Goal: Transaction & Acquisition: Purchase product/service

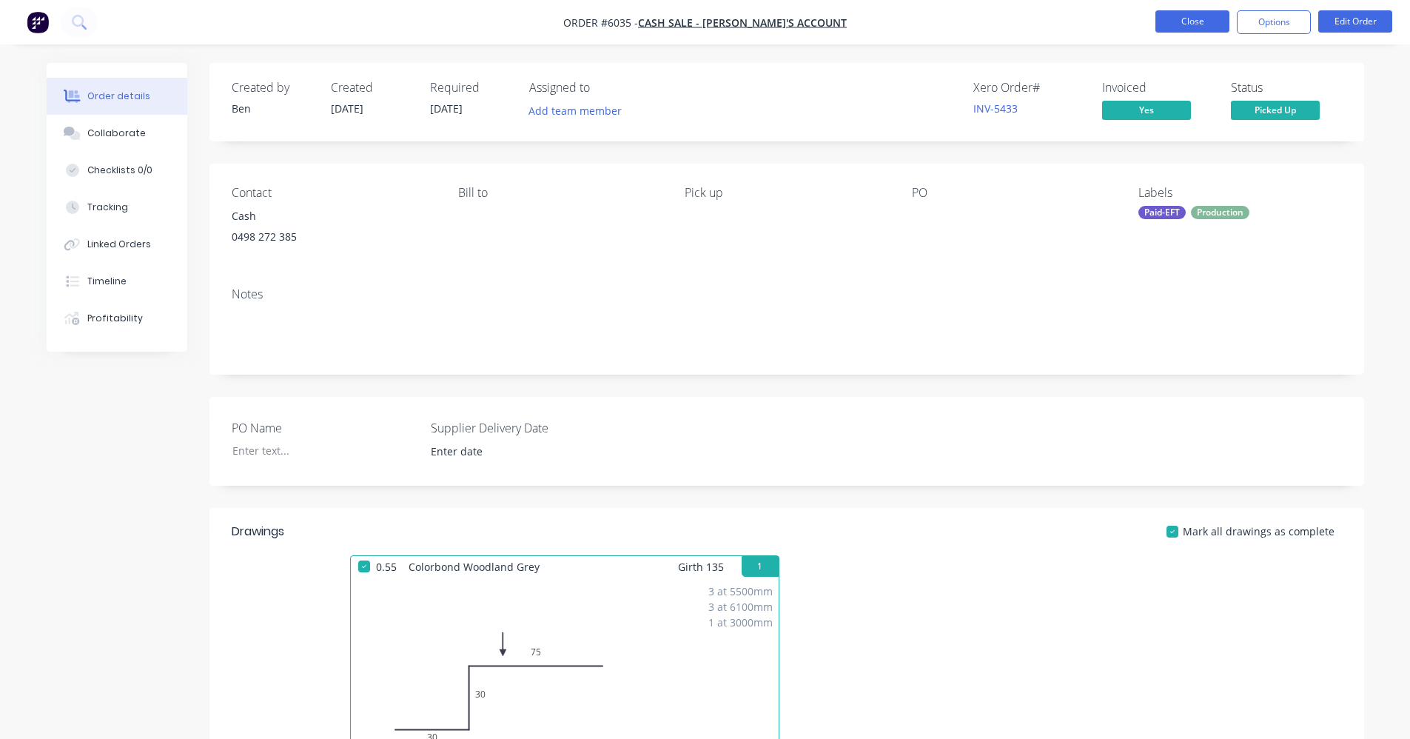
click at [1181, 28] on button "Close" at bounding box center [1193, 21] width 74 height 22
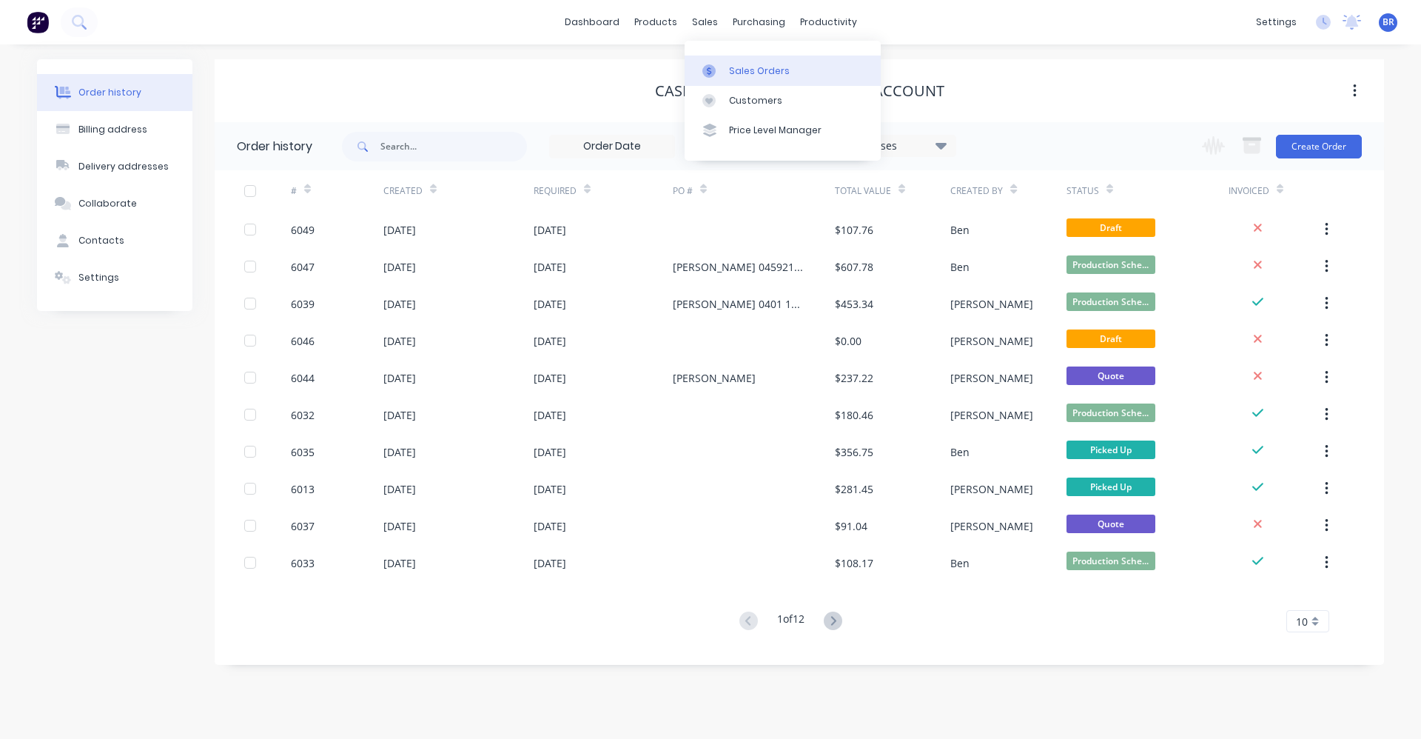
drag, startPoint x: 743, startPoint y: 75, endPoint x: 697, endPoint y: 75, distance: 45.9
click at [743, 75] on div "Sales Orders" at bounding box center [759, 70] width 61 height 13
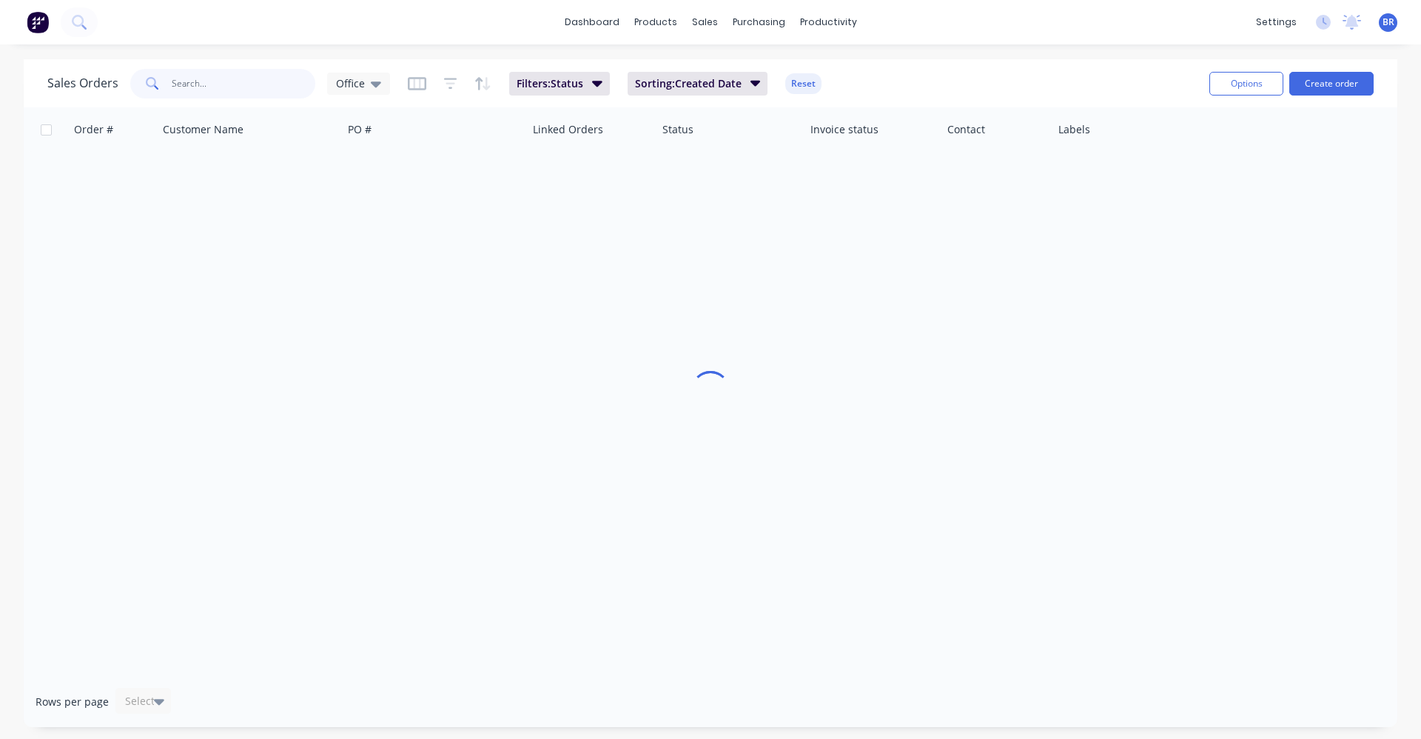
click at [235, 85] on input "text" at bounding box center [244, 84] width 144 height 30
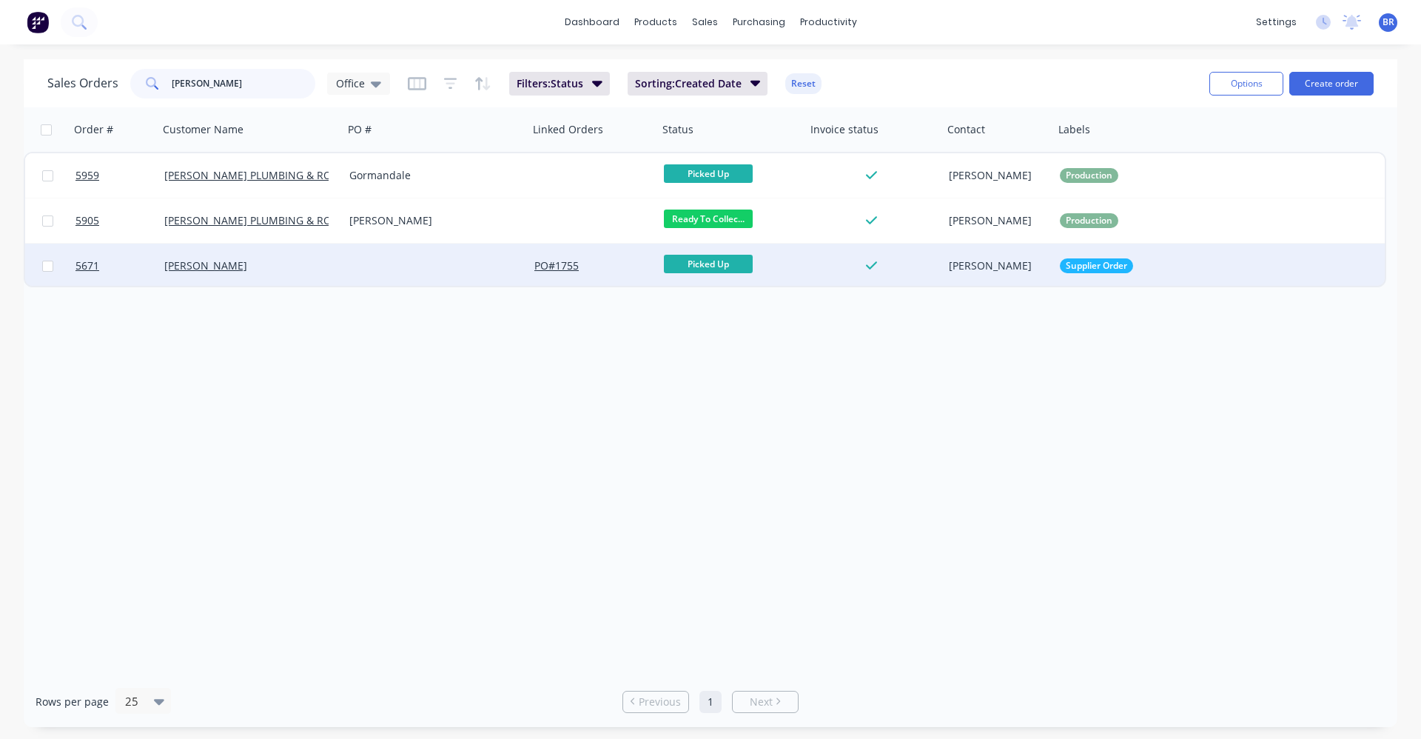
type input "[PERSON_NAME]"
click at [350, 264] on div at bounding box center [435, 266] width 185 height 44
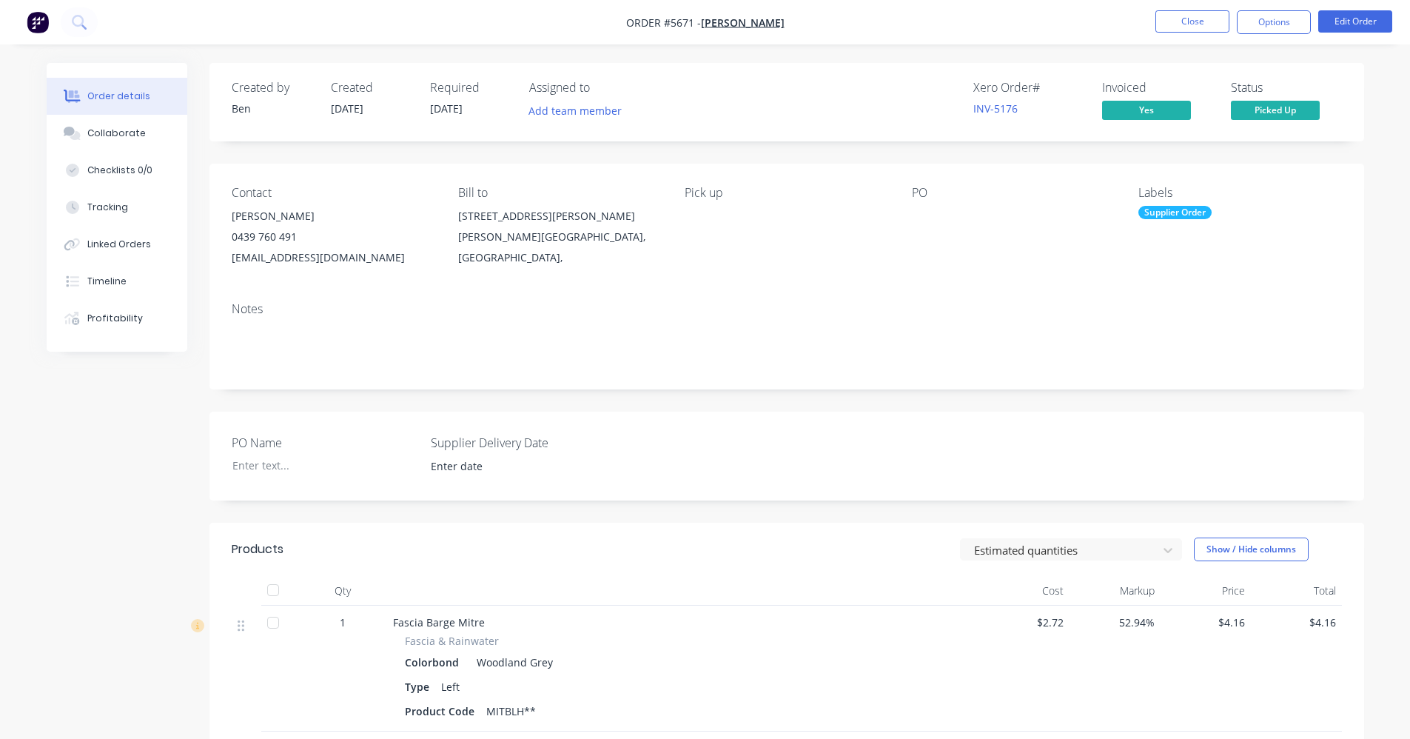
click at [1181, 216] on div "Supplier Order" at bounding box center [1175, 212] width 73 height 13
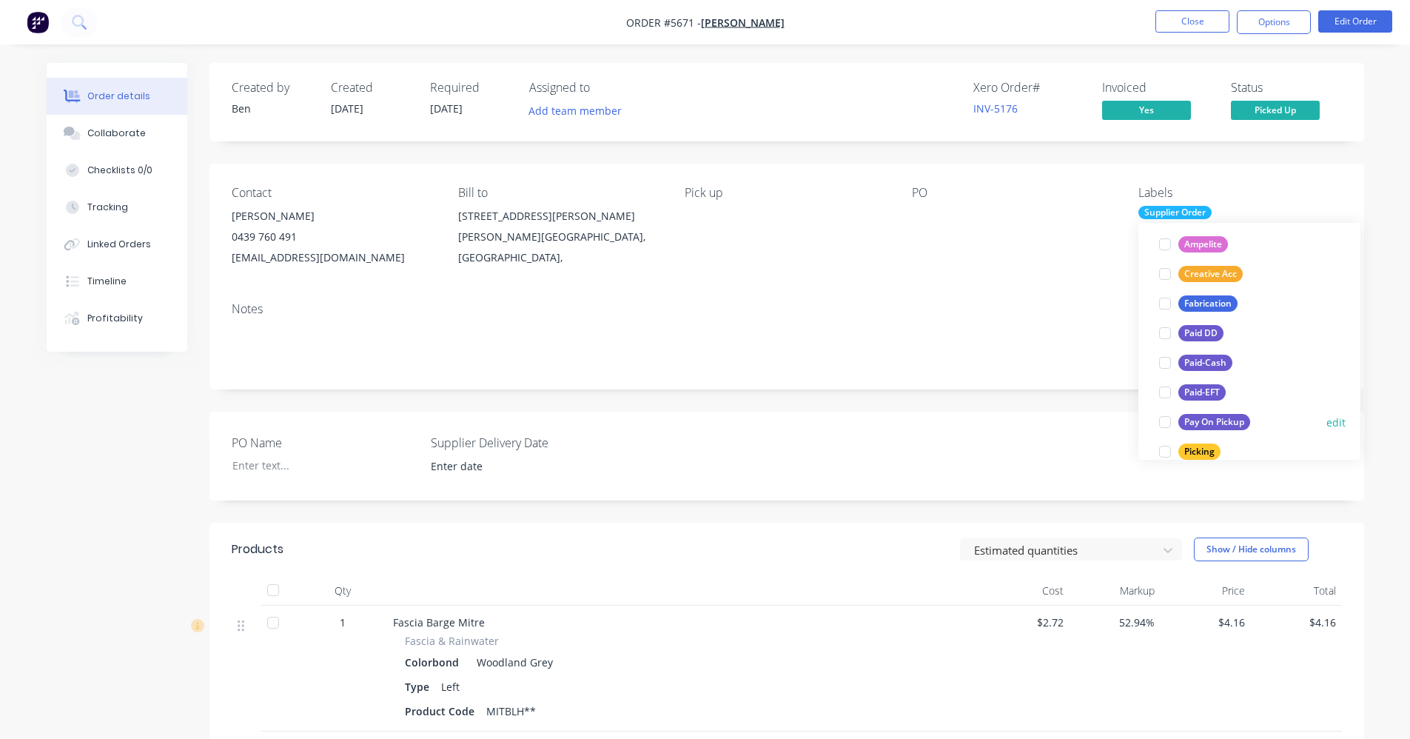
scroll to position [148, 0]
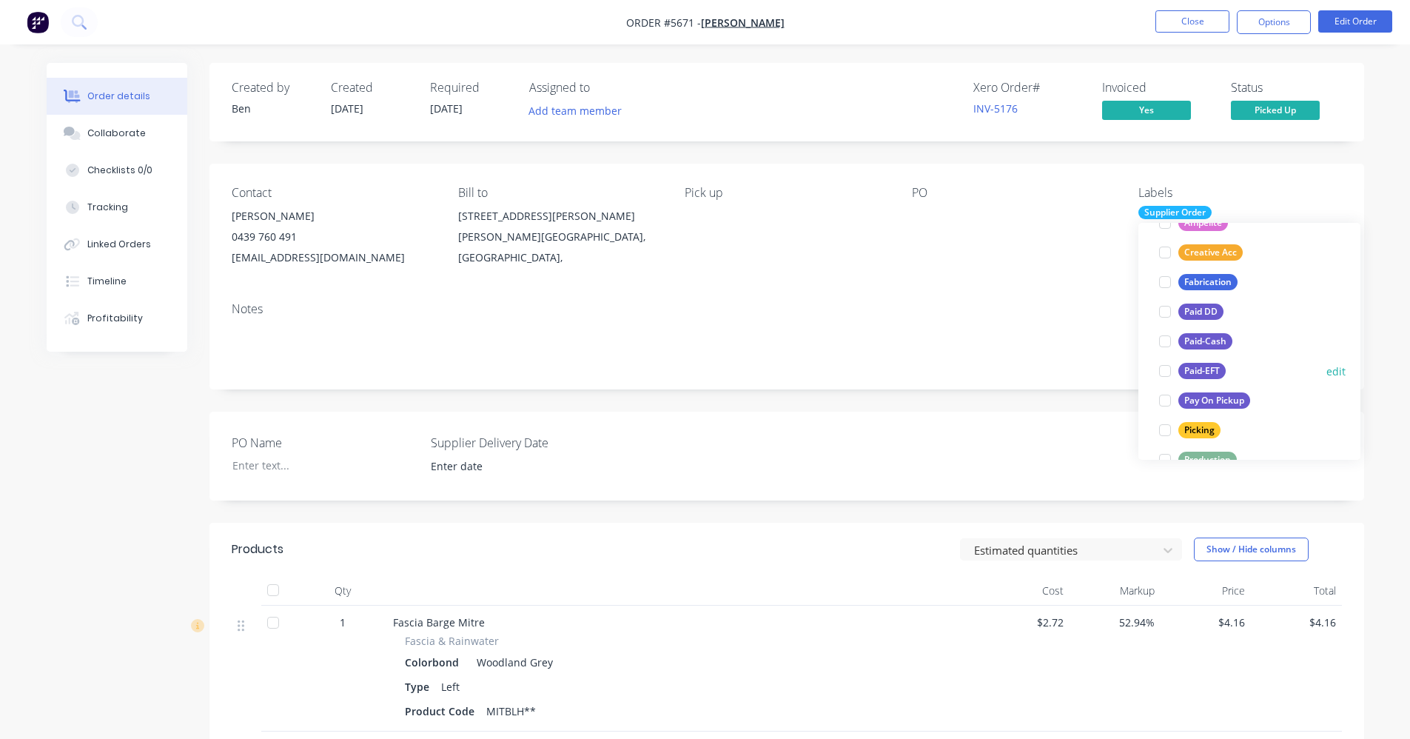
click at [1212, 372] on div "Paid-EFT" at bounding box center [1201, 371] width 47 height 16
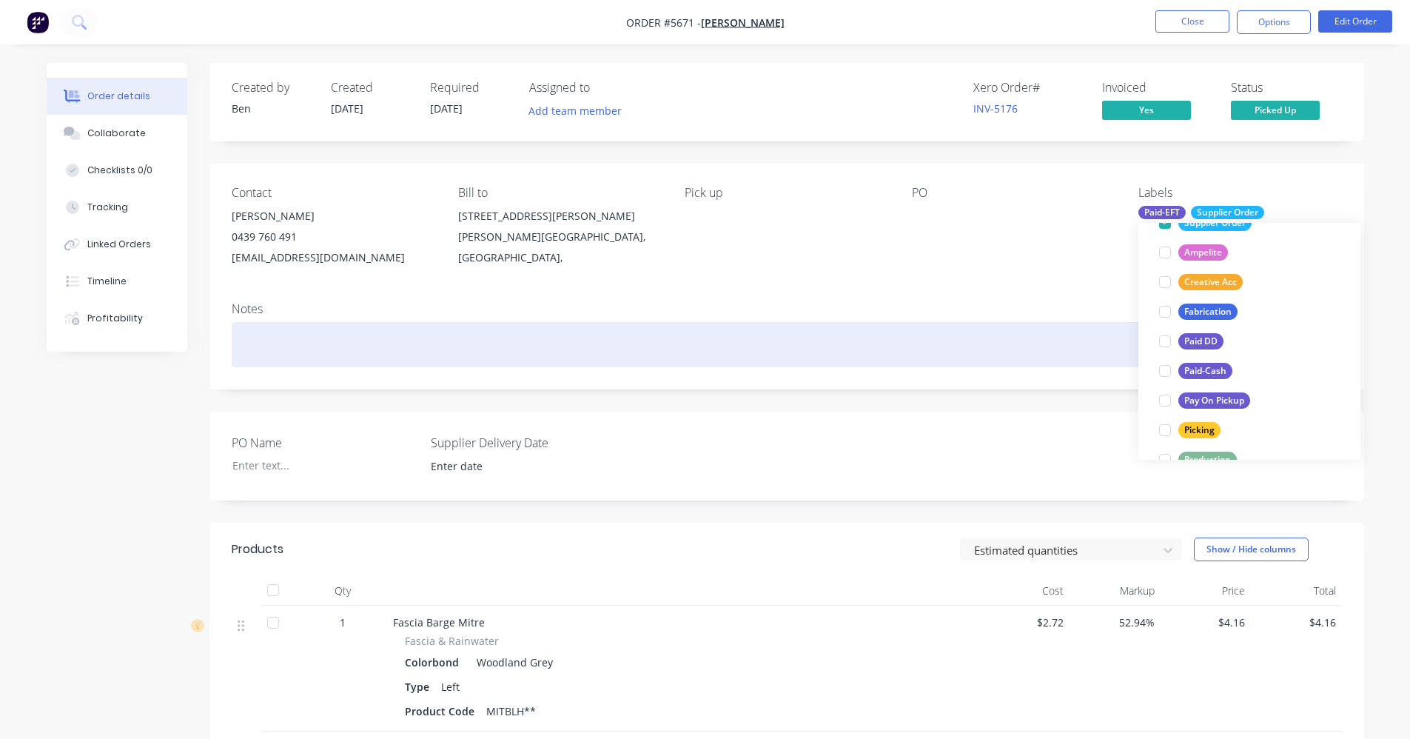
scroll to position [0, 0]
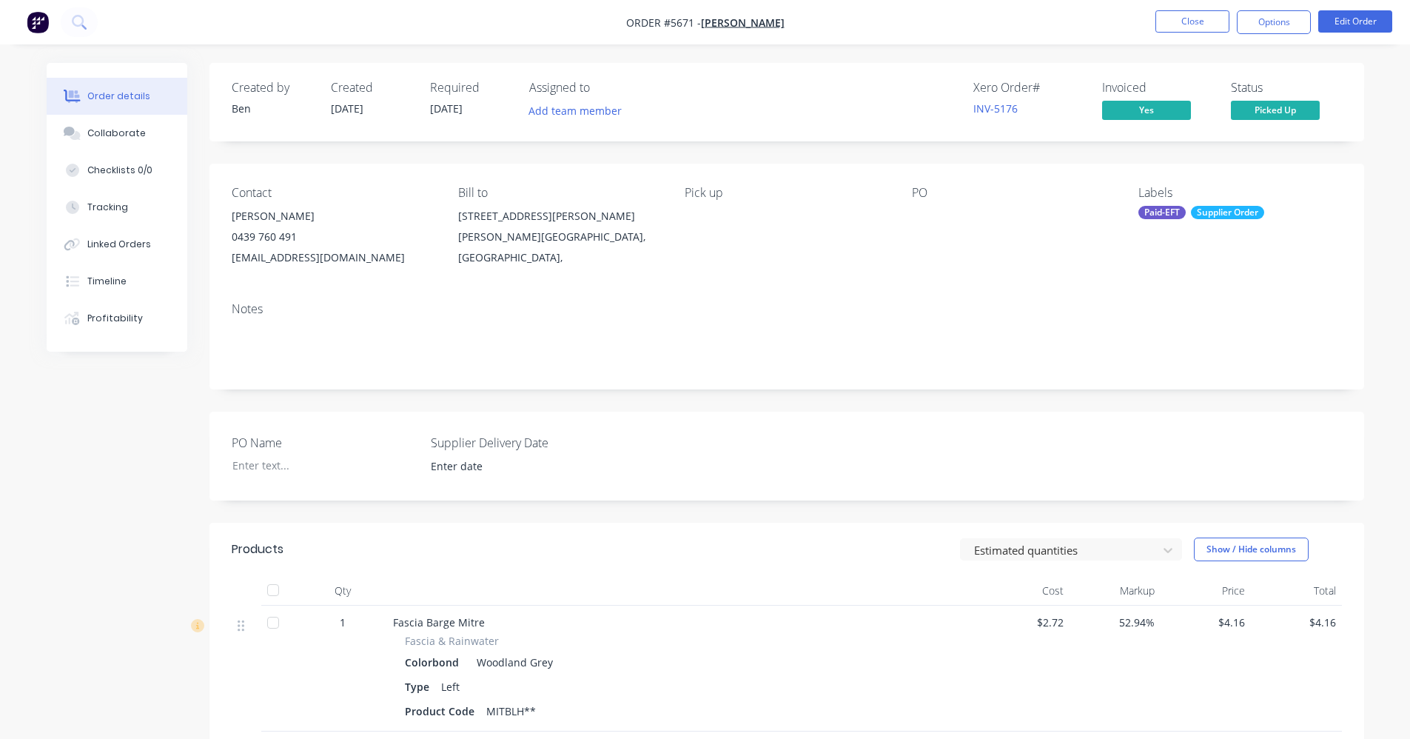
drag, startPoint x: 796, startPoint y: 225, endPoint x: 1139, endPoint y: 206, distance: 343.3
click at [797, 225] on div "Pick up" at bounding box center [786, 227] width 203 height 82
click at [1189, 27] on button "Close" at bounding box center [1193, 21] width 74 height 22
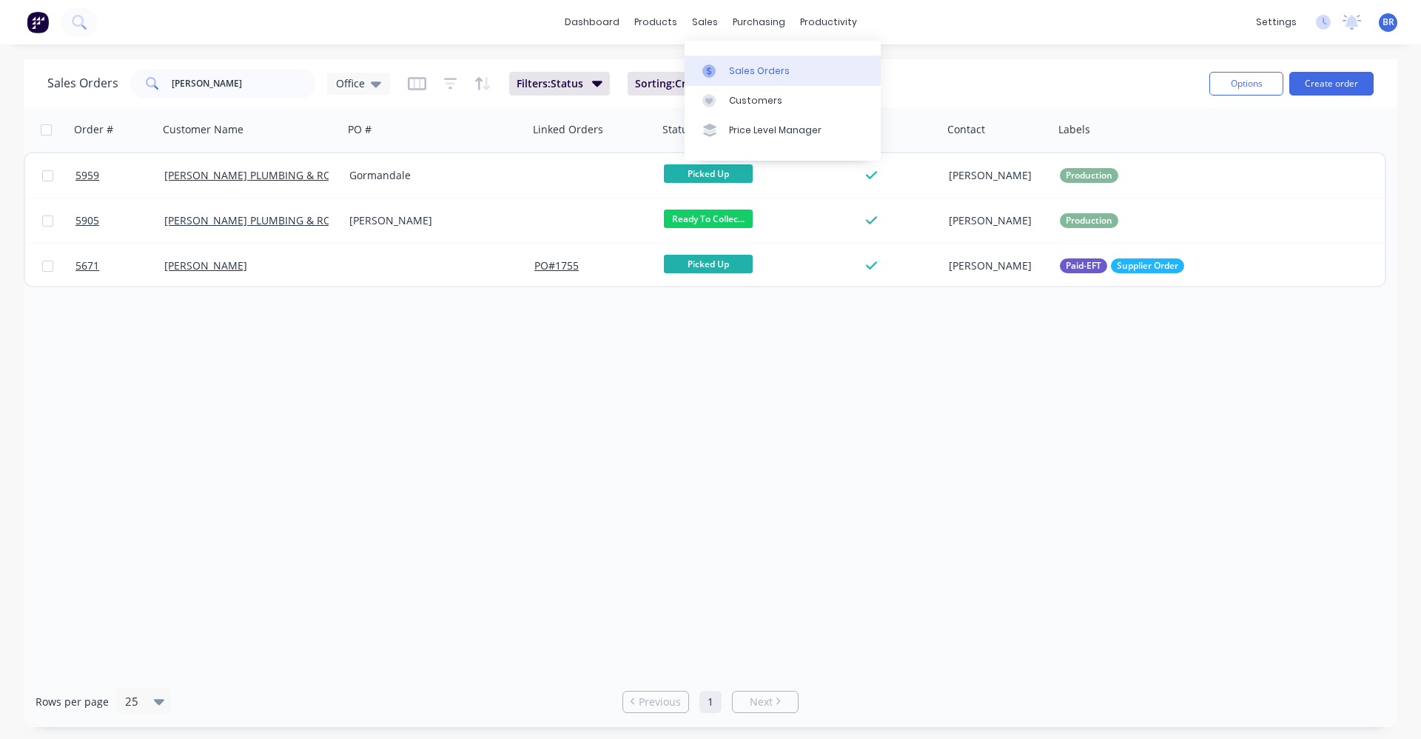
click at [722, 58] on link "Sales Orders" at bounding box center [783, 71] width 196 height 30
drag, startPoint x: 204, startPoint y: 74, endPoint x: 62, endPoint y: 72, distance: 142.1
click at [74, 78] on div "Sales Orders [PERSON_NAME] Office" at bounding box center [218, 84] width 343 height 30
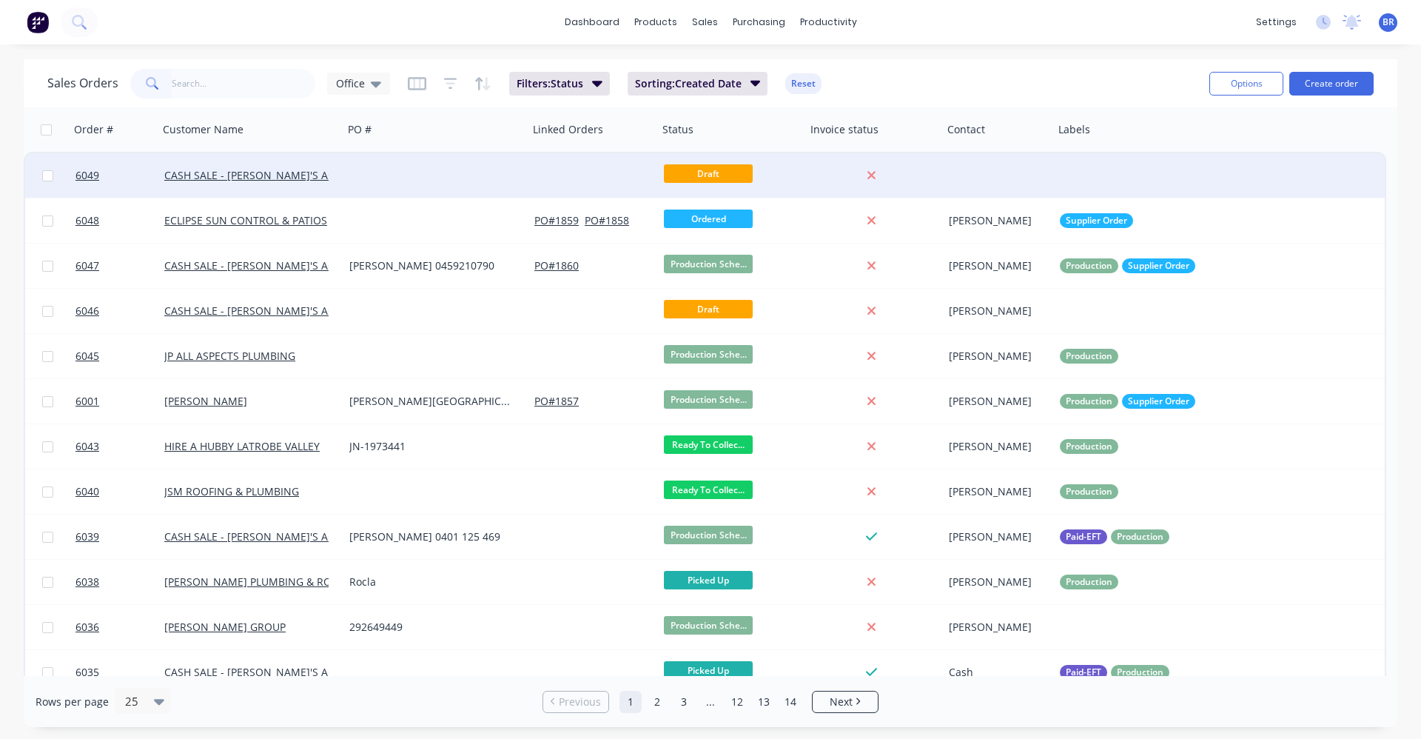
click at [537, 176] on div at bounding box center [594, 175] width 130 height 44
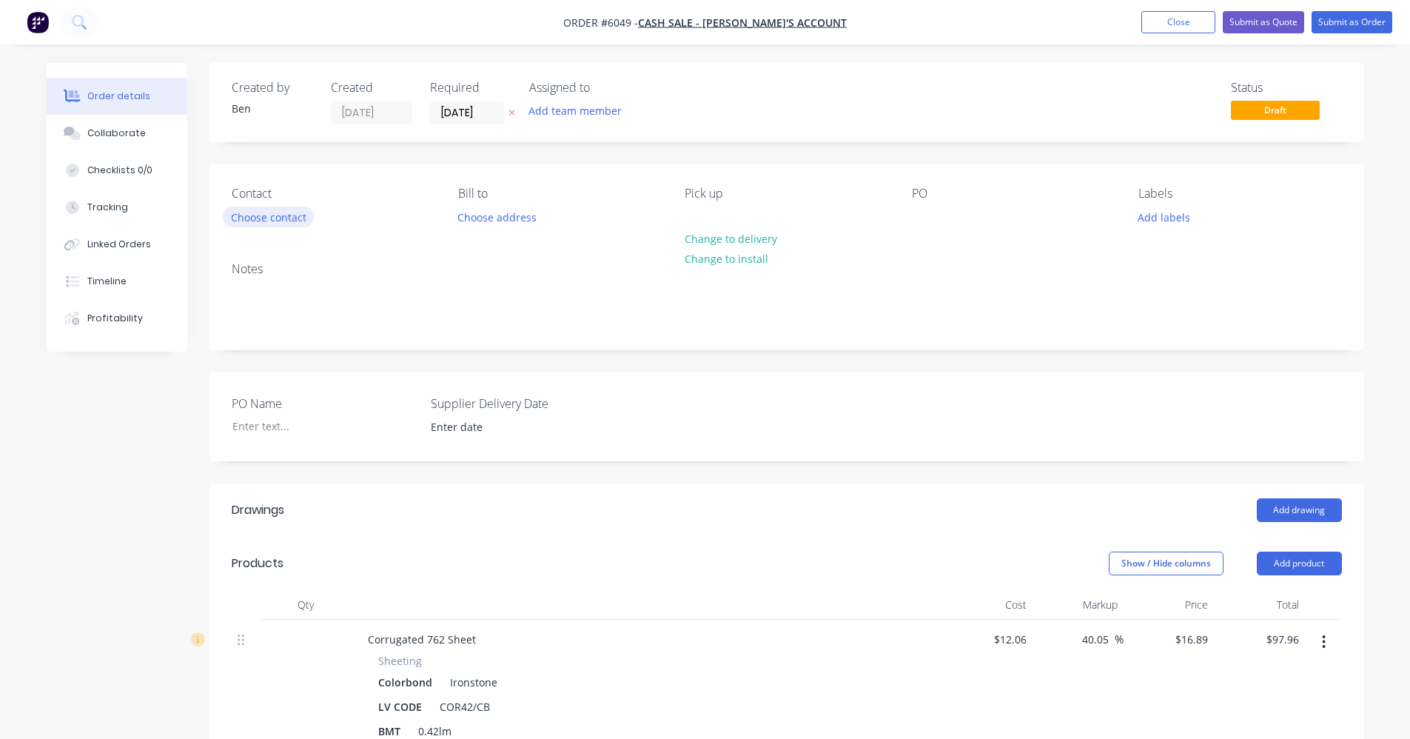
click at [259, 216] on button "Choose contact" at bounding box center [268, 217] width 91 height 20
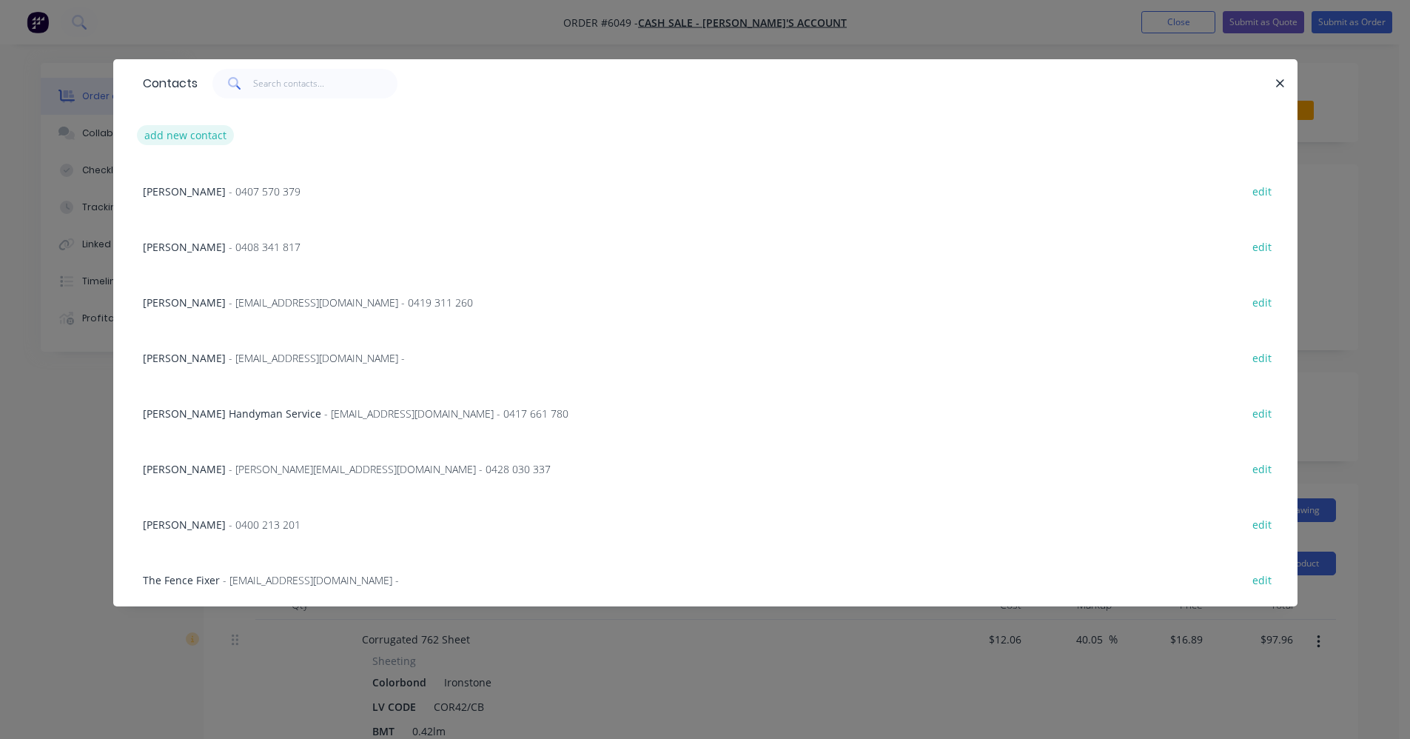
click at [199, 136] on button "add new contact" at bounding box center [186, 135] width 98 height 20
select select "AU"
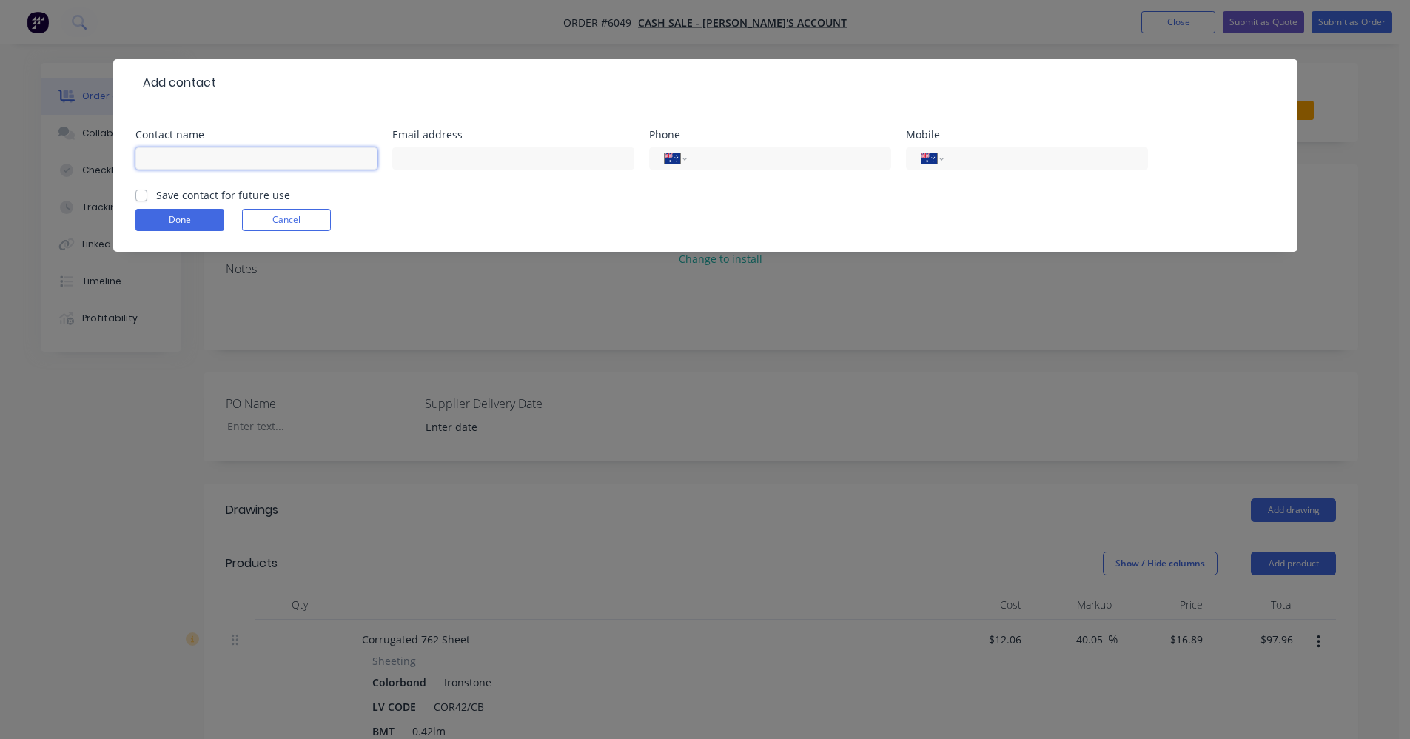
click at [197, 155] on input "text" at bounding box center [256, 158] width 242 height 22
type input "Upright Fencing"
type input "0409 311 338"
click at [156, 198] on label "Save contact for future use" at bounding box center [223, 195] width 134 height 16
click at [141, 198] on input "Save contact for future use" at bounding box center [141, 194] width 12 height 14
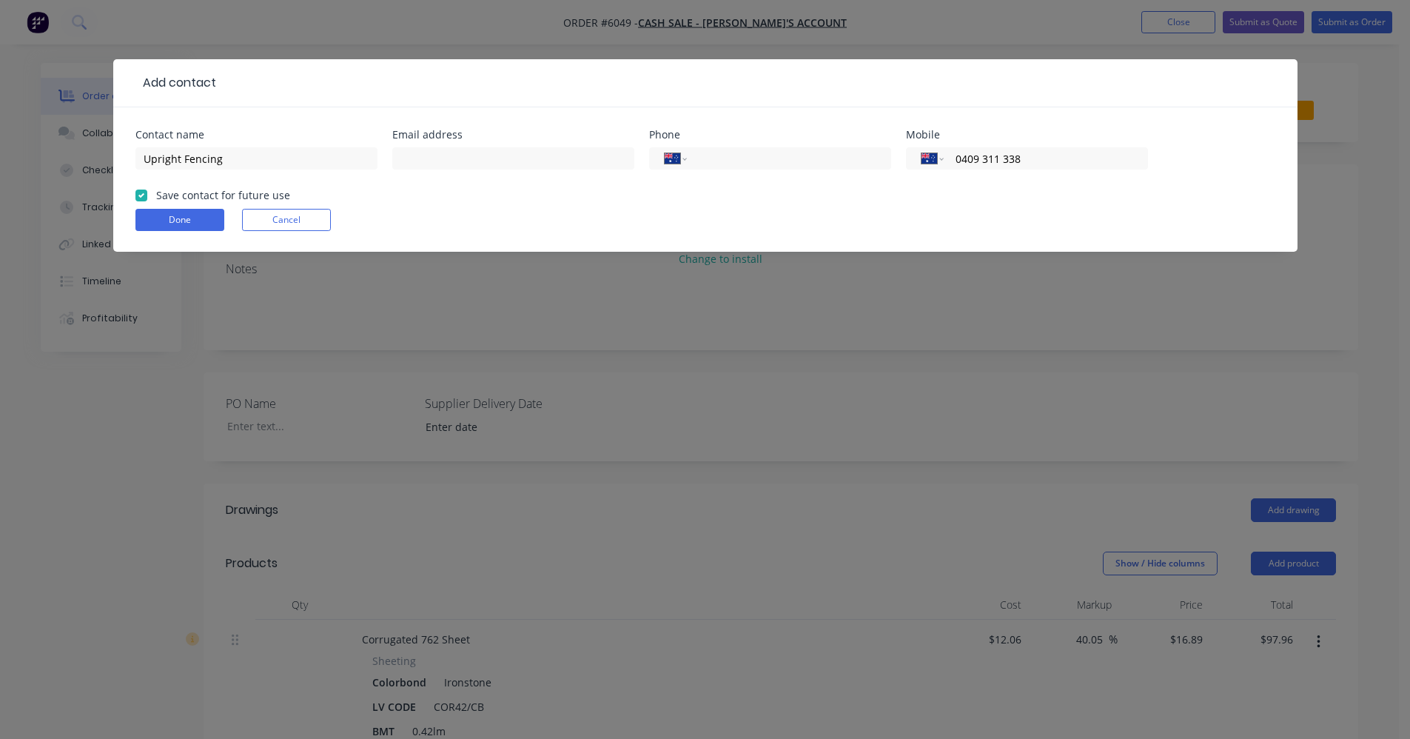
checkbox input "true"
click at [155, 212] on button "Done" at bounding box center [179, 220] width 89 height 22
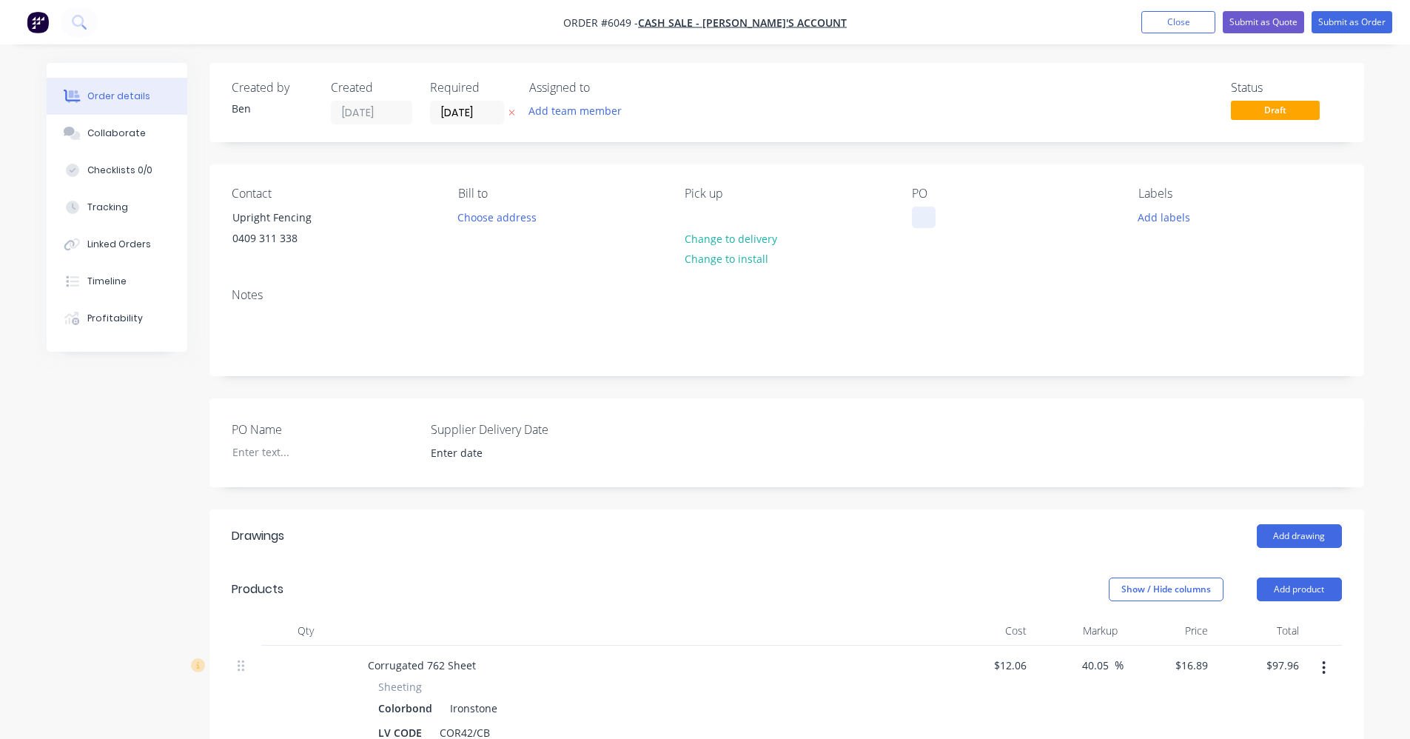
click at [931, 217] on div at bounding box center [924, 217] width 24 height 21
click at [1164, 210] on button "Add labels" at bounding box center [1164, 217] width 68 height 20
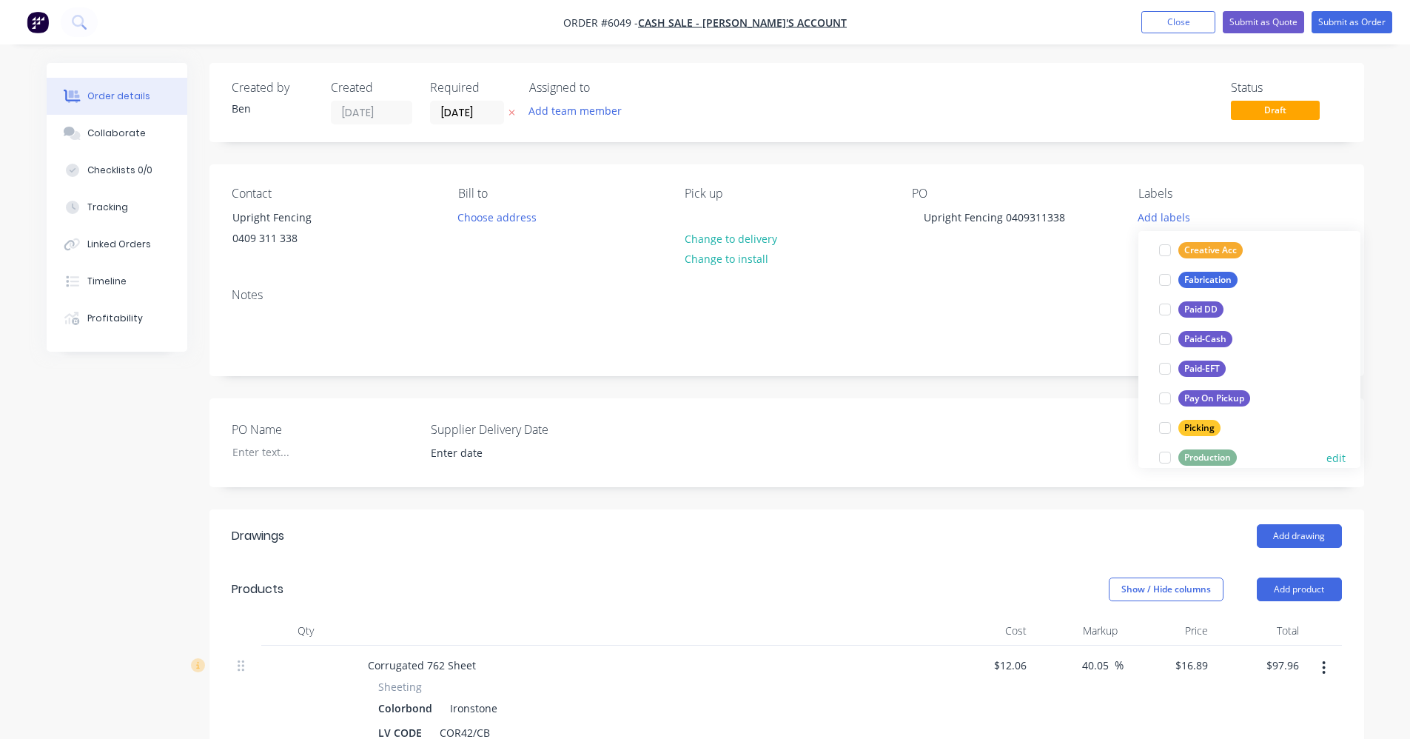
scroll to position [222, 0]
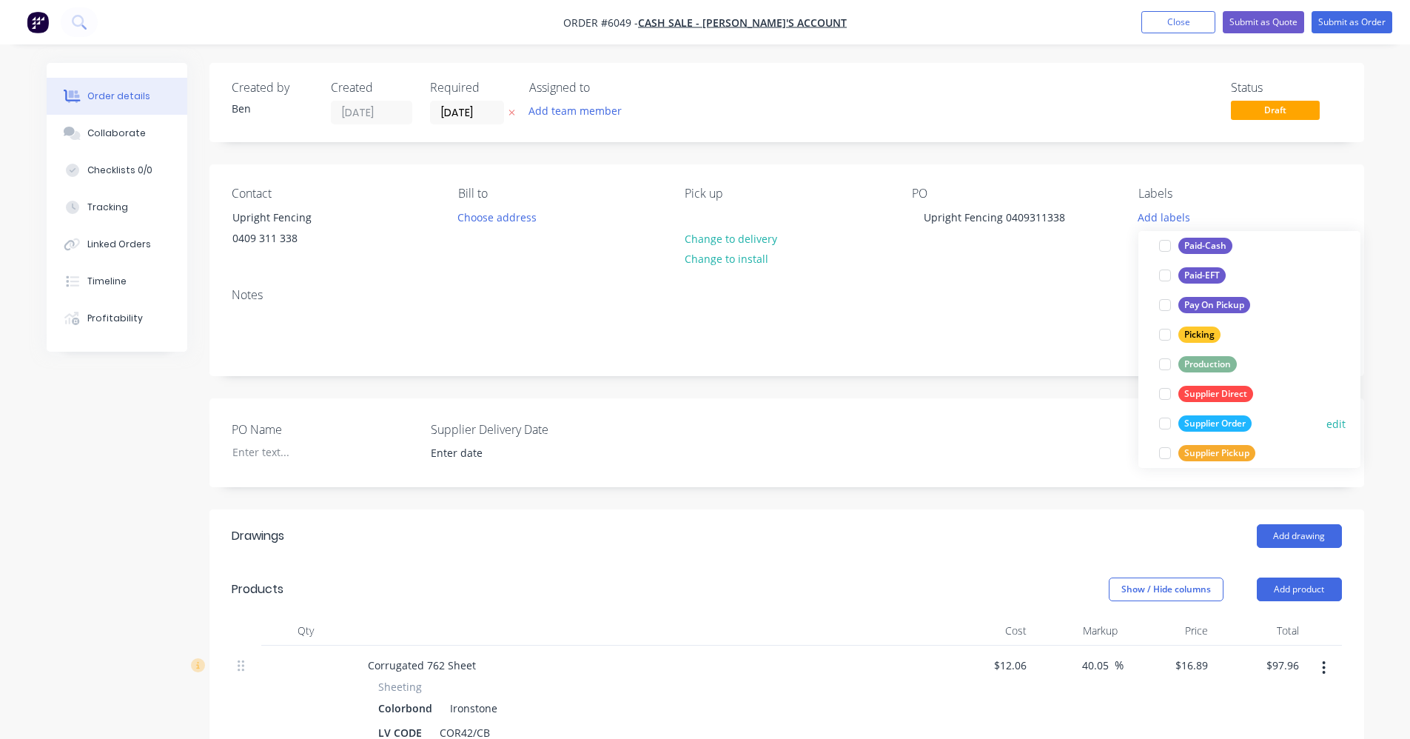
click at [1221, 425] on div "Supplier Order" at bounding box center [1214, 423] width 73 height 16
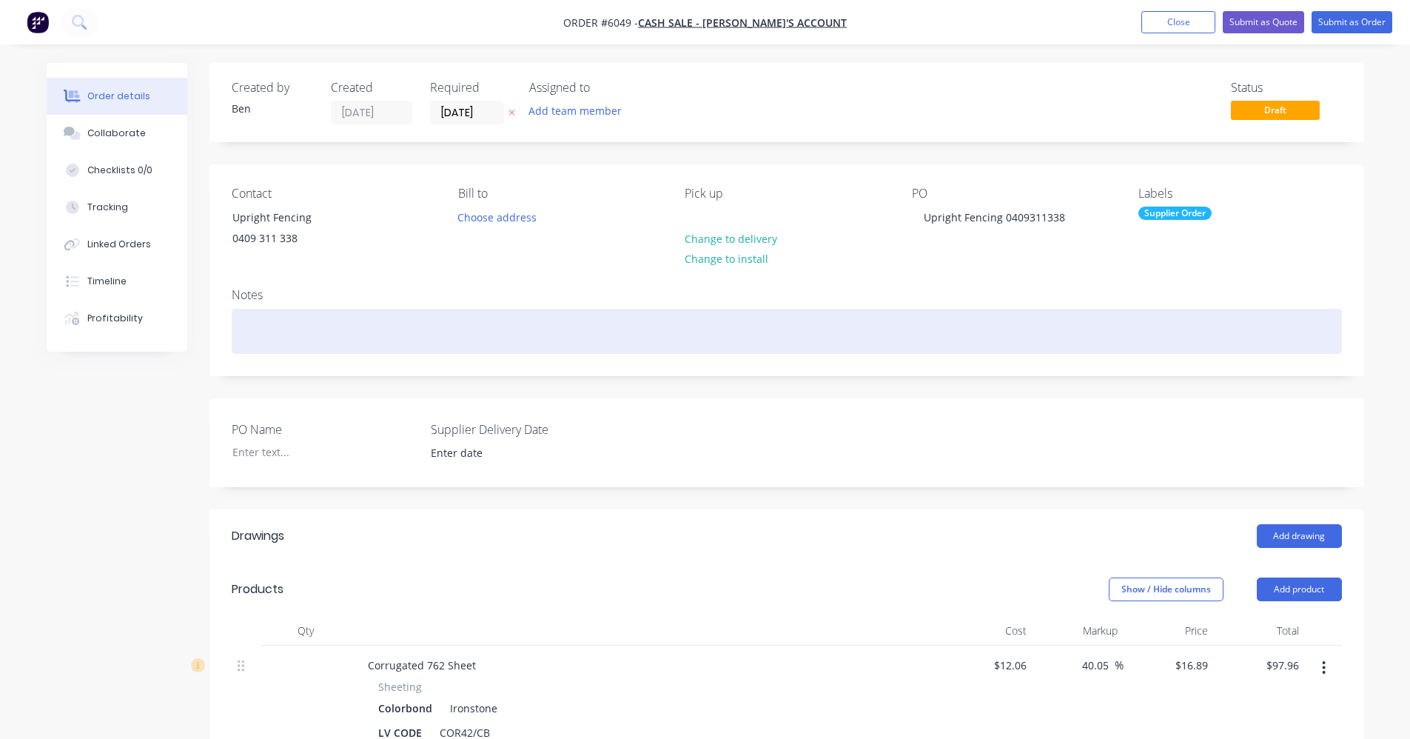
click at [1022, 348] on div at bounding box center [787, 331] width 1110 height 45
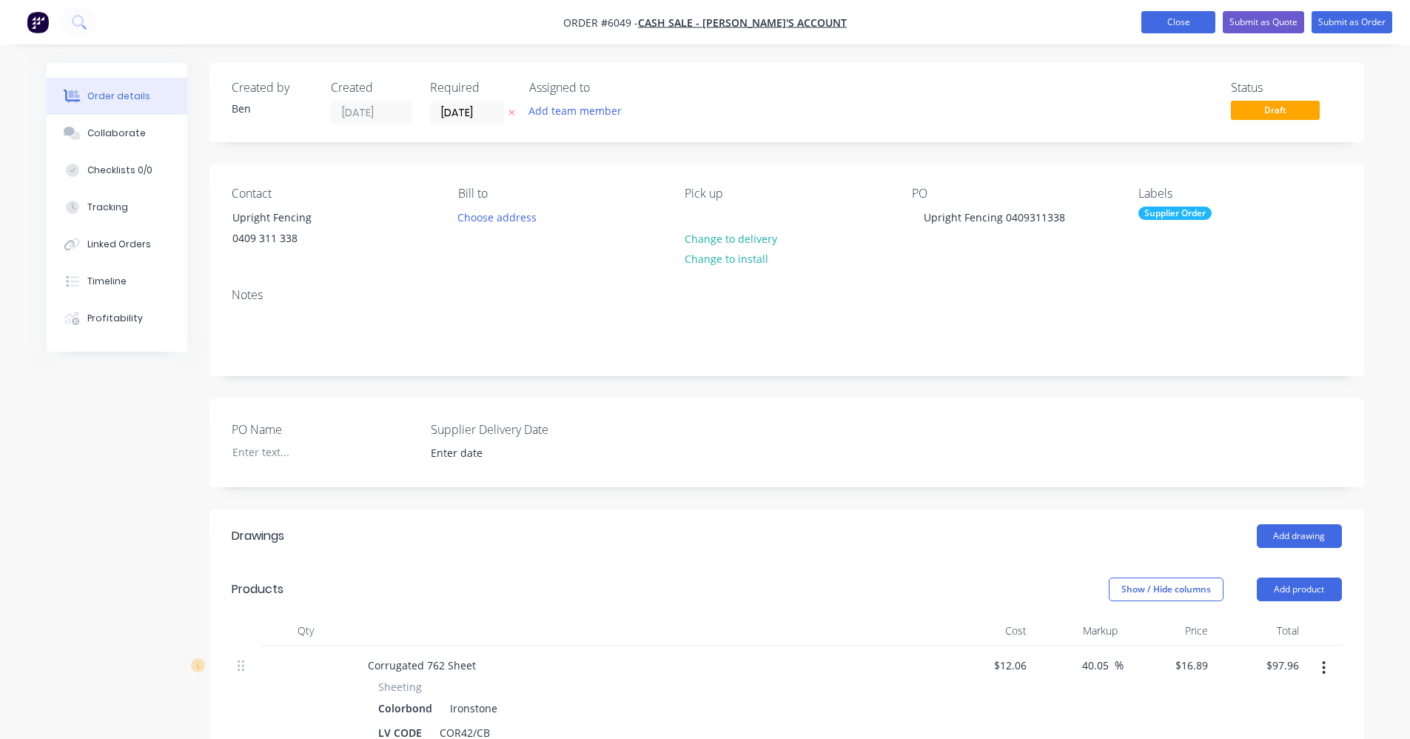
drag, startPoint x: 1171, startPoint y: 13, endPoint x: 1186, endPoint y: 27, distance: 20.4
click at [1172, 14] on button "Close" at bounding box center [1178, 22] width 74 height 22
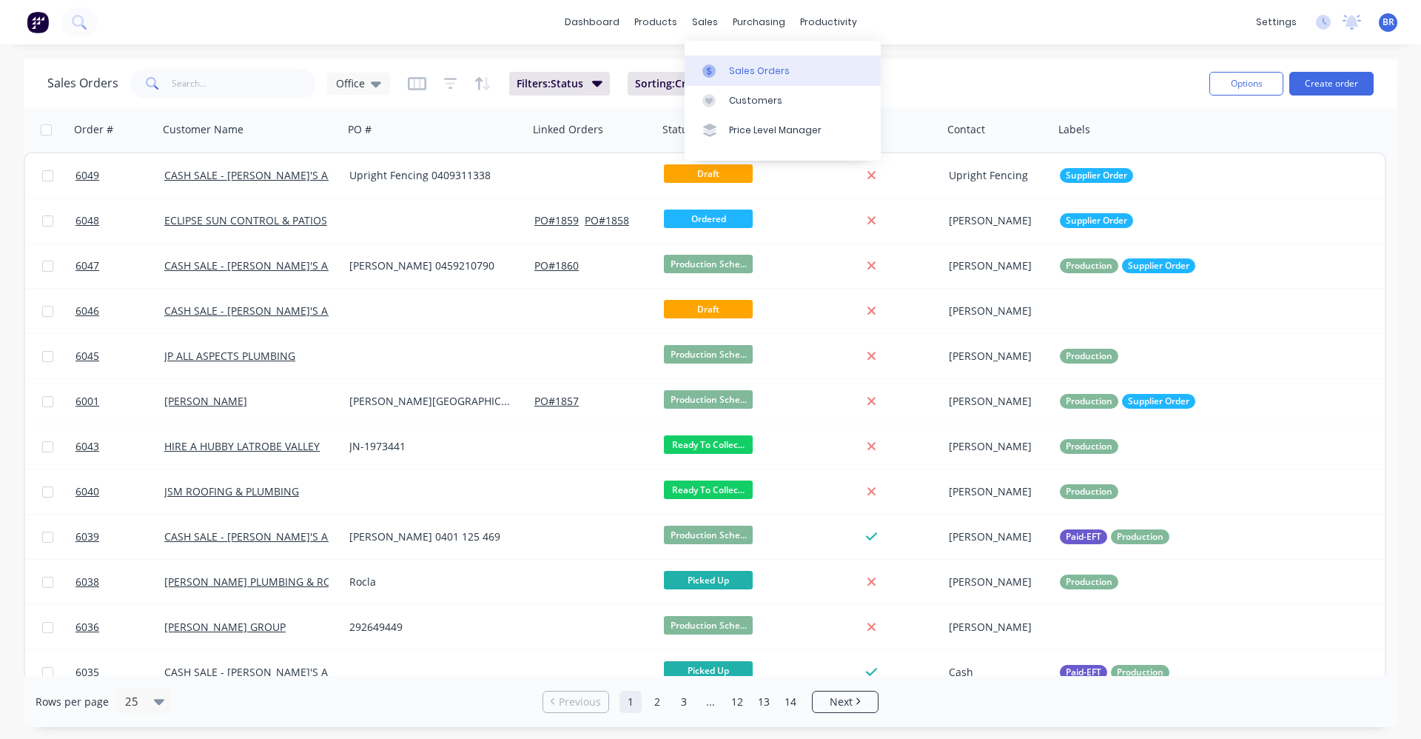
click at [742, 70] on div "Sales Orders" at bounding box center [759, 70] width 61 height 13
click at [1347, 86] on button "Create order" at bounding box center [1332, 84] width 84 height 24
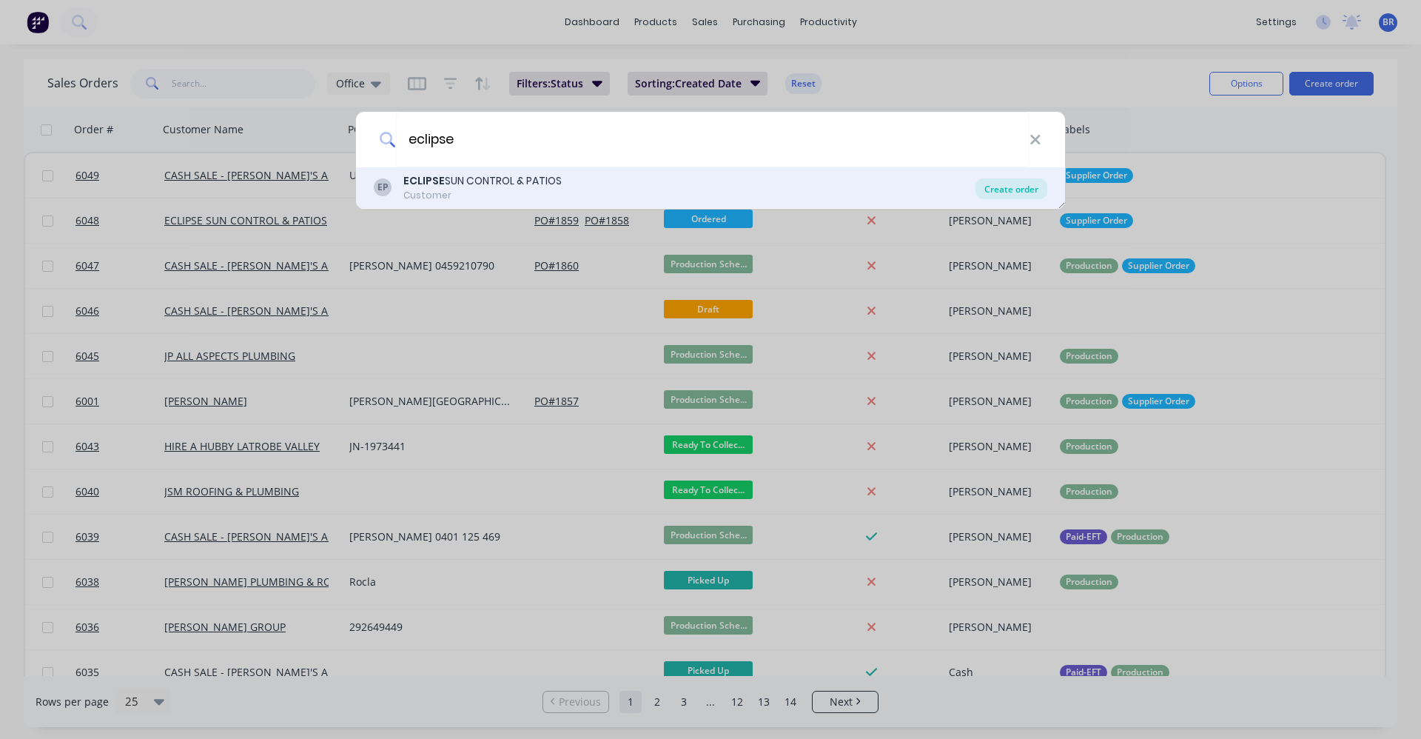
type input "eclipse"
click at [1035, 190] on div "Create order" at bounding box center [1012, 188] width 72 height 21
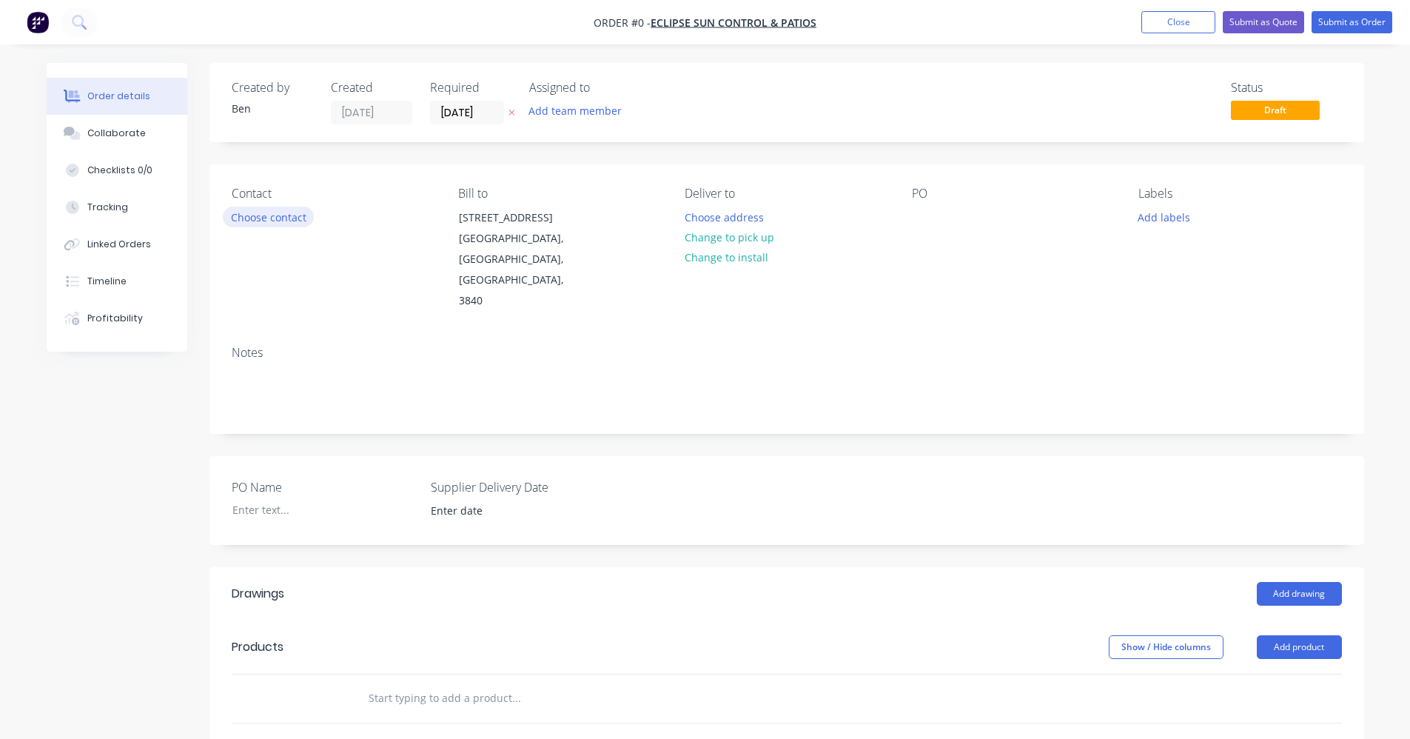
click at [253, 219] on button "Choose contact" at bounding box center [268, 217] width 91 height 20
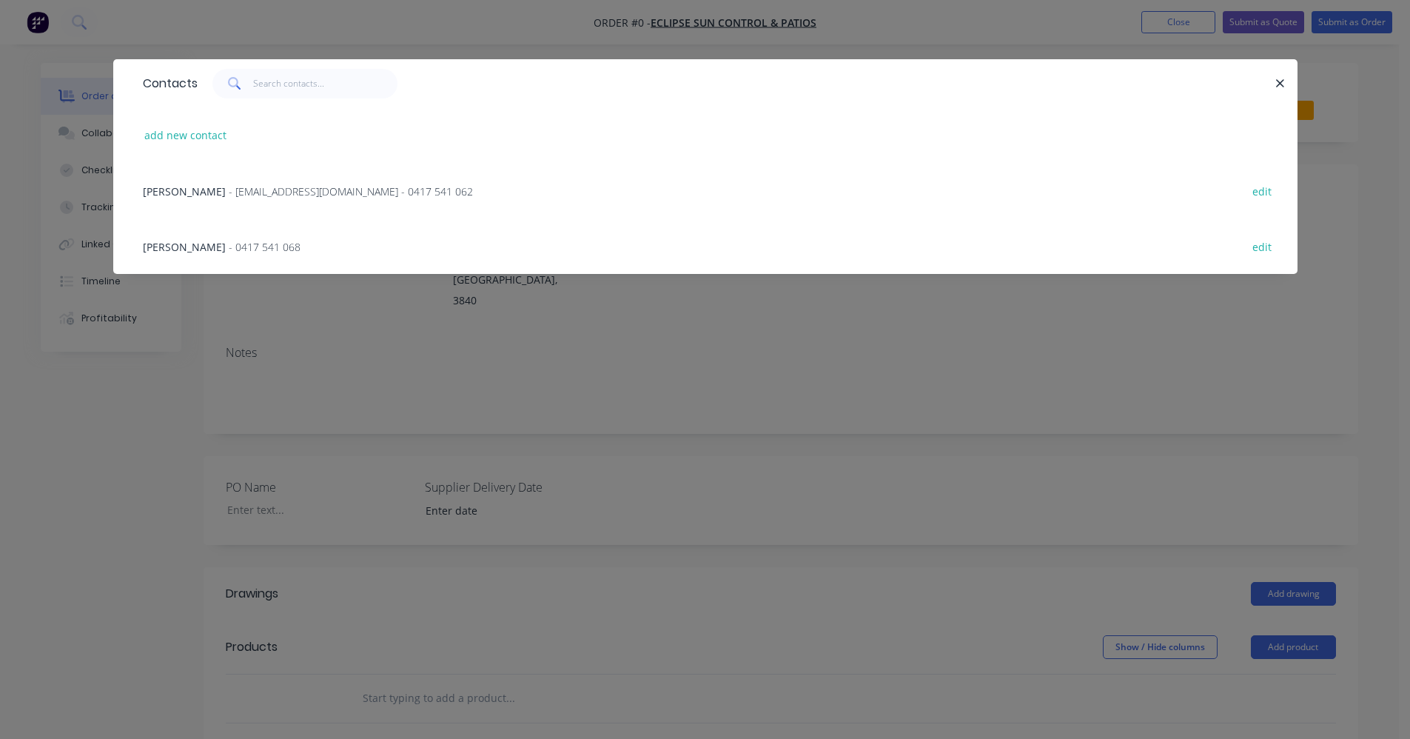
click at [215, 189] on span "[PERSON_NAME]" at bounding box center [184, 191] width 83 height 14
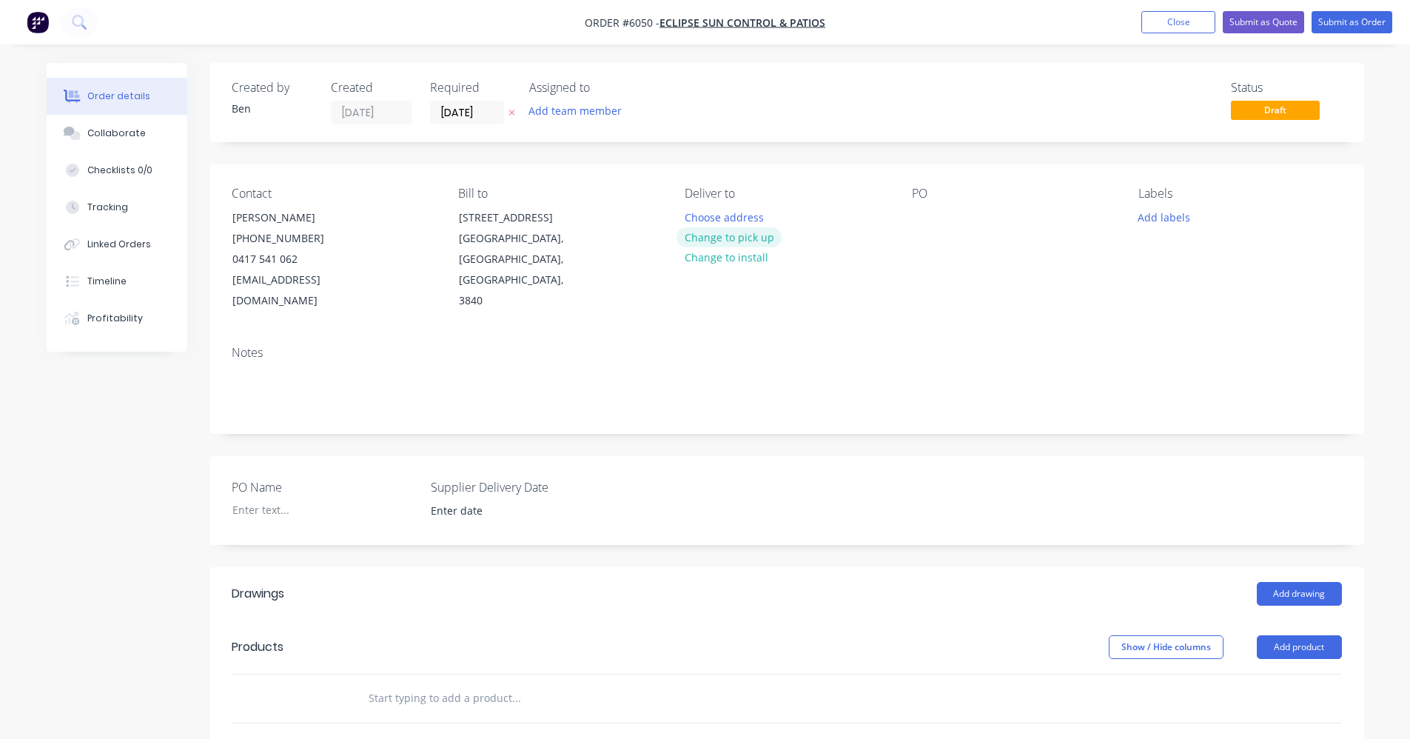
click at [737, 238] on button "Change to pick up" at bounding box center [729, 237] width 105 height 20
click at [920, 217] on div at bounding box center [924, 217] width 24 height 21
click at [1292, 582] on button "Add drawing" at bounding box center [1299, 594] width 85 height 24
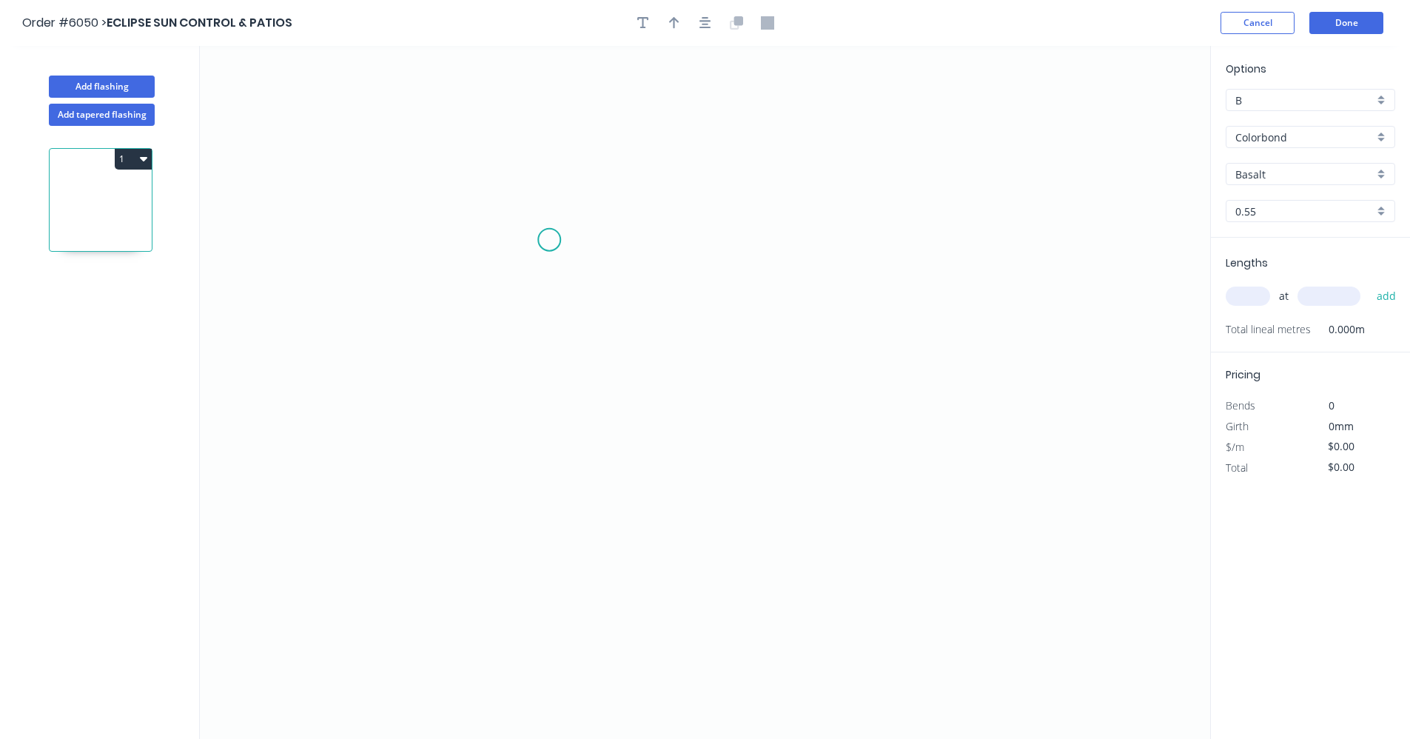
click at [549, 240] on icon "0" at bounding box center [705, 392] width 1010 height 693
click at [549, 481] on icon "0" at bounding box center [705, 392] width 1010 height 693
click at [702, 476] on icon "0 ?" at bounding box center [705, 392] width 1010 height 693
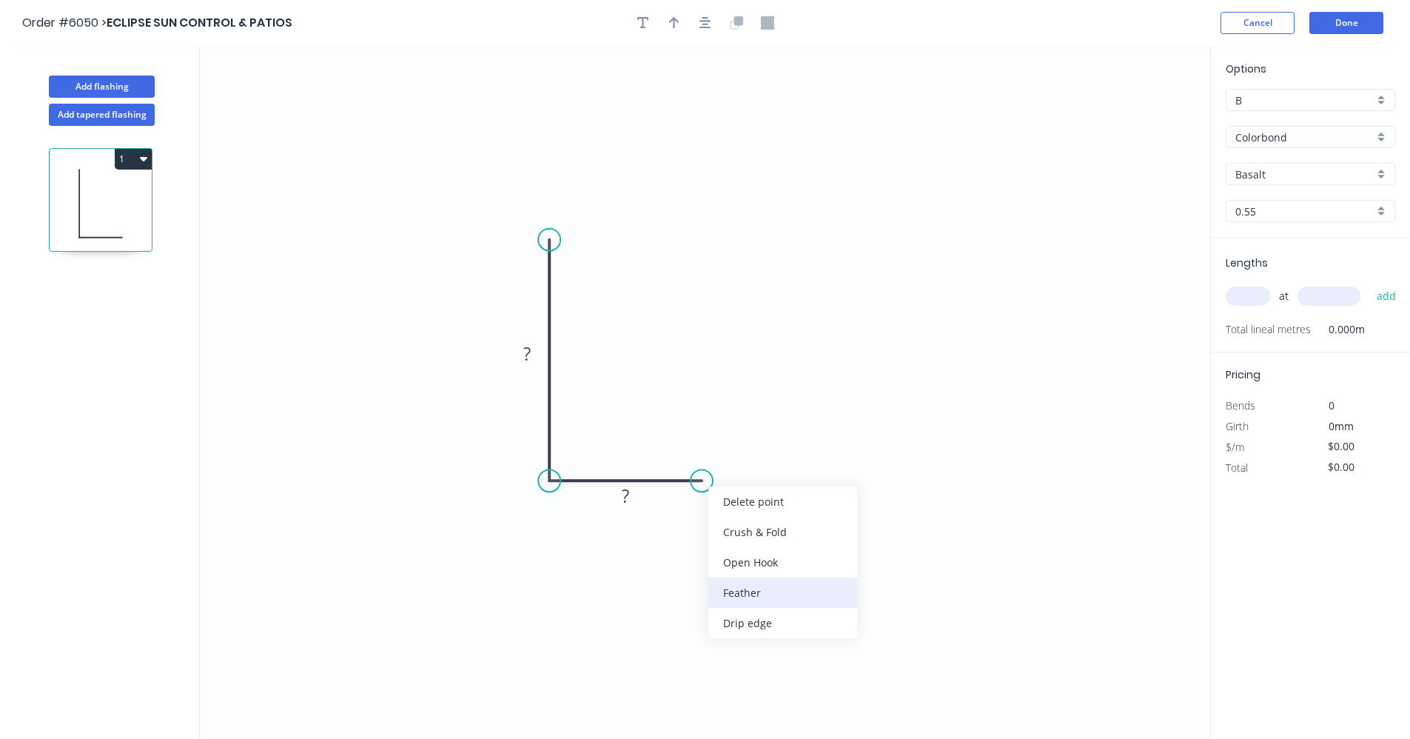
click at [764, 587] on div "Feather" at bounding box center [782, 592] width 149 height 30
click at [734, 529] on div "Flip bend" at bounding box center [777, 529] width 149 height 30
click at [530, 358] on tspan "?" at bounding box center [526, 353] width 7 height 24
type input "$6.98"
drag, startPoint x: 1389, startPoint y: 175, endPoint x: 1381, endPoint y: 177, distance: 8.4
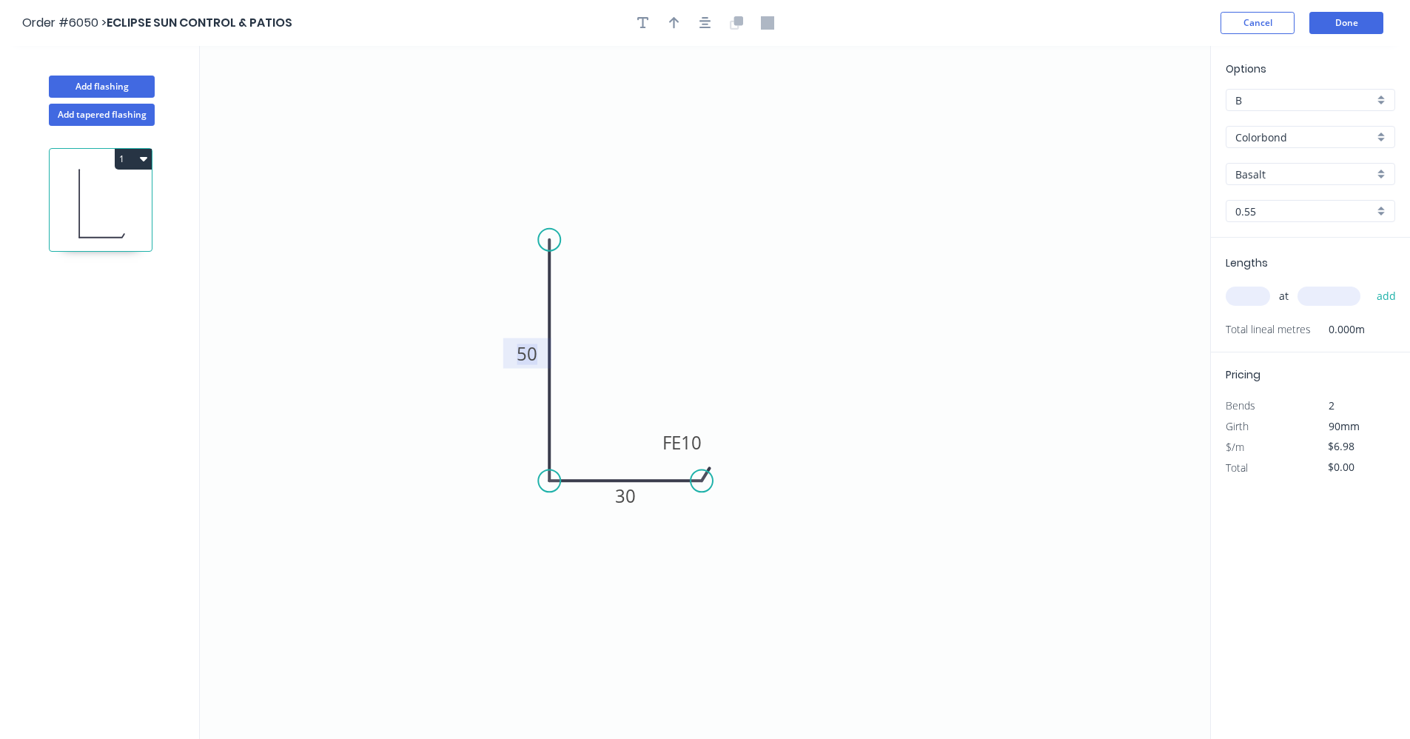
click at [1384, 177] on div "Basalt" at bounding box center [1311, 174] width 170 height 22
click at [1291, 250] on div "Classic Cream" at bounding box center [1311, 254] width 168 height 26
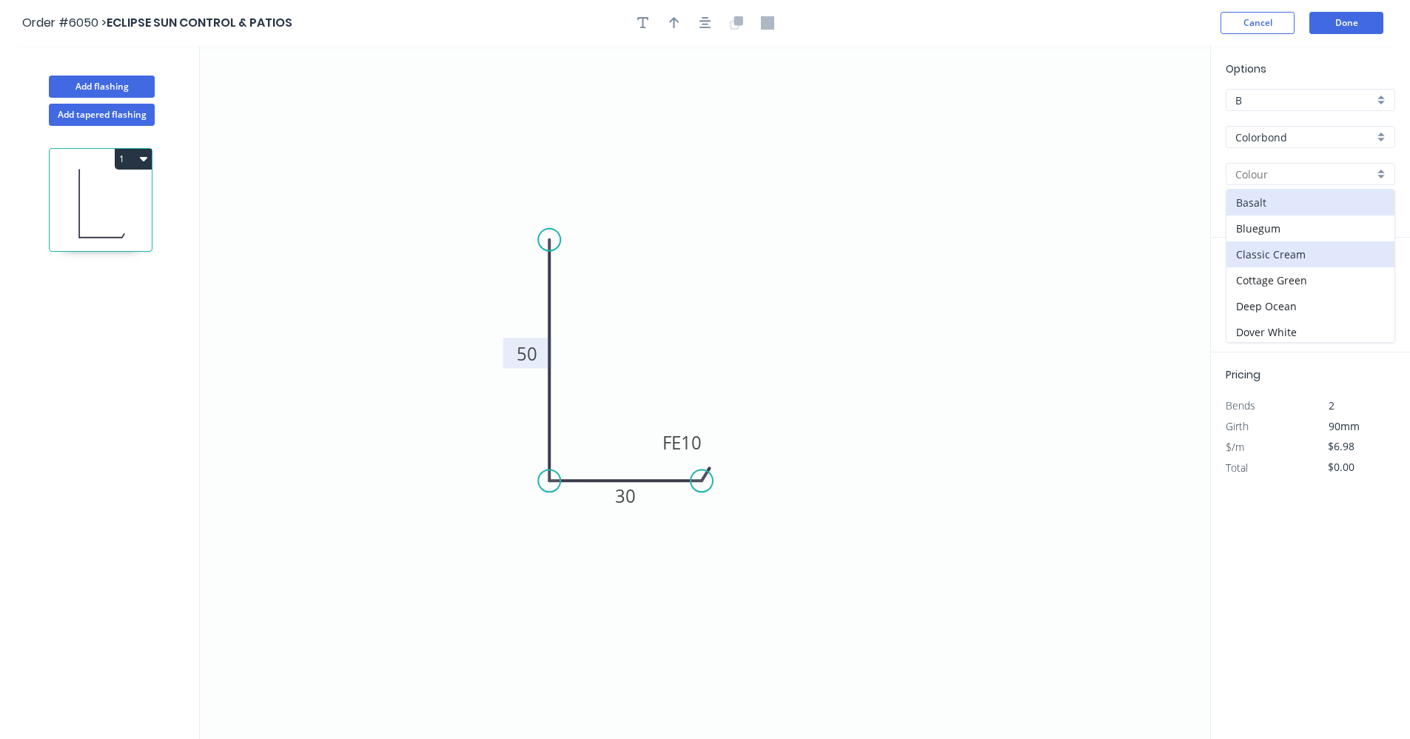
type input "Classic Cream"
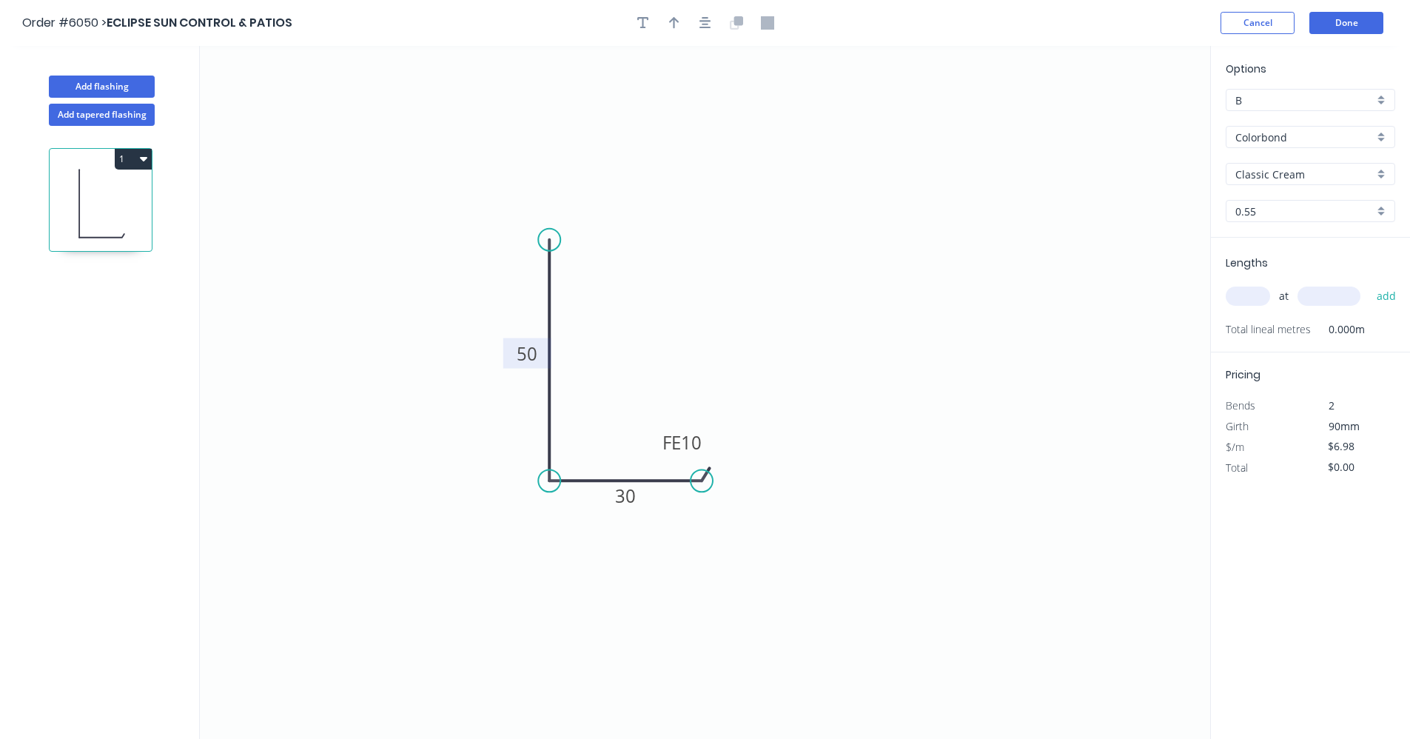
click at [1245, 298] on input "text" at bounding box center [1248, 295] width 44 height 19
drag, startPoint x: 707, startPoint y: 25, endPoint x: 677, endPoint y: 25, distance: 30.4
click at [706, 25] on icon "button" at bounding box center [706, 23] width 12 height 12
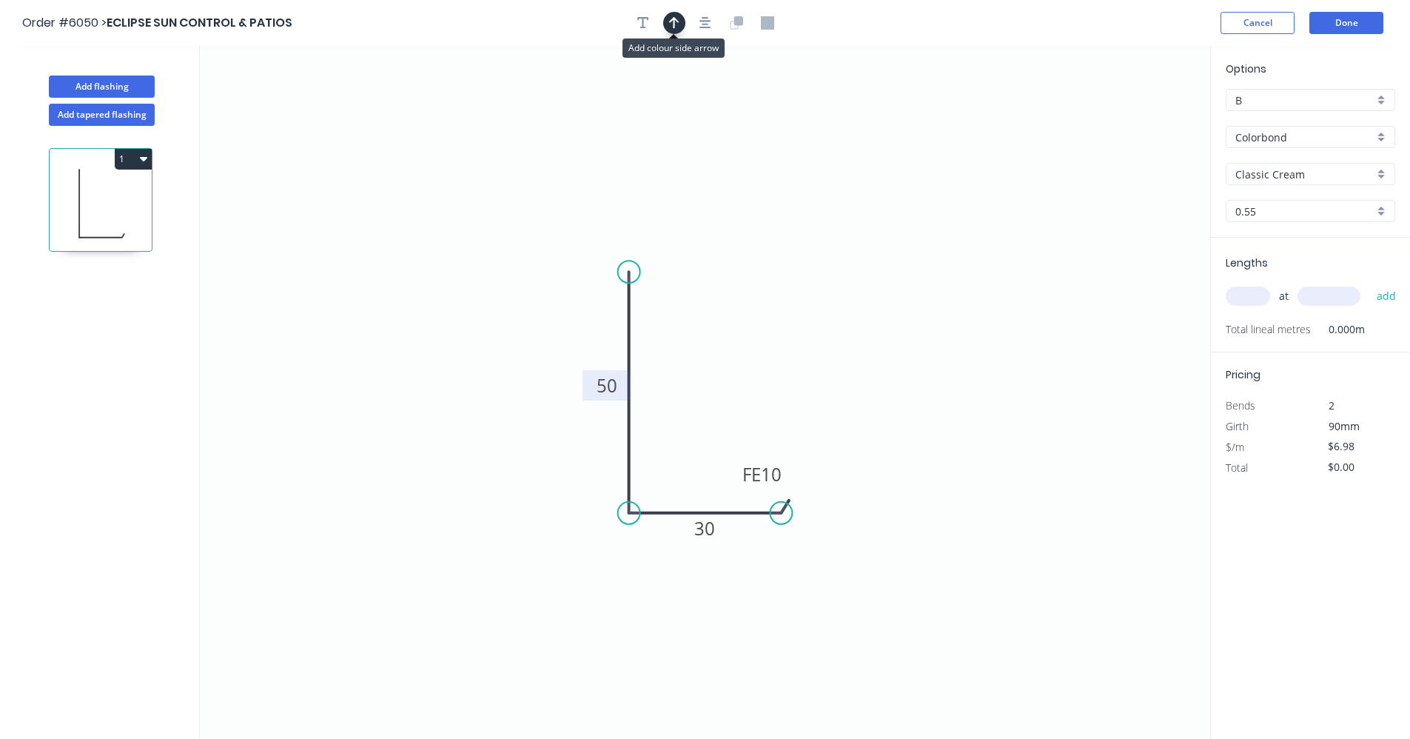
click at [677, 25] on icon "button" at bounding box center [674, 22] width 10 height 13
drag, startPoint x: 1133, startPoint y: 120, endPoint x: 580, endPoint y: 304, distance: 582.9
click at [583, 304] on icon at bounding box center [589, 287] width 13 height 47
click at [577, 304] on icon at bounding box center [579, 287] width 13 height 47
click at [577, 304] on icon at bounding box center [591, 291] width 43 height 43
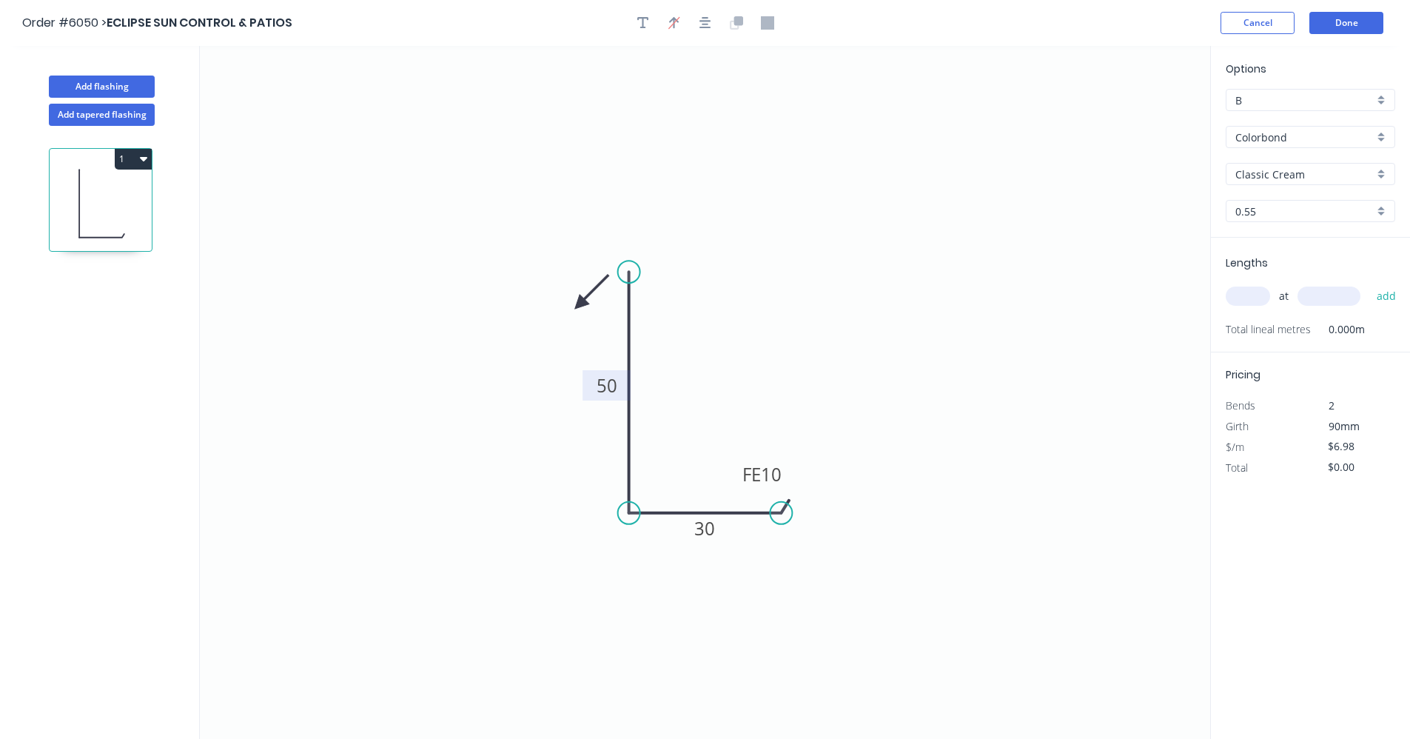
click at [577, 304] on icon at bounding box center [591, 291] width 43 height 43
click at [577, 304] on icon at bounding box center [591, 316] width 43 height 43
click at [577, 304] on icon at bounding box center [579, 321] width 13 height 47
click at [577, 304] on icon at bounding box center [567, 316] width 43 height 43
drag, startPoint x: 577, startPoint y: 304, endPoint x: 608, endPoint y: 321, distance: 35.8
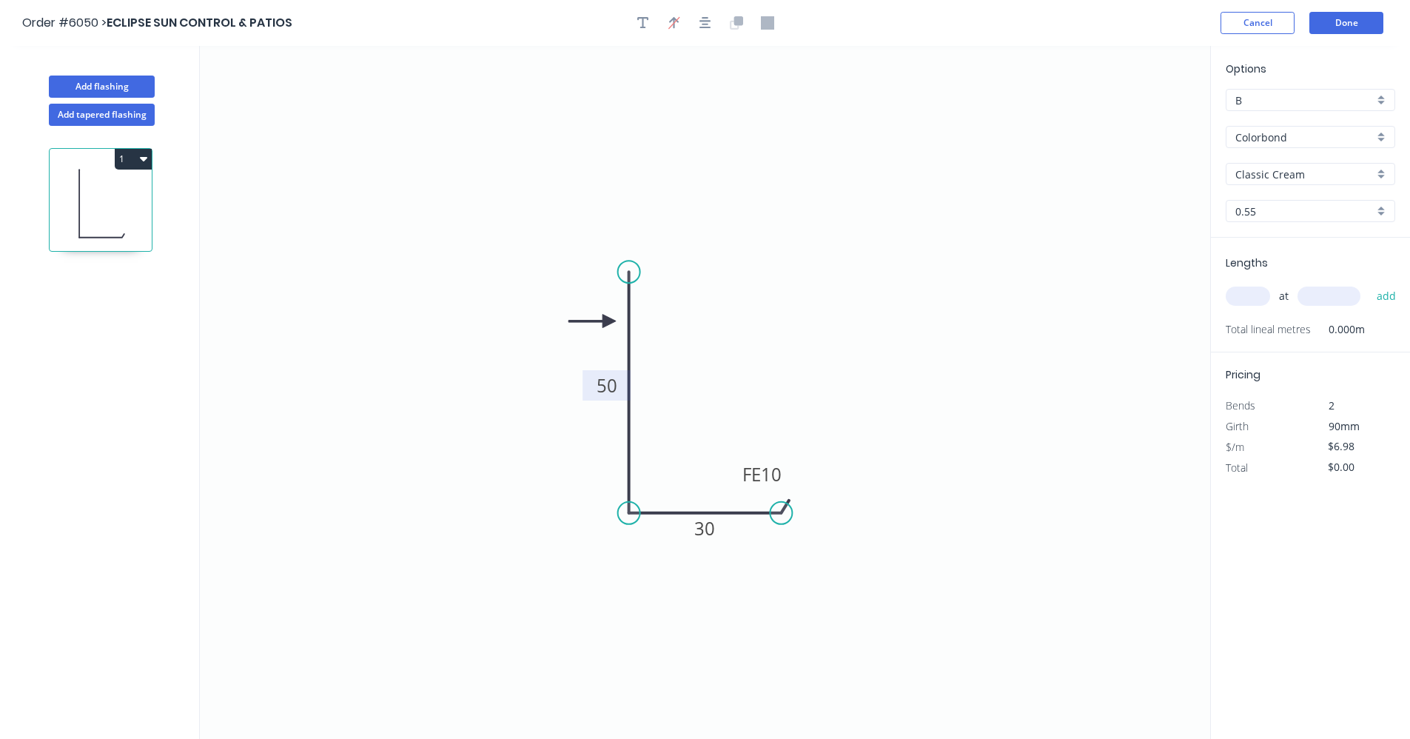
click at [608, 321] on icon at bounding box center [592, 321] width 47 height 13
click at [1255, 301] on input "text" at bounding box center [1248, 295] width 44 height 19
type input "2"
type input "3300"
click at [1369, 284] on button "add" at bounding box center [1386, 296] width 35 height 25
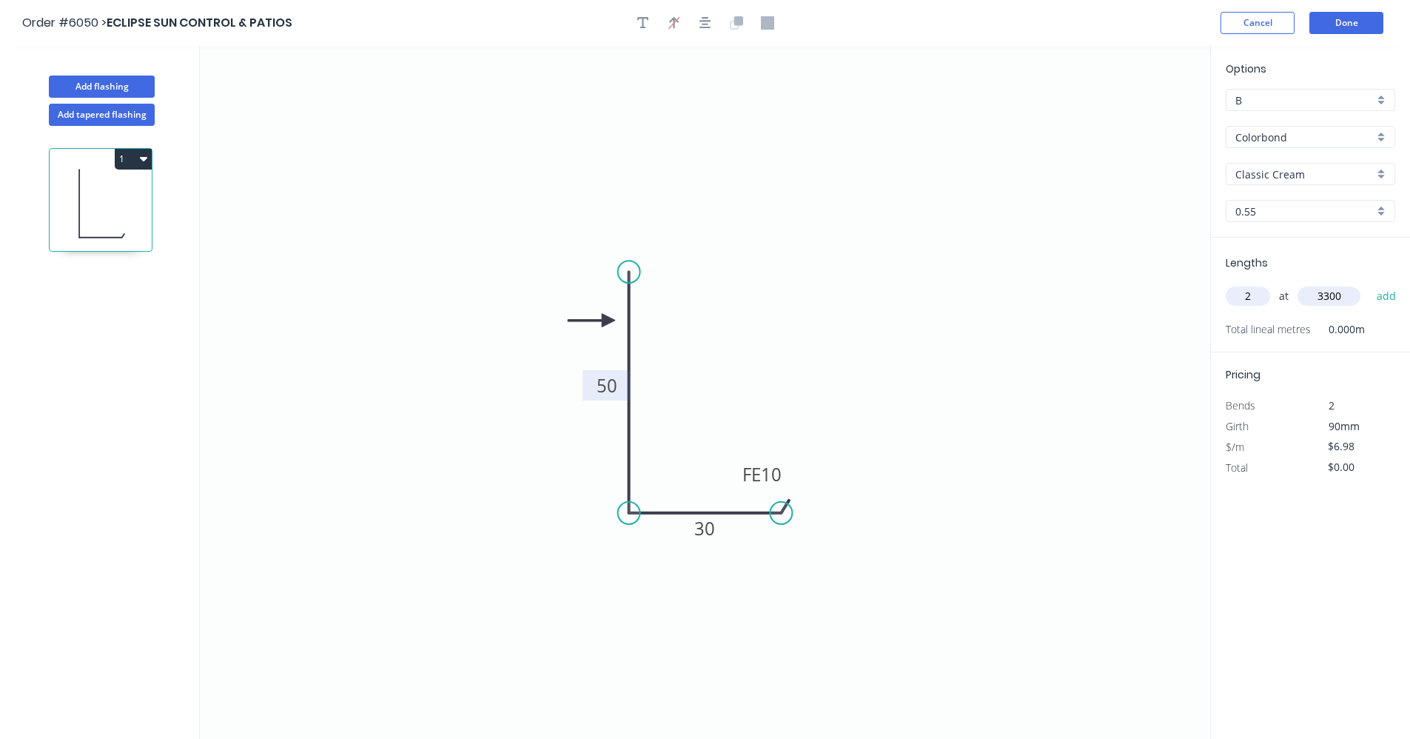
type input "$46.07"
click at [1341, 26] on button "Done" at bounding box center [1347, 23] width 74 height 22
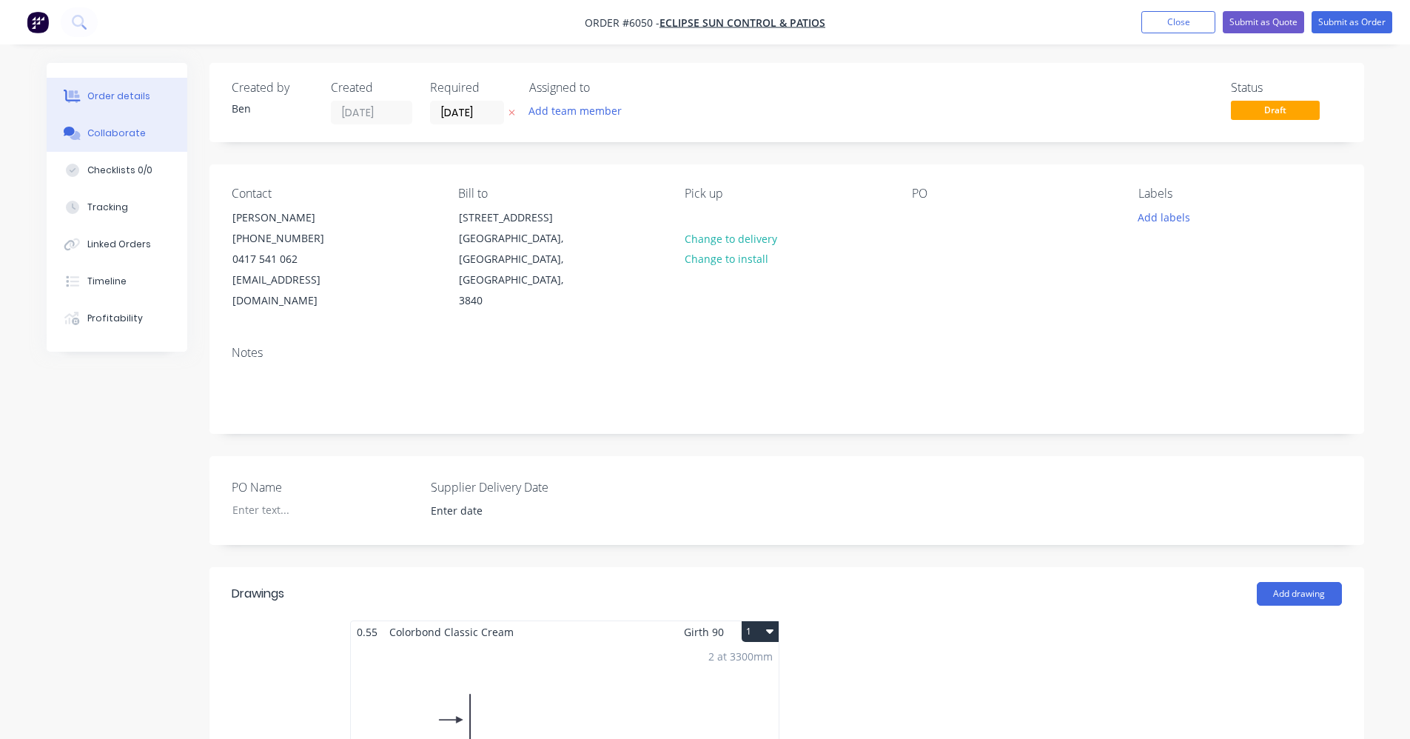
click at [121, 133] on div "Collaborate" at bounding box center [116, 133] width 58 height 13
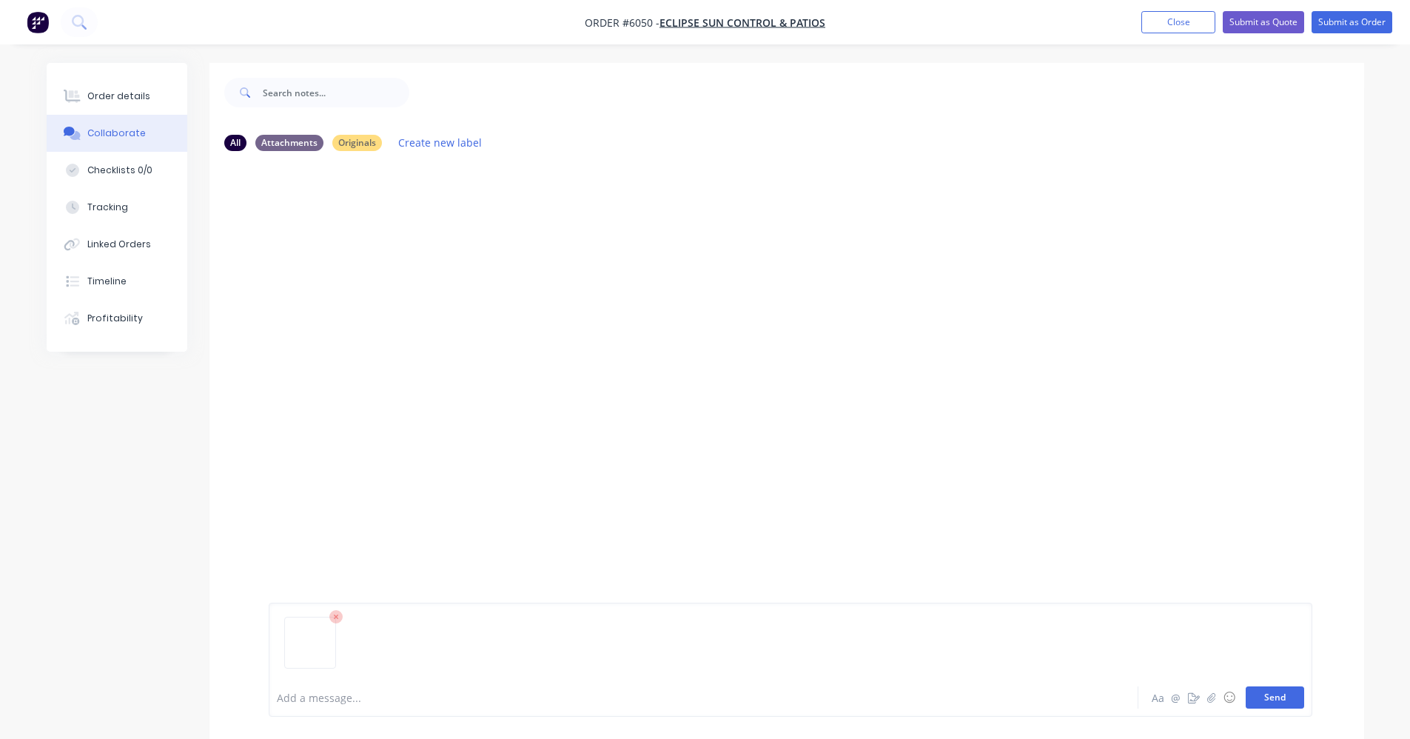
click at [1272, 700] on button "Send" at bounding box center [1275, 697] width 58 height 22
click at [149, 96] on button "Order details" at bounding box center [117, 96] width 141 height 37
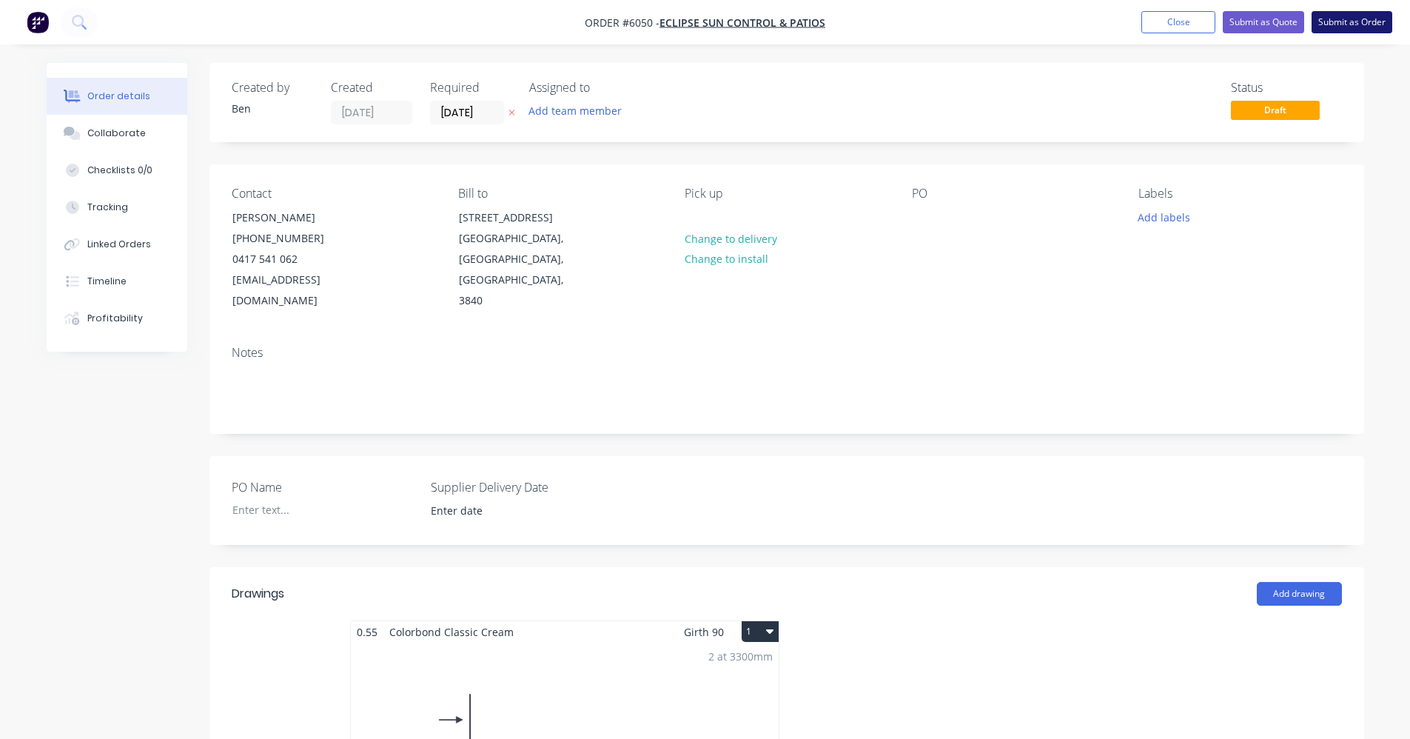
click at [1353, 27] on button "Submit as Order" at bounding box center [1352, 22] width 81 height 22
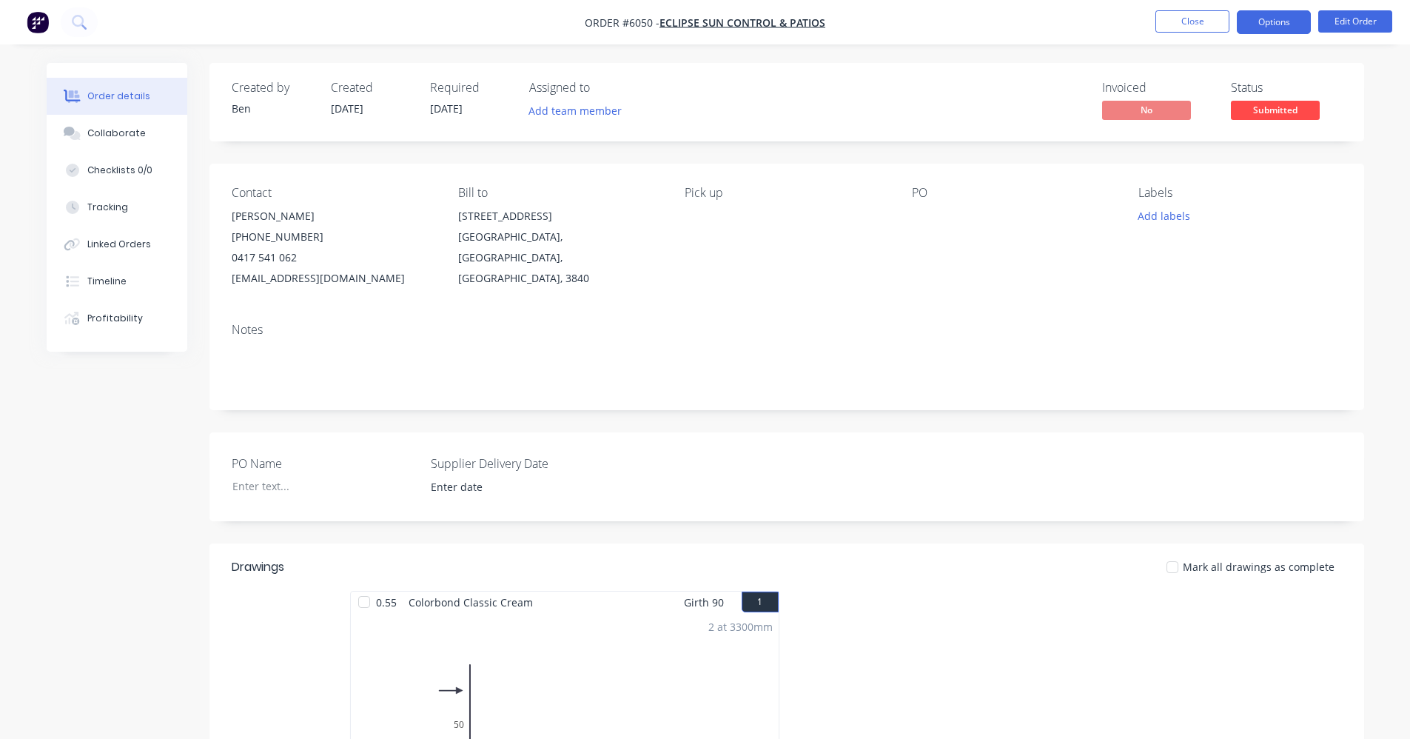
click at [1270, 24] on button "Options" at bounding box center [1274, 22] width 74 height 24
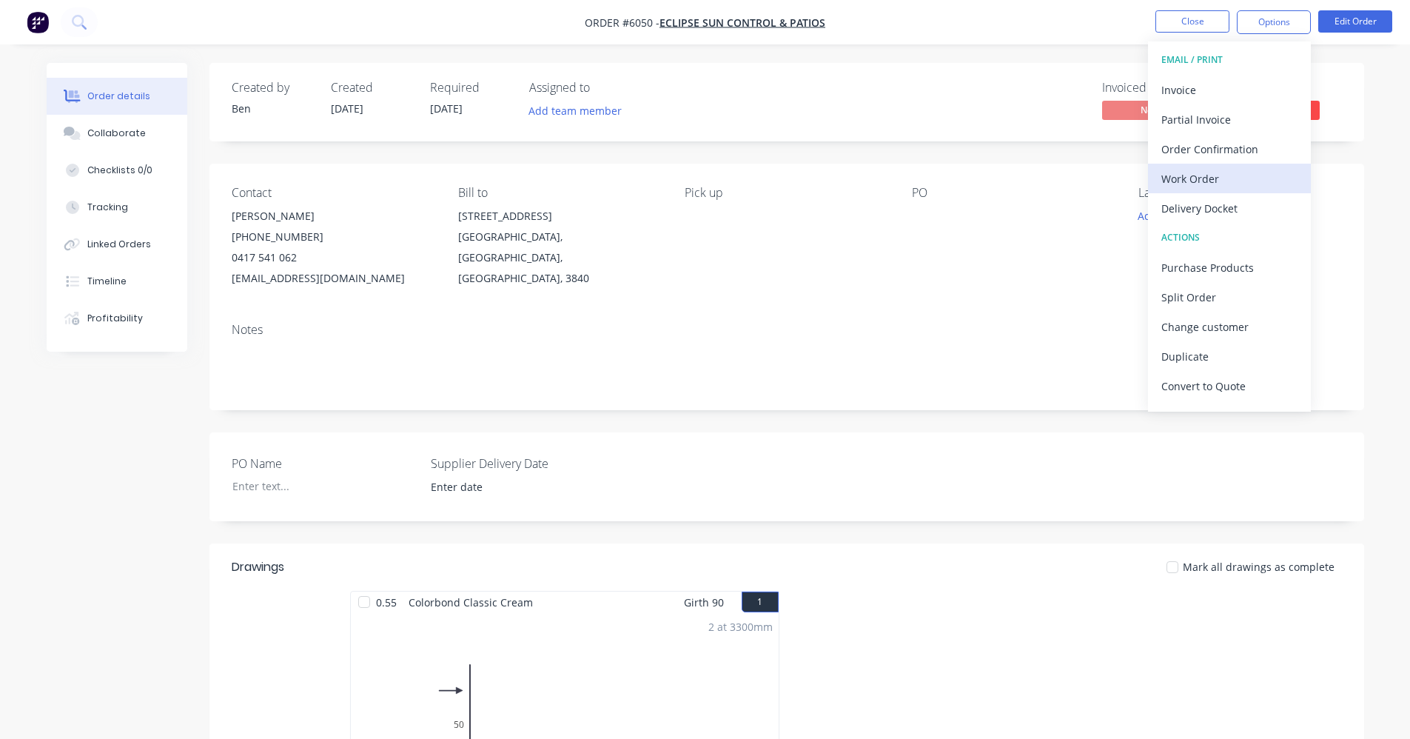
click at [1198, 175] on div "Work Order" at bounding box center [1229, 178] width 136 height 21
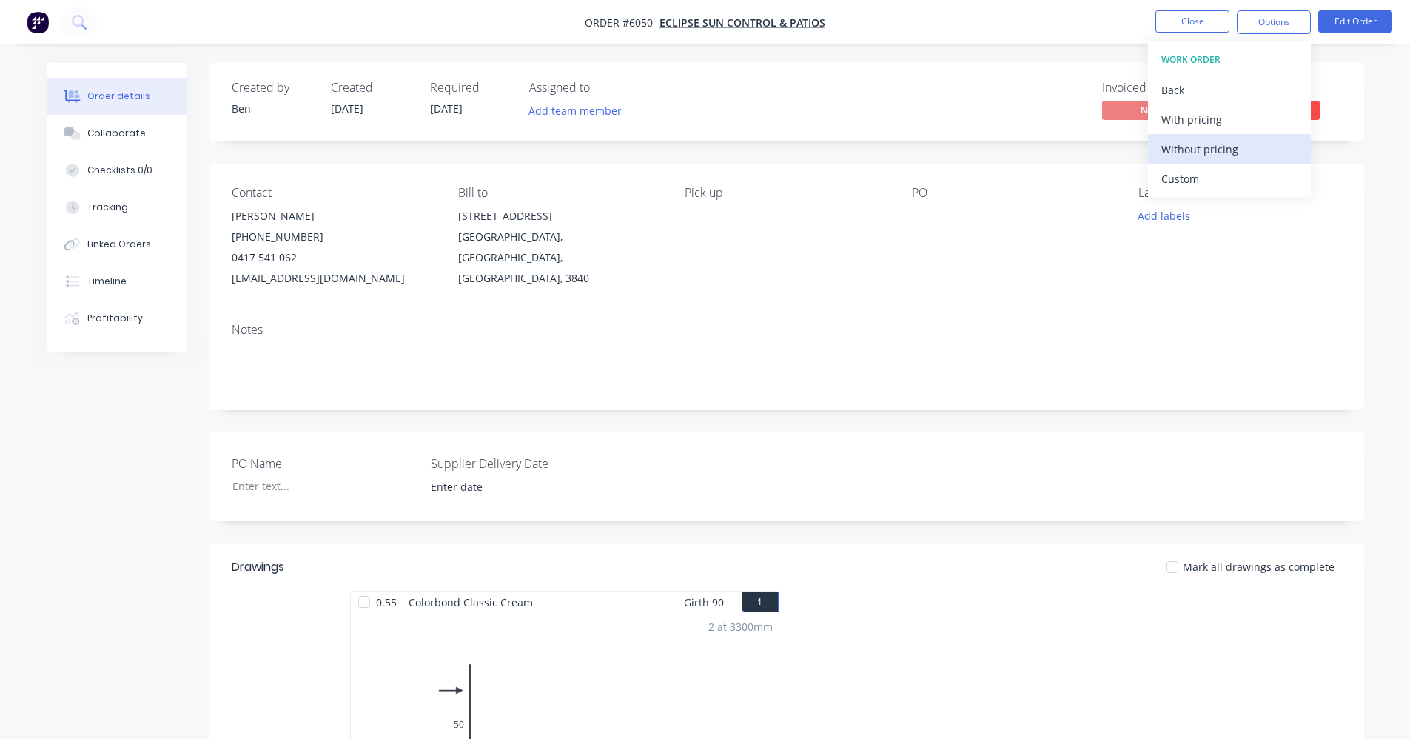
click at [1194, 152] on div "Without pricing" at bounding box center [1229, 148] width 136 height 21
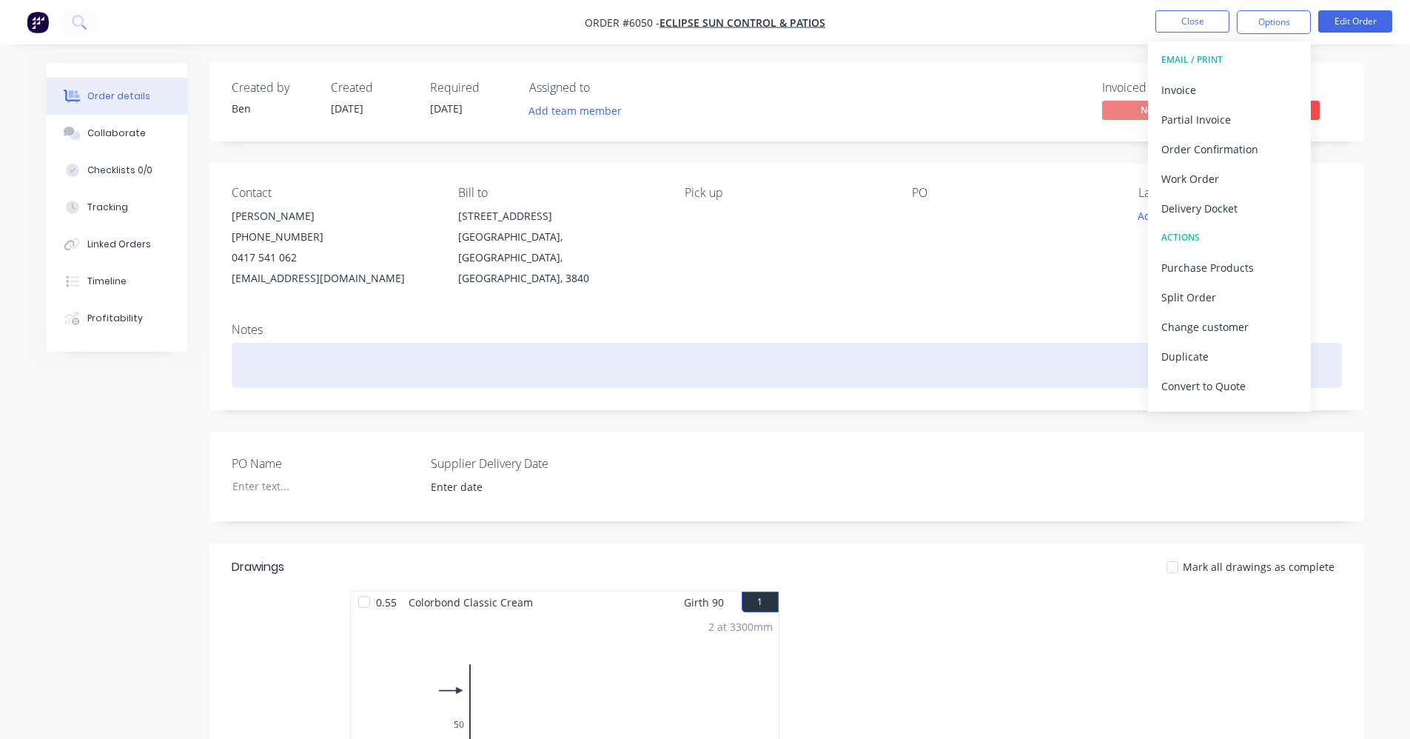
click at [851, 352] on div at bounding box center [787, 365] width 1110 height 45
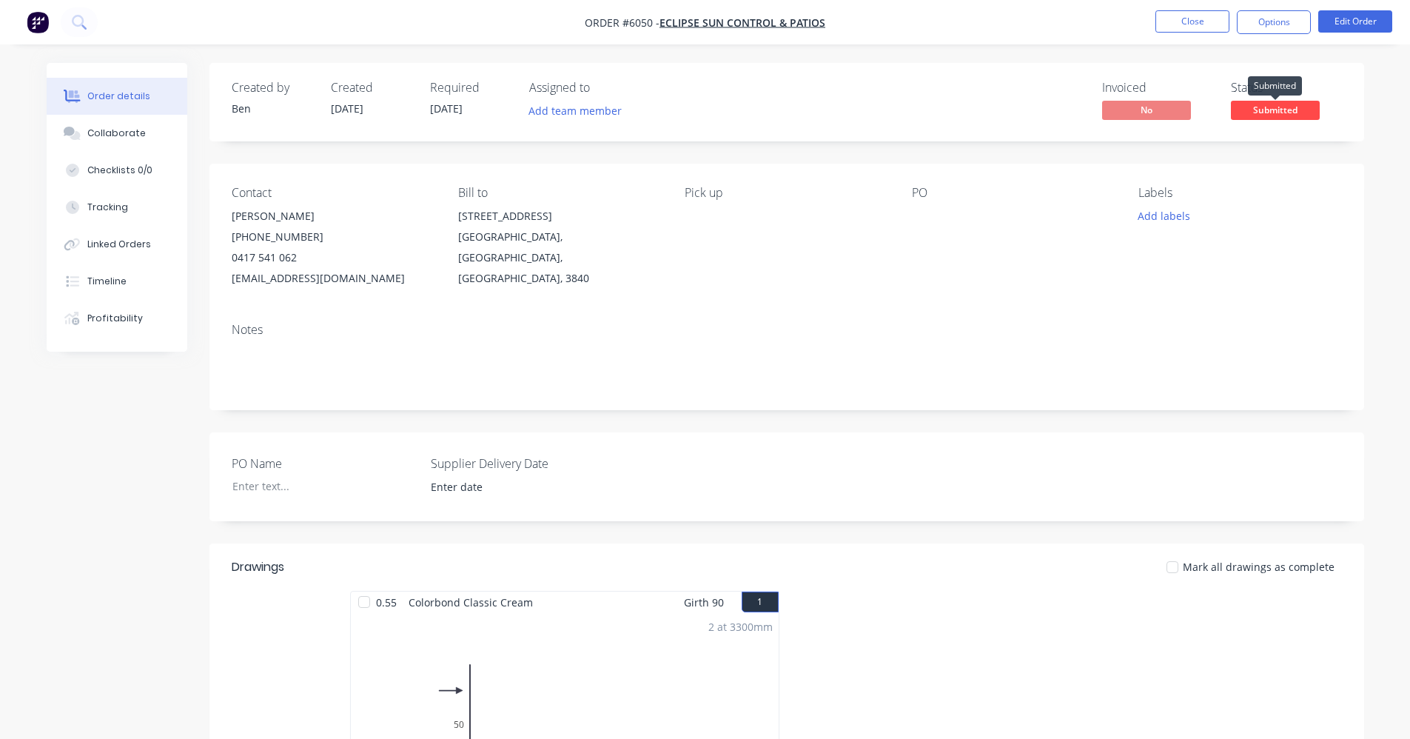
click at [1295, 107] on span "Submitted" at bounding box center [1275, 110] width 89 height 19
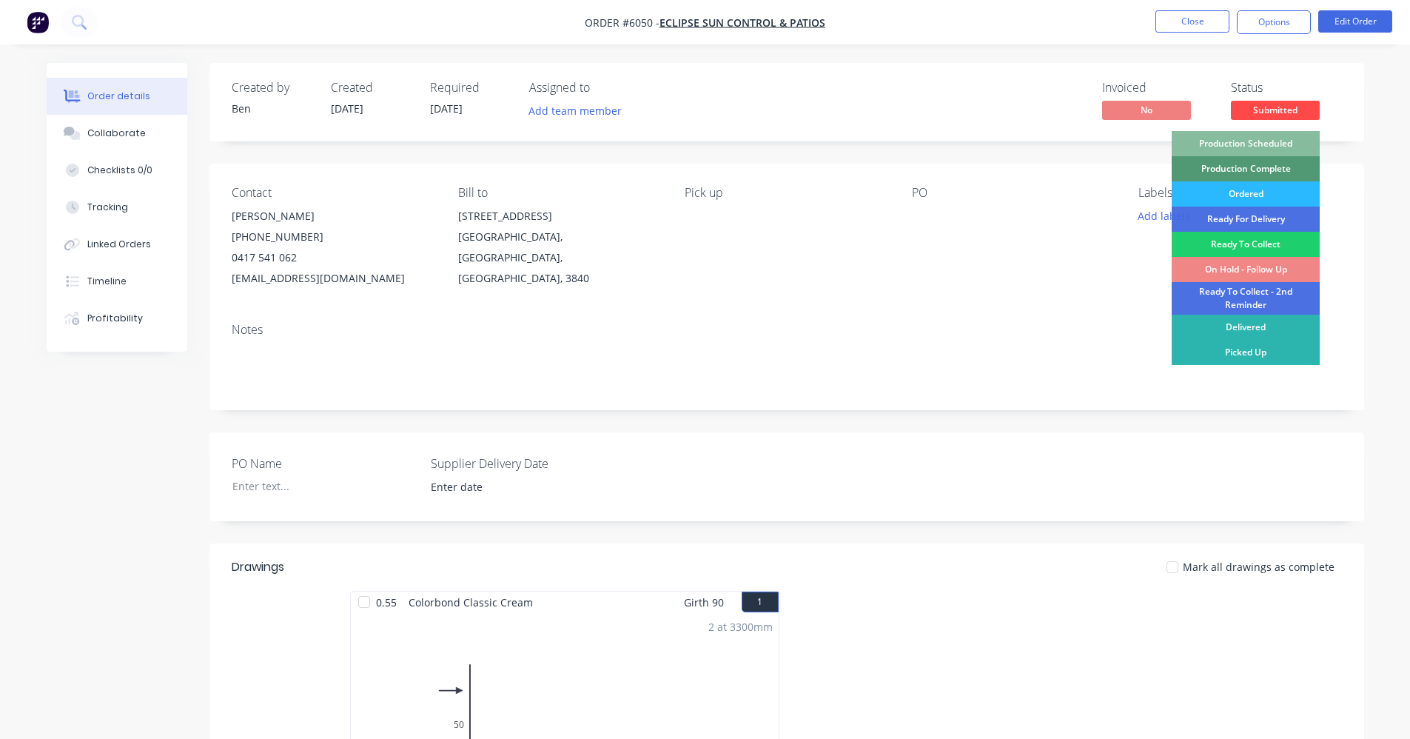
drag, startPoint x: 1274, startPoint y: 137, endPoint x: 1218, endPoint y: 158, distance: 59.3
click at [1272, 138] on div "Production Scheduled" at bounding box center [1246, 143] width 148 height 25
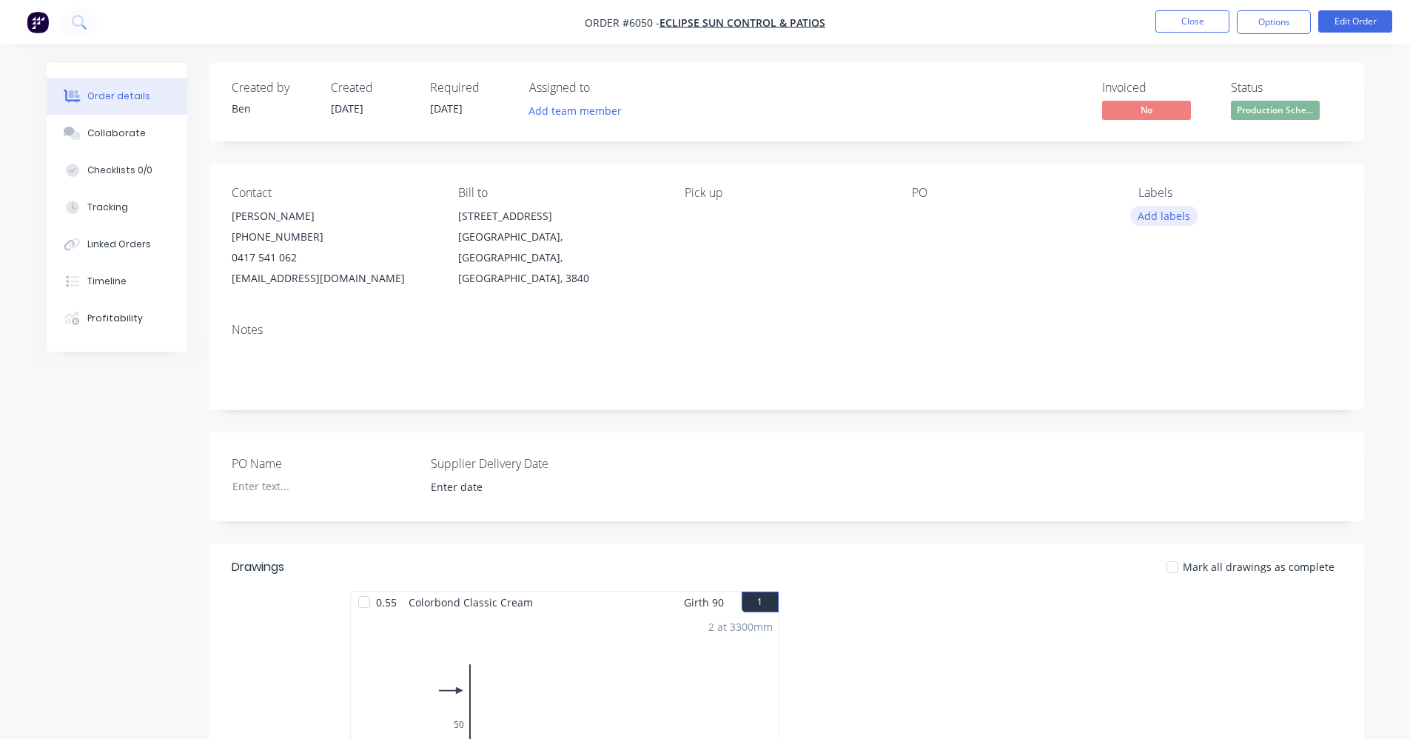
click at [1156, 213] on button "Add labels" at bounding box center [1164, 216] width 68 height 20
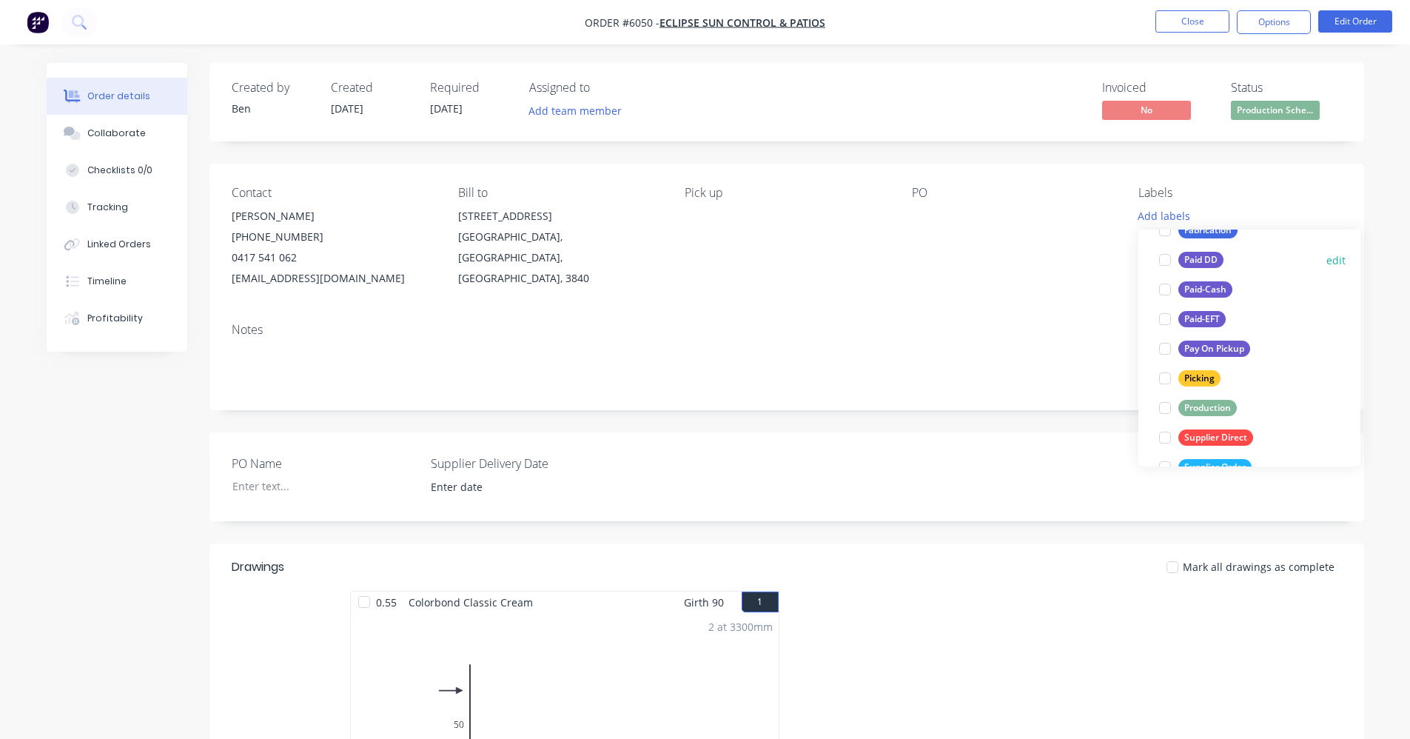
scroll to position [222, 0]
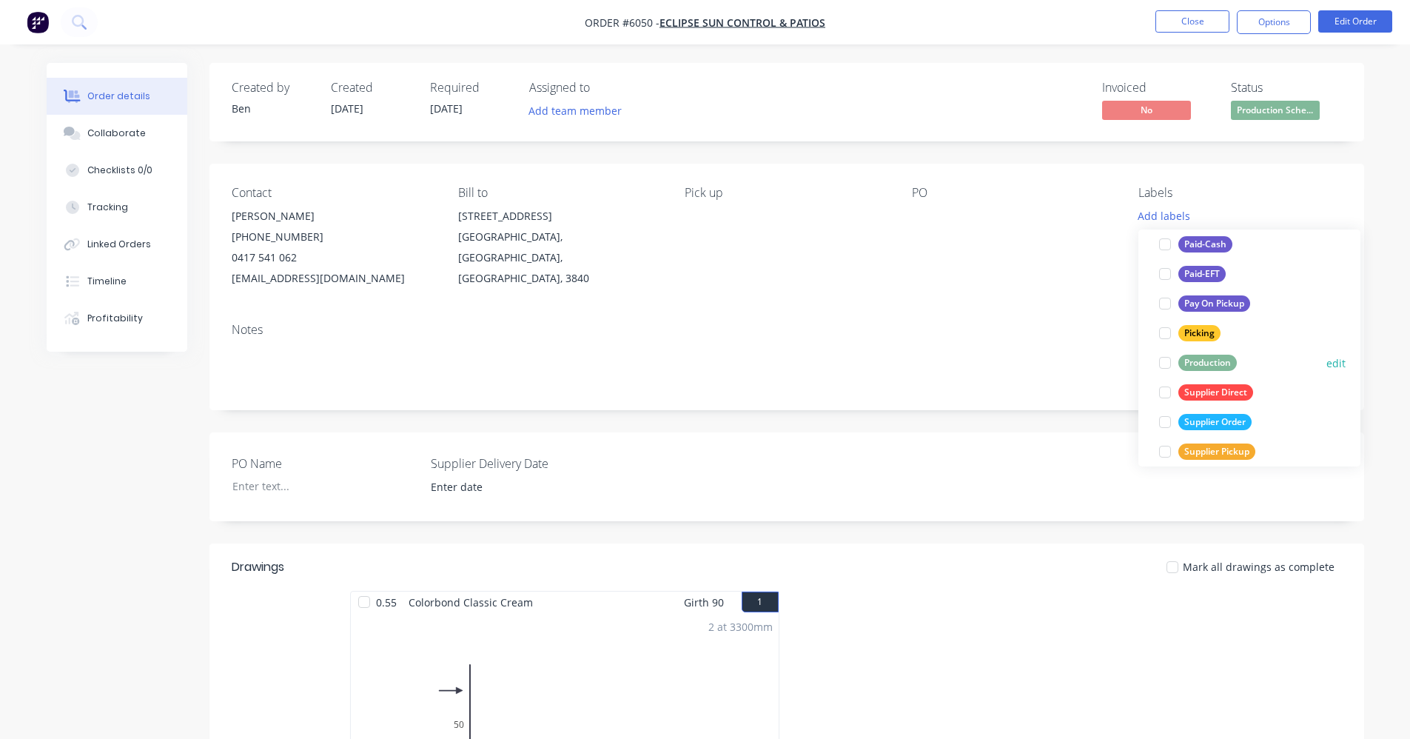
click at [1212, 364] on div "Production" at bounding box center [1207, 363] width 58 height 16
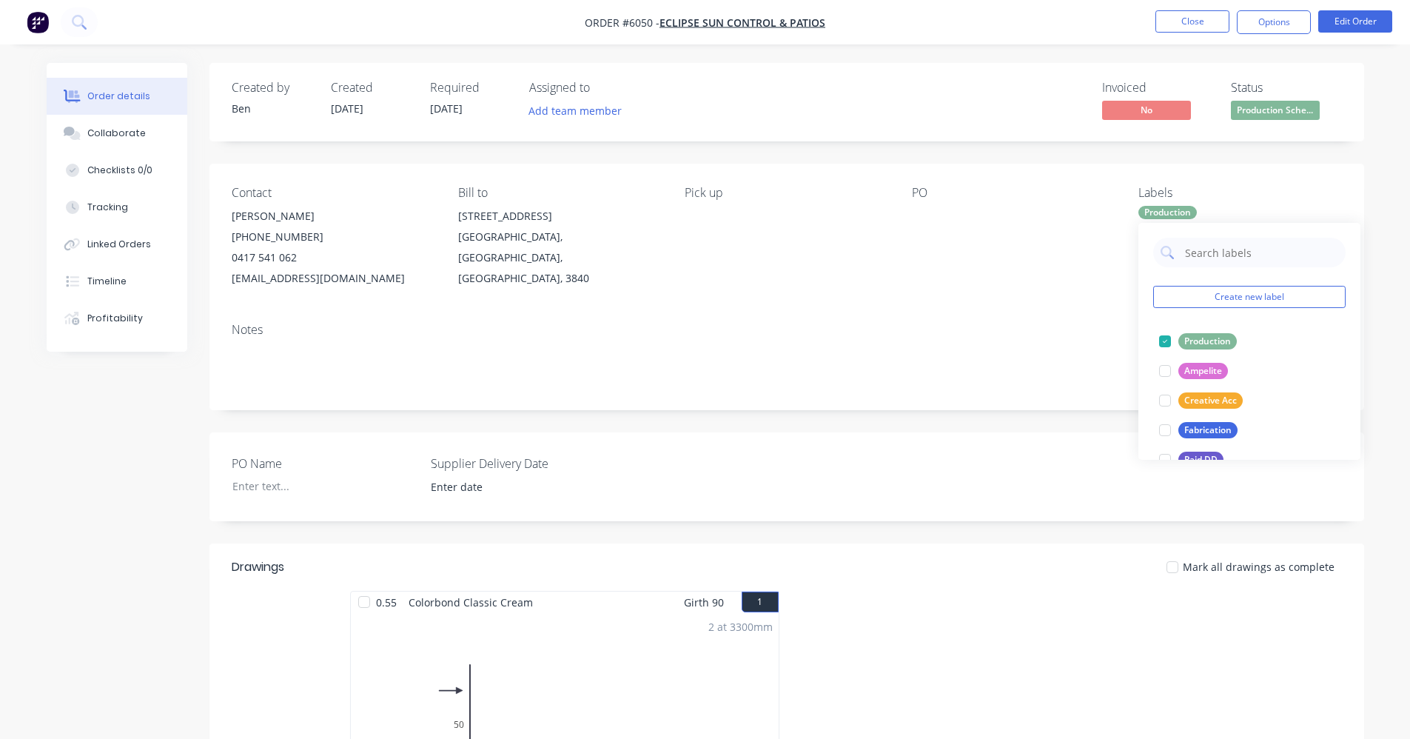
click at [989, 293] on div "Contact [PERSON_NAME] [PHONE_NUMBER] [EMAIL_ADDRESS][DOMAIN_NAME] Bill to [STRE…" at bounding box center [786, 237] width 1155 height 147
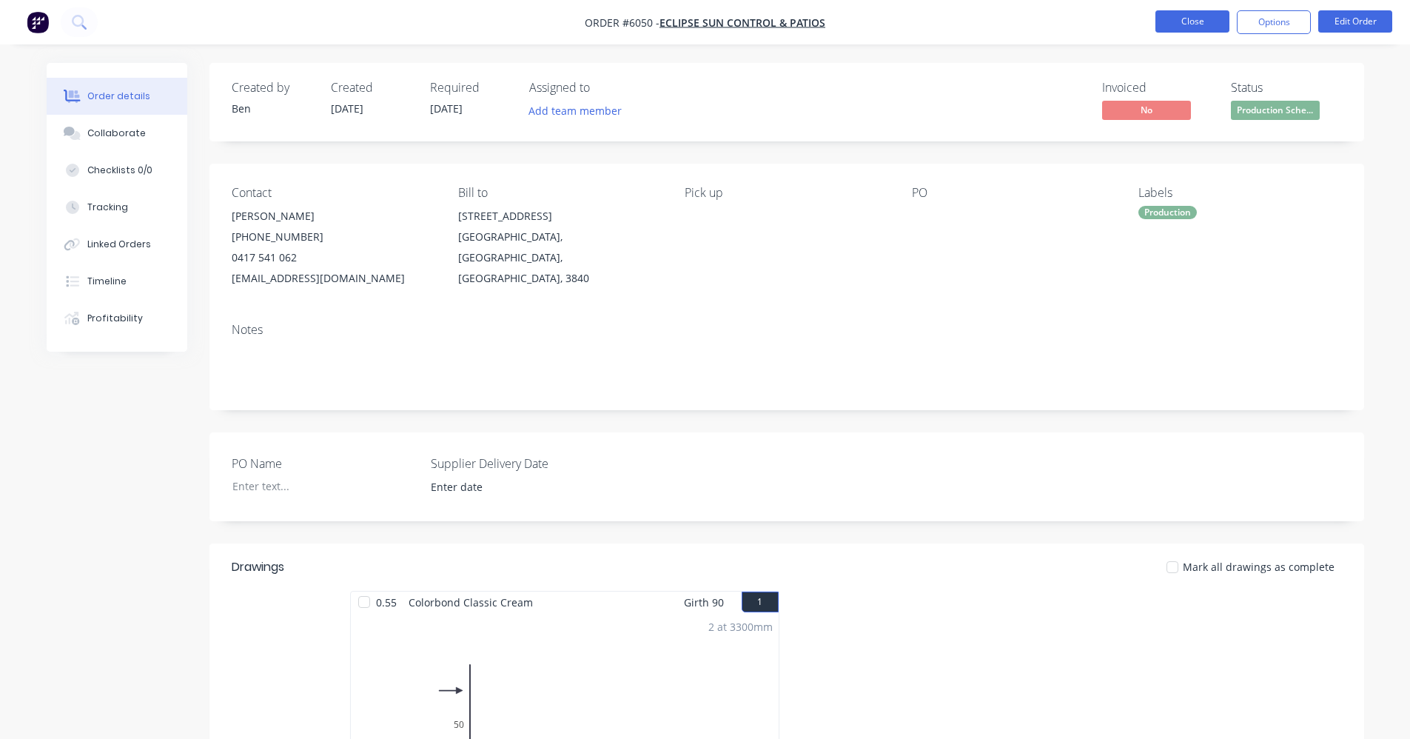
click at [1172, 22] on button "Close" at bounding box center [1193, 21] width 74 height 22
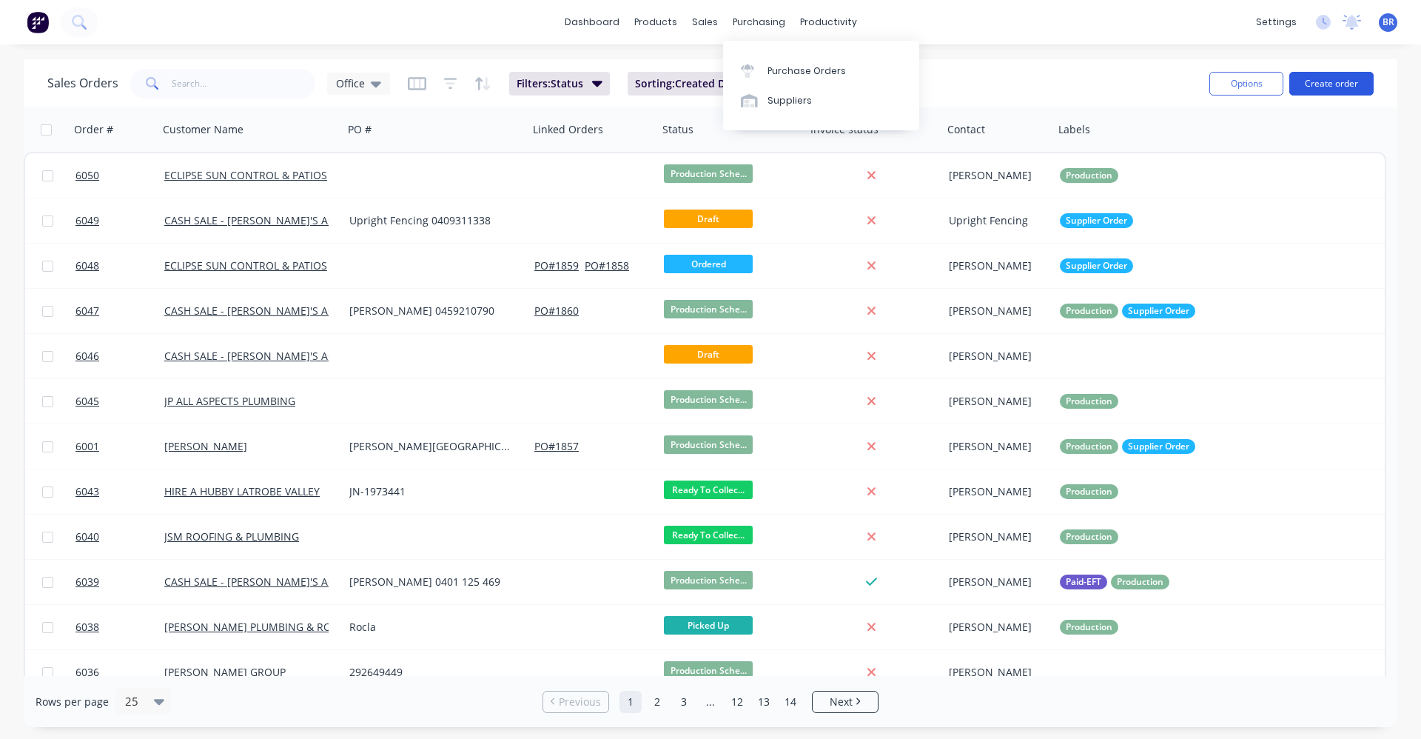
click at [1343, 84] on button "Create order" at bounding box center [1332, 84] width 84 height 24
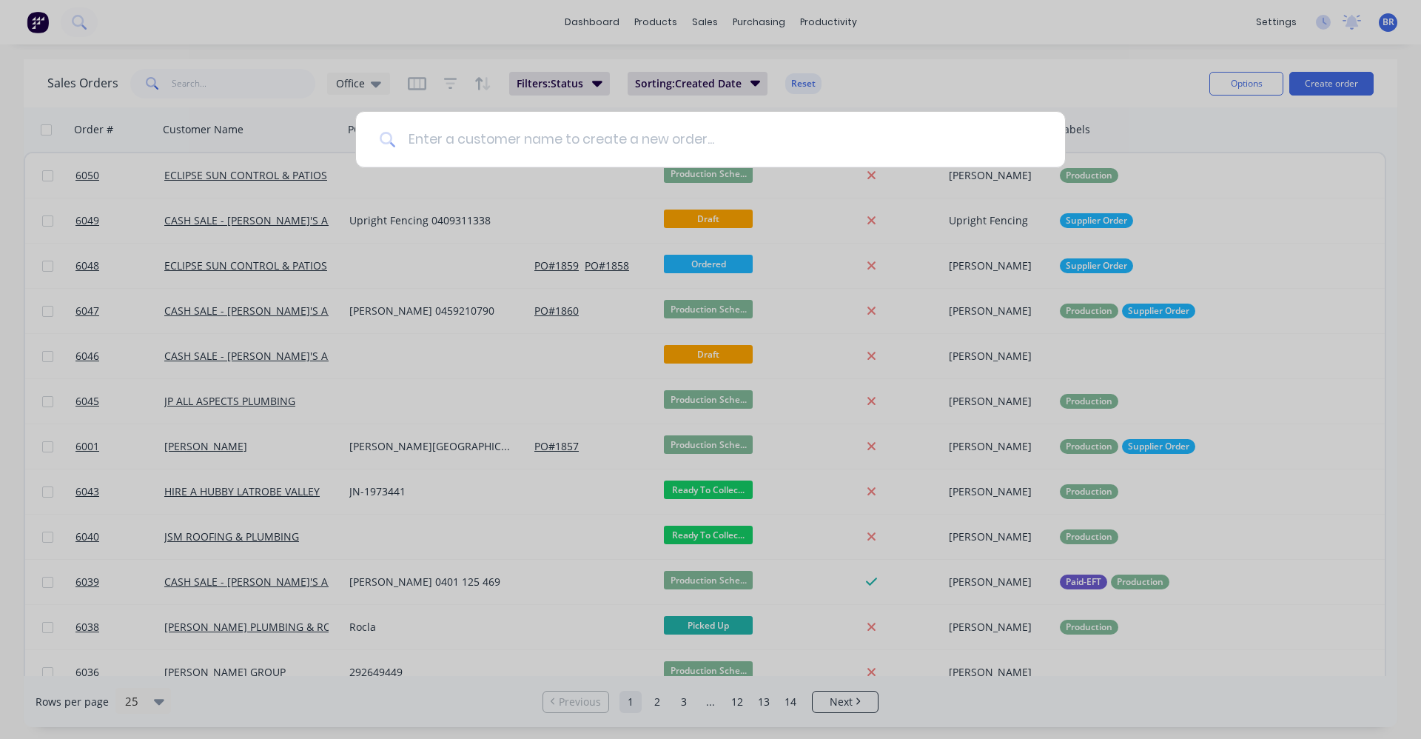
click at [469, 144] on input at bounding box center [719, 140] width 646 height 56
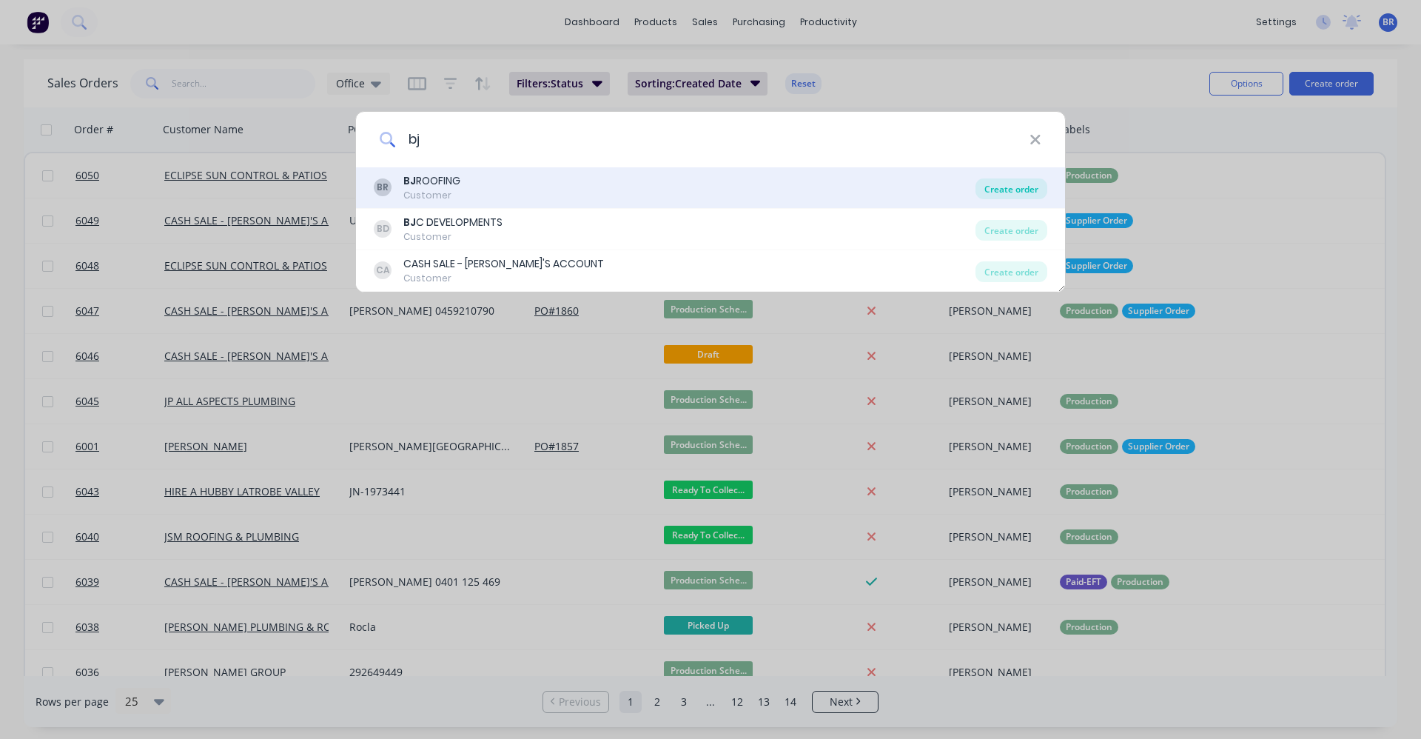
type input "bj"
click at [1010, 194] on div "Create order" at bounding box center [1012, 188] width 72 height 21
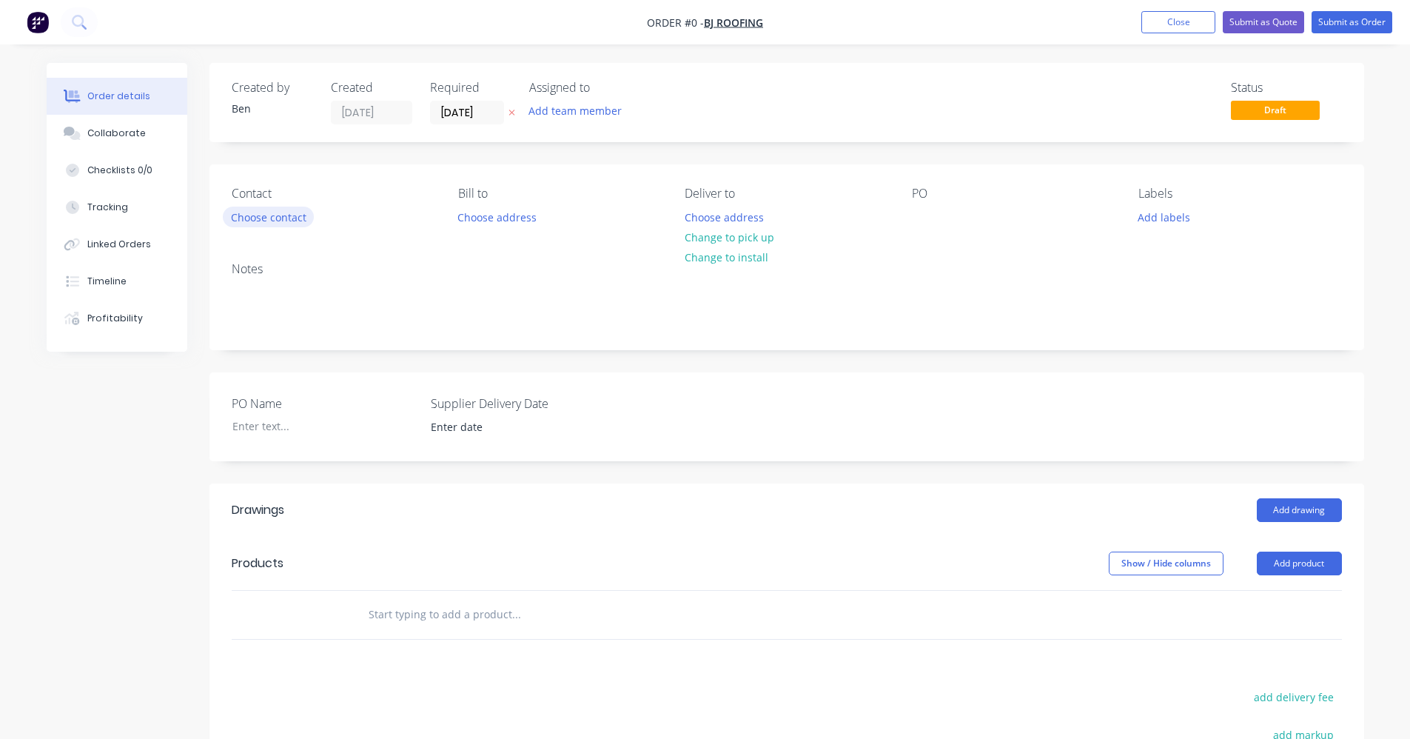
click at [270, 216] on button "Choose contact" at bounding box center [268, 217] width 91 height 20
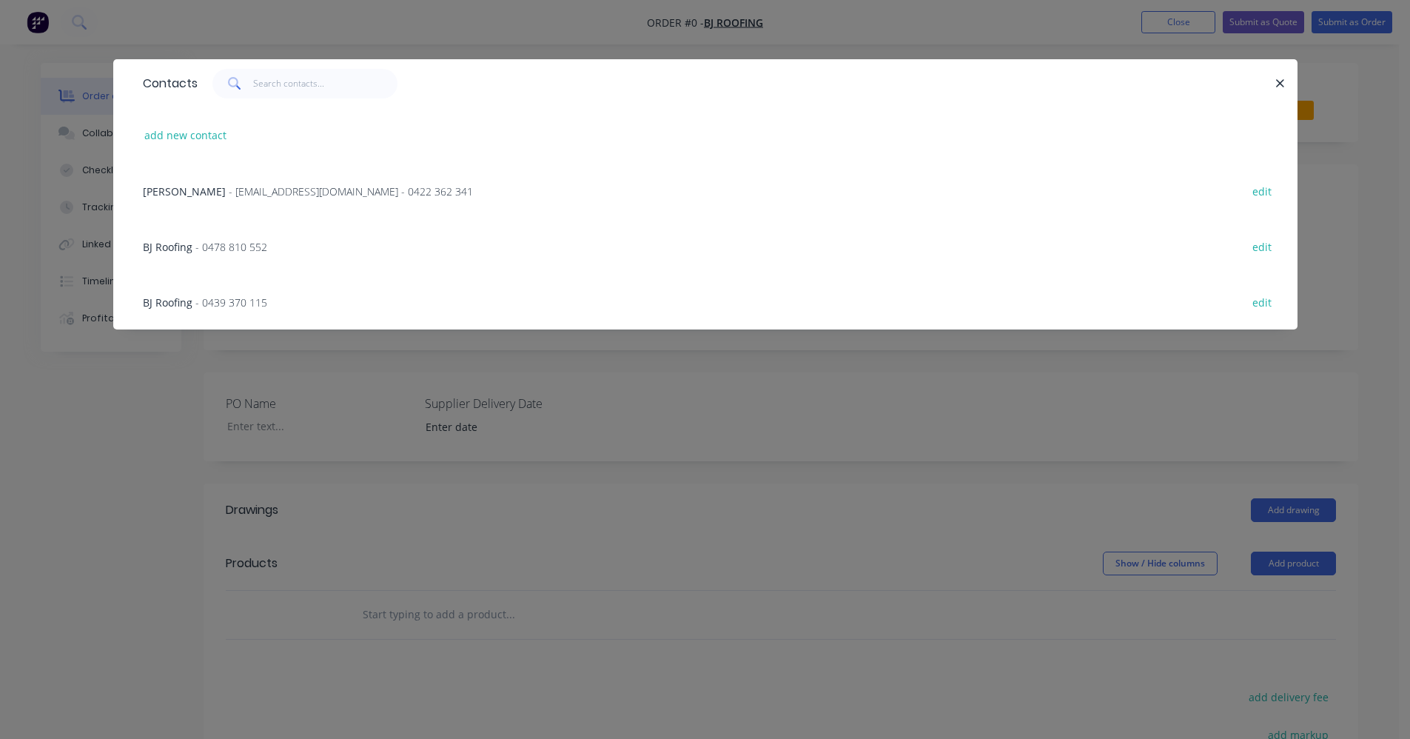
click at [233, 193] on span "- [EMAIL_ADDRESS][DOMAIN_NAME] - 0422 362 341" at bounding box center [351, 191] width 244 height 14
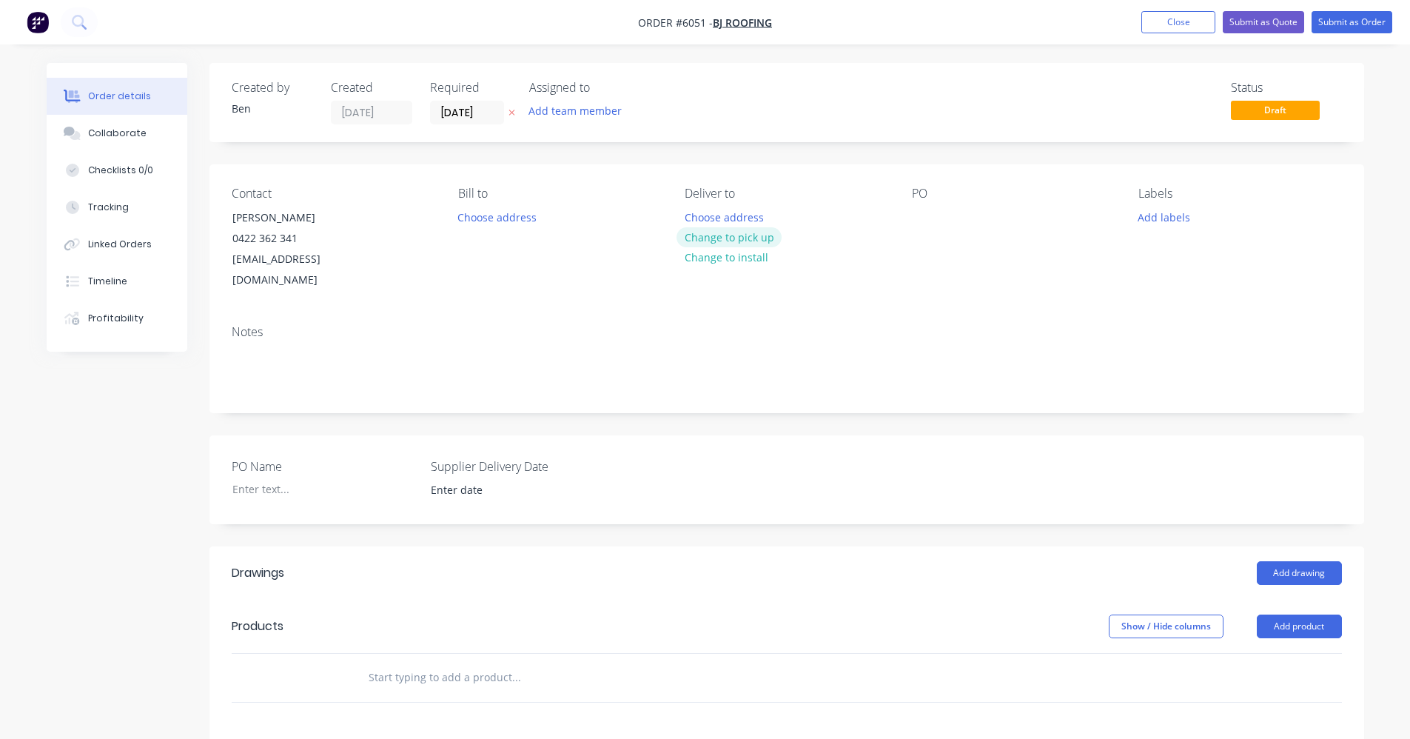
click at [709, 241] on button "Change to pick up" at bounding box center [729, 237] width 105 height 20
click at [1176, 221] on button "Add labels" at bounding box center [1164, 217] width 68 height 20
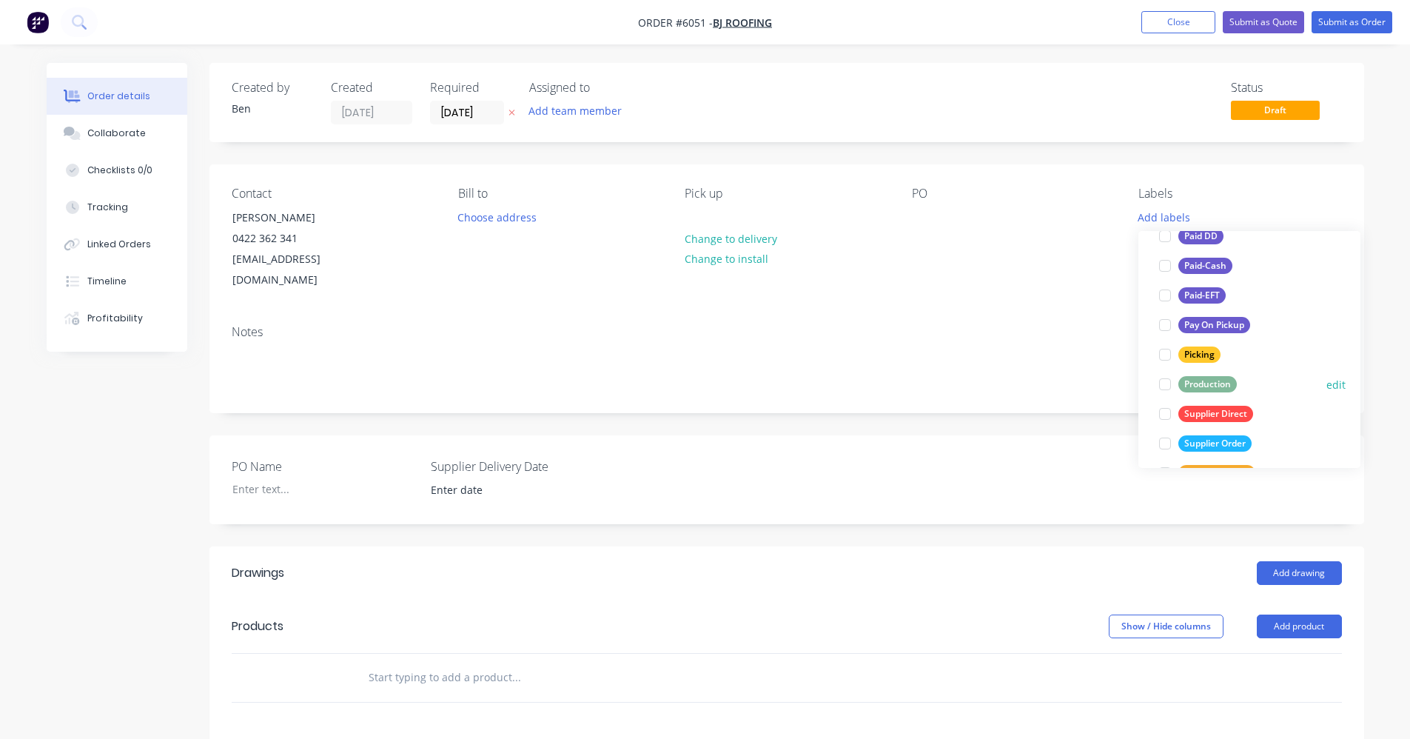
scroll to position [222, 0]
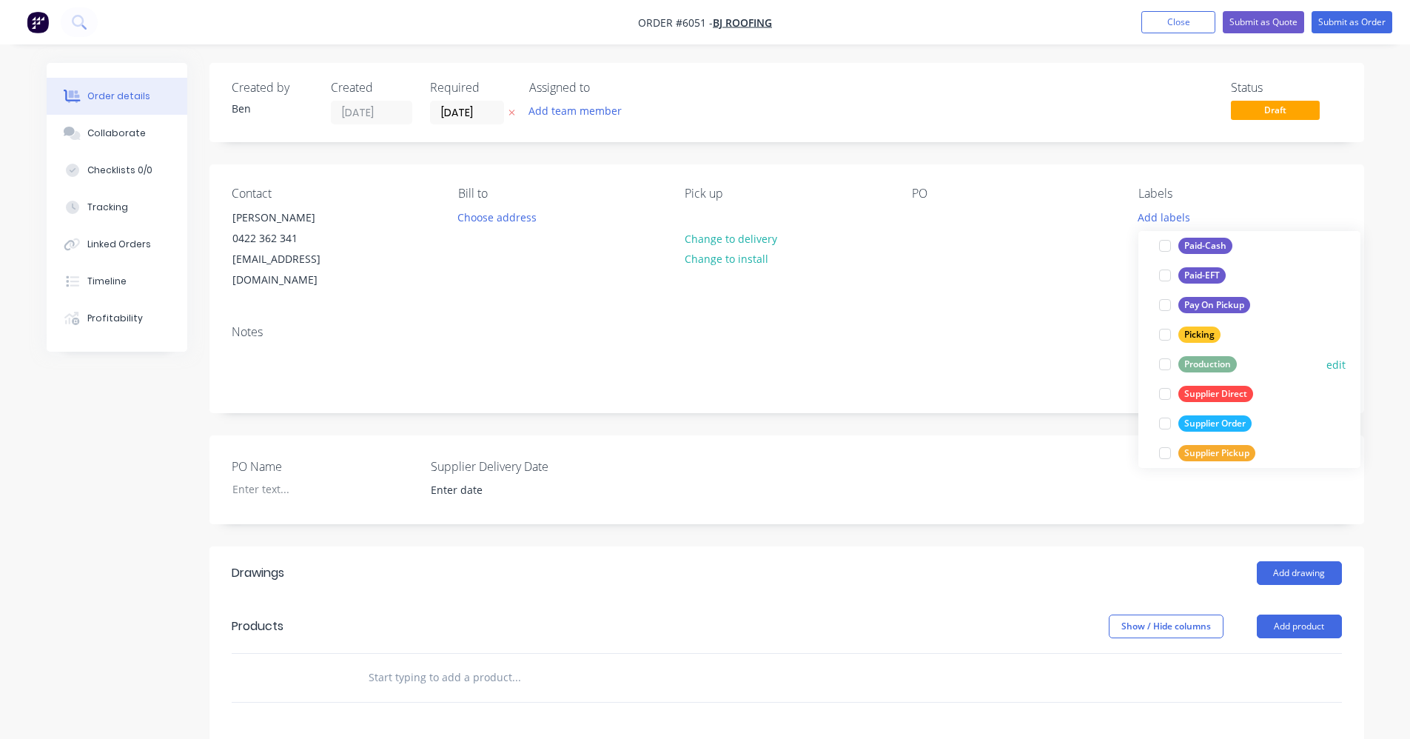
click at [1195, 364] on div "Production" at bounding box center [1207, 364] width 58 height 16
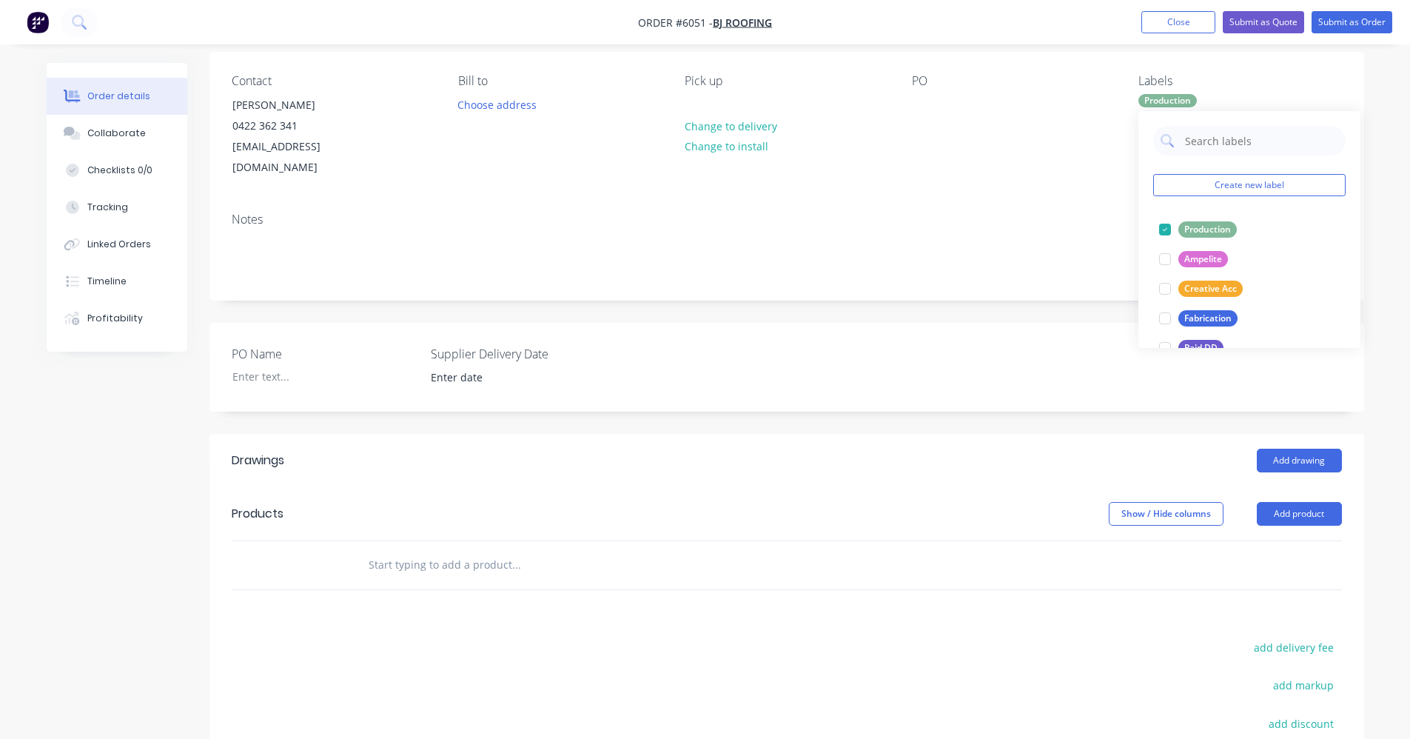
scroll to position [296, 0]
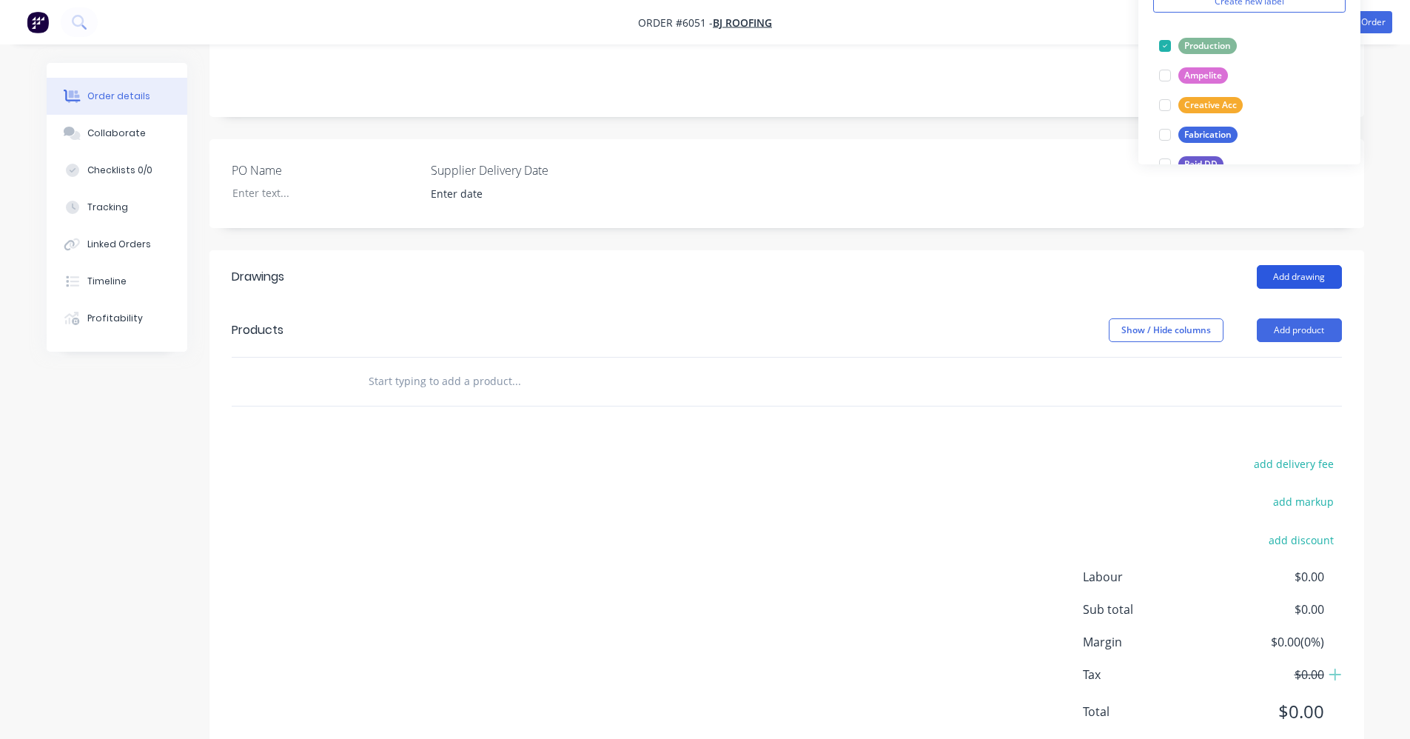
click at [1299, 265] on button "Add drawing" at bounding box center [1299, 277] width 85 height 24
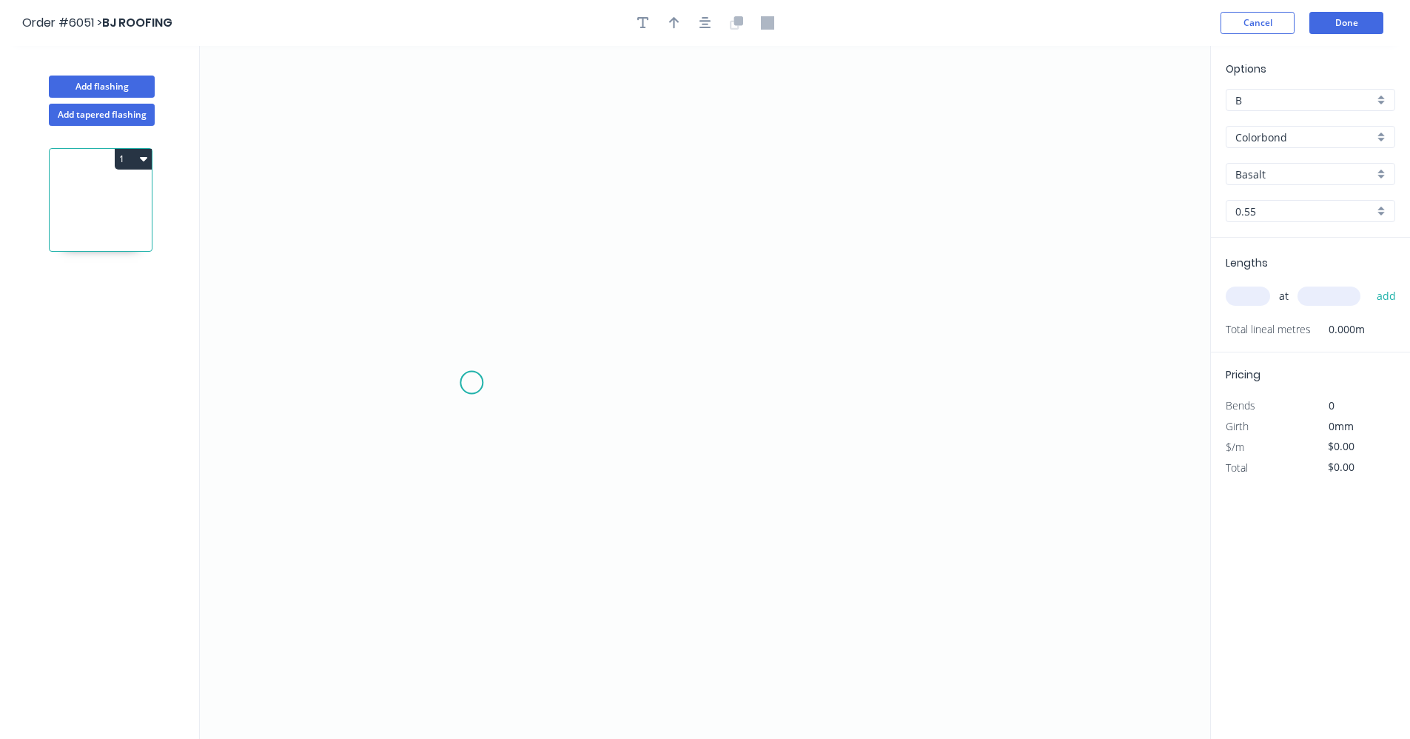
click at [472, 383] on icon "0" at bounding box center [705, 392] width 1010 height 693
click at [723, 377] on icon "0" at bounding box center [705, 392] width 1010 height 693
click at [731, 182] on icon "0 ?" at bounding box center [705, 392] width 1010 height 693
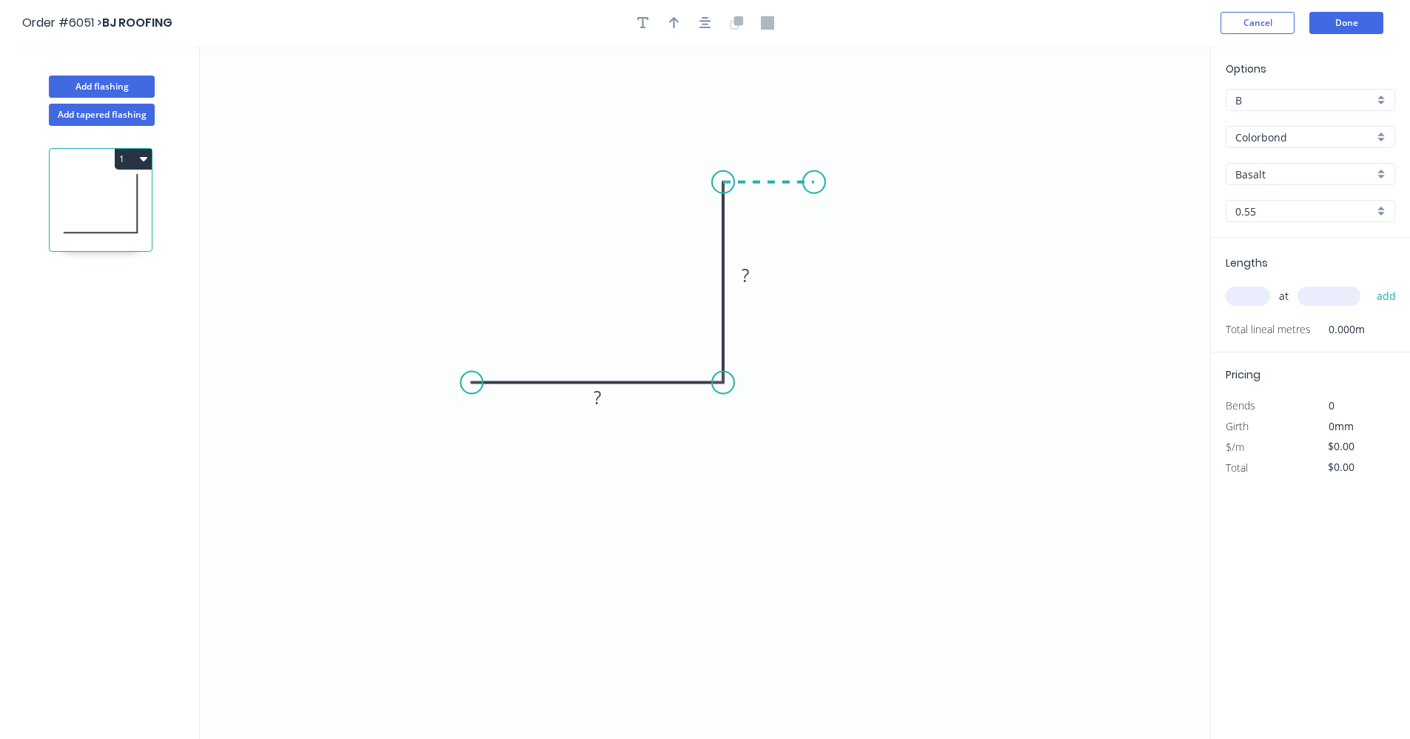
drag, startPoint x: 814, startPoint y: 177, endPoint x: 816, endPoint y: 210, distance: 33.3
click at [815, 178] on icon "0 ? ?" at bounding box center [705, 392] width 1010 height 693
click at [811, 335] on icon "0 ? ? ?" at bounding box center [705, 392] width 1010 height 693
click at [515, 520] on div "Drip edge" at bounding box center [548, 526] width 149 height 30
drag, startPoint x: 523, startPoint y: 434, endPoint x: 613, endPoint y: 406, distance: 93.7
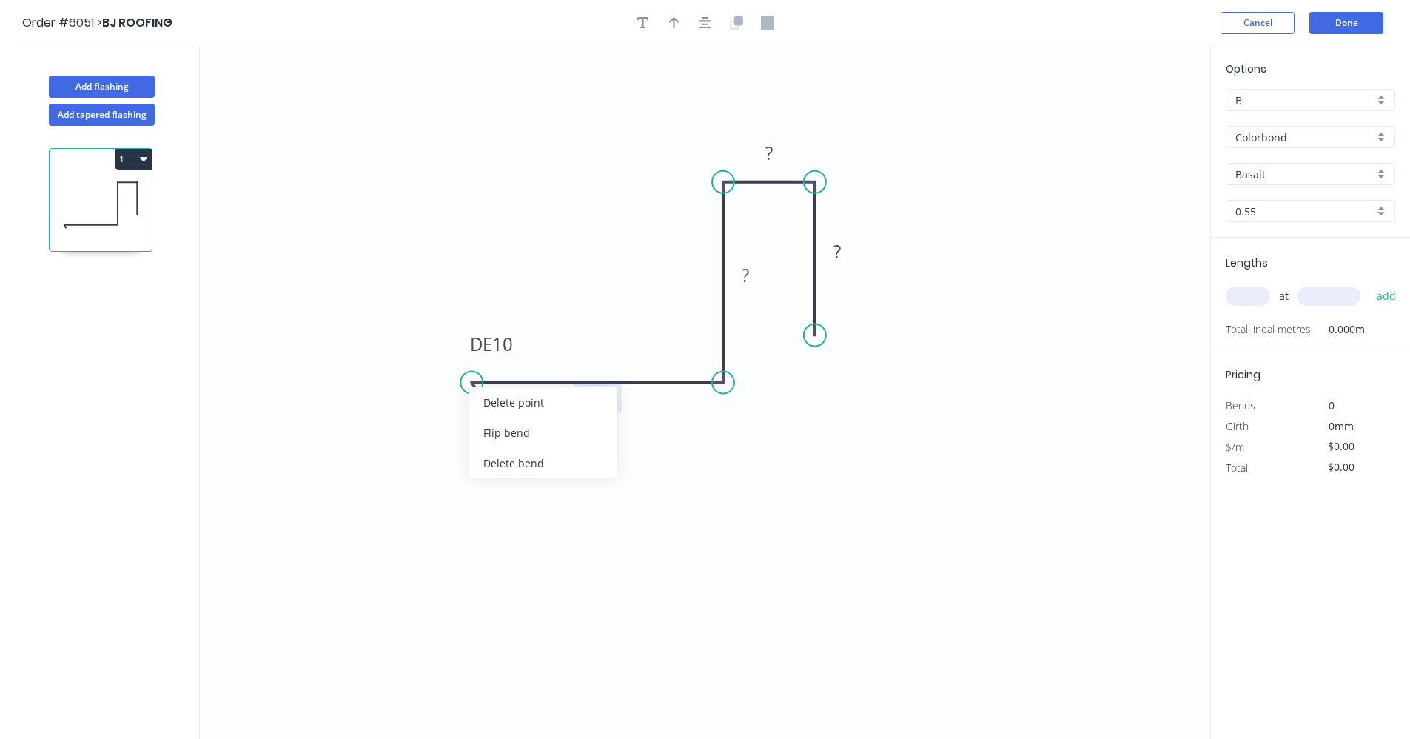
click at [523, 432] on div "Flip bend" at bounding box center [543, 433] width 149 height 30
drag, startPoint x: 817, startPoint y: 336, endPoint x: 814, endPoint y: 348, distance: 12.1
click at [839, 474] on div "Drip edge" at bounding box center [889, 478] width 149 height 30
click at [844, 386] on div "Flip bend" at bounding box center [888, 382] width 149 height 30
click at [591, 401] on rect at bounding box center [598, 399] width 30 height 21
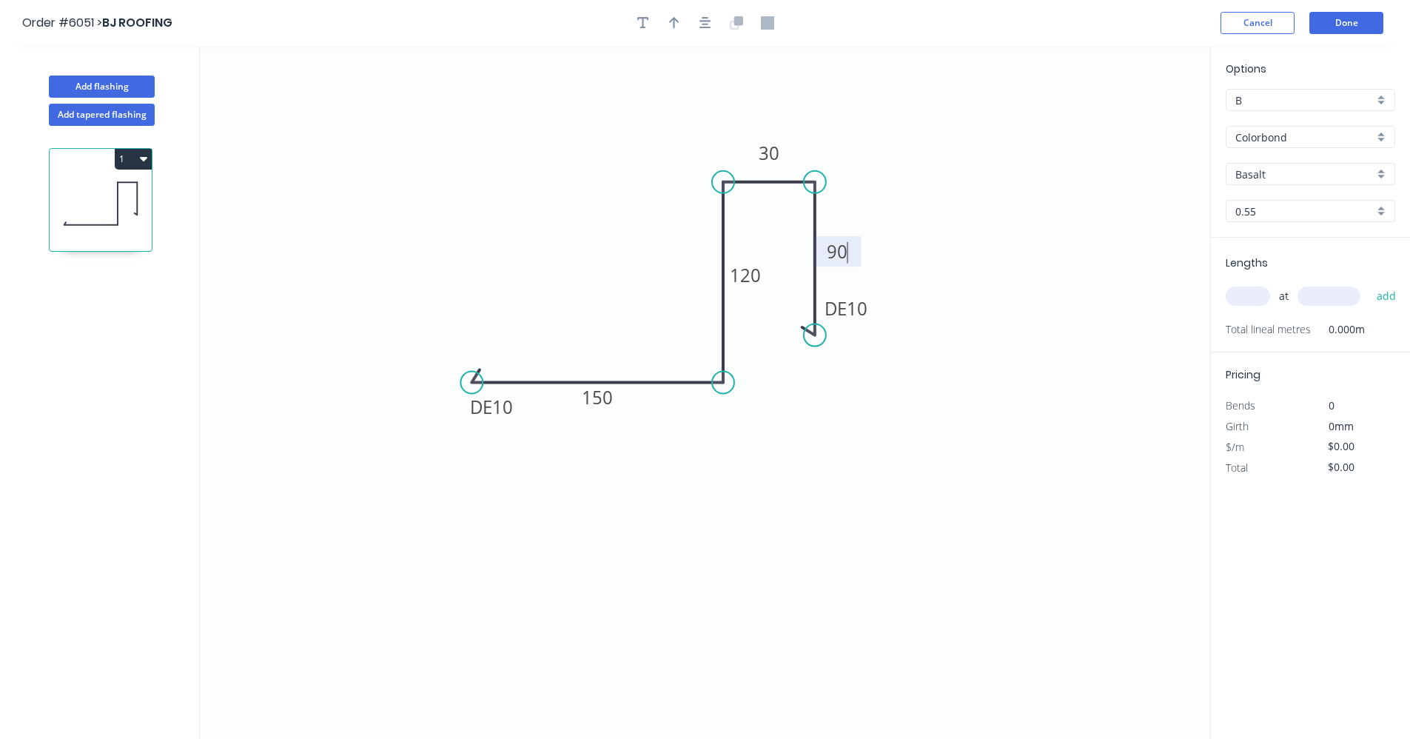
type input "$25.45"
click at [1382, 172] on div "Basalt" at bounding box center [1311, 174] width 170 height 22
click at [1276, 311] on div "Night Sky" at bounding box center [1311, 317] width 168 height 26
type input "Night Sky"
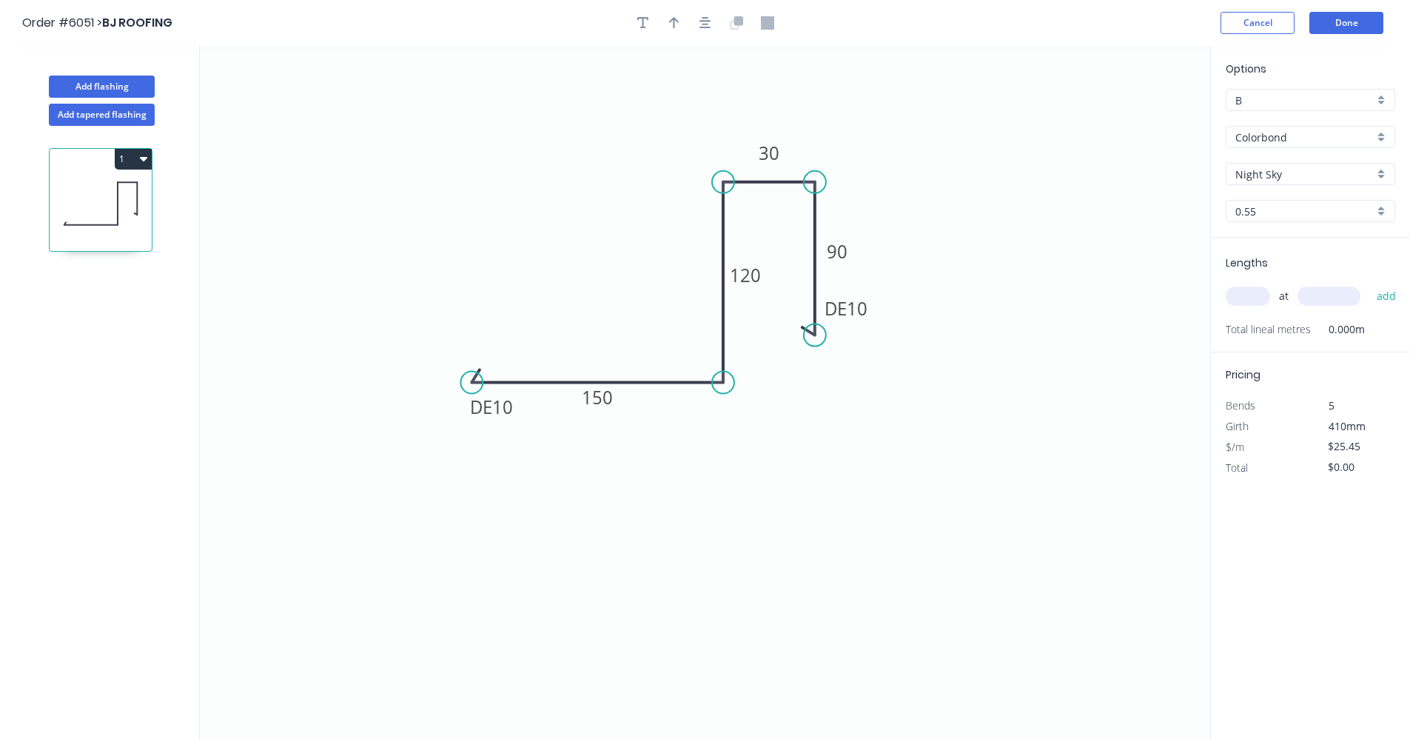
click at [1240, 292] on input "text" at bounding box center [1248, 295] width 44 height 19
type input "2"
type input "1000"
click at [1369, 284] on button "add" at bounding box center [1386, 296] width 35 height 25
type input "$50.90"
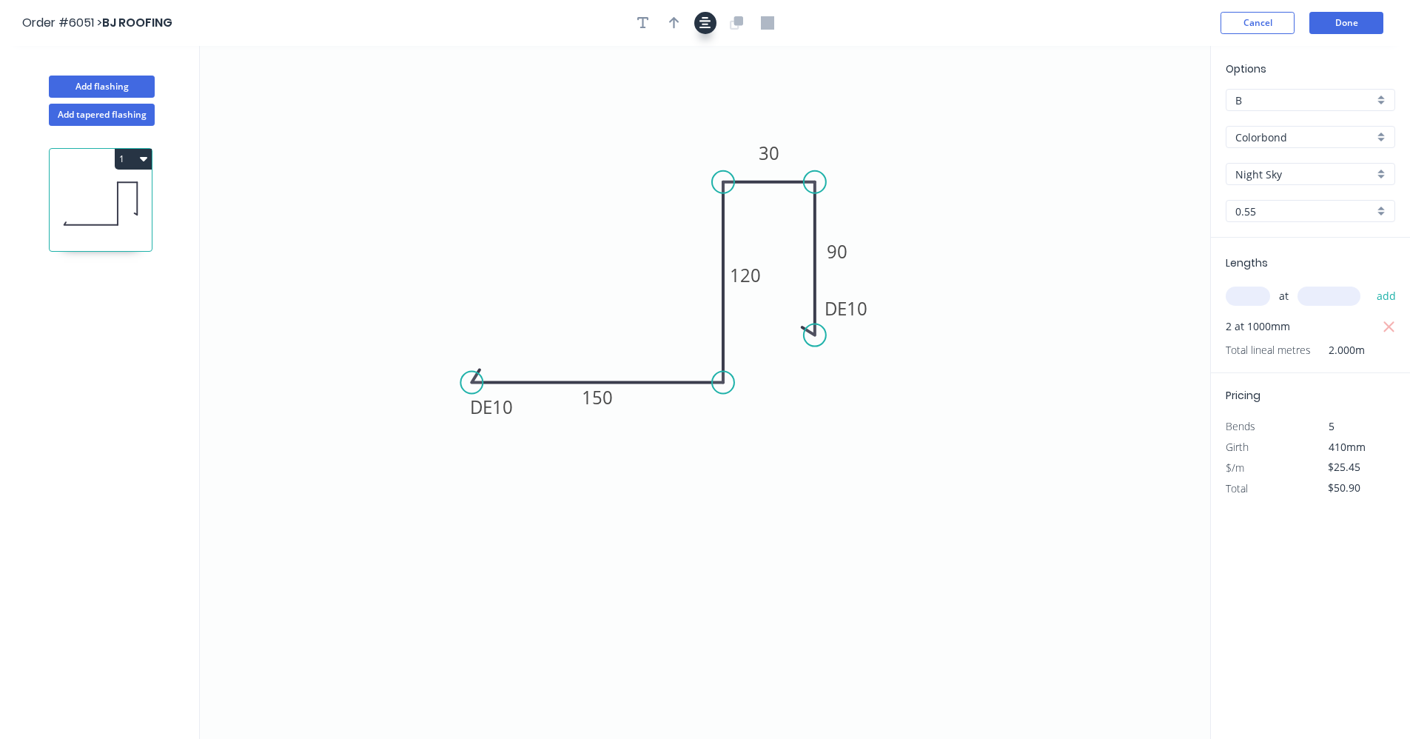
click at [702, 23] on icon "button" at bounding box center [706, 22] width 12 height 13
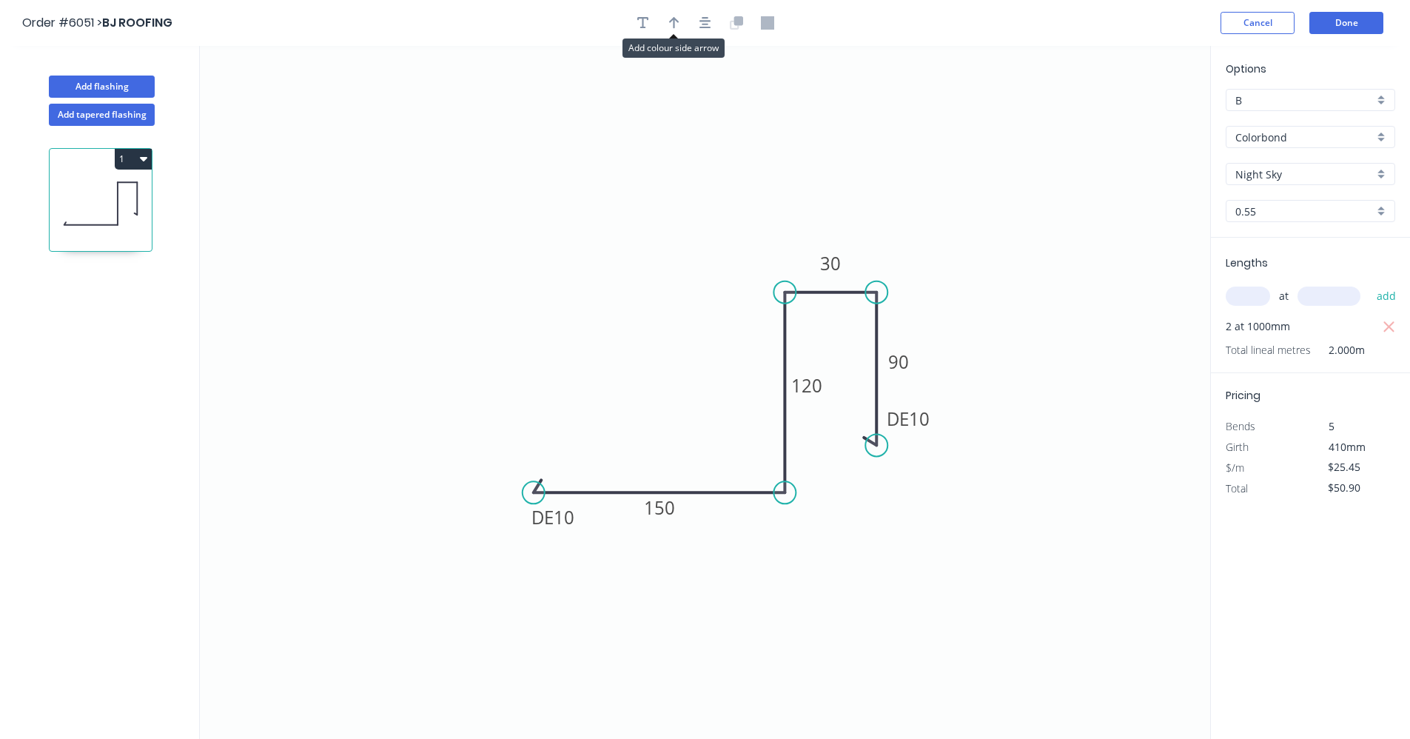
drag, startPoint x: 668, startPoint y: 25, endPoint x: 740, endPoint y: 51, distance: 75.6
click at [671, 27] on icon "button" at bounding box center [674, 22] width 10 height 13
drag, startPoint x: 1139, startPoint y: 118, endPoint x: 693, endPoint y: 468, distance: 566.7
click at [693, 468] on icon at bounding box center [692, 449] width 13 height 47
click at [1349, 25] on button "Done" at bounding box center [1347, 23] width 74 height 22
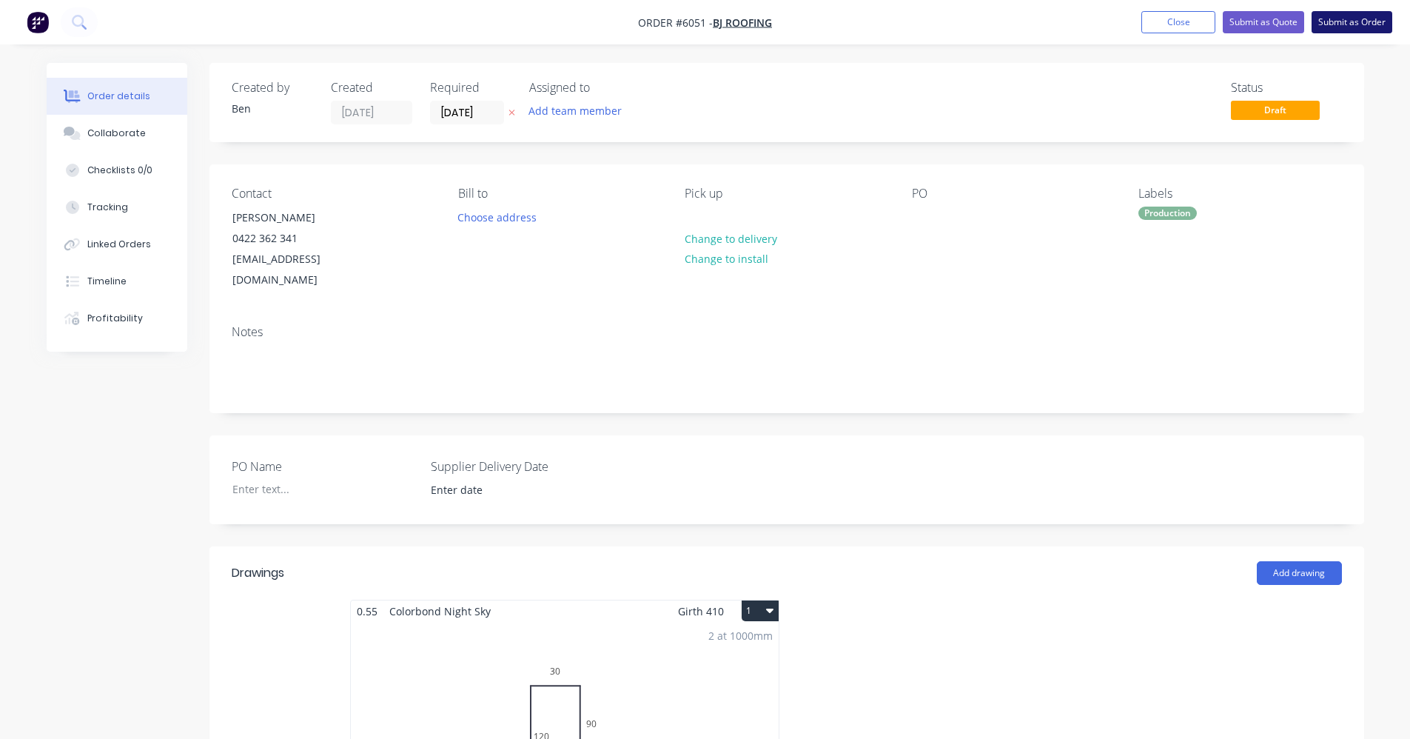
click at [1339, 19] on button "Submit as Order" at bounding box center [1352, 22] width 81 height 22
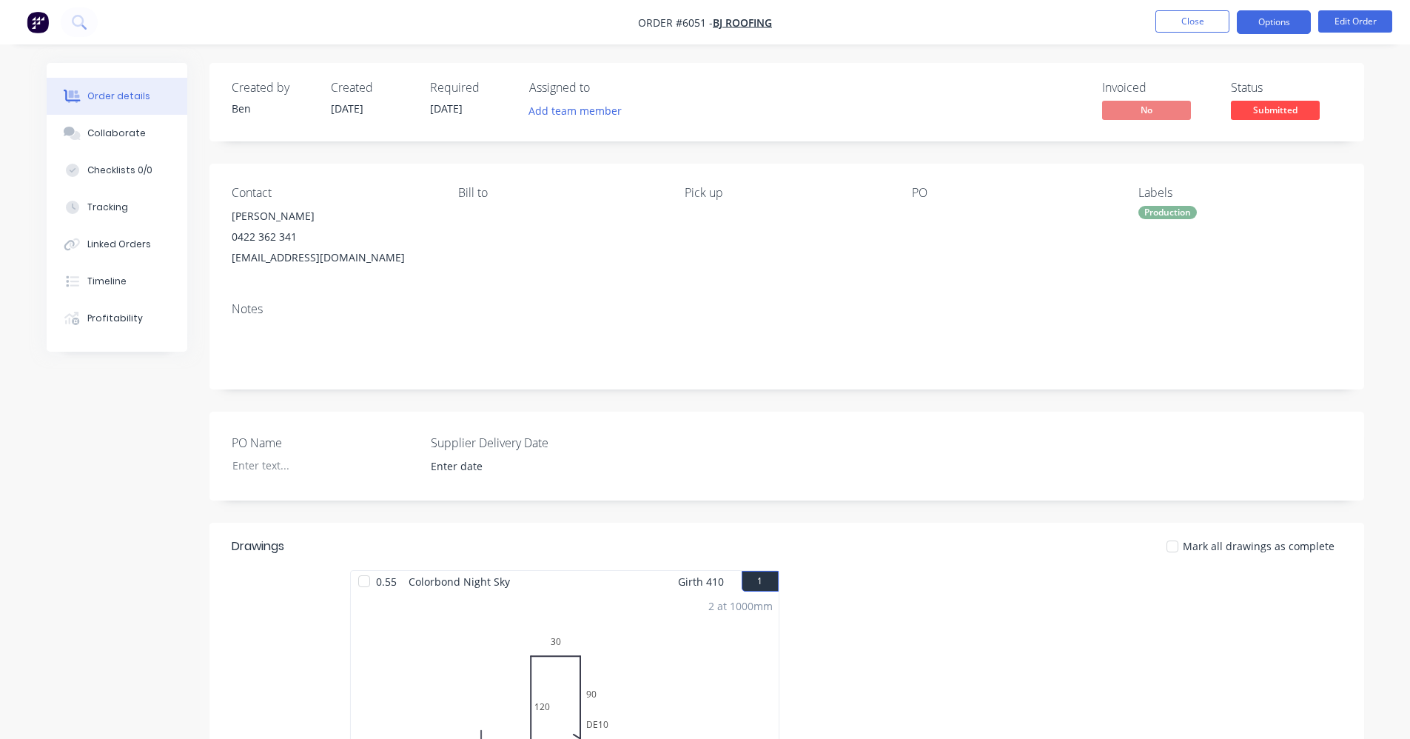
click at [1289, 23] on button "Options" at bounding box center [1274, 22] width 74 height 24
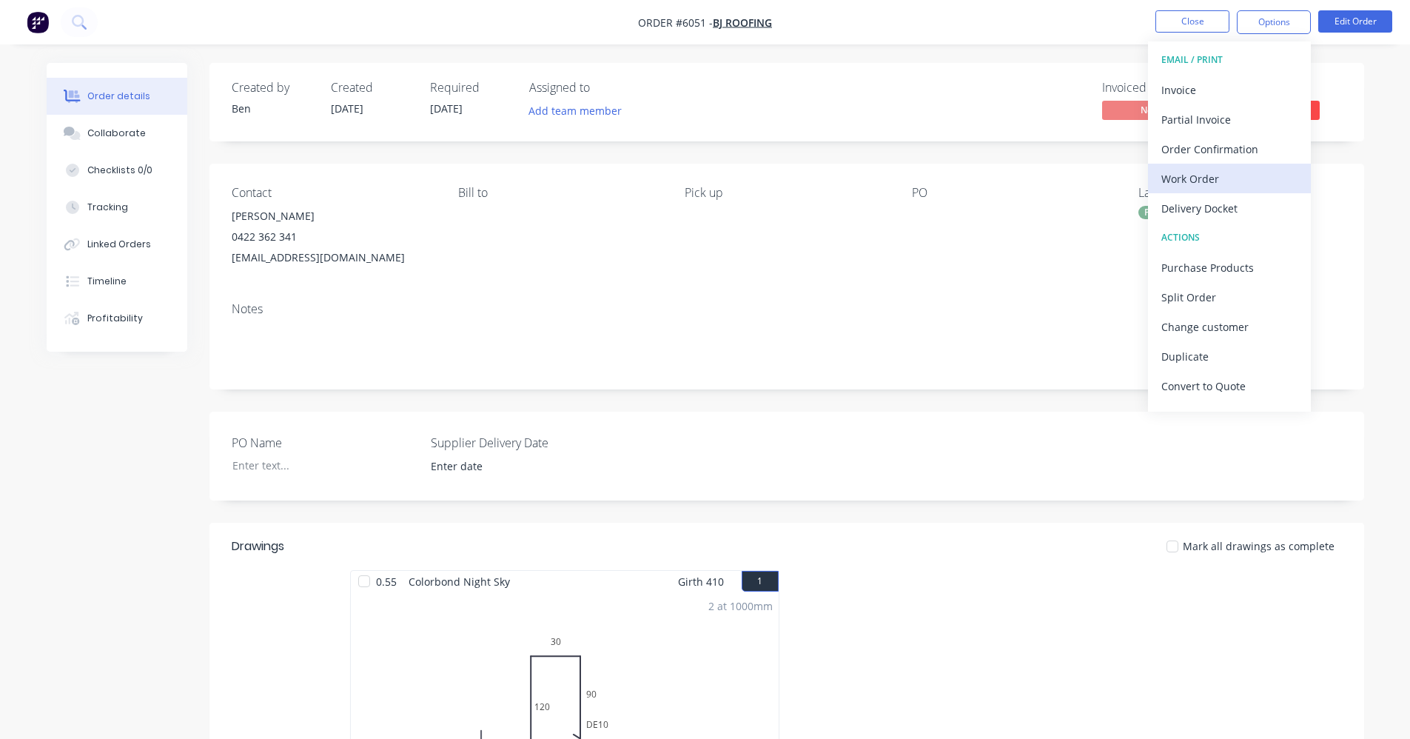
click at [1210, 175] on div "Work Order" at bounding box center [1229, 178] width 136 height 21
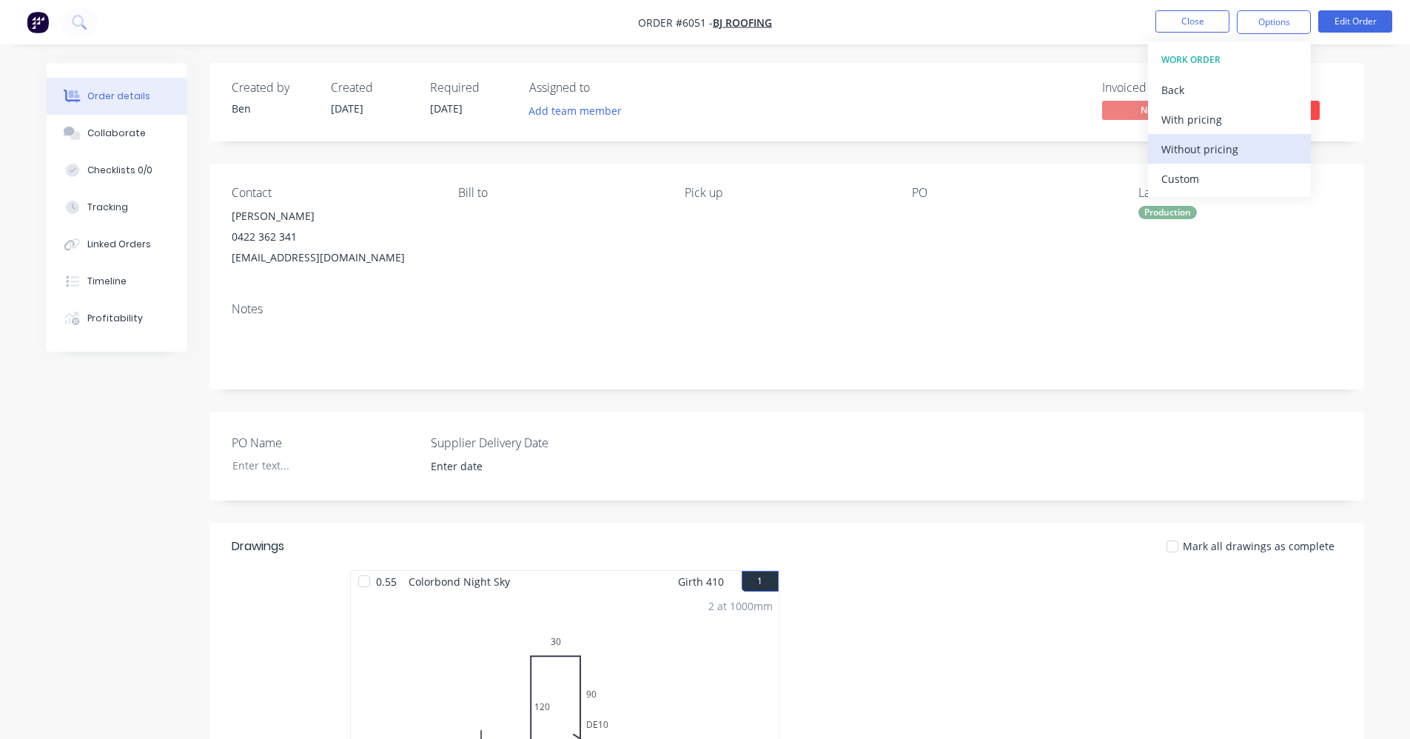
click at [1220, 146] on div "Without pricing" at bounding box center [1229, 148] width 136 height 21
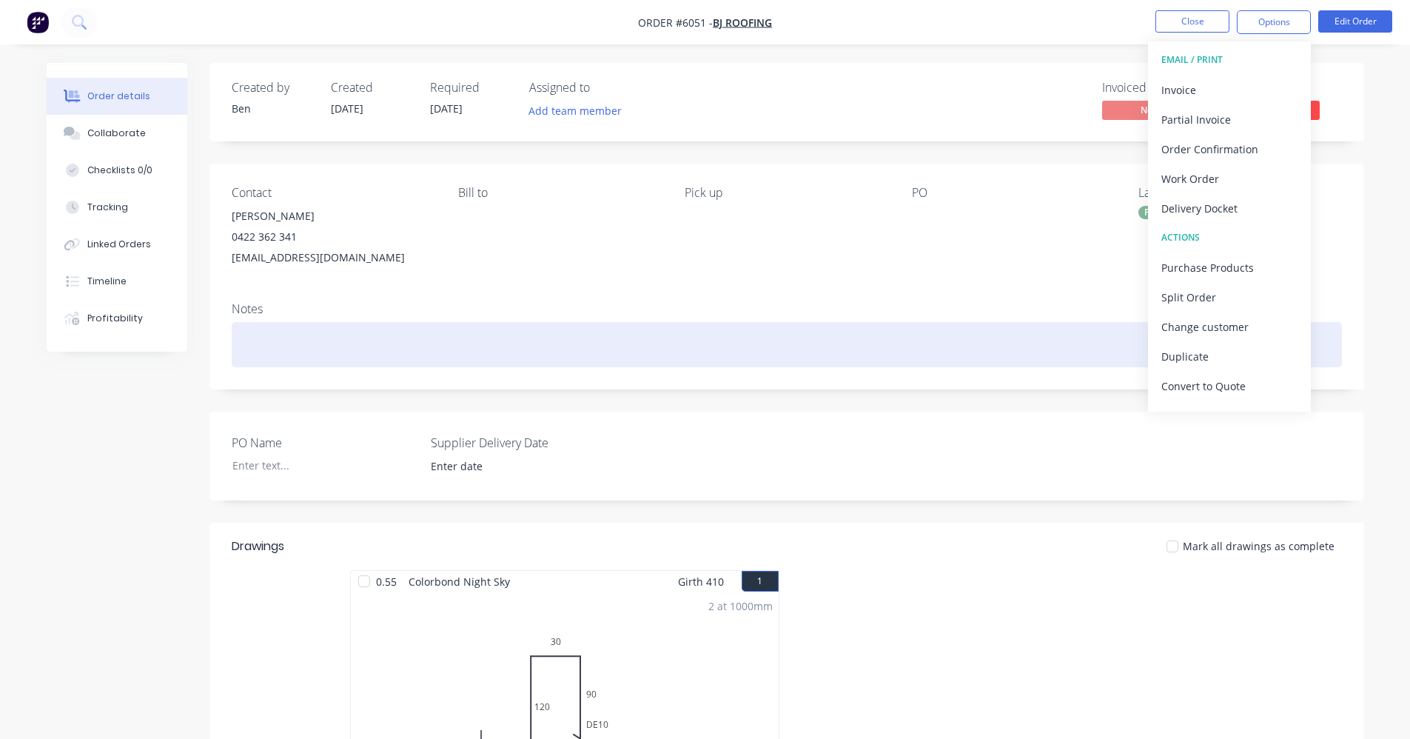
click at [549, 332] on div at bounding box center [787, 344] width 1110 height 45
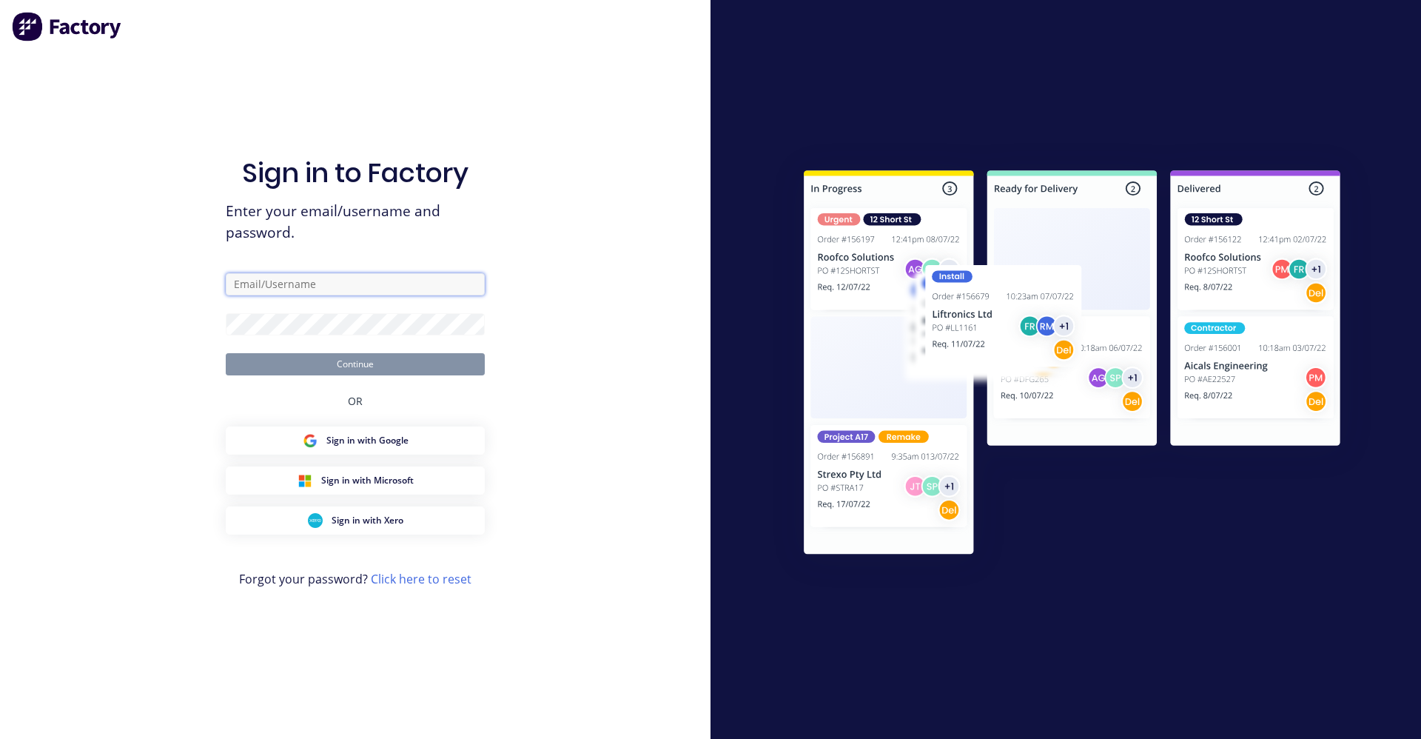
type input "[EMAIL_ADDRESS][DOMAIN_NAME]"
click at [351, 363] on button "Continue" at bounding box center [355, 364] width 259 height 22
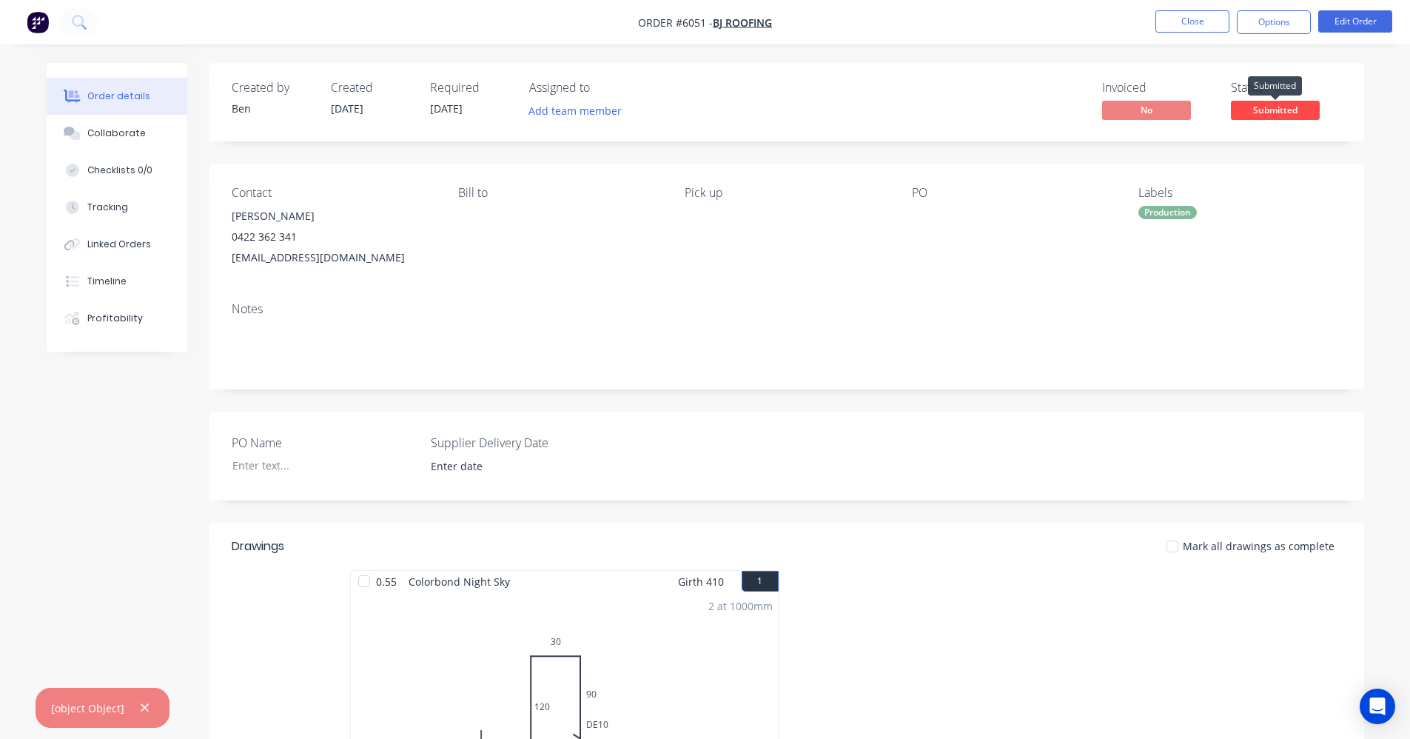
click at [1281, 112] on span "Submitted" at bounding box center [1275, 110] width 89 height 19
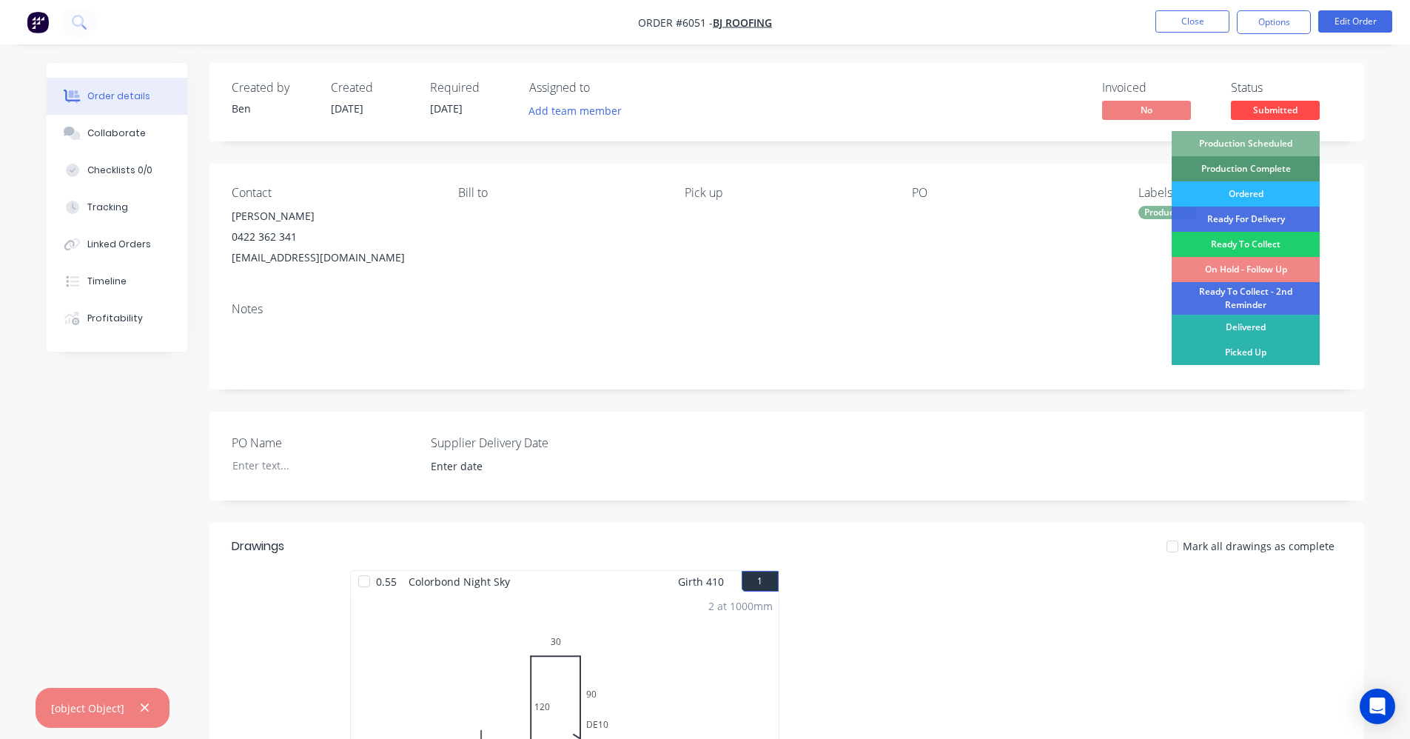
drag, startPoint x: 1264, startPoint y: 144, endPoint x: 1099, endPoint y: 144, distance: 165.1
click at [1262, 144] on div "Production Scheduled" at bounding box center [1246, 143] width 148 height 25
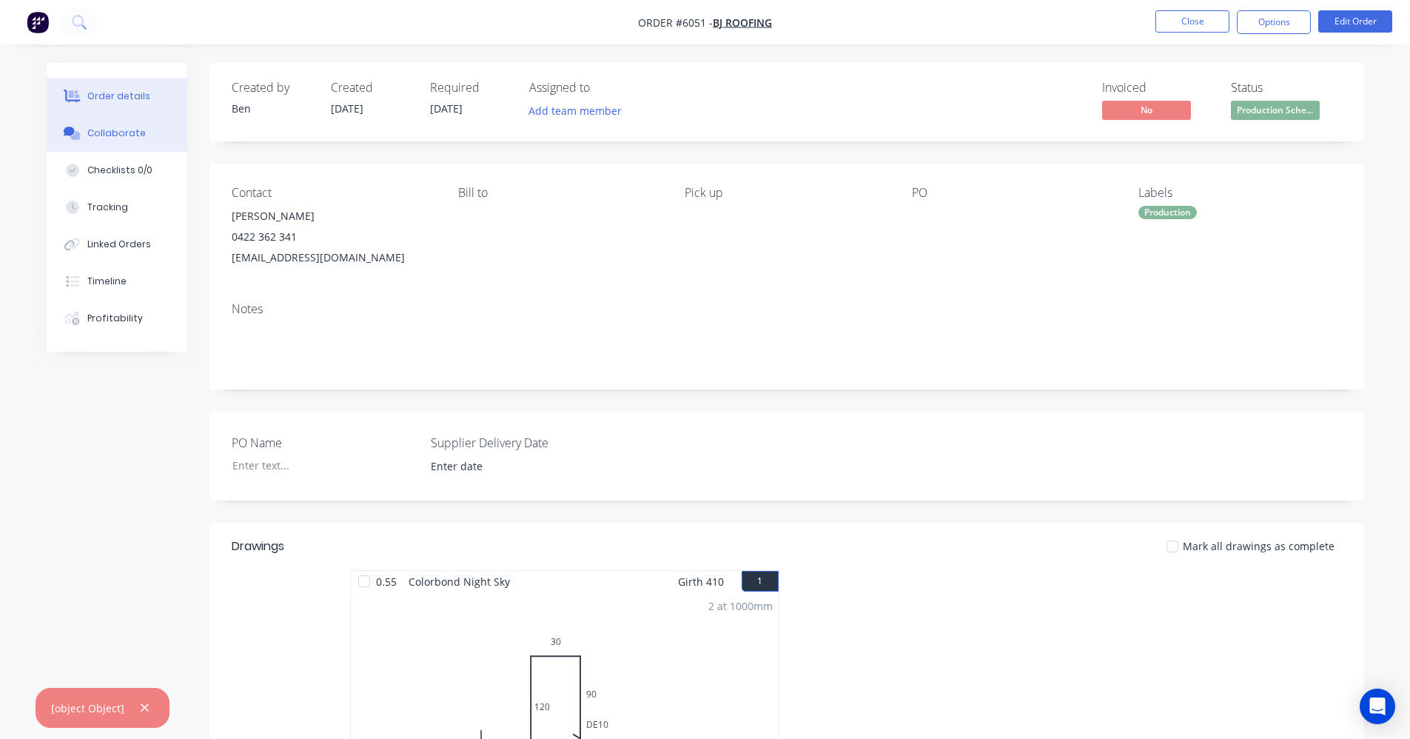
click at [105, 142] on button "Collaborate" at bounding box center [117, 133] width 141 height 37
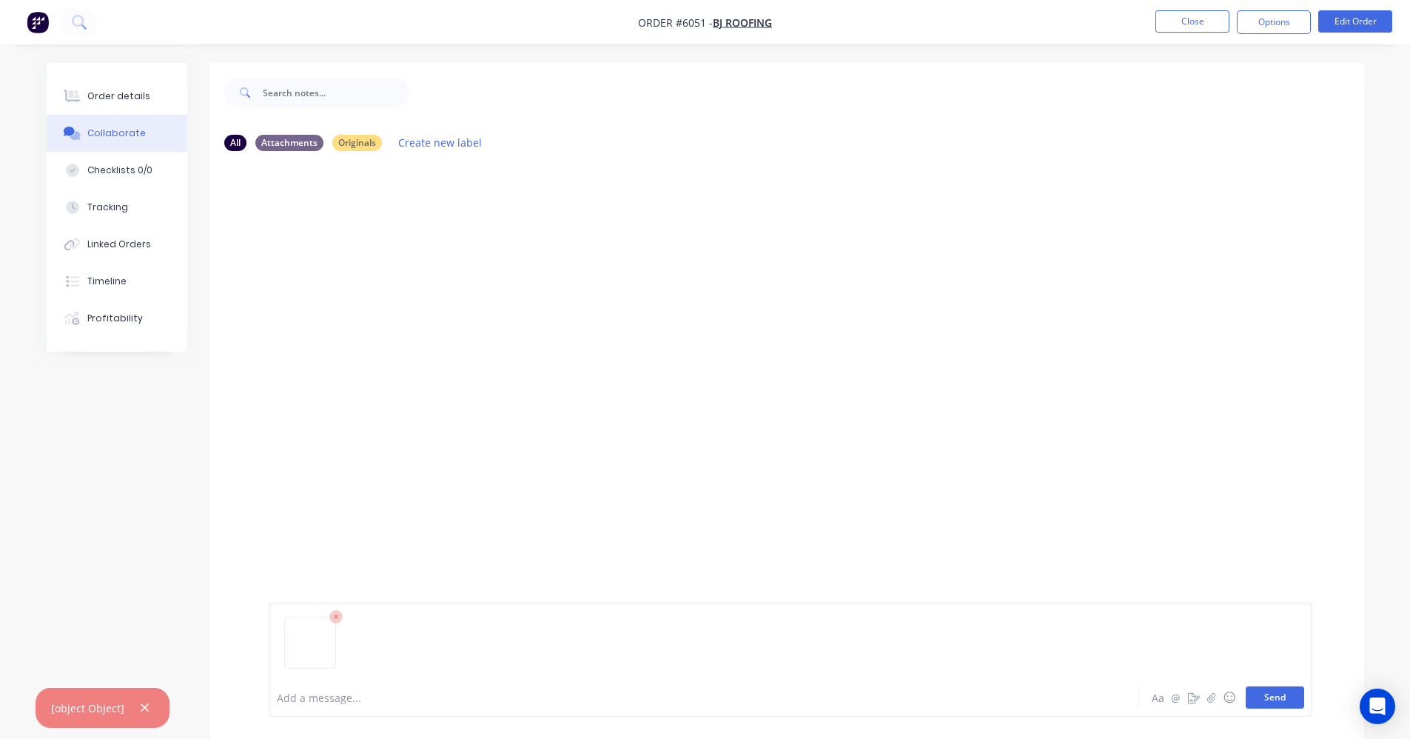
click at [1278, 696] on button "Send" at bounding box center [1275, 697] width 58 height 22
click at [90, 91] on div "Order details" at bounding box center [118, 96] width 63 height 13
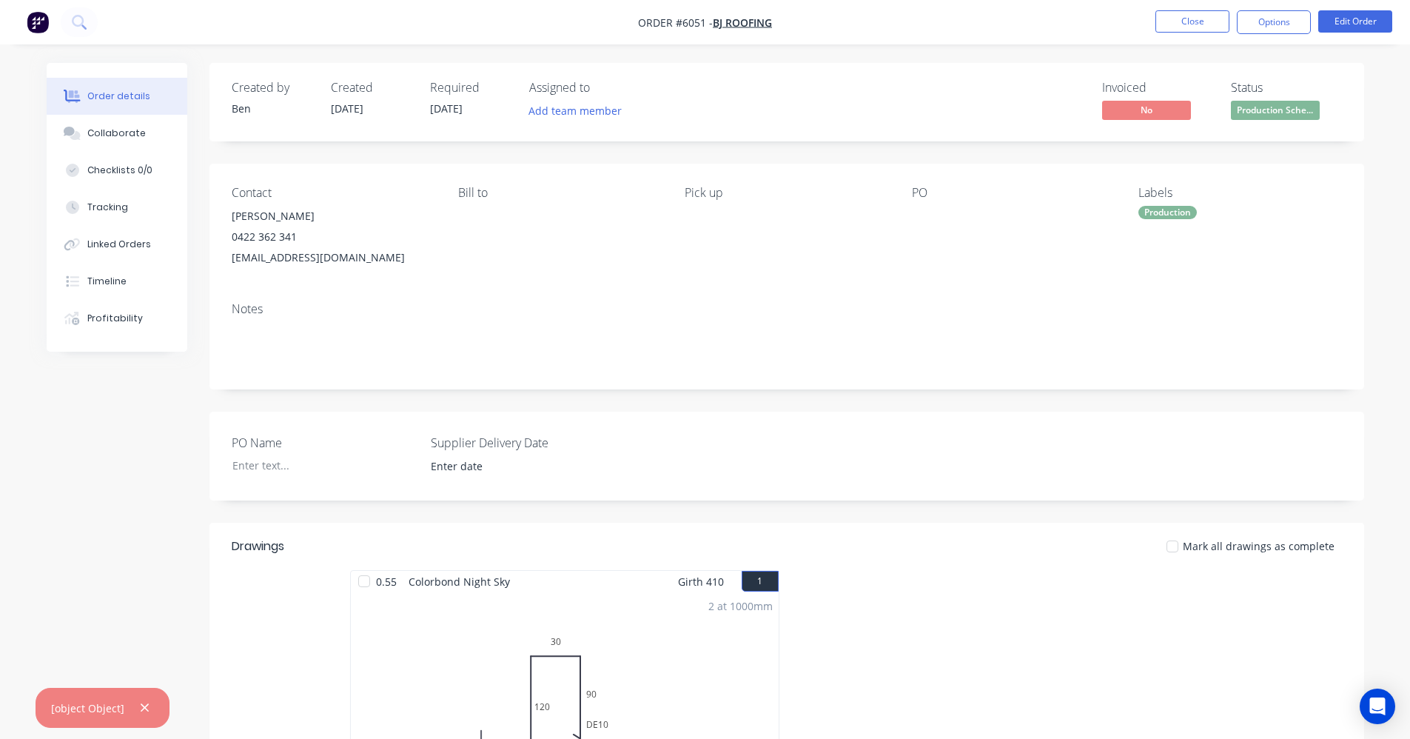
drag, startPoint x: 865, startPoint y: 93, endPoint x: 1071, endPoint y: 60, distance: 208.5
click at [867, 93] on div "Invoiced No Status Production Sche..." at bounding box center [1009, 102] width 665 height 43
click at [1187, 21] on button "Close" at bounding box center [1193, 21] width 74 height 22
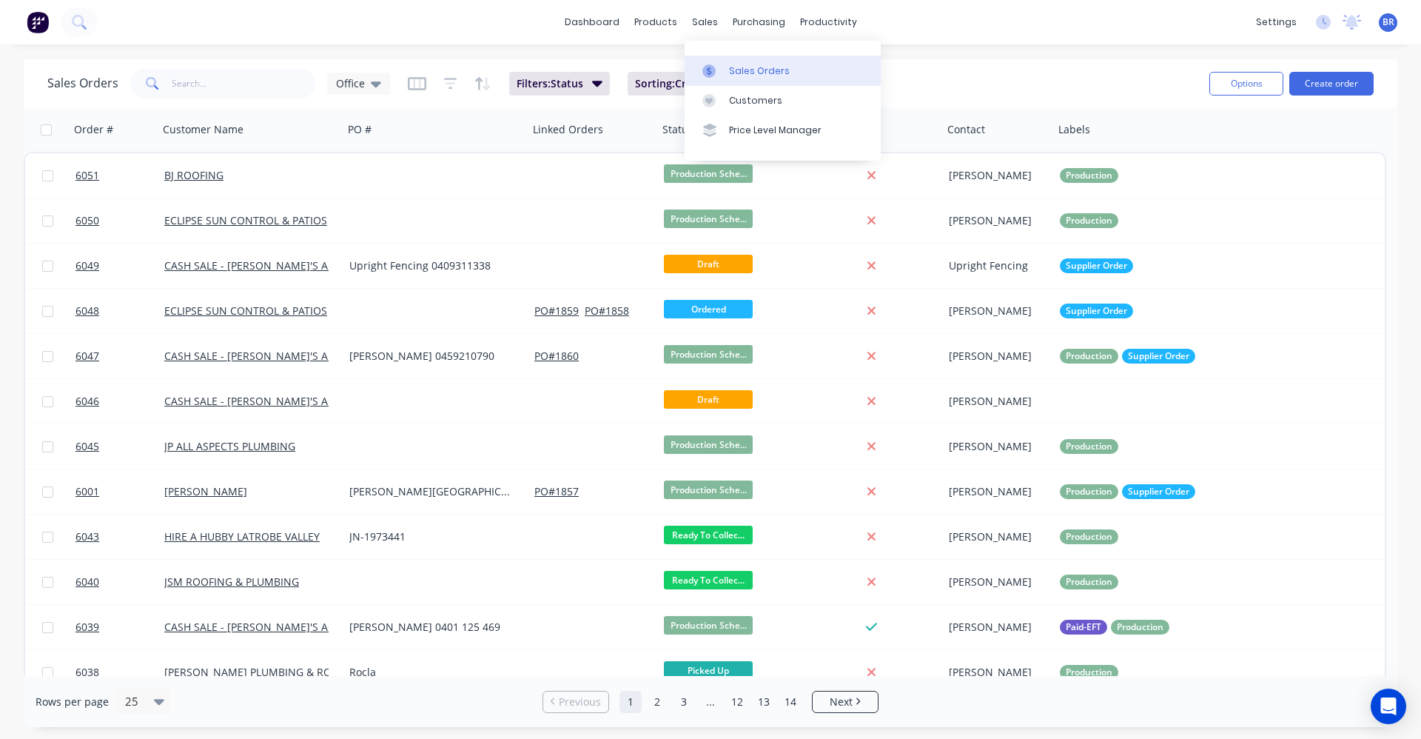
click at [742, 69] on div "Sales Orders" at bounding box center [759, 70] width 61 height 13
click at [1343, 78] on button "Create order" at bounding box center [1332, 84] width 84 height 24
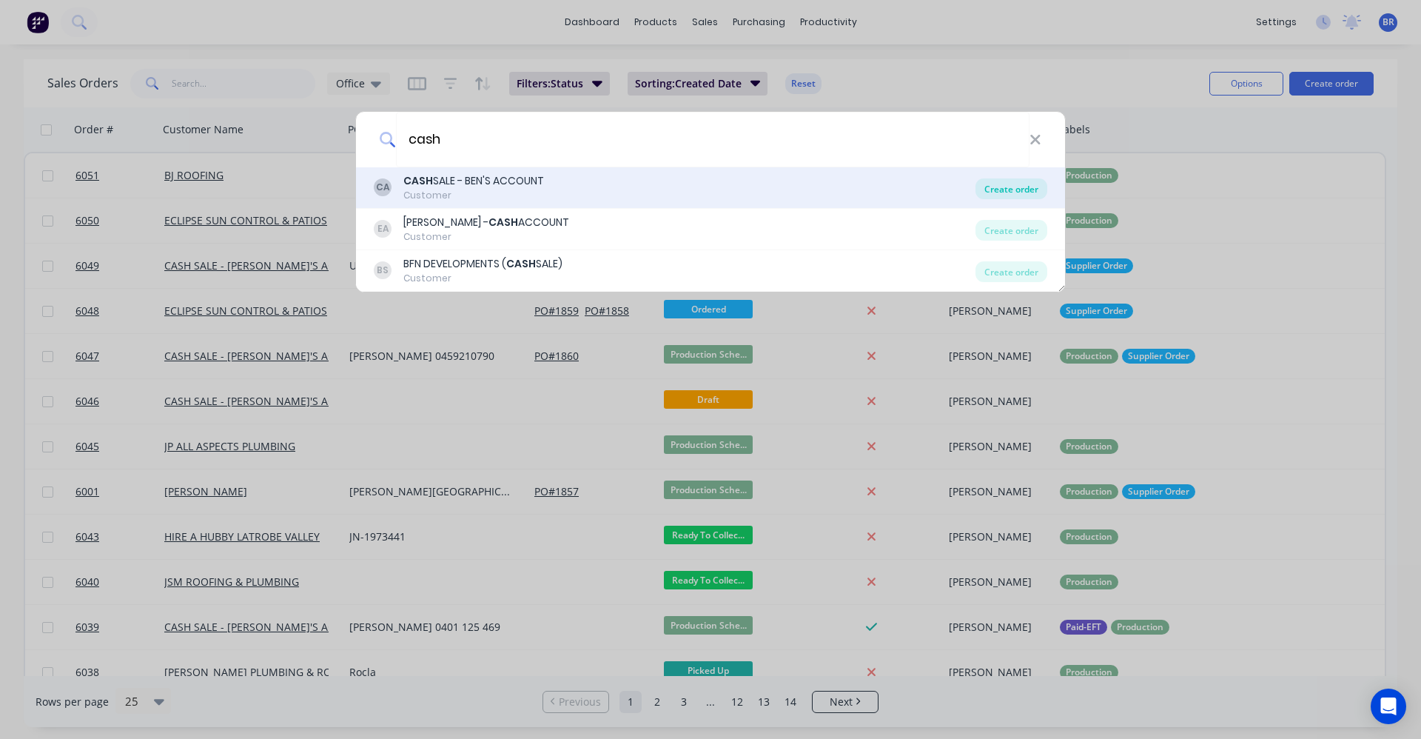
type input "cash"
click at [1011, 184] on div "Create order" at bounding box center [1012, 188] width 72 height 21
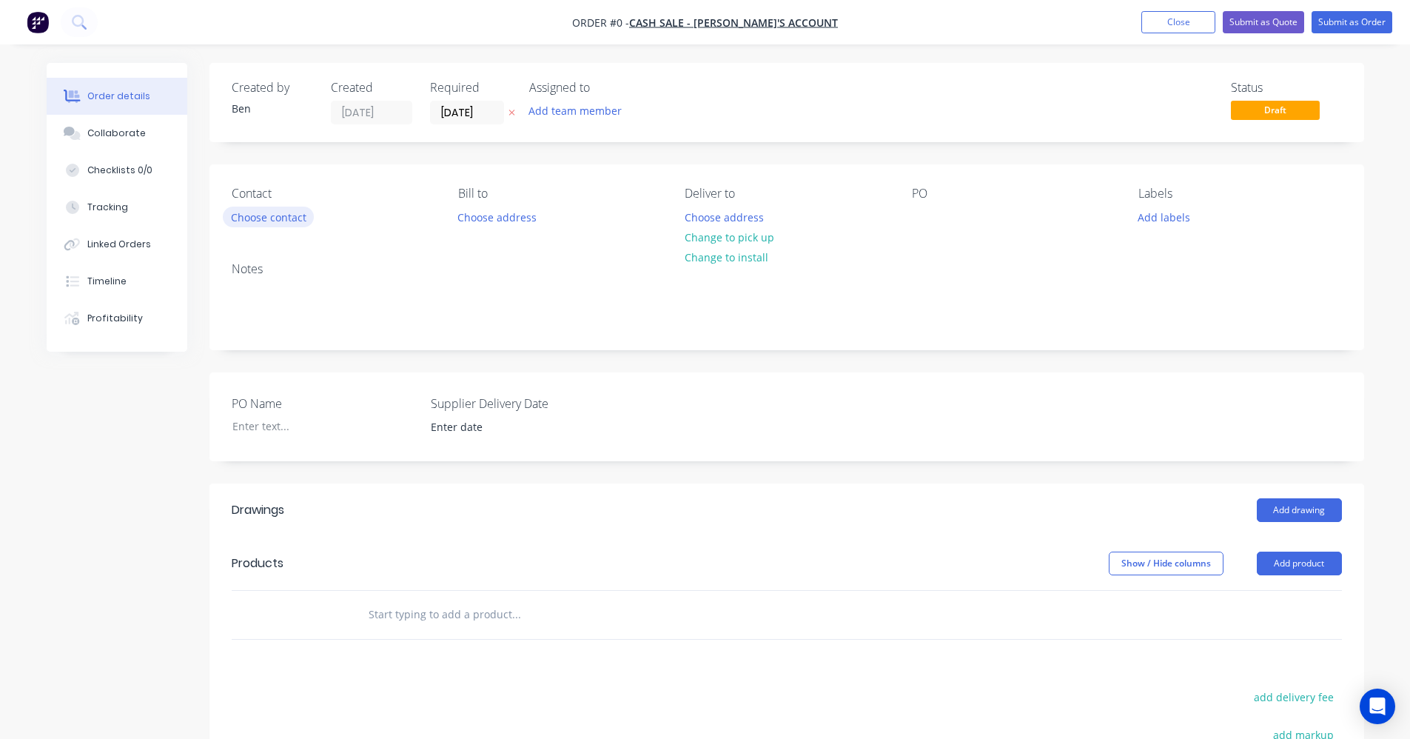
click at [289, 222] on button "Choose contact" at bounding box center [268, 217] width 91 height 20
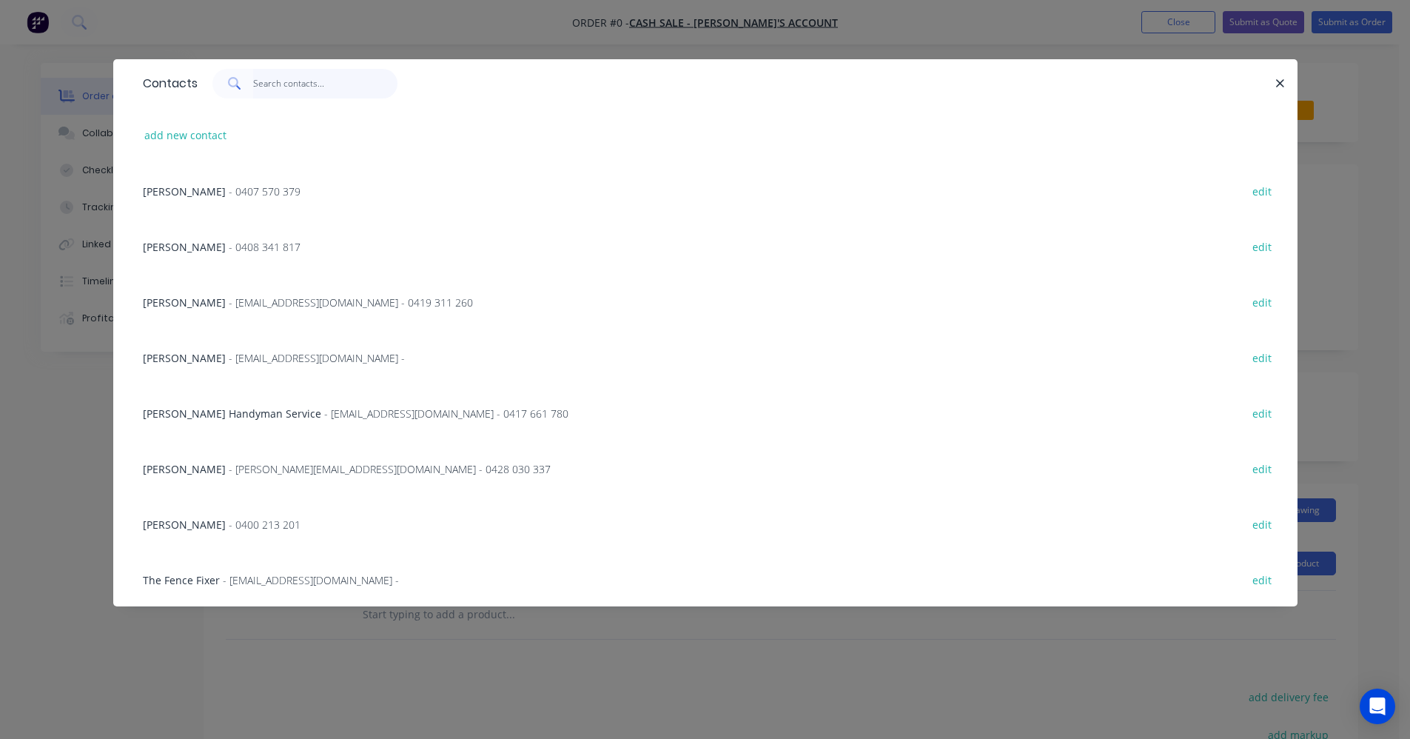
click at [281, 88] on input "text" at bounding box center [325, 84] width 144 height 30
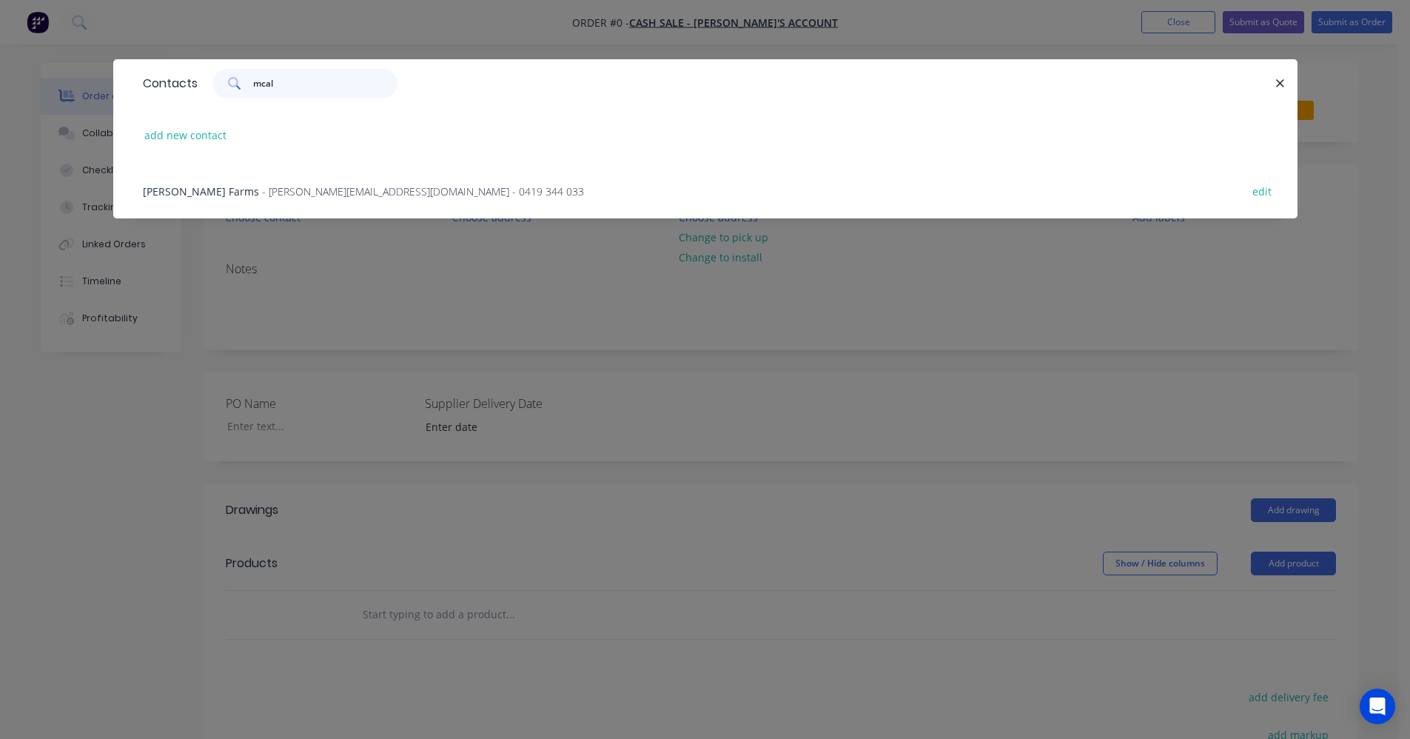
type input "mcal"
click at [305, 192] on span "- [PERSON_NAME][EMAIL_ADDRESS][DOMAIN_NAME] - 0419 344 033" at bounding box center [423, 191] width 322 height 14
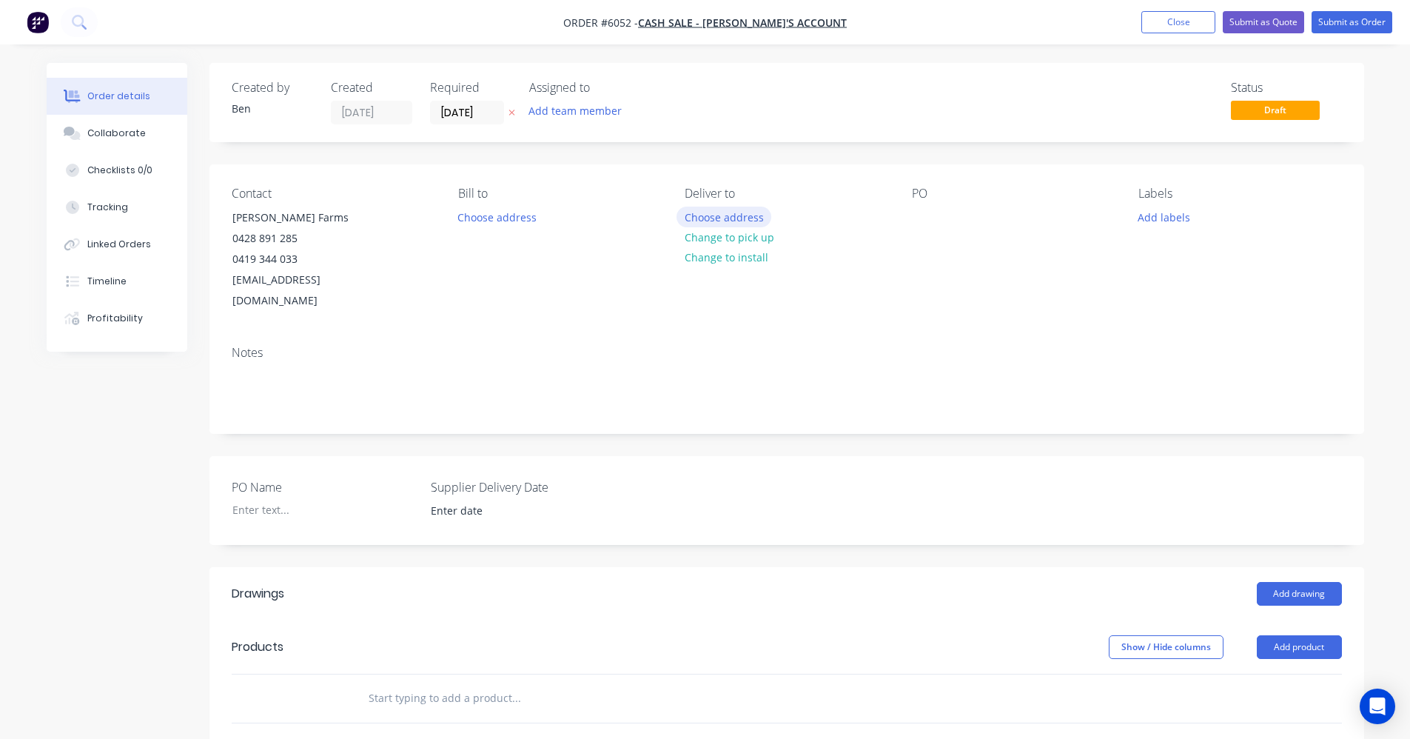
click at [717, 215] on button "Choose address" at bounding box center [724, 217] width 95 height 20
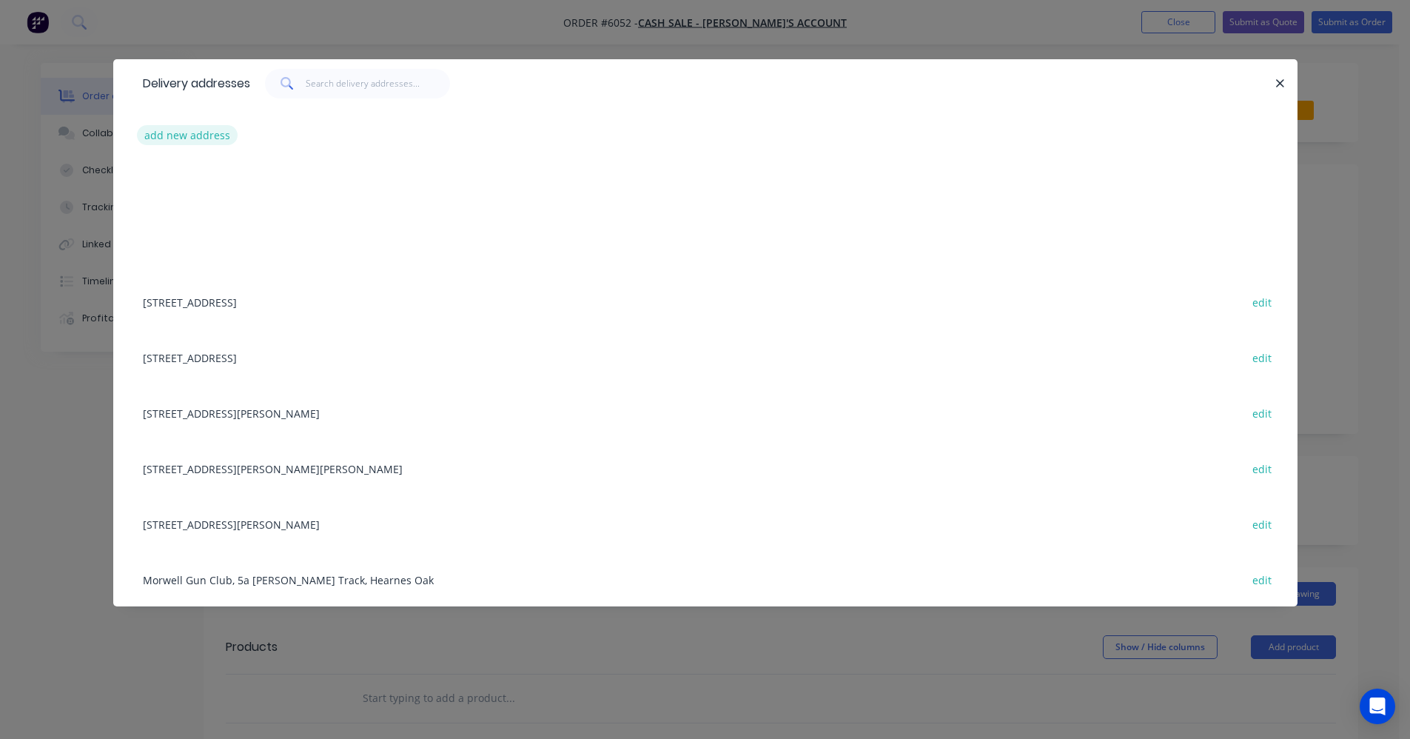
click at [214, 137] on button "add new address" at bounding box center [187, 135] width 101 height 20
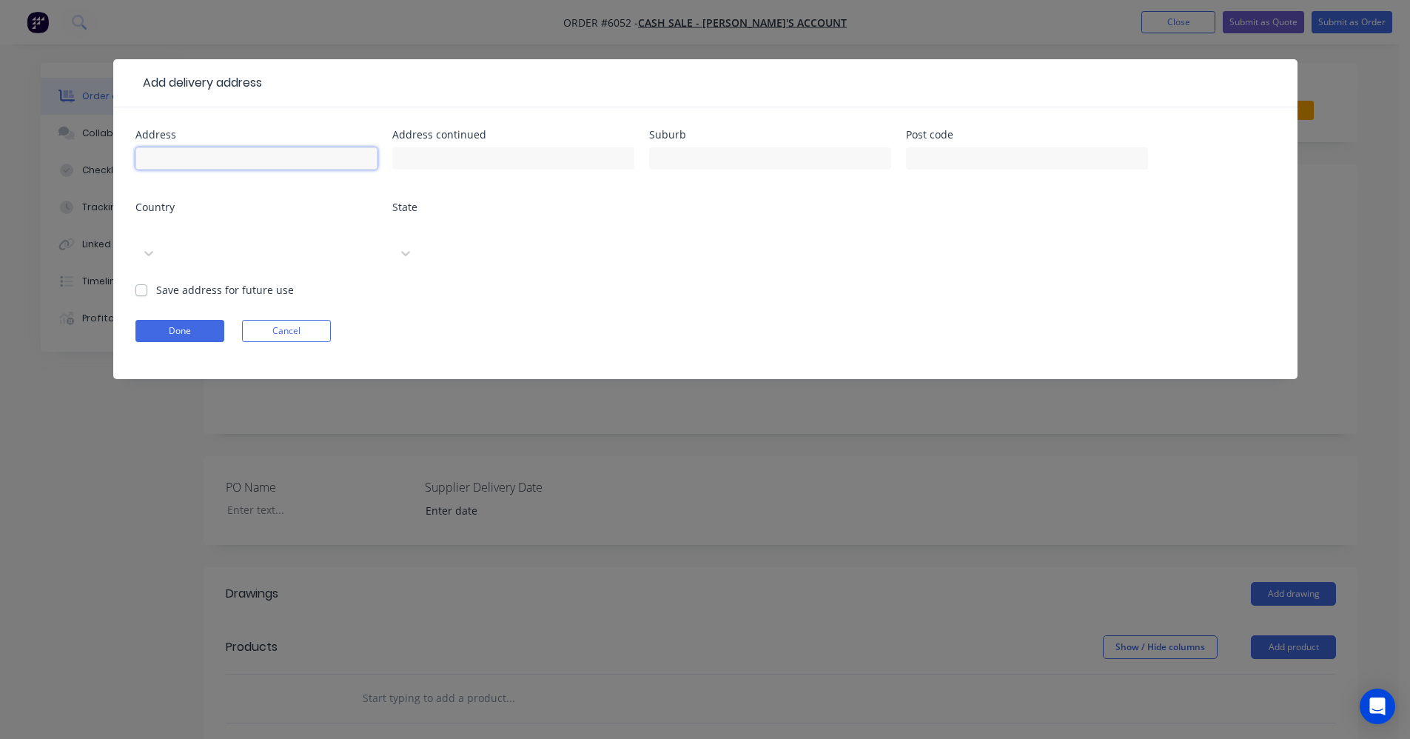
click at [218, 158] on input "text" at bounding box center [256, 158] width 242 height 22
type input "[STREET_ADDRESS]"
type input "E"
type input "Woodside"
click at [156, 282] on label "Save address for future use" at bounding box center [225, 290] width 138 height 16
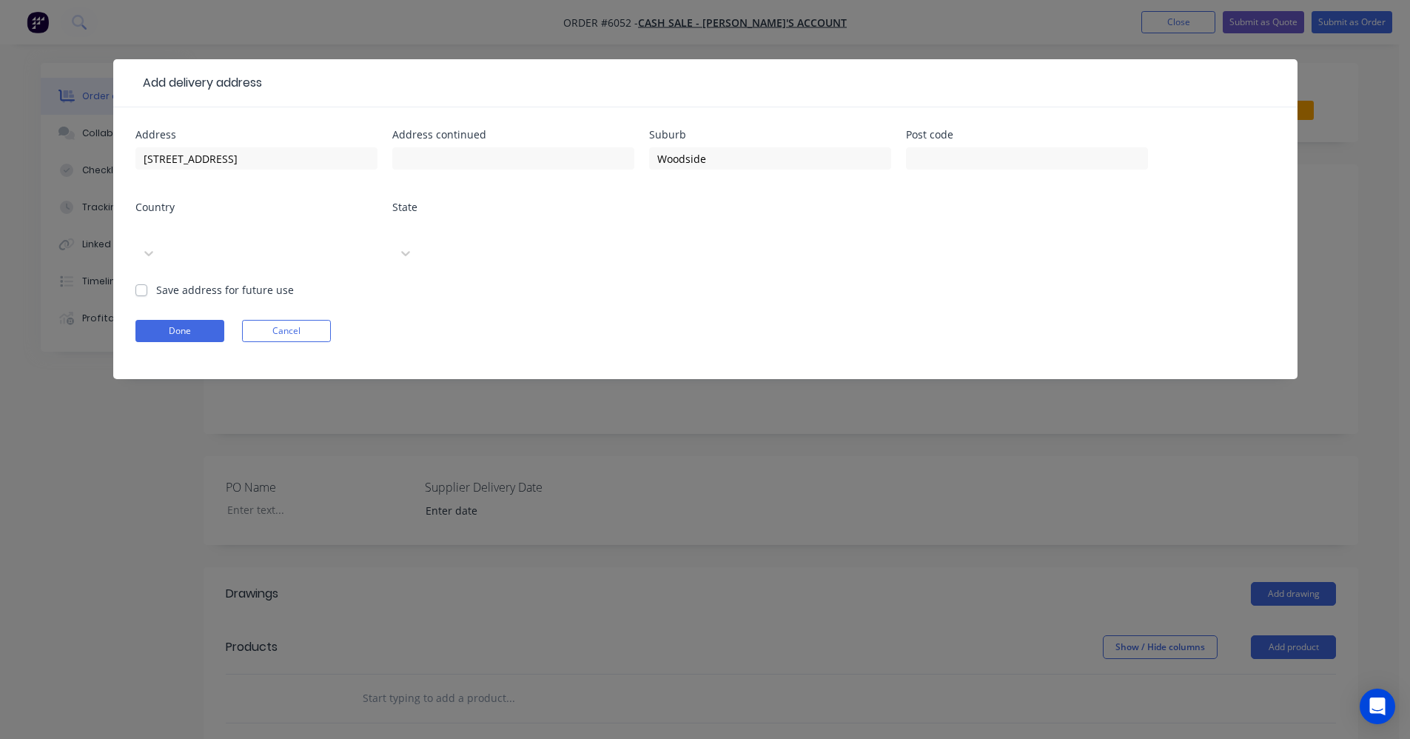
click at [144, 282] on input "Save address for future use" at bounding box center [141, 289] width 12 height 14
checkbox input "true"
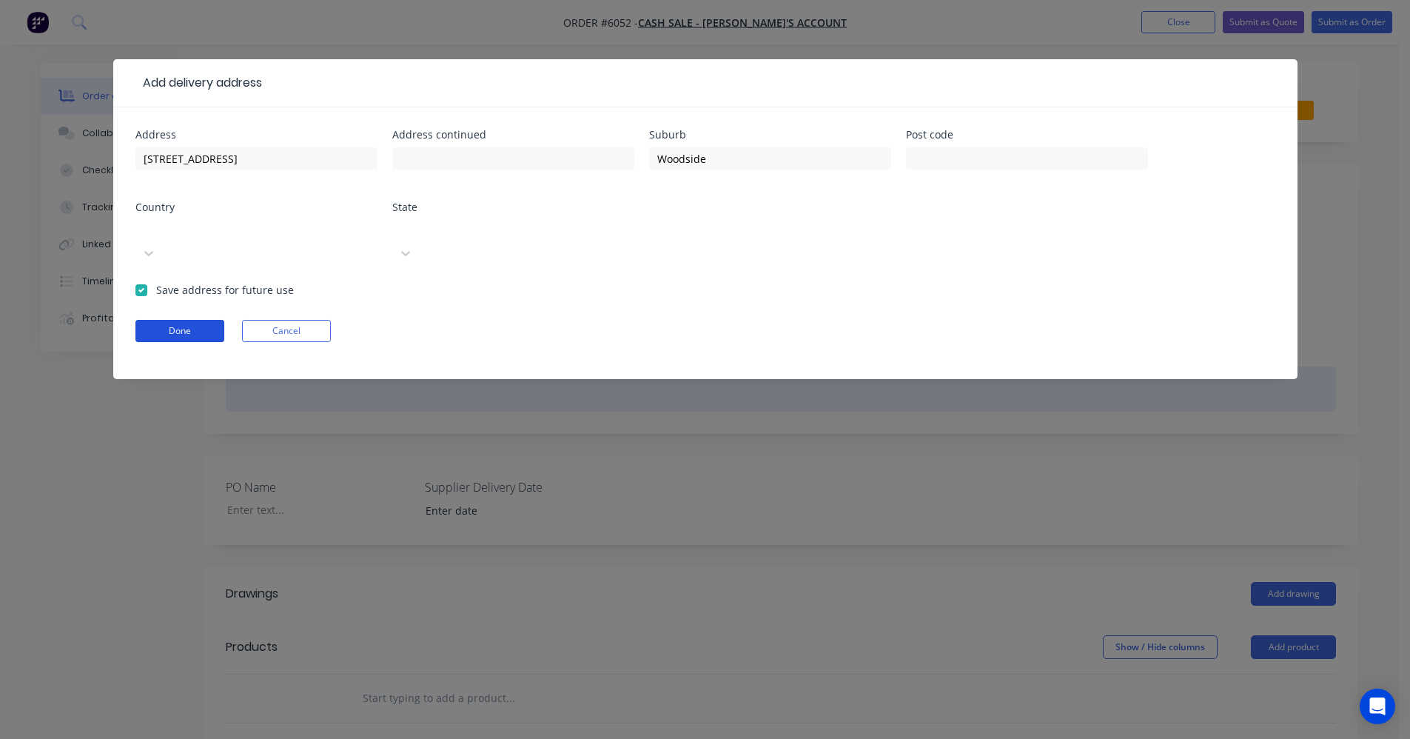
drag, startPoint x: 153, startPoint y: 306, endPoint x: 399, endPoint y: 358, distance: 251.2
click at [155, 320] on button "Done" at bounding box center [179, 331] width 89 height 22
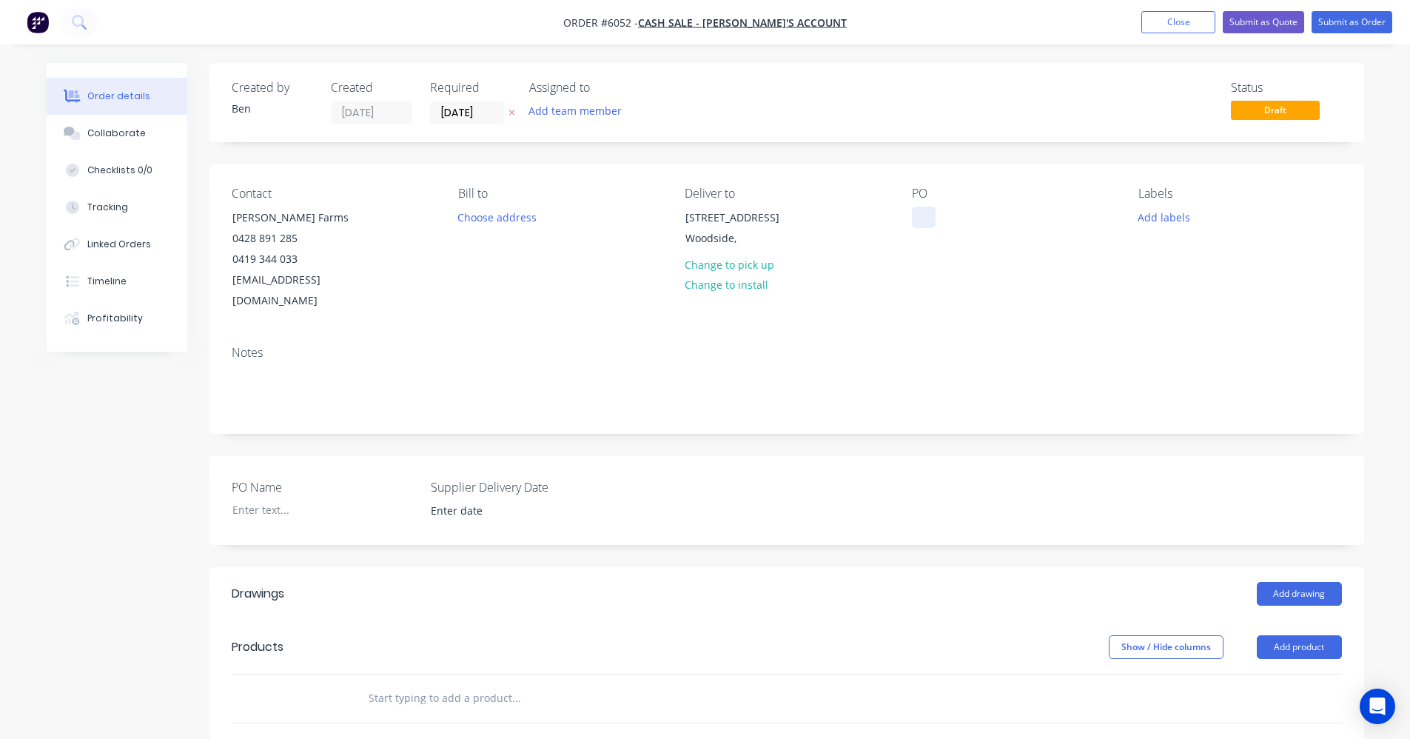
click at [923, 215] on div at bounding box center [924, 217] width 24 height 21
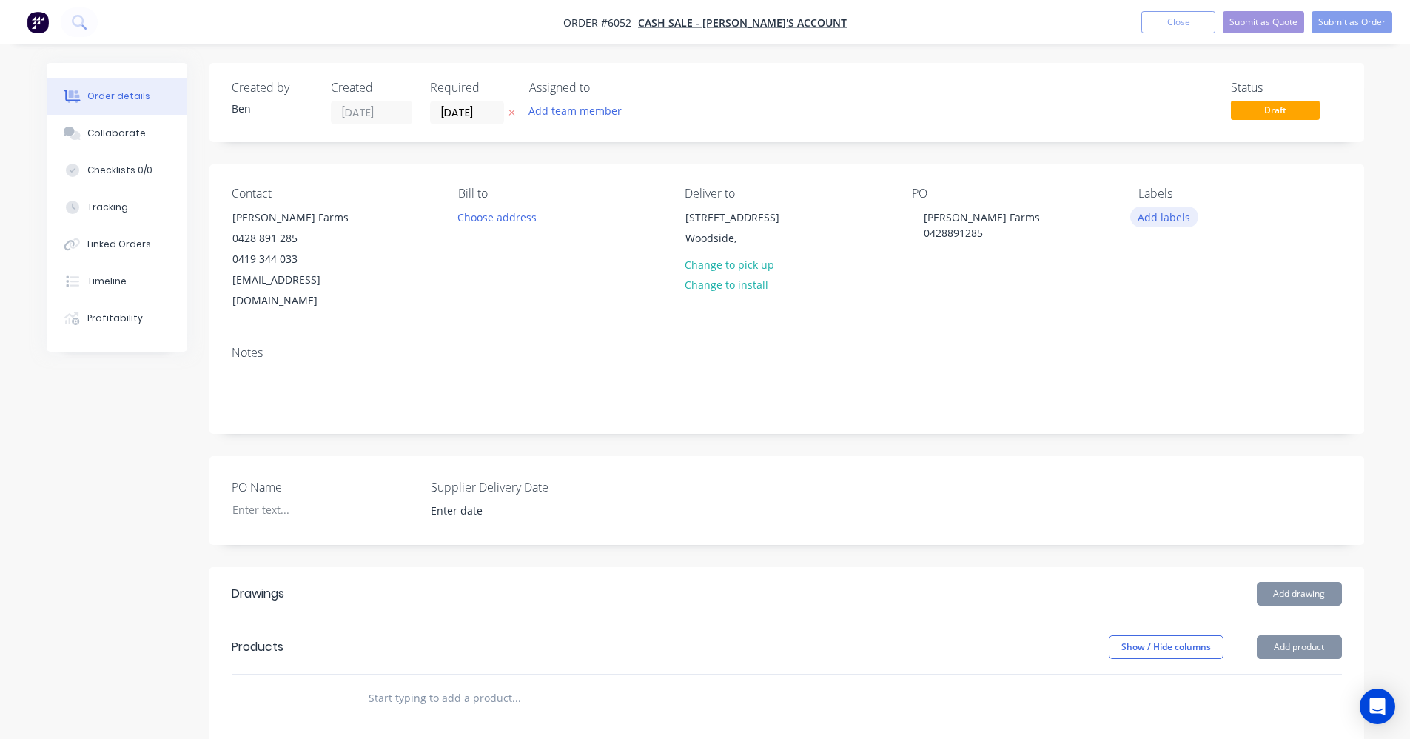
click at [1167, 215] on button "Add labels" at bounding box center [1164, 217] width 68 height 20
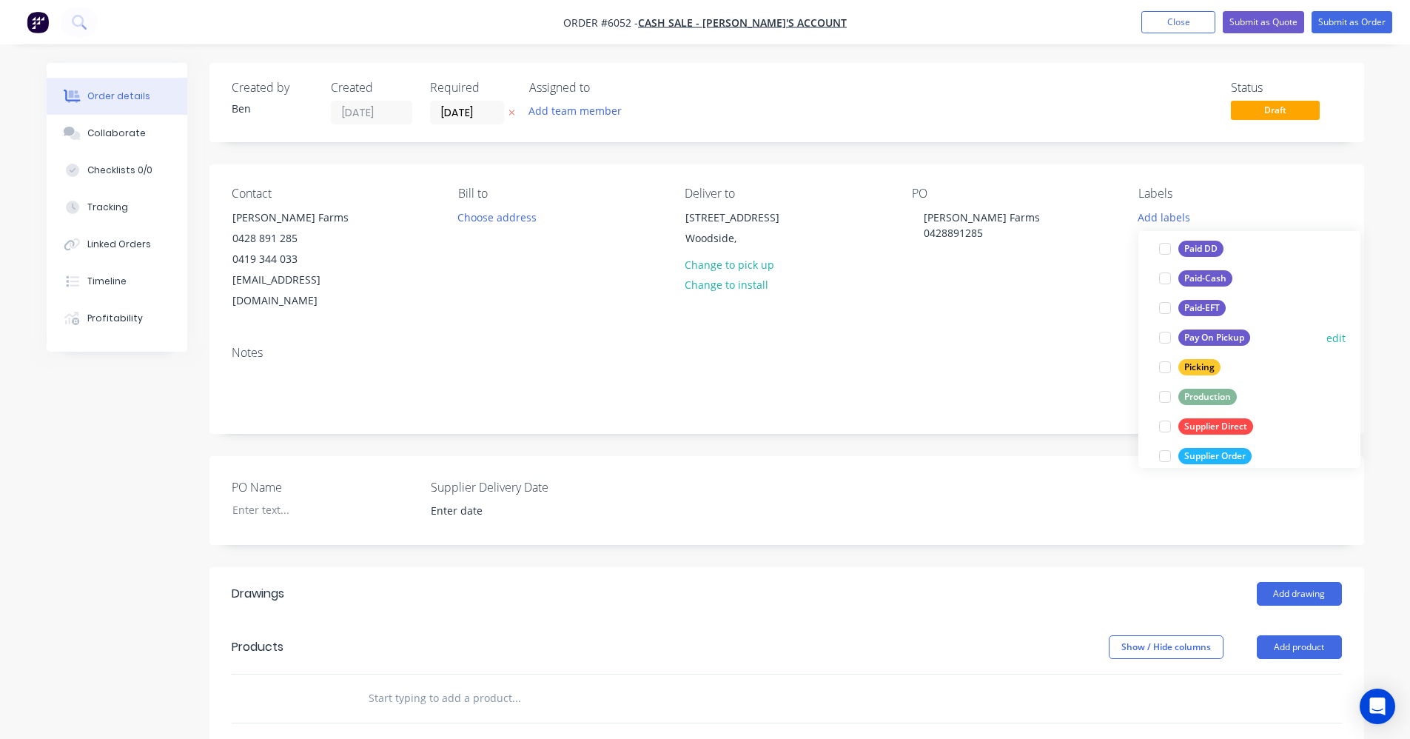
scroll to position [222, 0]
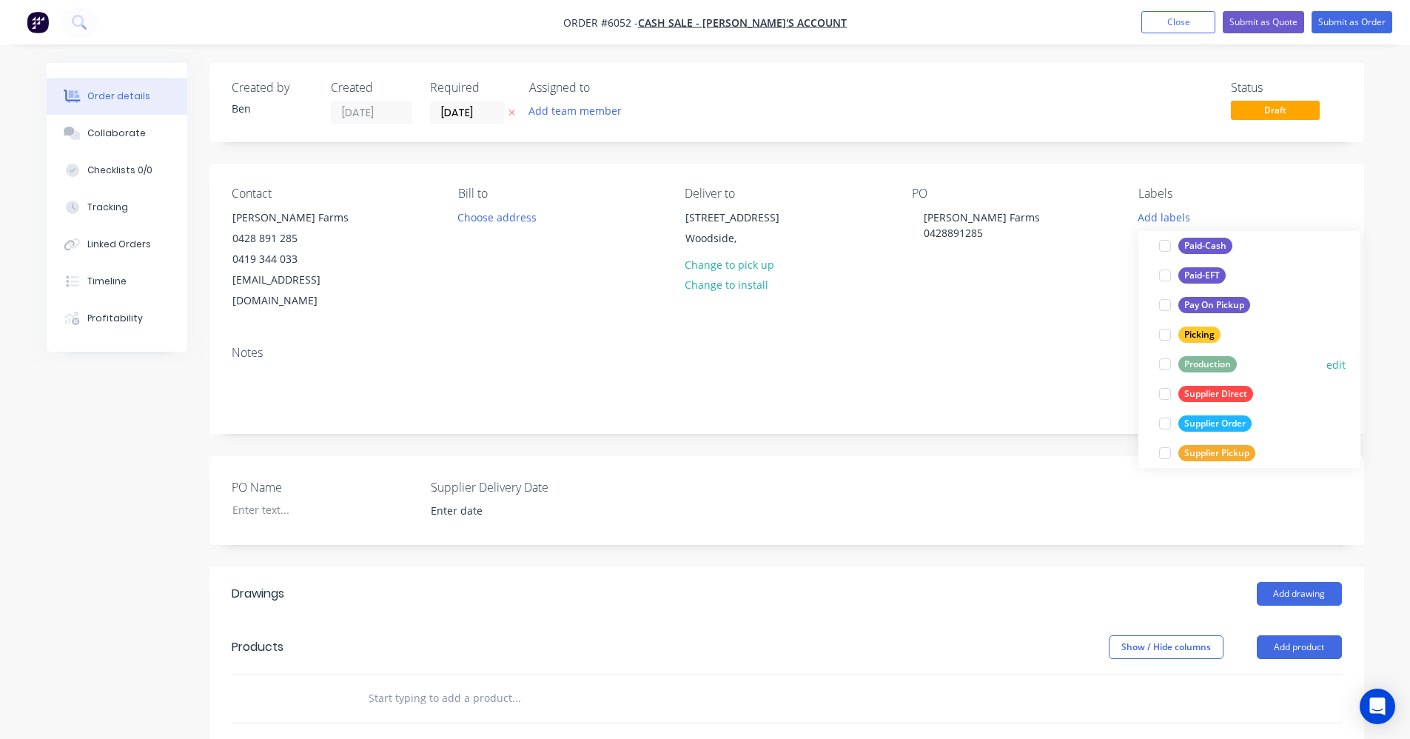
click at [1205, 366] on div "Production" at bounding box center [1207, 364] width 58 height 16
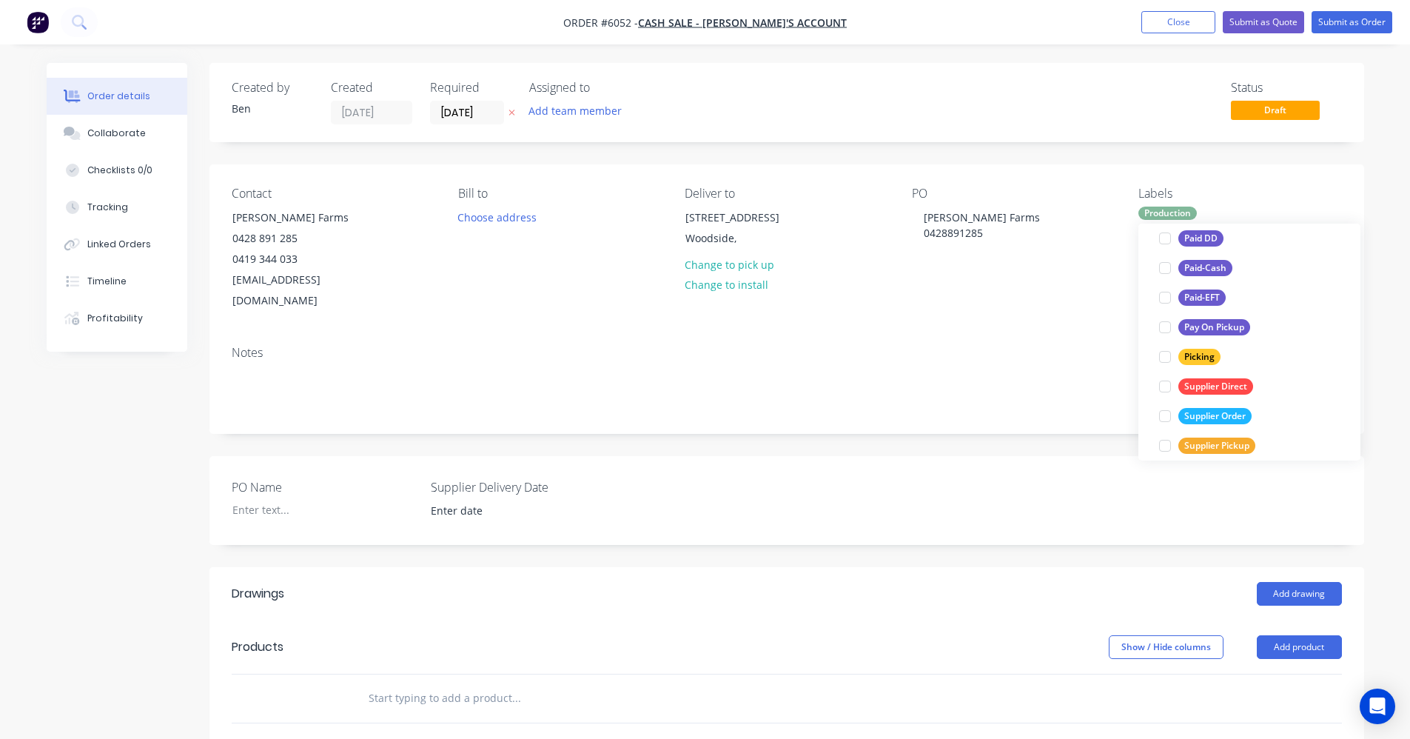
scroll to position [0, 0]
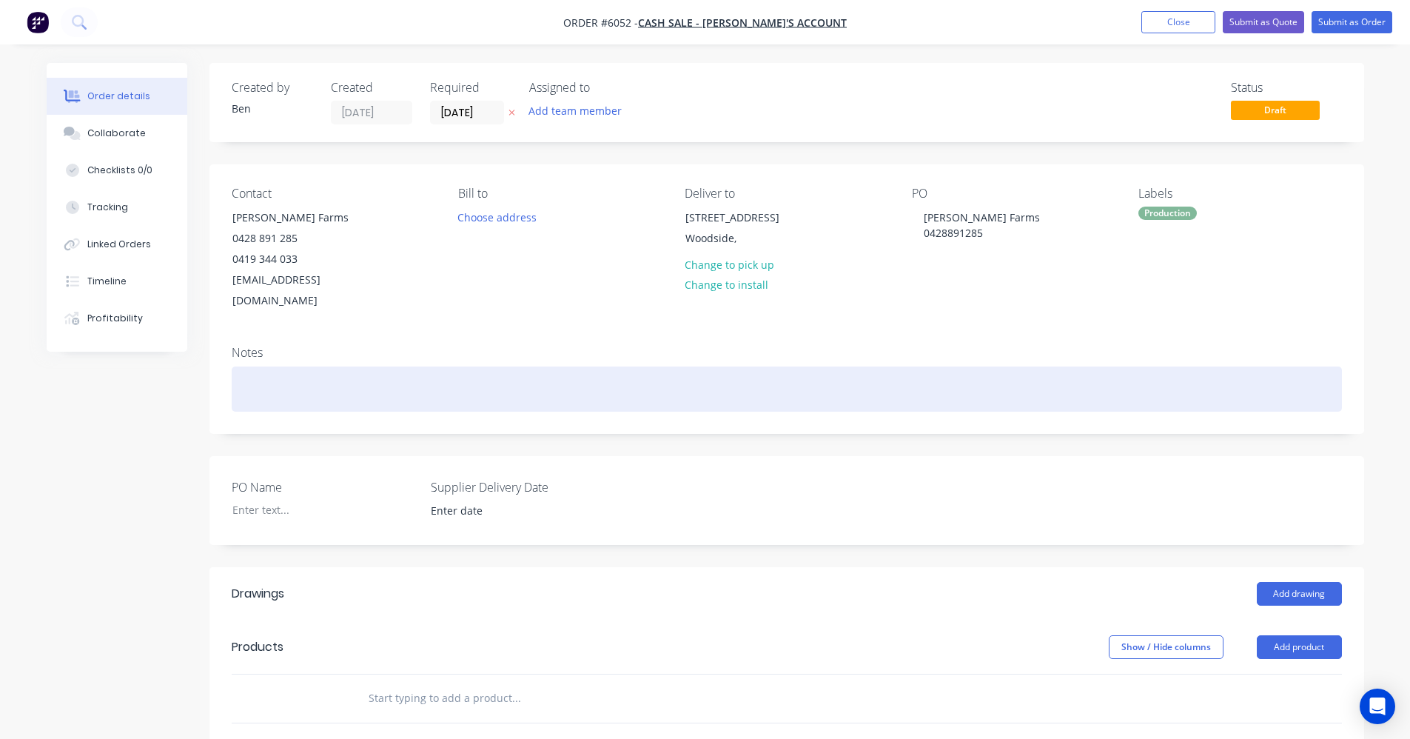
drag, startPoint x: 1008, startPoint y: 355, endPoint x: 1056, endPoint y: 354, distance: 48.1
click at [1008, 366] on div at bounding box center [787, 388] width 1110 height 45
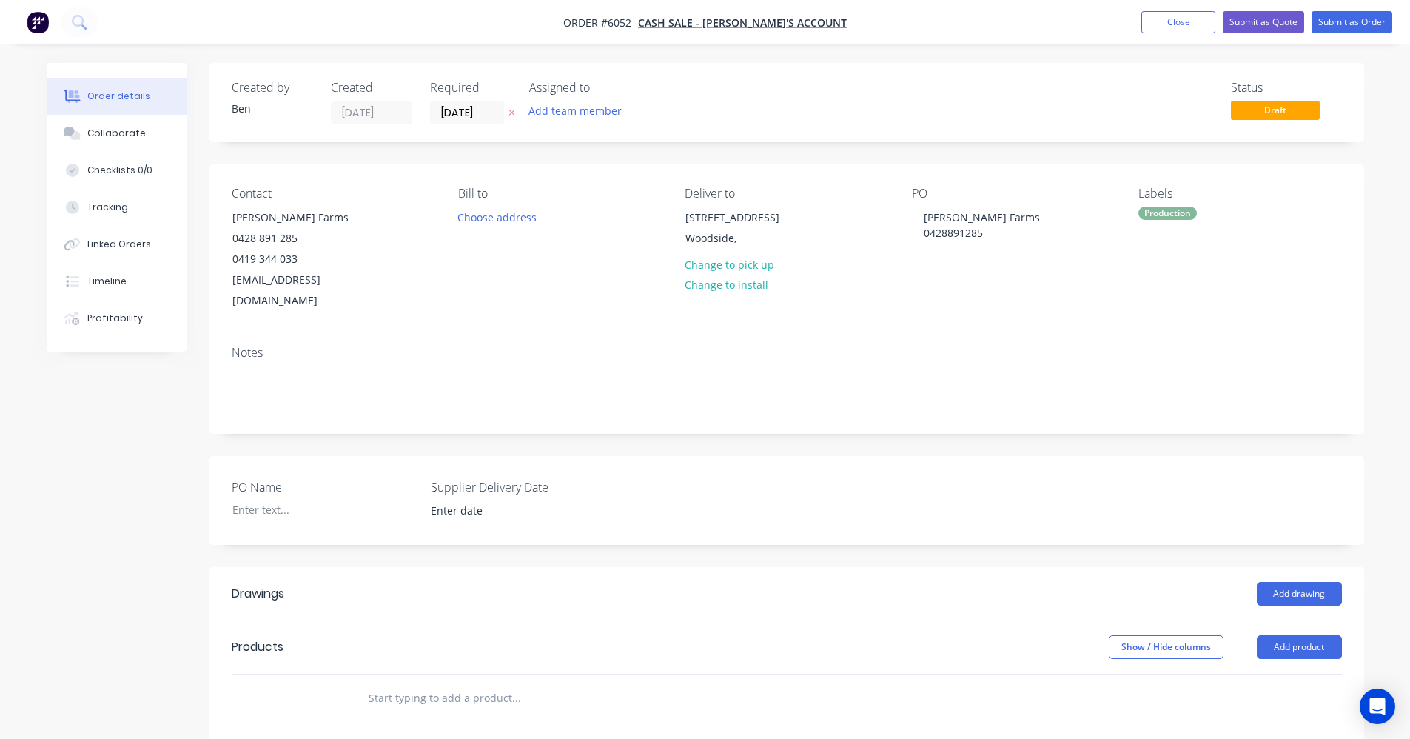
click at [463, 683] on input "text" at bounding box center [516, 698] width 296 height 30
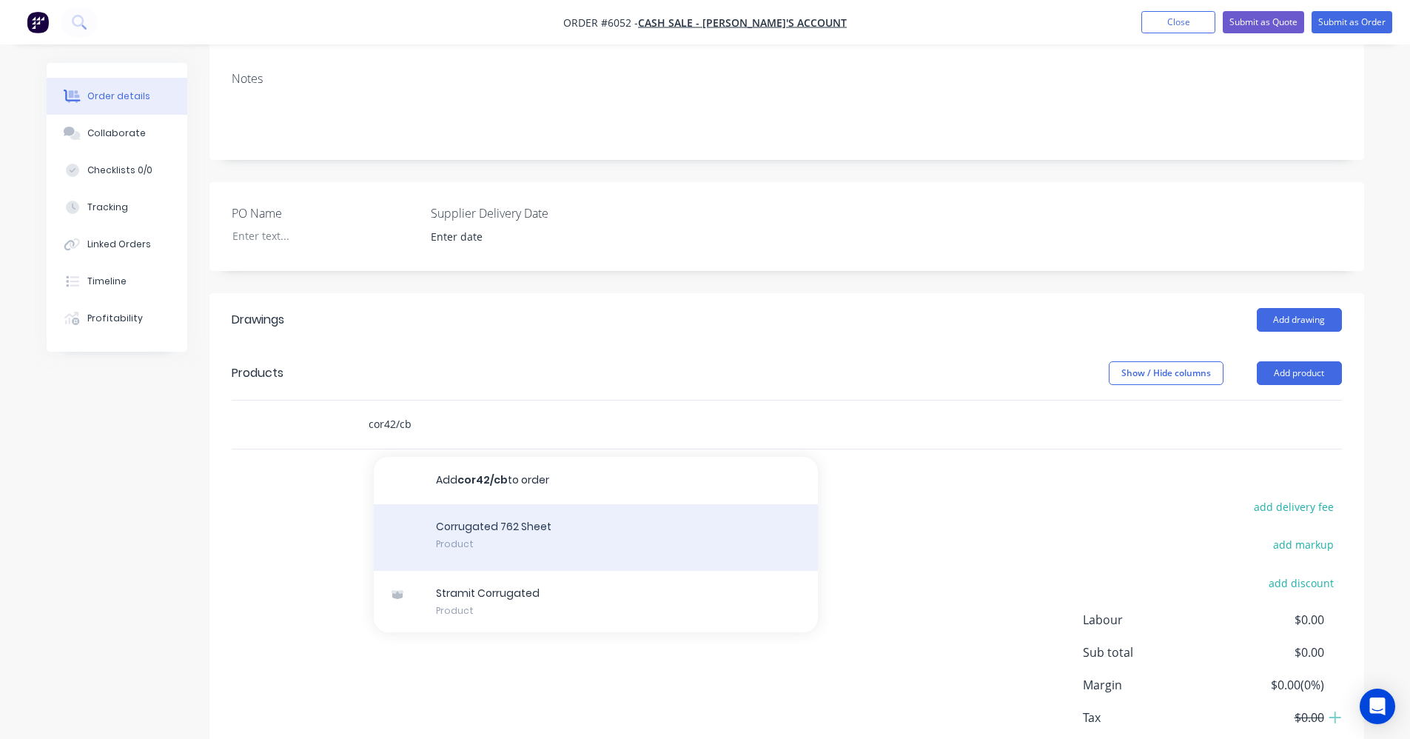
scroll to position [341, 0]
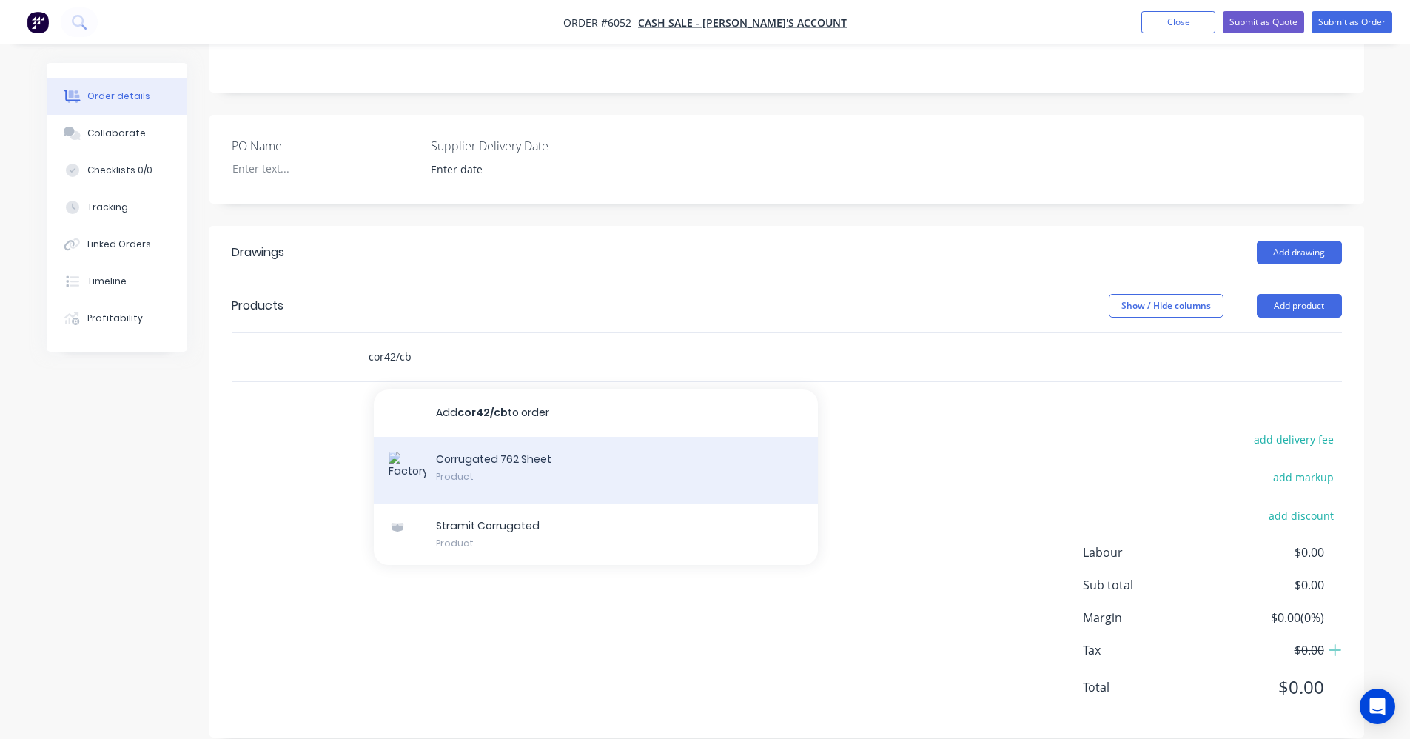
type input "cor42/cb"
click at [539, 455] on div "Corrugated 762 Sheet Product" at bounding box center [596, 470] width 444 height 67
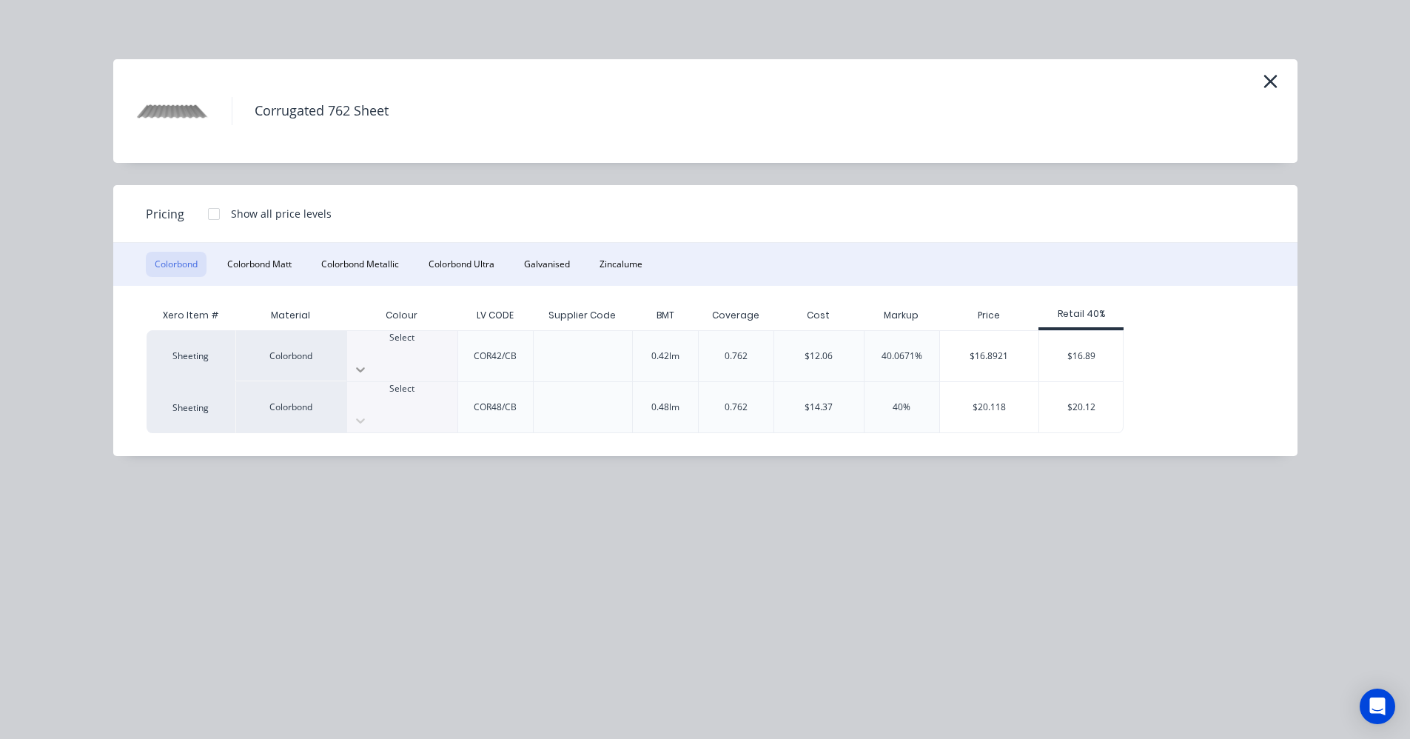
click at [368, 362] on icon at bounding box center [360, 369] width 15 height 15
click at [1072, 354] on div "$16.89" at bounding box center [1081, 356] width 84 height 50
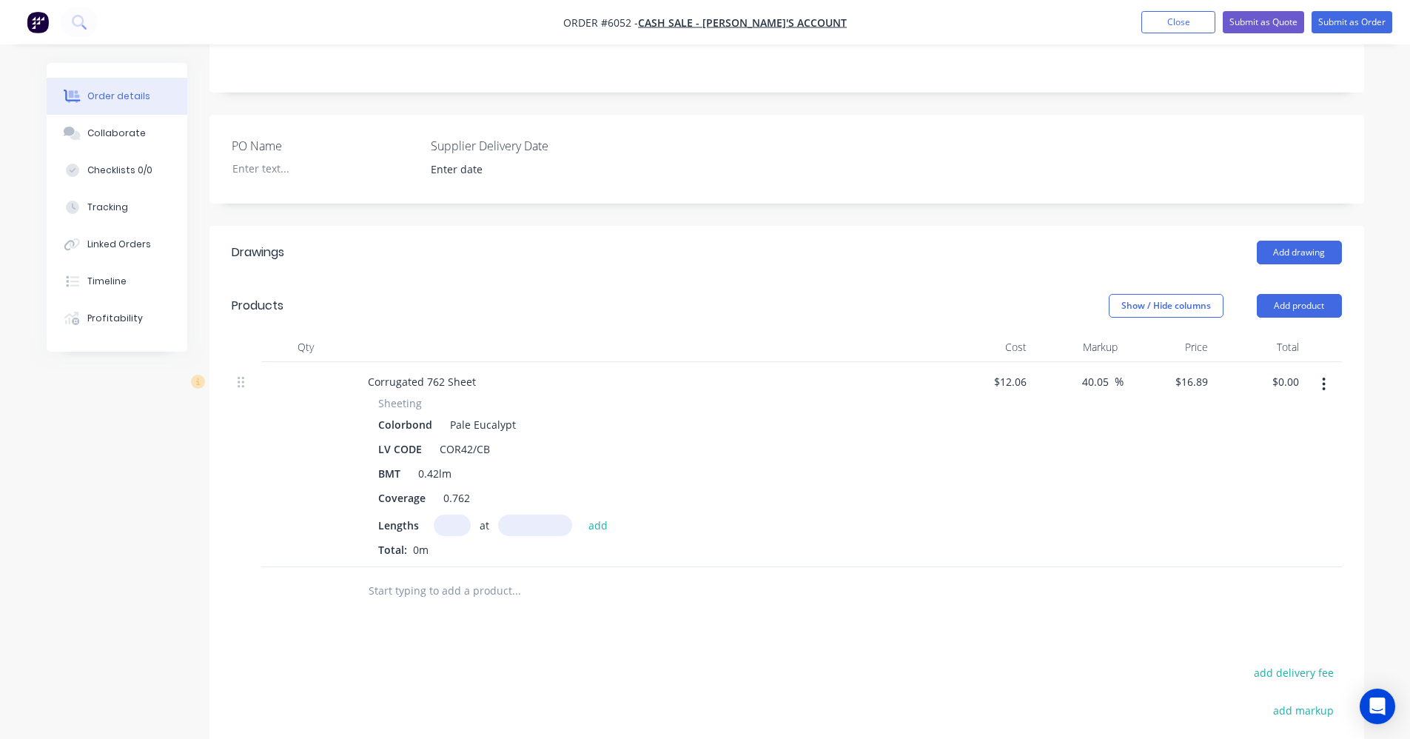
click at [455, 514] on input "text" at bounding box center [452, 524] width 37 height 21
type input "8"
type input "4000"
click at [581, 514] on button "add" at bounding box center [598, 524] width 35 height 20
type input "$540.48"
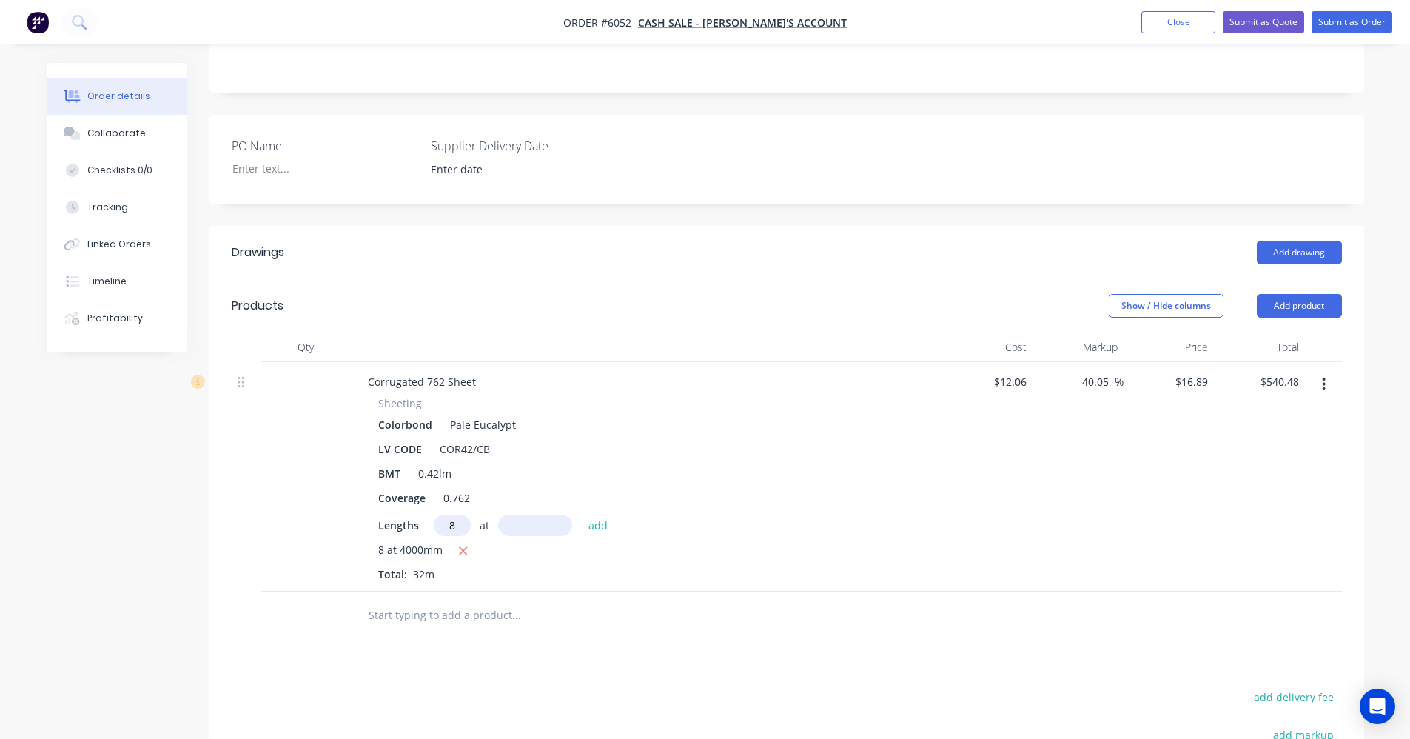
type input "8"
type input "2100"
click at [581, 514] on button "add" at bounding box center [598, 524] width 35 height 20
type input "$824.23"
type input "12"
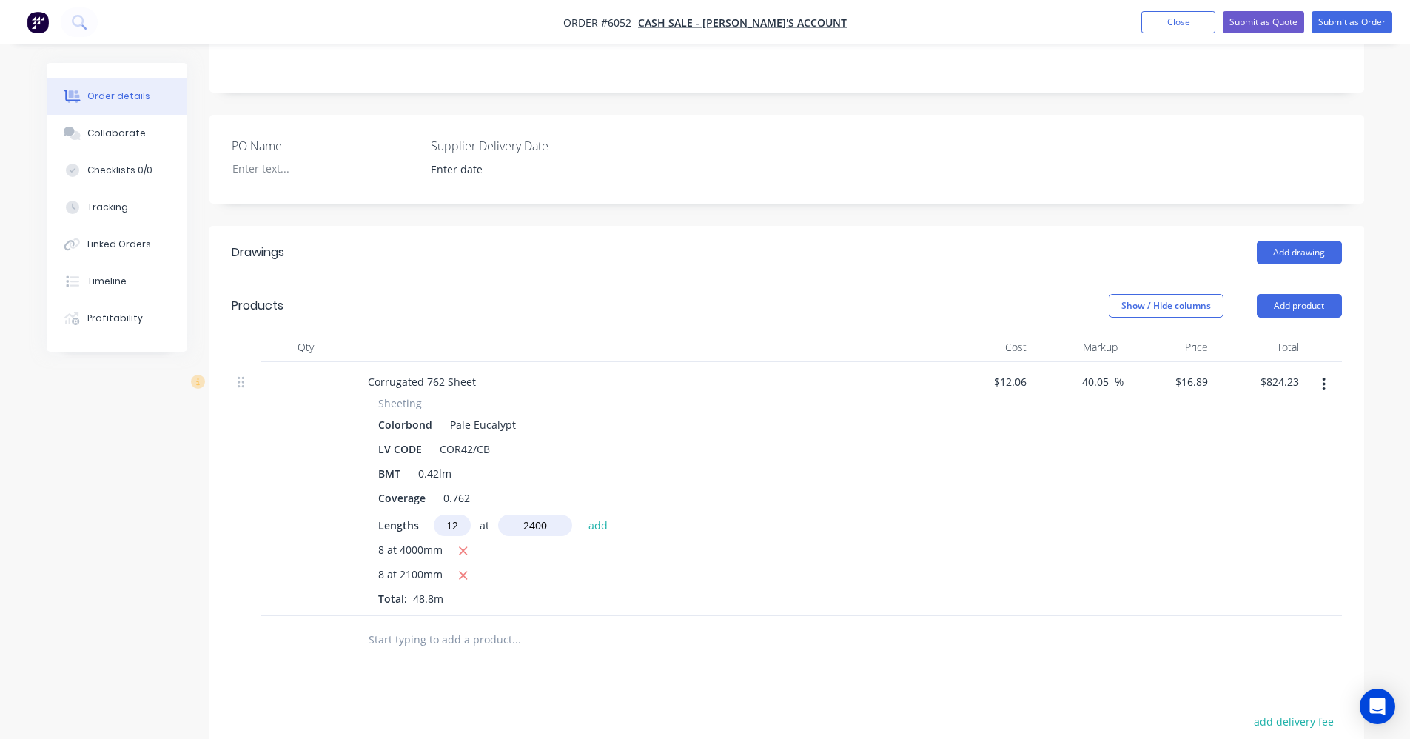
type input "2400"
click at [581, 514] on button "add" at bounding box center [598, 524] width 35 height 20
type input "$1,310.66"
type input "2"
type input "2200"
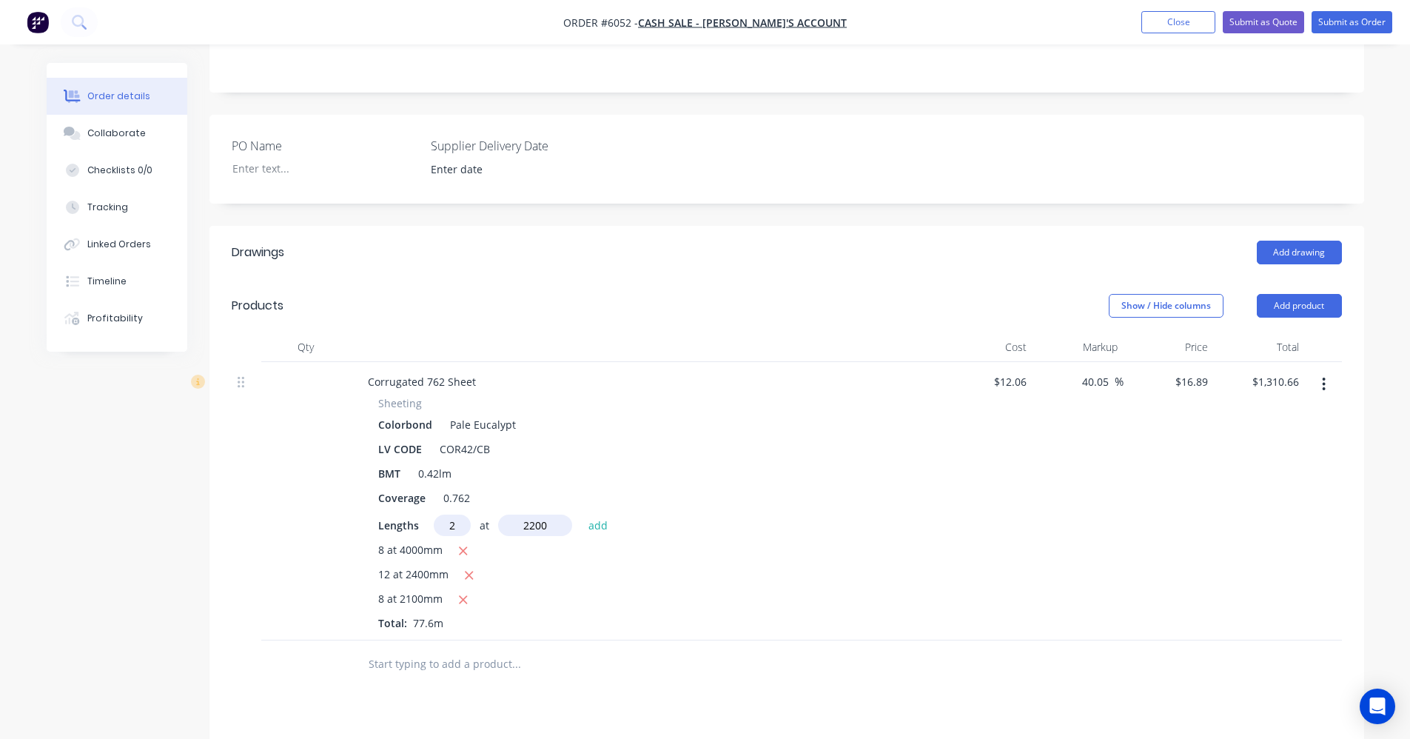
click at [581, 514] on button "add" at bounding box center [598, 524] width 35 height 20
type input "$1,384.98"
type input "4"
type input "2300"
click at [581, 514] on button "add" at bounding box center [598, 524] width 35 height 20
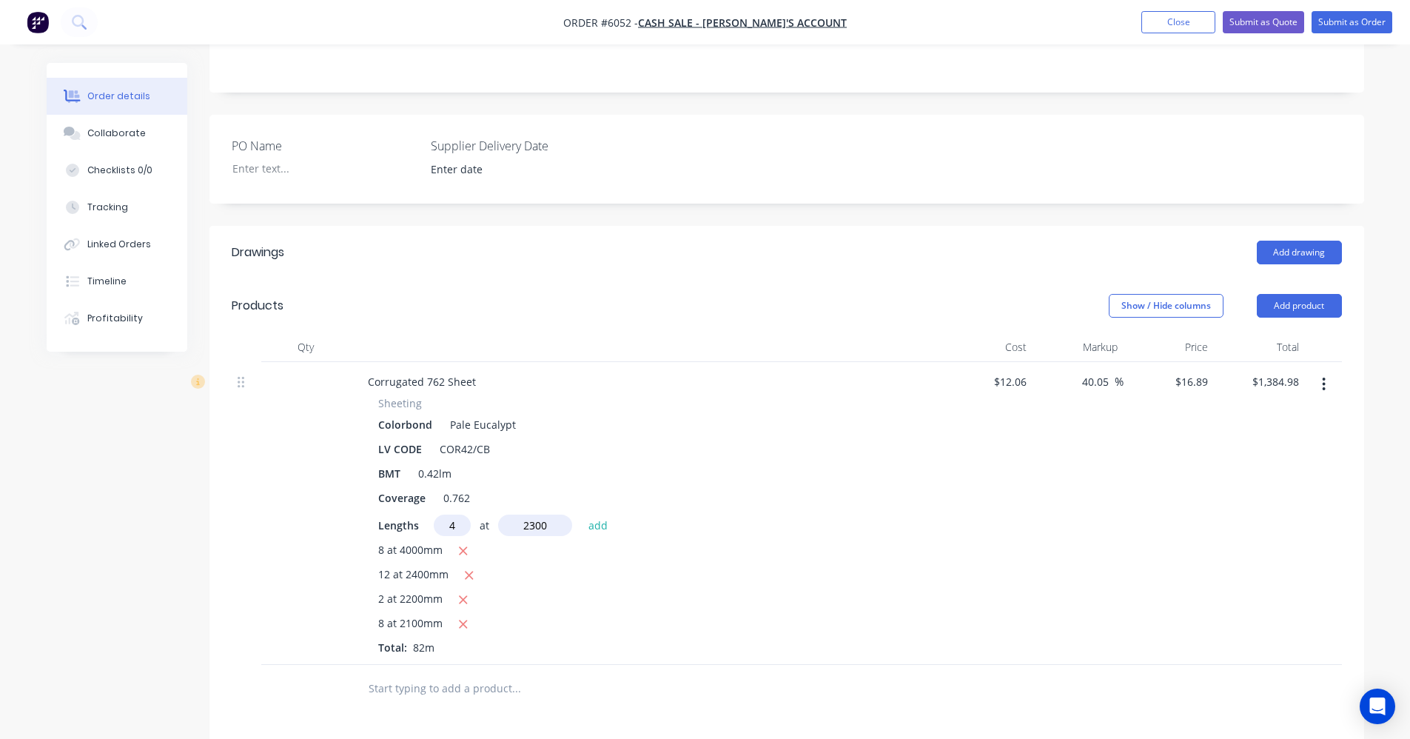
type input "$1,540.37"
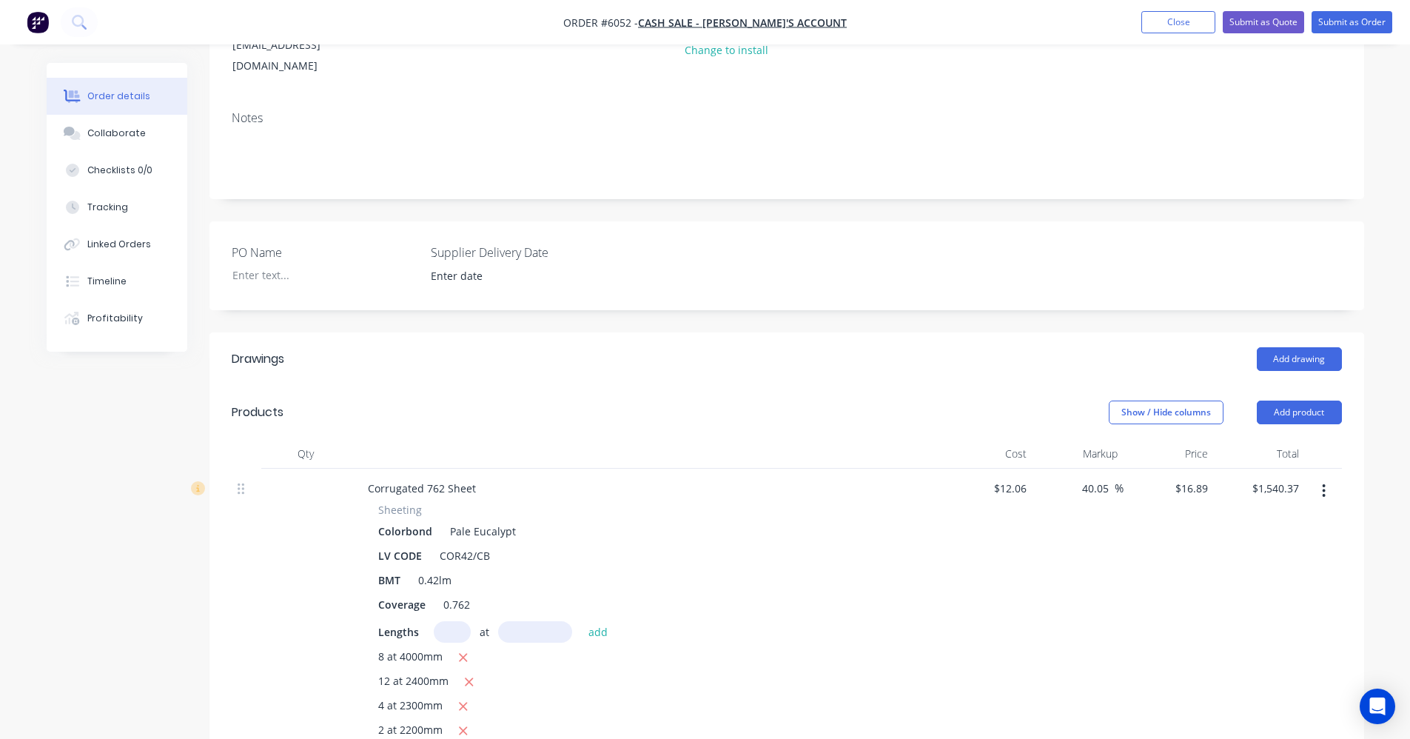
scroll to position [193, 0]
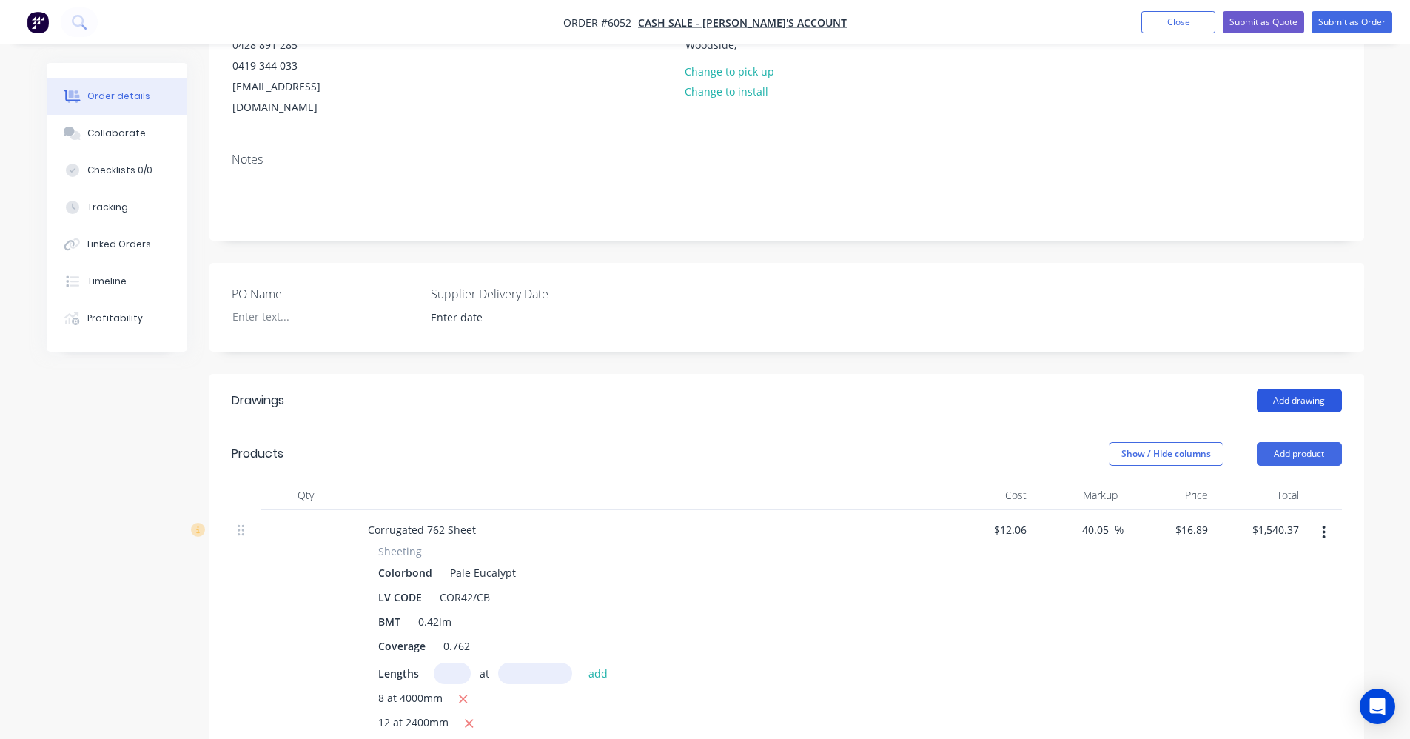
click at [1295, 389] on button "Add drawing" at bounding box center [1299, 401] width 85 height 24
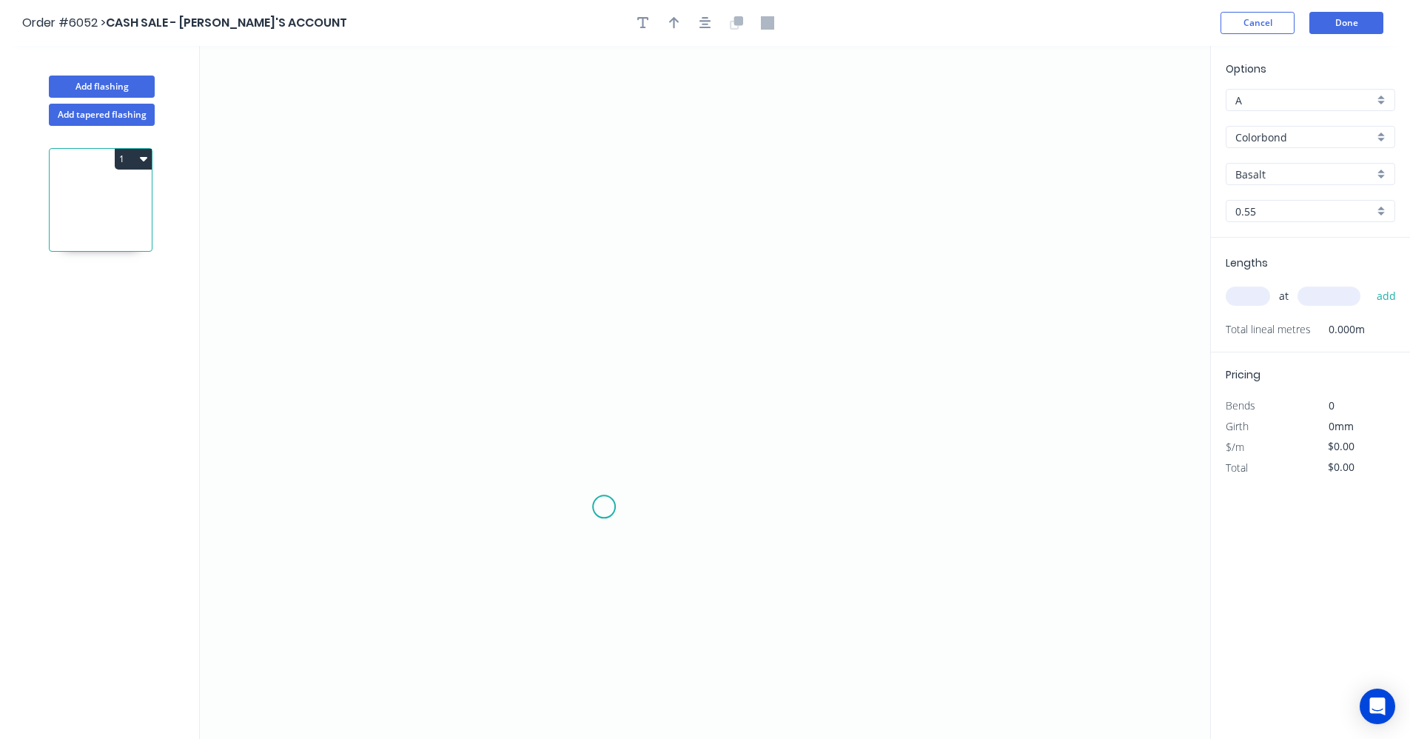
click at [604, 507] on icon "0" at bounding box center [705, 392] width 1010 height 693
drag, startPoint x: 609, startPoint y: 229, endPoint x: 662, endPoint y: 228, distance: 52.6
click at [609, 228] on icon "0" at bounding box center [705, 392] width 1010 height 693
click at [906, 228] on icon "0 ?" at bounding box center [705, 392] width 1010 height 693
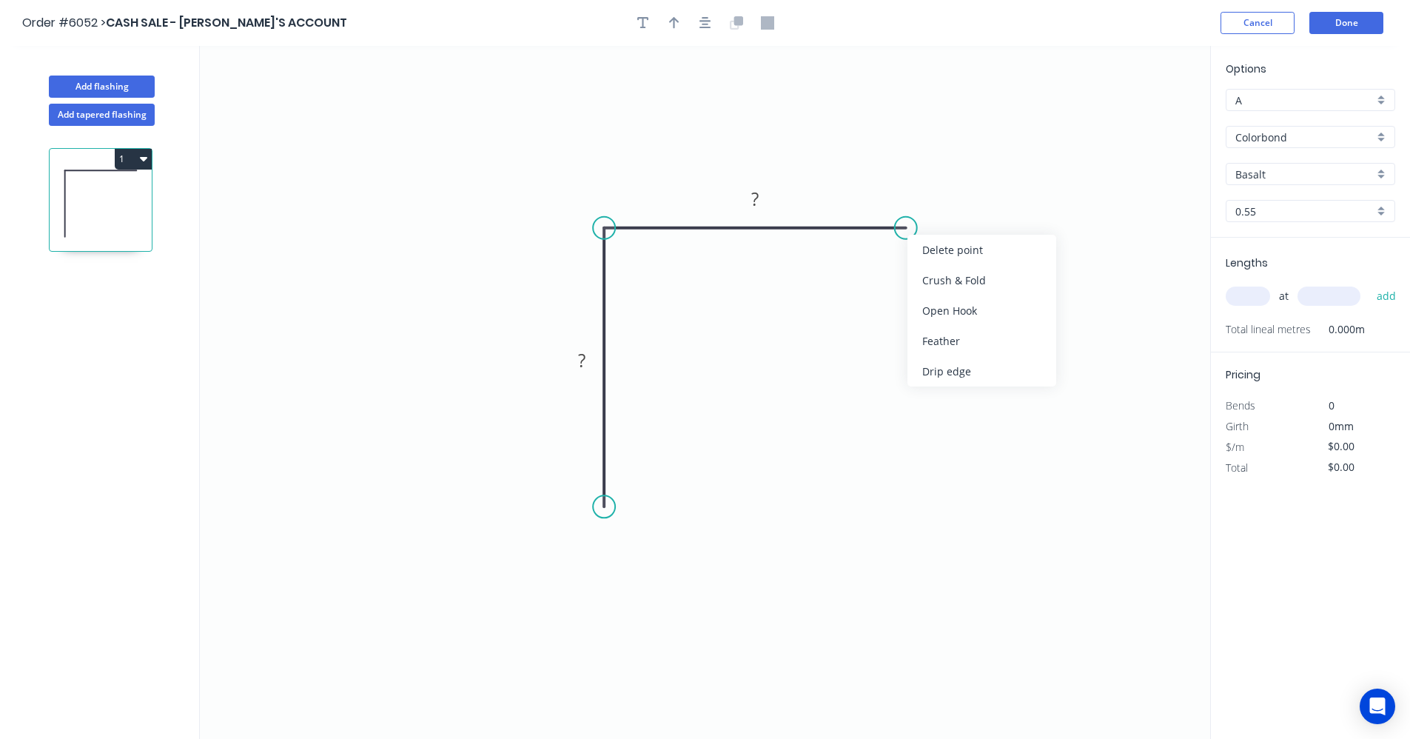
drag, startPoint x: 953, startPoint y: 338, endPoint x: 836, endPoint y: 431, distance: 149.1
click at [952, 340] on div "Feather" at bounding box center [982, 341] width 149 height 30
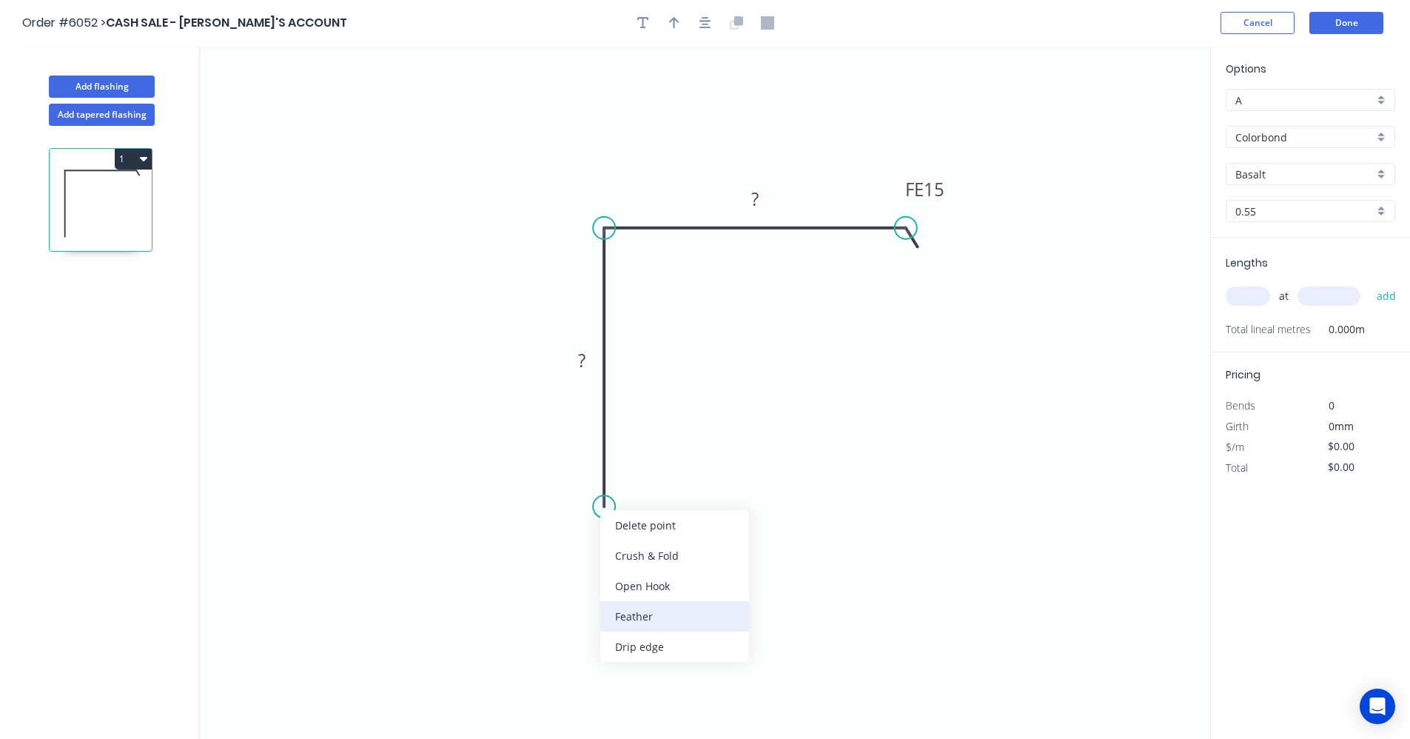
click at [651, 623] on div "Feather" at bounding box center [674, 616] width 149 height 30
drag, startPoint x: 609, startPoint y: 508, endPoint x: 624, endPoint y: 509, distance: 14.9
click at [643, 557] on div "Flip bend" at bounding box center [688, 557] width 149 height 30
click at [651, 479] on tspan "15" at bounding box center [644, 480] width 21 height 24
type input "$20.53"
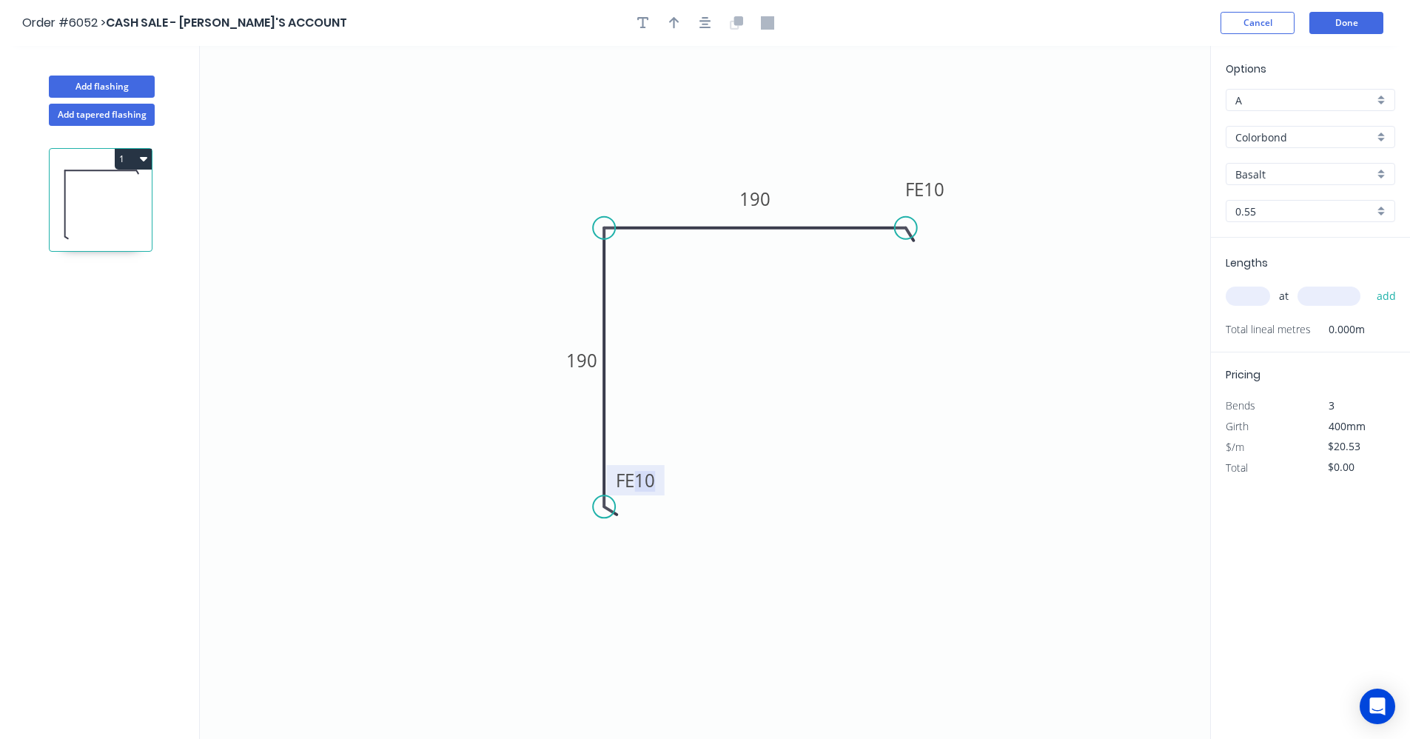
click at [1377, 178] on div "Basalt" at bounding box center [1311, 174] width 170 height 22
click at [1289, 199] on div "Pale Eucalypt" at bounding box center [1311, 195] width 168 height 26
type input "Pale Eucalypt"
click at [1249, 301] on input "text" at bounding box center [1248, 295] width 44 height 19
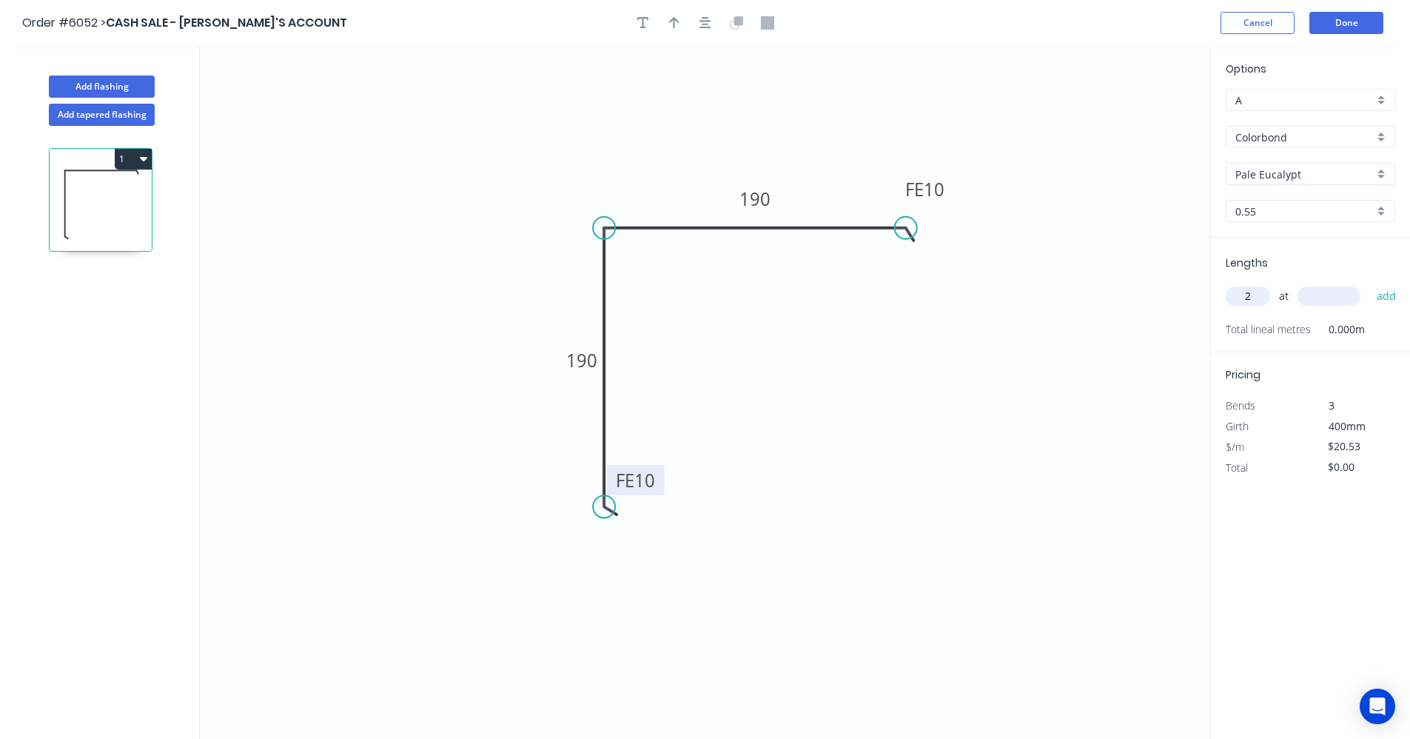
type input "2"
type input "2100"
click at [1369, 284] on button "add" at bounding box center [1386, 296] width 35 height 25
type input "$86.23"
type input "2"
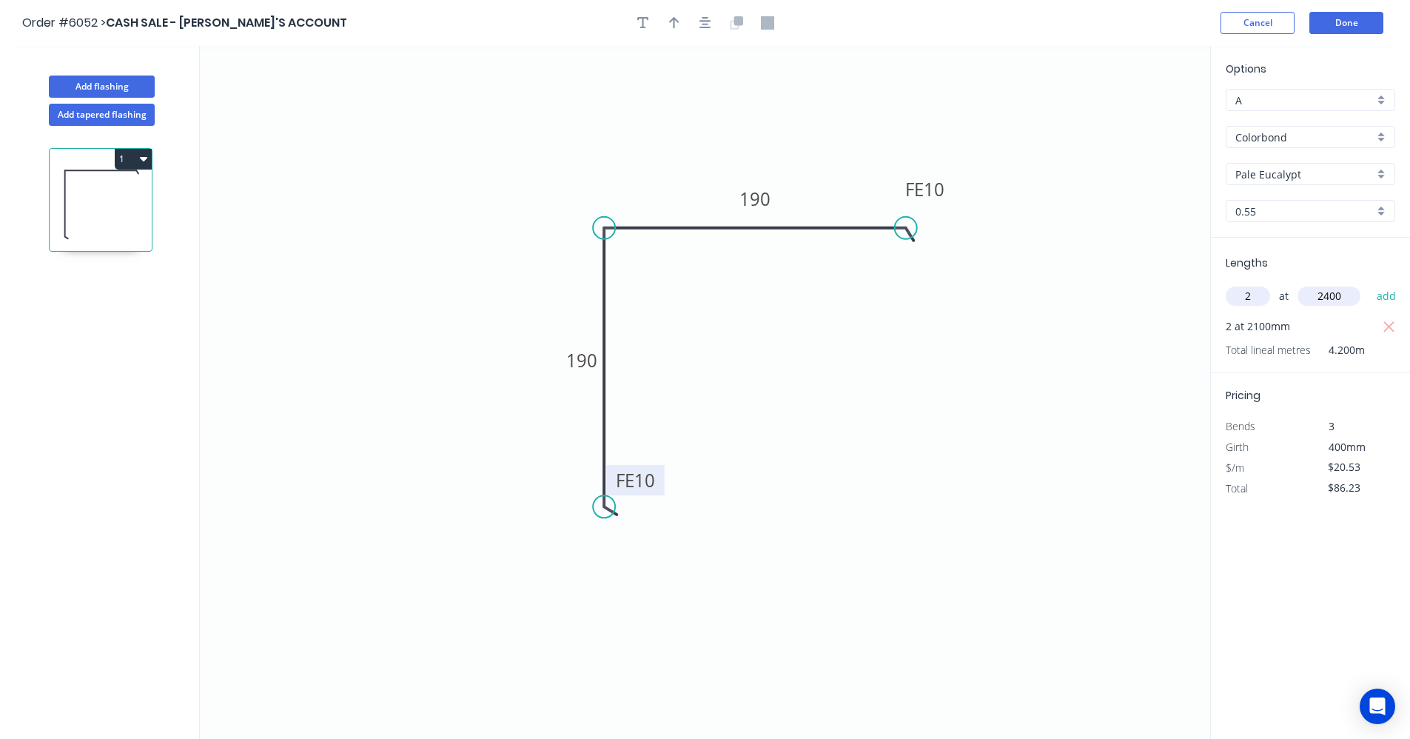
type input "2400"
click at [1369, 284] on button "add" at bounding box center [1386, 296] width 35 height 25
type input "$184.77"
drag, startPoint x: 707, startPoint y: 27, endPoint x: 676, endPoint y: 25, distance: 31.2
click at [706, 27] on icon "button" at bounding box center [706, 23] width 12 height 12
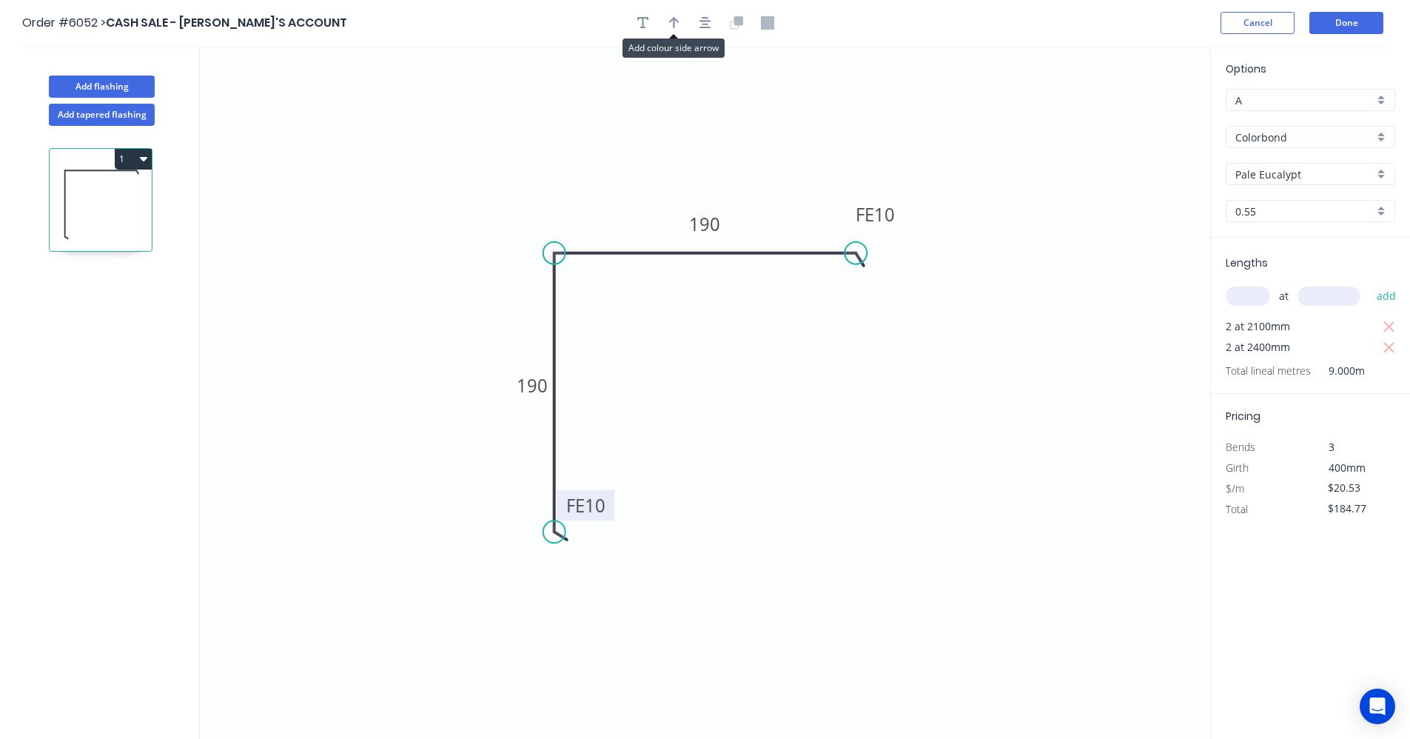
drag, startPoint x: 673, startPoint y: 24, endPoint x: 837, endPoint y: 78, distance: 172.8
click at [672, 24] on icon "button" at bounding box center [674, 22] width 10 height 13
drag, startPoint x: 1134, startPoint y: 117, endPoint x: 773, endPoint y: 236, distance: 380.4
click at [778, 238] on icon at bounding box center [780, 219] width 13 height 47
click at [928, 412] on icon "0 FE 10 190 FE 10 190" at bounding box center [705, 392] width 1010 height 693
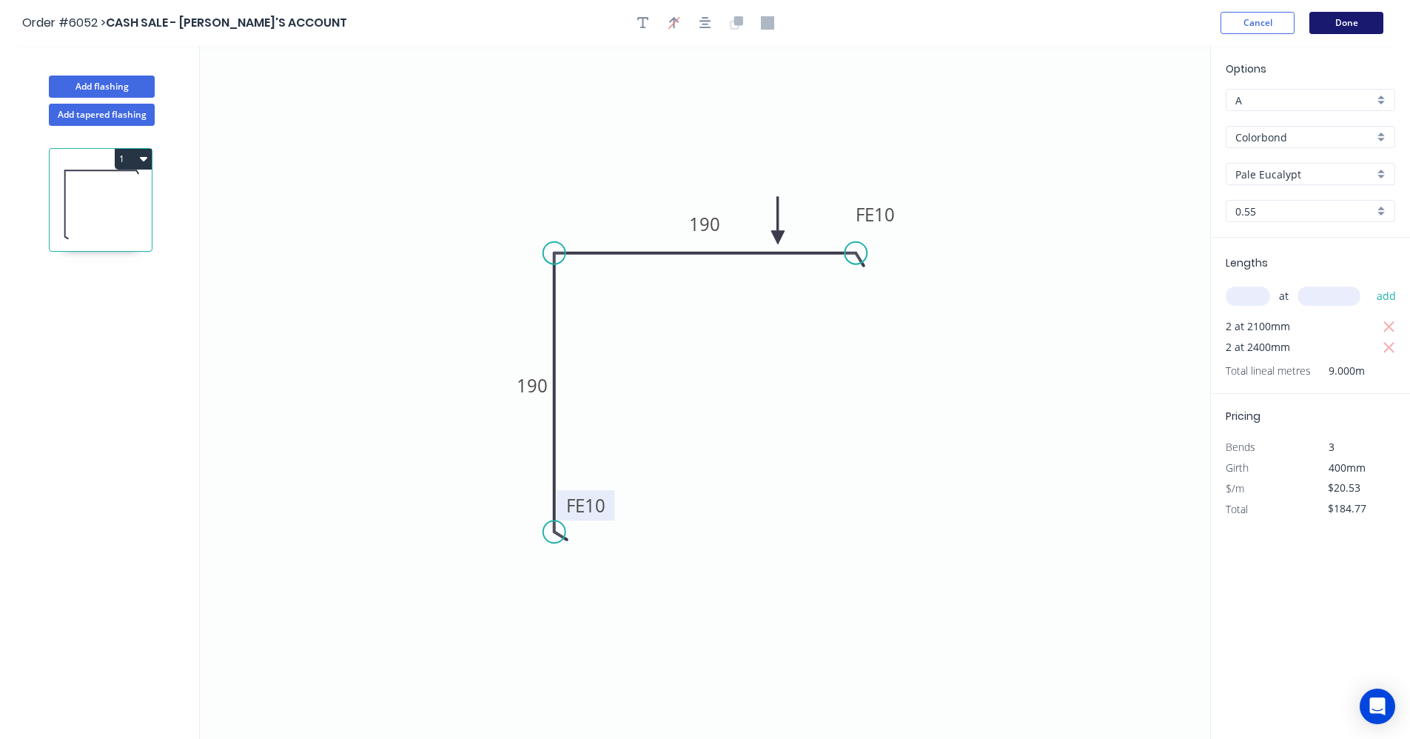
click at [1359, 27] on button "Done" at bounding box center [1347, 23] width 74 height 22
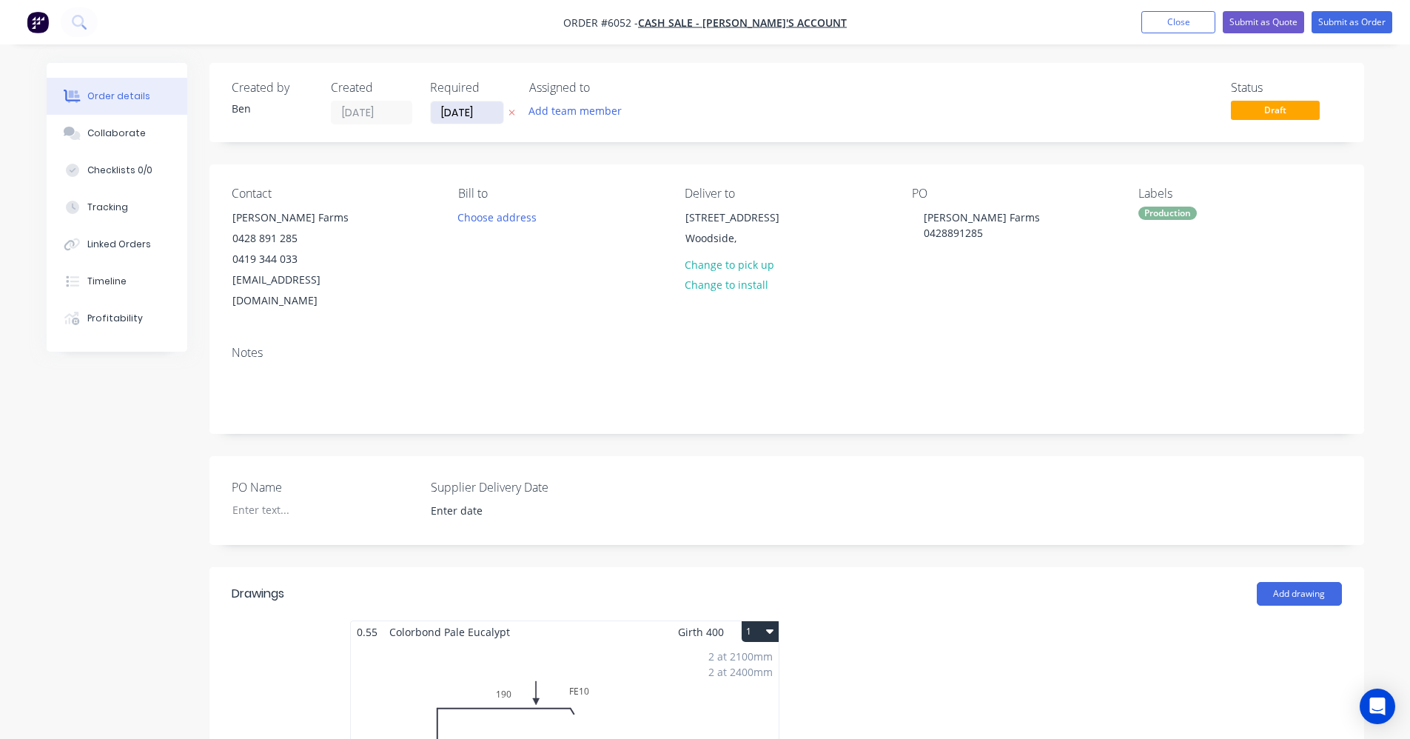
click at [469, 117] on input "[DATE]" at bounding box center [467, 112] width 73 height 22
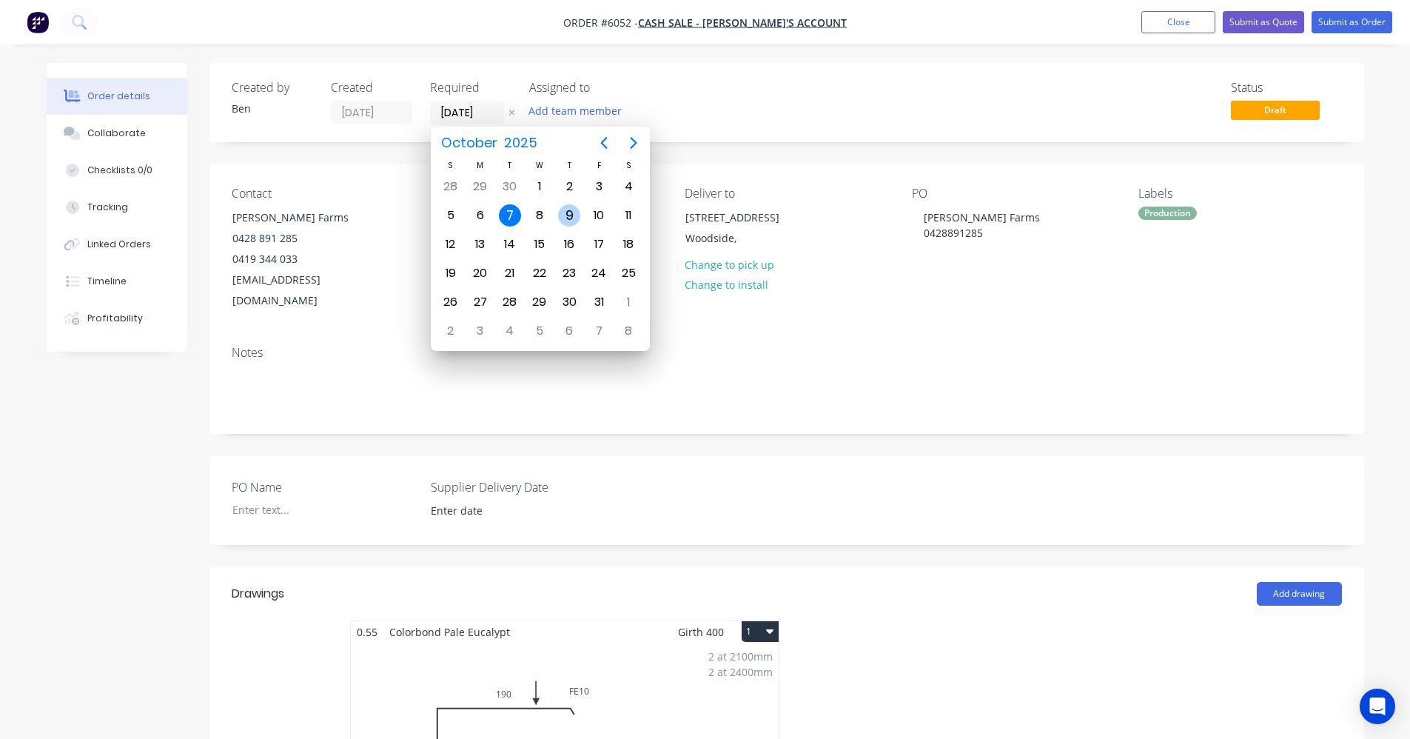
click at [570, 209] on div "9" at bounding box center [569, 215] width 22 height 22
type input "[DATE]"
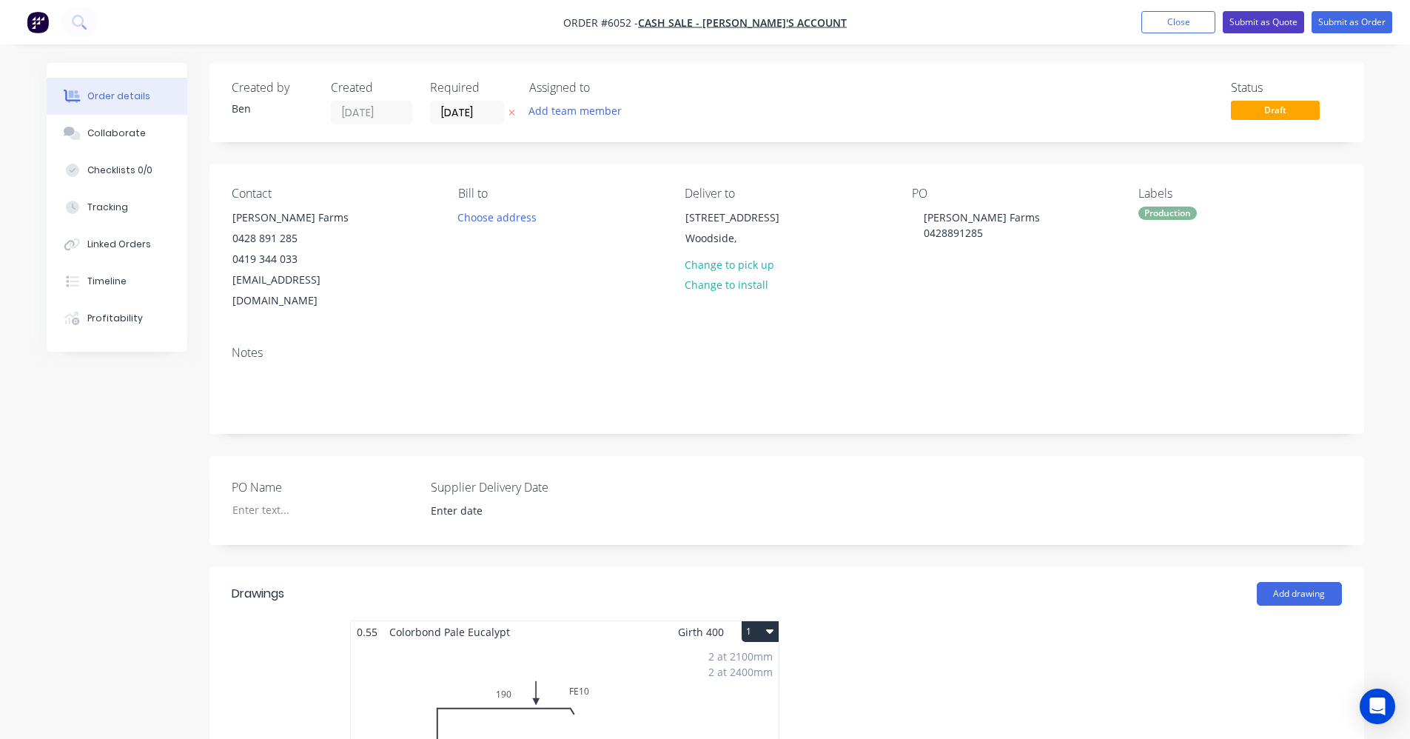
click at [1263, 23] on button "Submit as Quote" at bounding box center [1263, 22] width 81 height 22
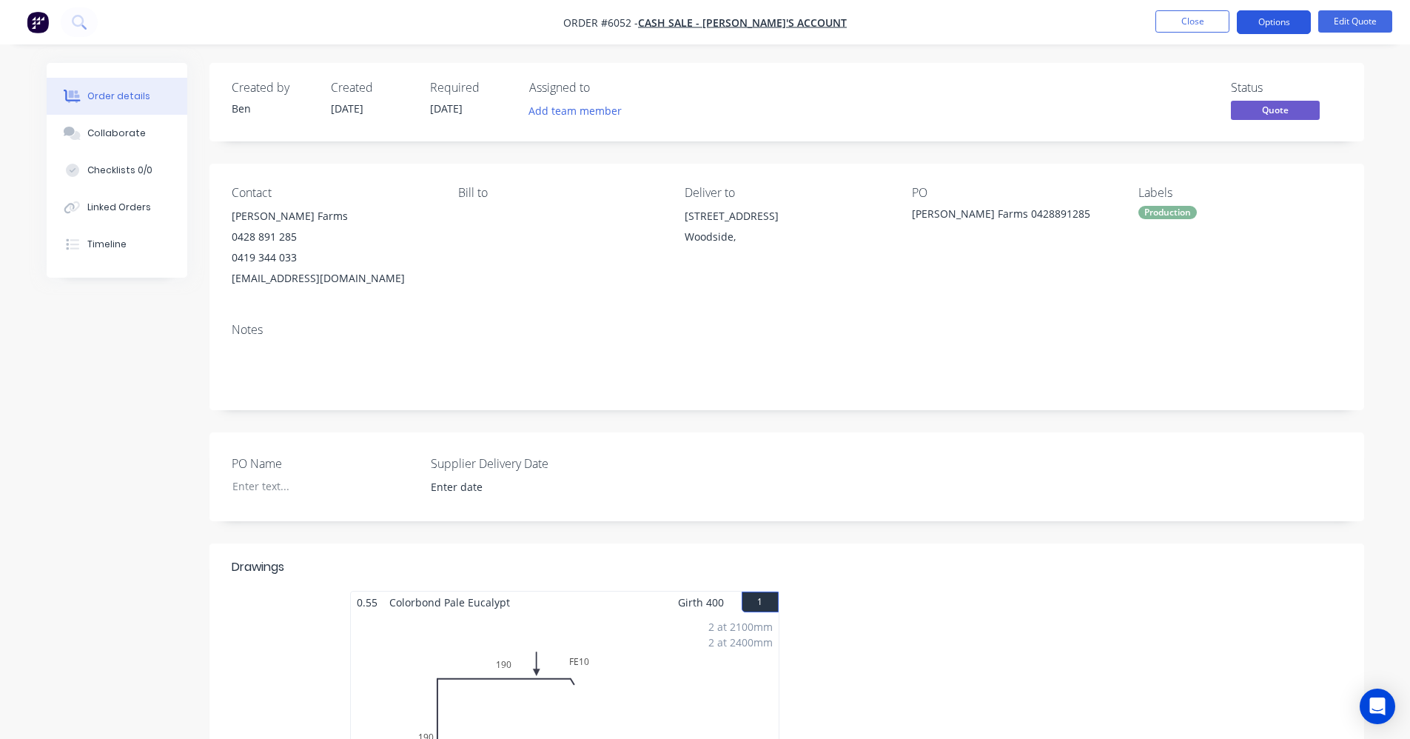
click at [1274, 17] on button "Options" at bounding box center [1274, 22] width 74 height 24
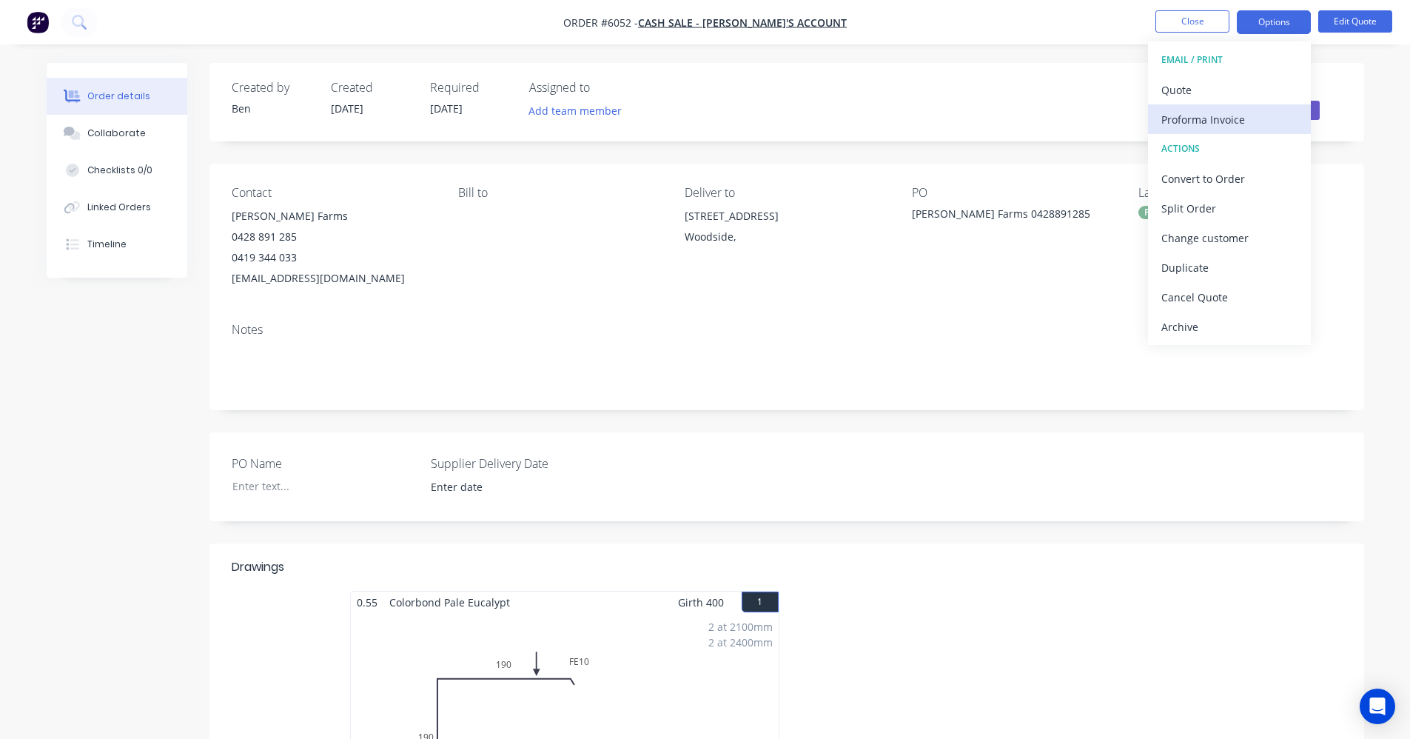
click at [1220, 122] on div "Proforma Invoice" at bounding box center [1229, 119] width 136 height 21
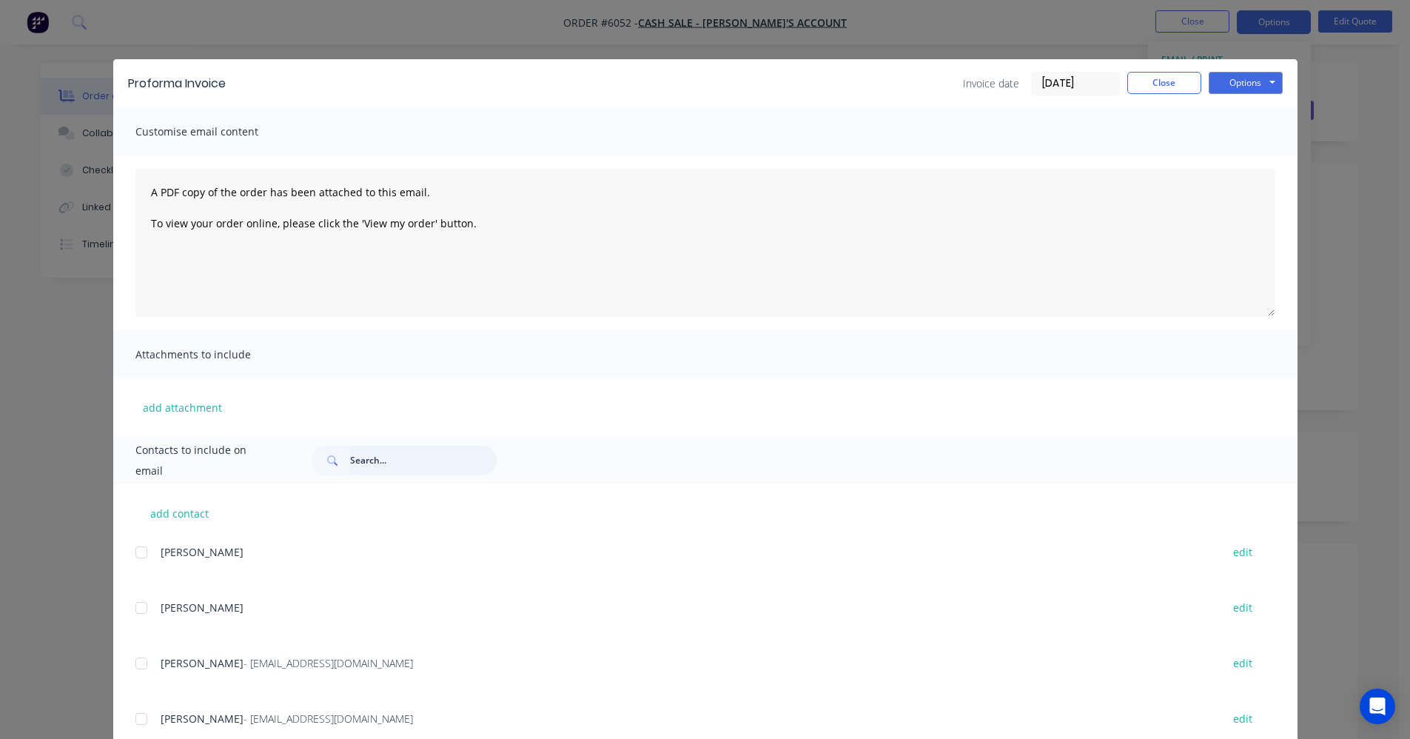
click at [369, 456] on input "text" at bounding box center [423, 461] width 147 height 30
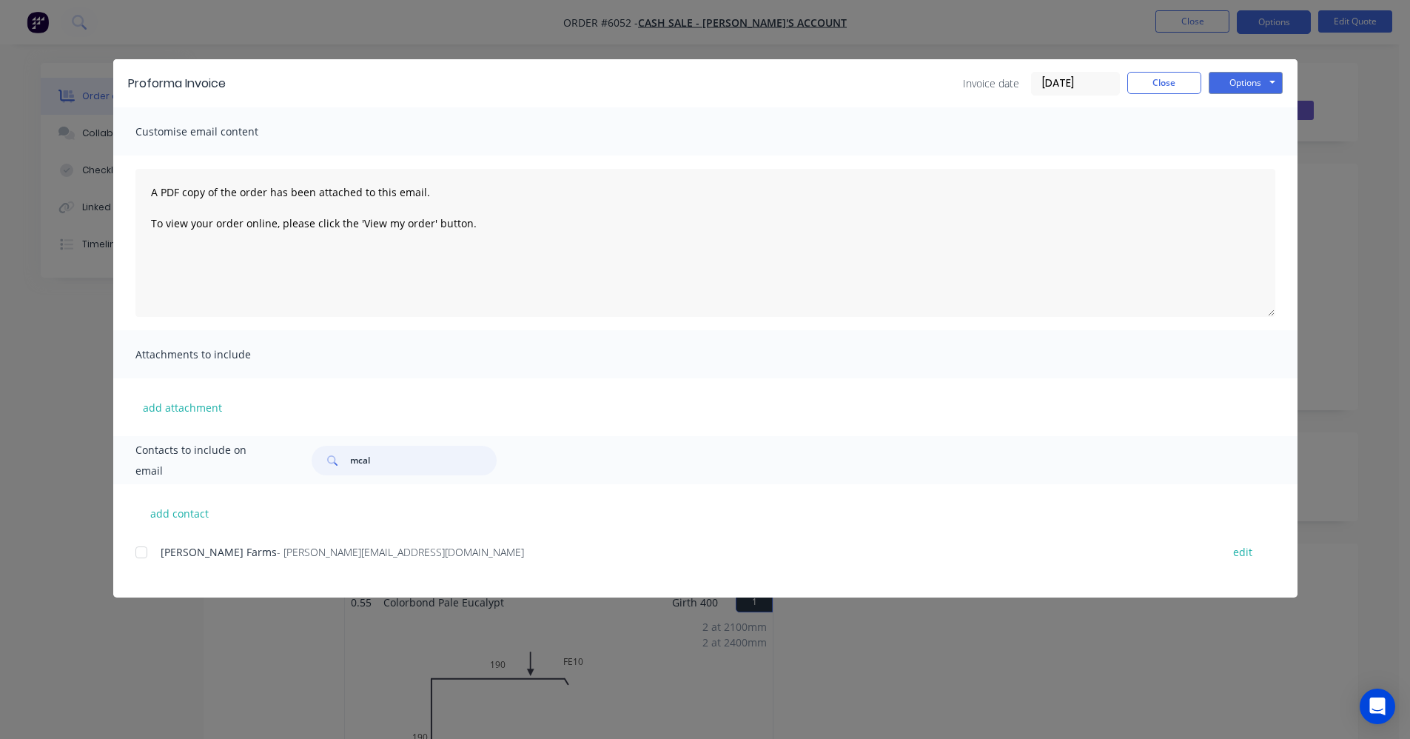
click at [137, 554] on div at bounding box center [142, 552] width 30 height 30
type input "mcal"
drag, startPoint x: 1253, startPoint y: 81, endPoint x: 1258, endPoint y: 92, distance: 11.6
click at [1253, 81] on button "Options" at bounding box center [1246, 83] width 74 height 22
drag, startPoint x: 1246, startPoint y: 158, endPoint x: 802, endPoint y: 95, distance: 448.6
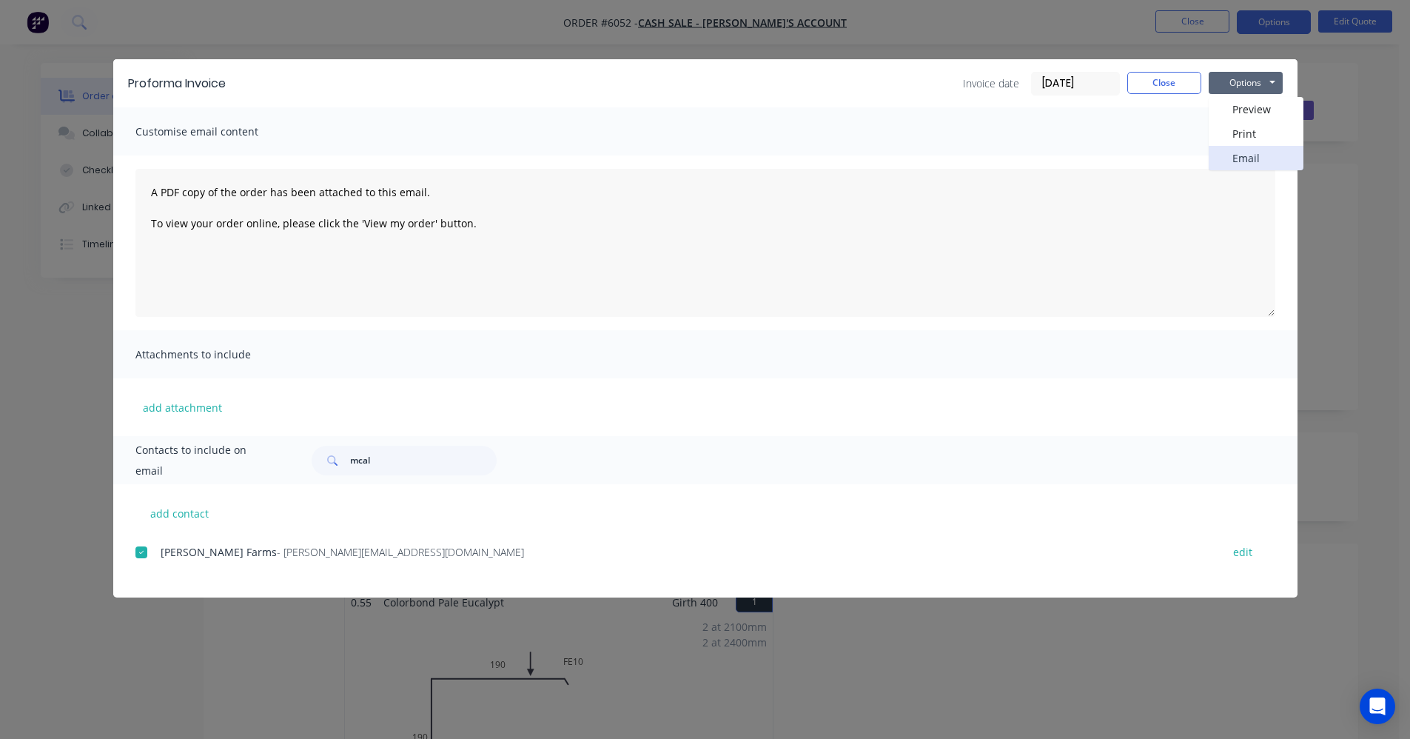
click at [802, 95] on div "Invoice date [DATE] Close Options Preview Print Email" at bounding box center [762, 84] width 1042 height 24
drag, startPoint x: 1174, startPoint y: 88, endPoint x: 1136, endPoint y: 133, distance: 58.9
click at [1173, 90] on button "Close" at bounding box center [1164, 83] width 74 height 22
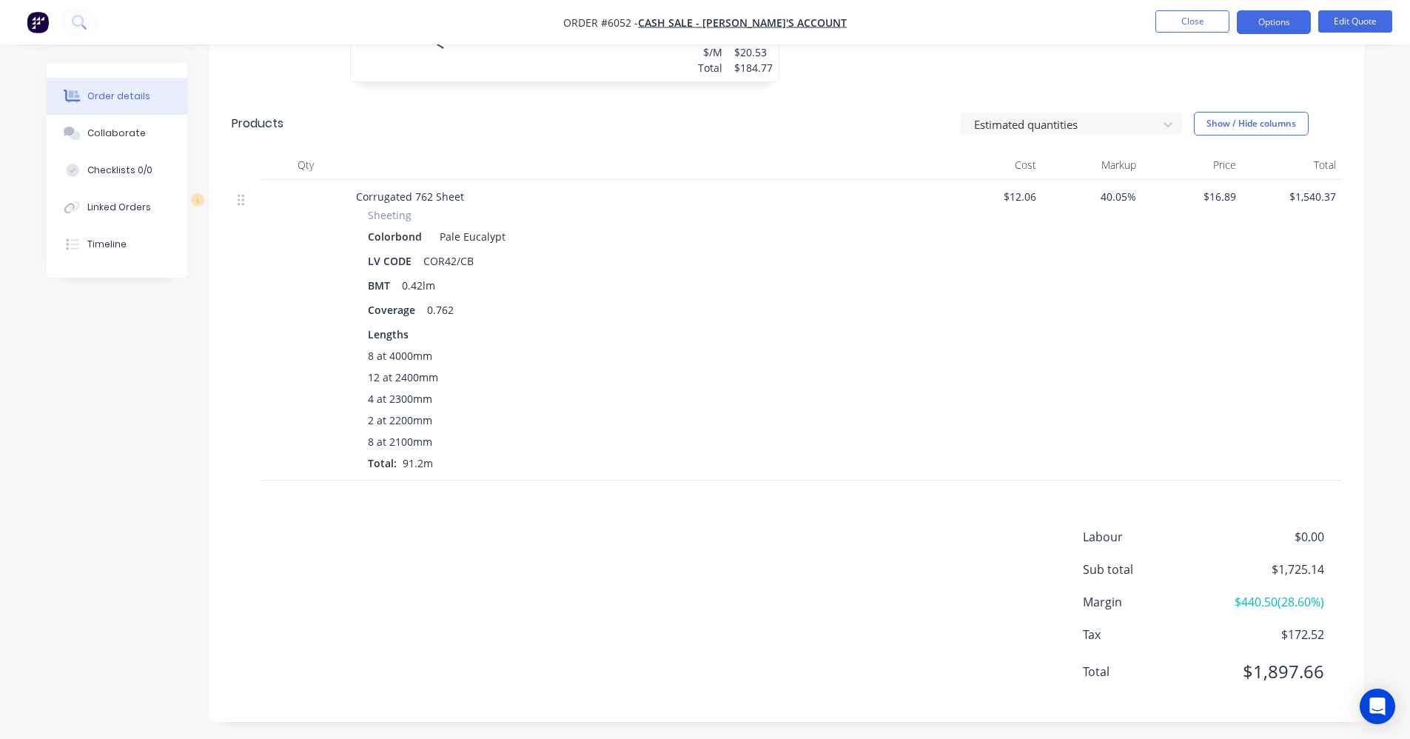
scroll to position [762, 0]
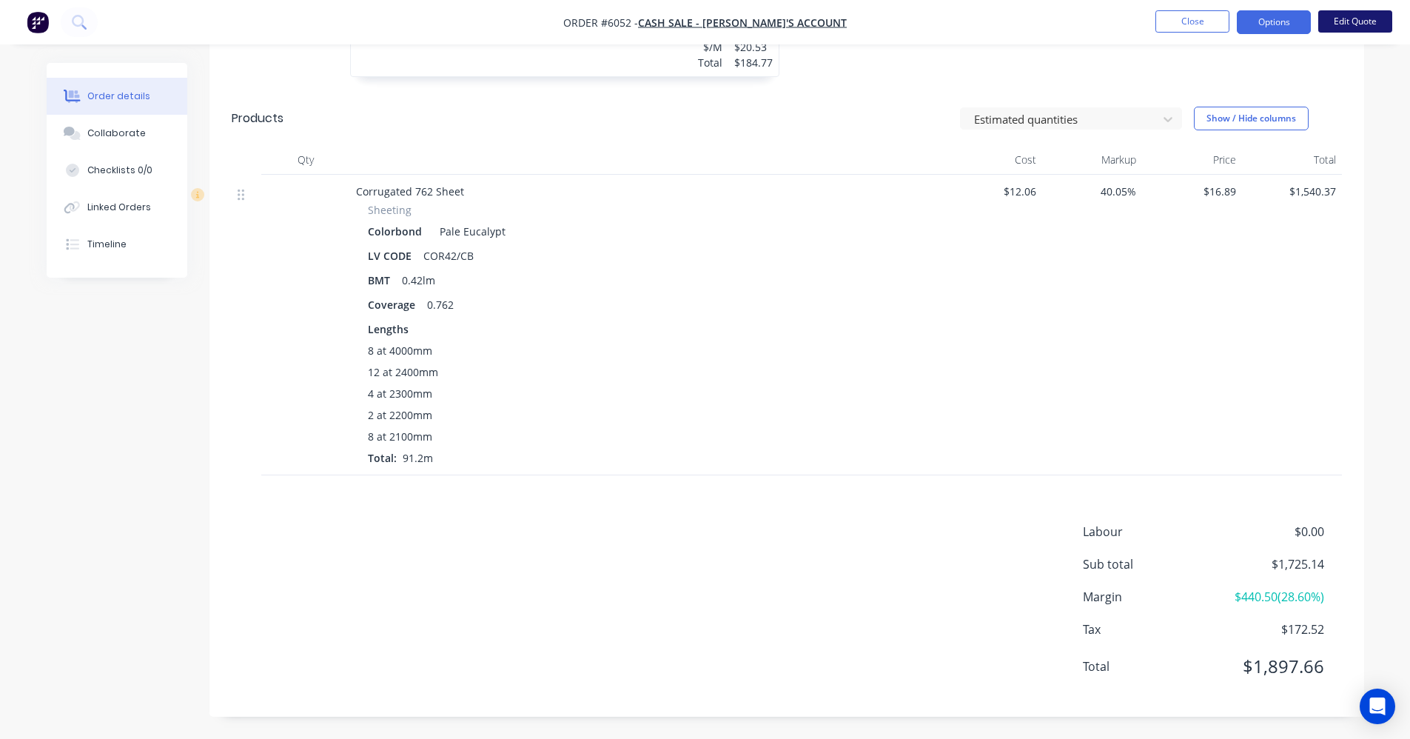
click at [1355, 24] on button "Edit Quote" at bounding box center [1355, 21] width 74 height 22
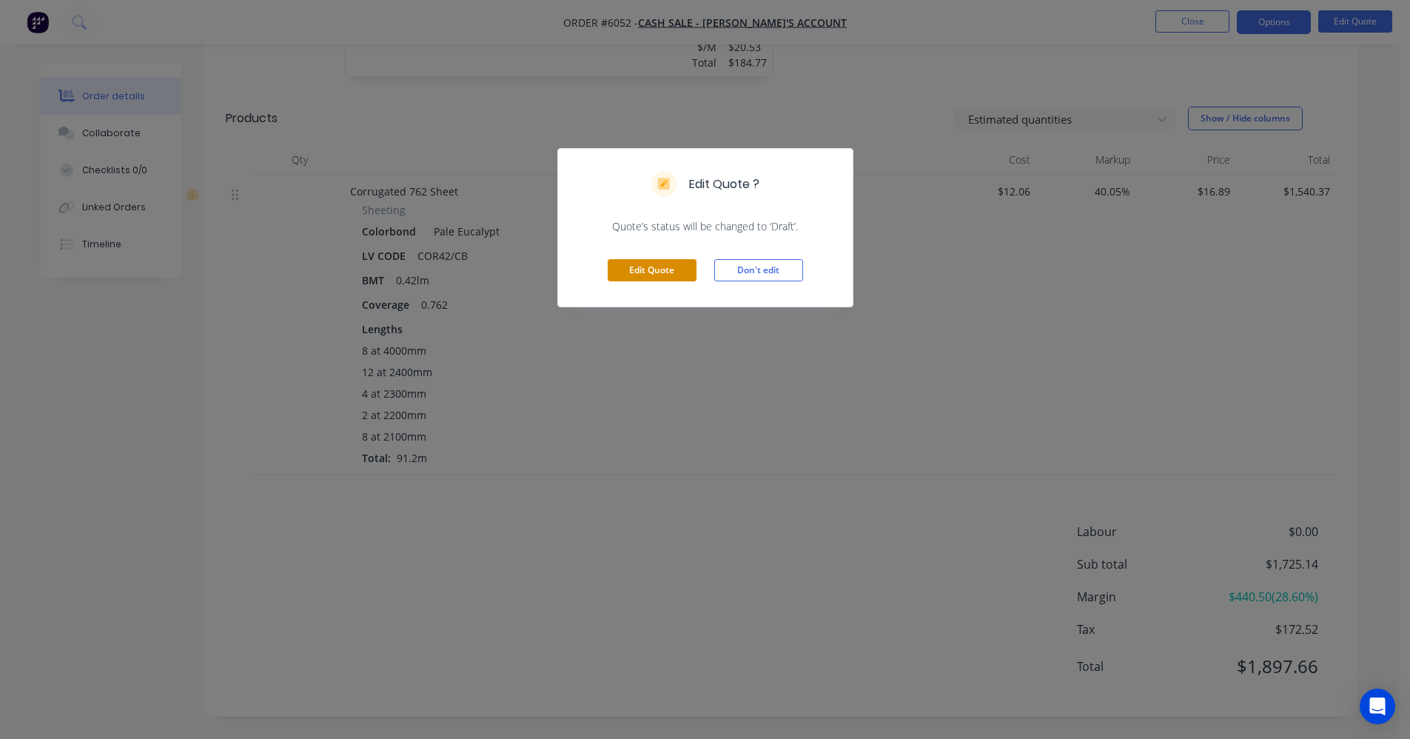
click at [654, 266] on button "Edit Quote" at bounding box center [652, 270] width 89 height 22
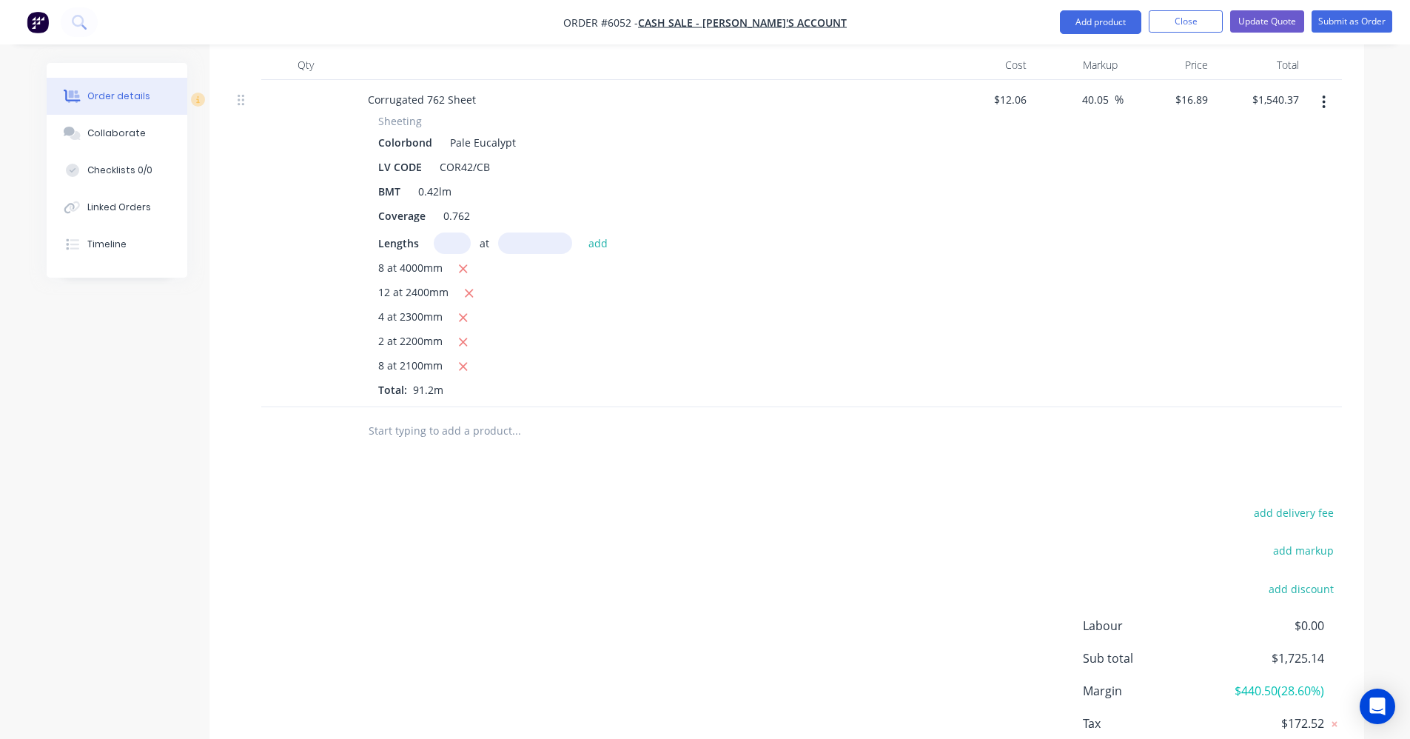
scroll to position [888, 0]
click at [400, 415] on input "text" at bounding box center [516, 430] width 296 height 30
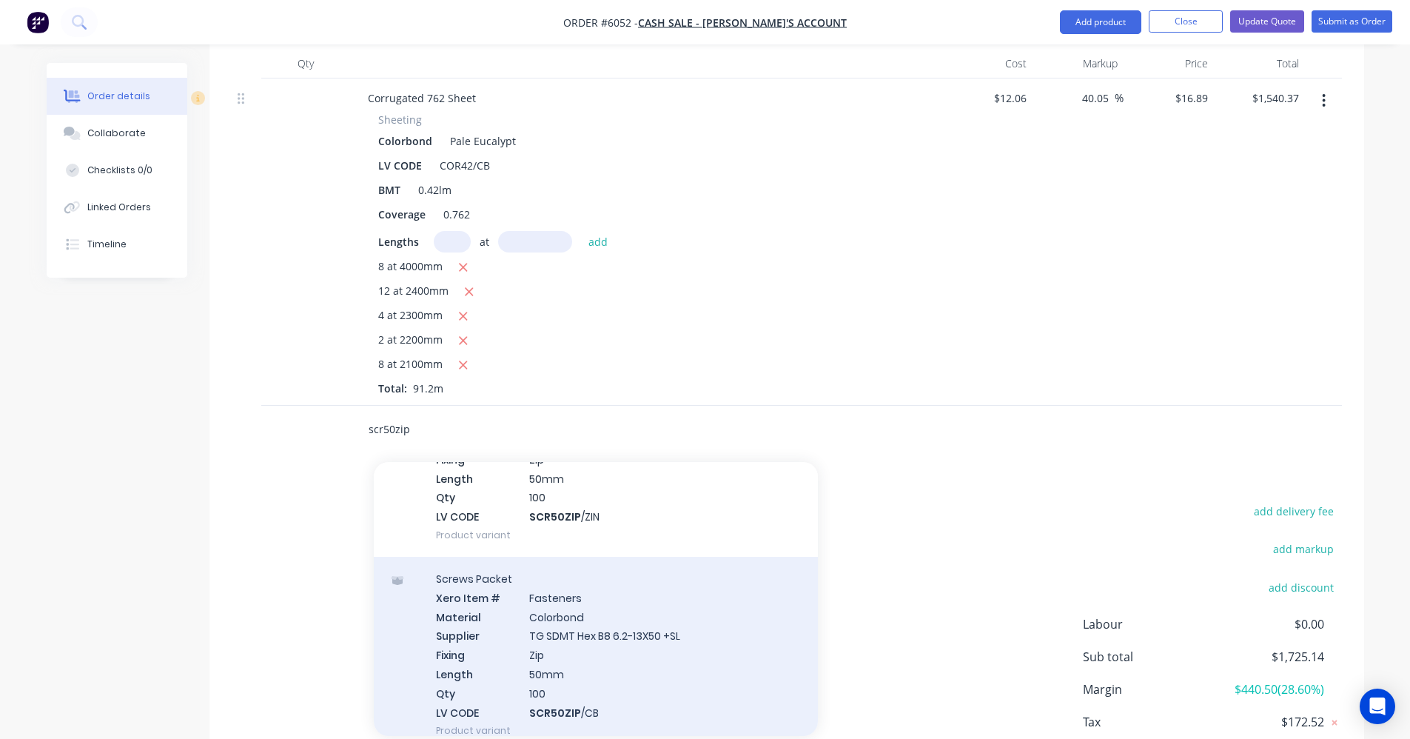
scroll to position [222, 0]
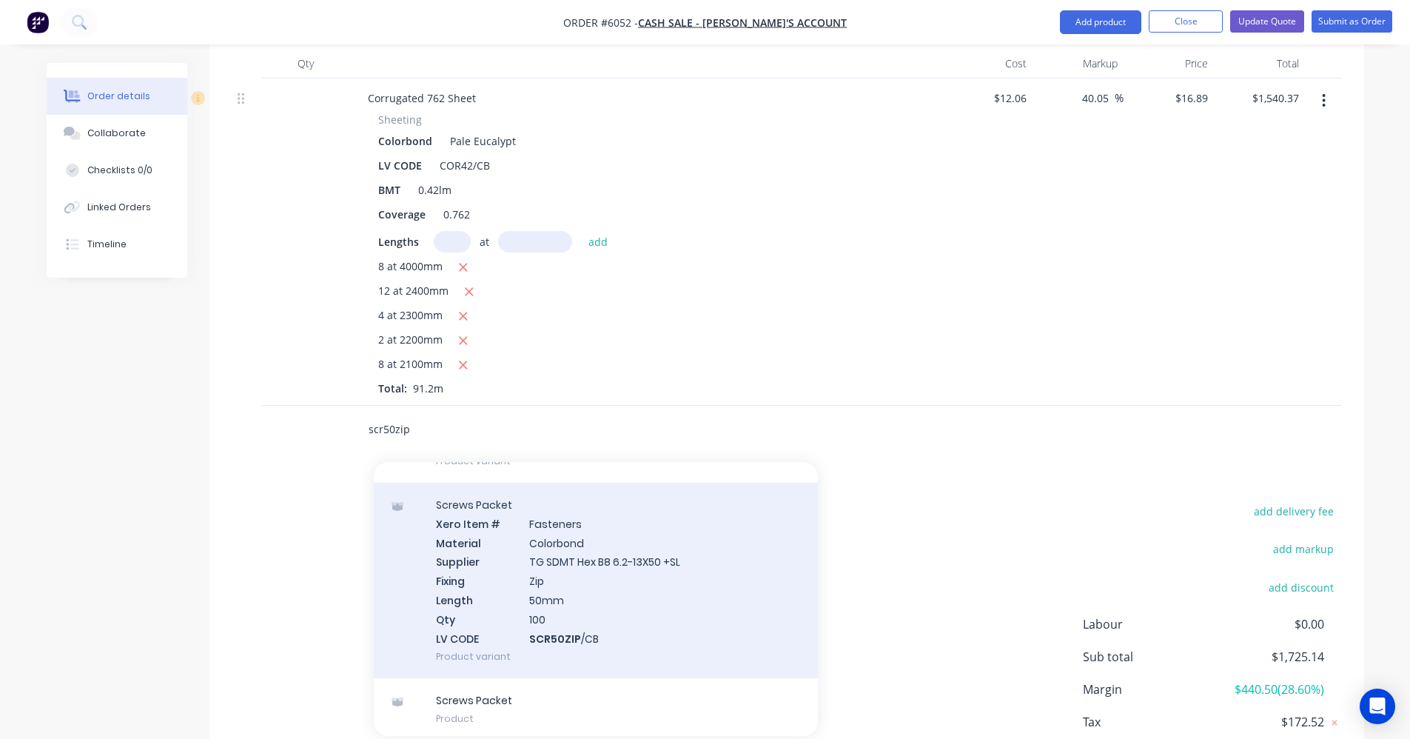
type input "scr50zip"
click at [583, 585] on div "Screws Packet Xero Item # Fasteners Material Colorbond Supplier TG SDMT Hex B8 …" at bounding box center [596, 580] width 444 height 195
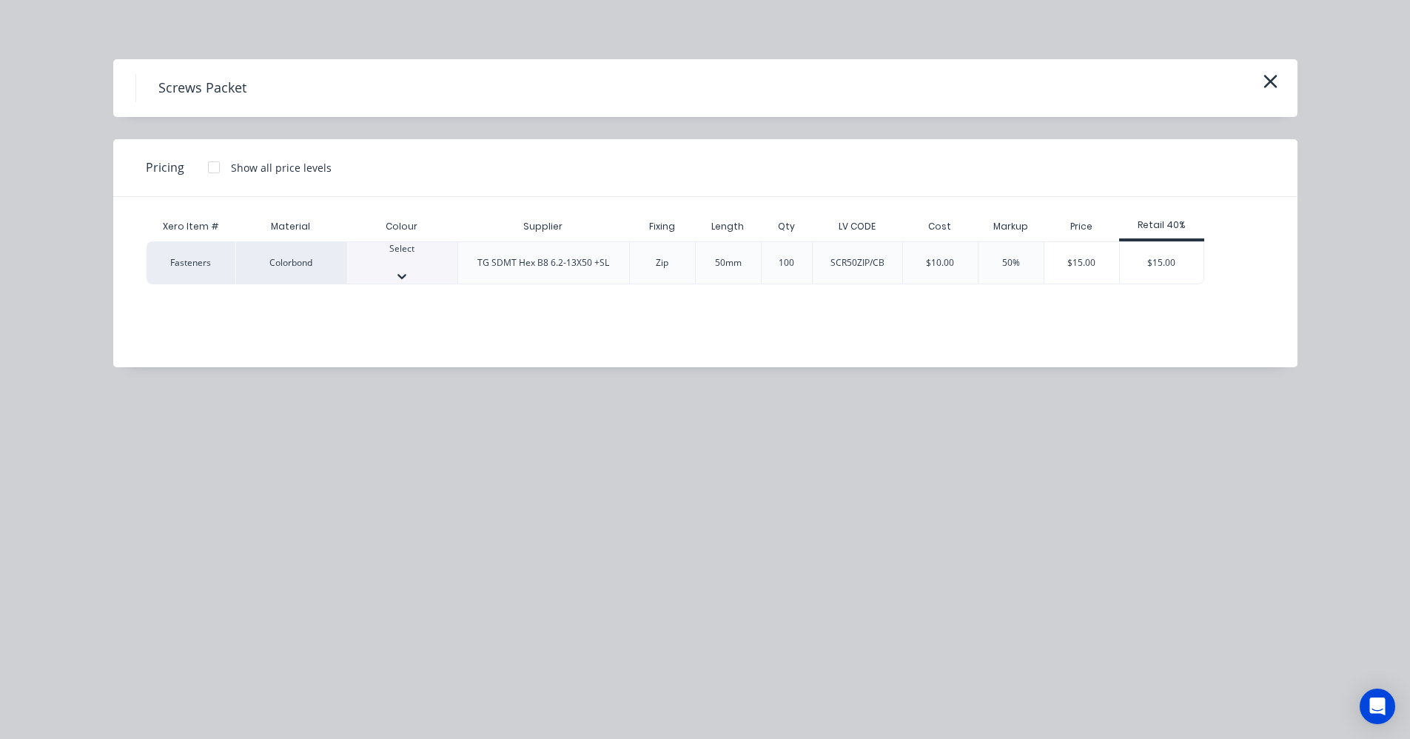
click at [447, 271] on div at bounding box center [402, 276] width 110 height 15
drag, startPoint x: 400, startPoint y: 385, endPoint x: 557, endPoint y: 386, distance: 156.9
click at [1160, 266] on div "$15.00" at bounding box center [1162, 267] width 84 height 50
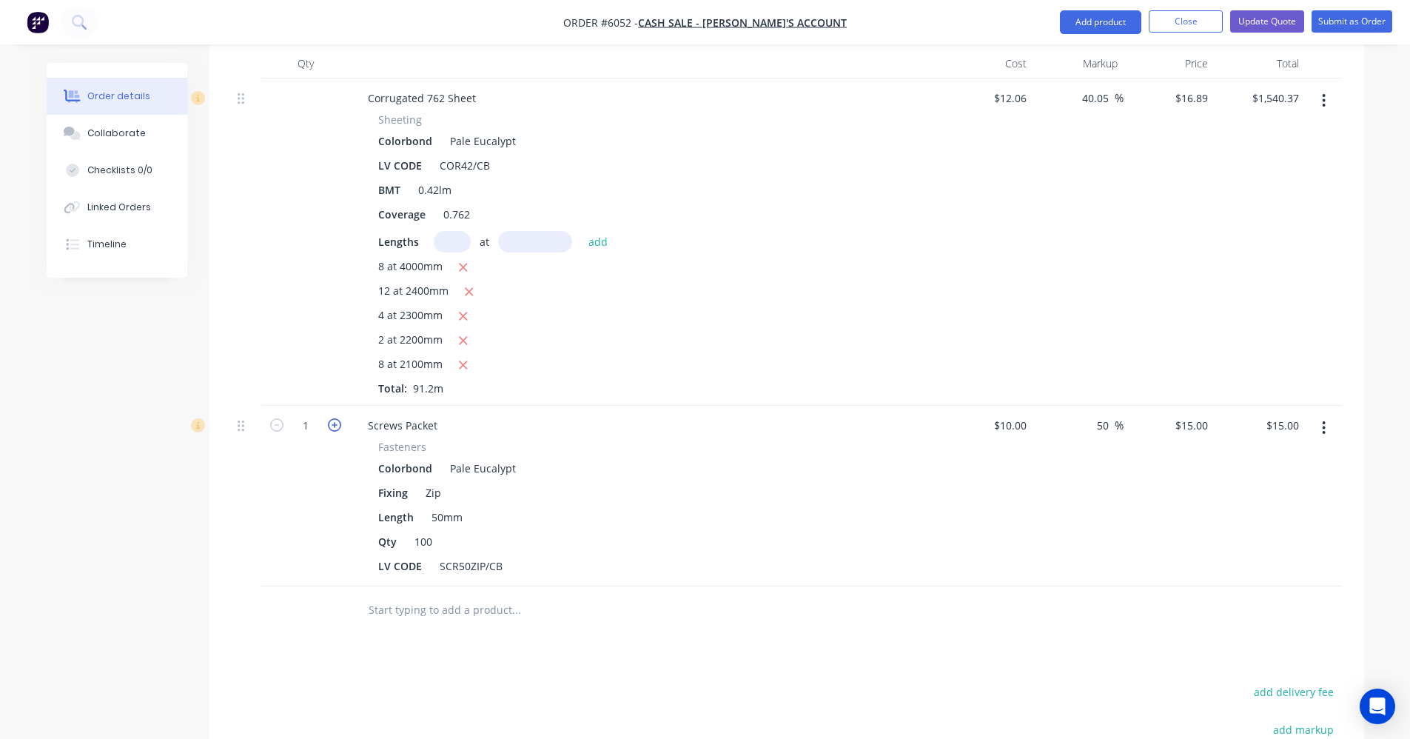
click at [334, 418] on icon "button" at bounding box center [334, 424] width 13 height 13
type input "2"
type input "$30.00"
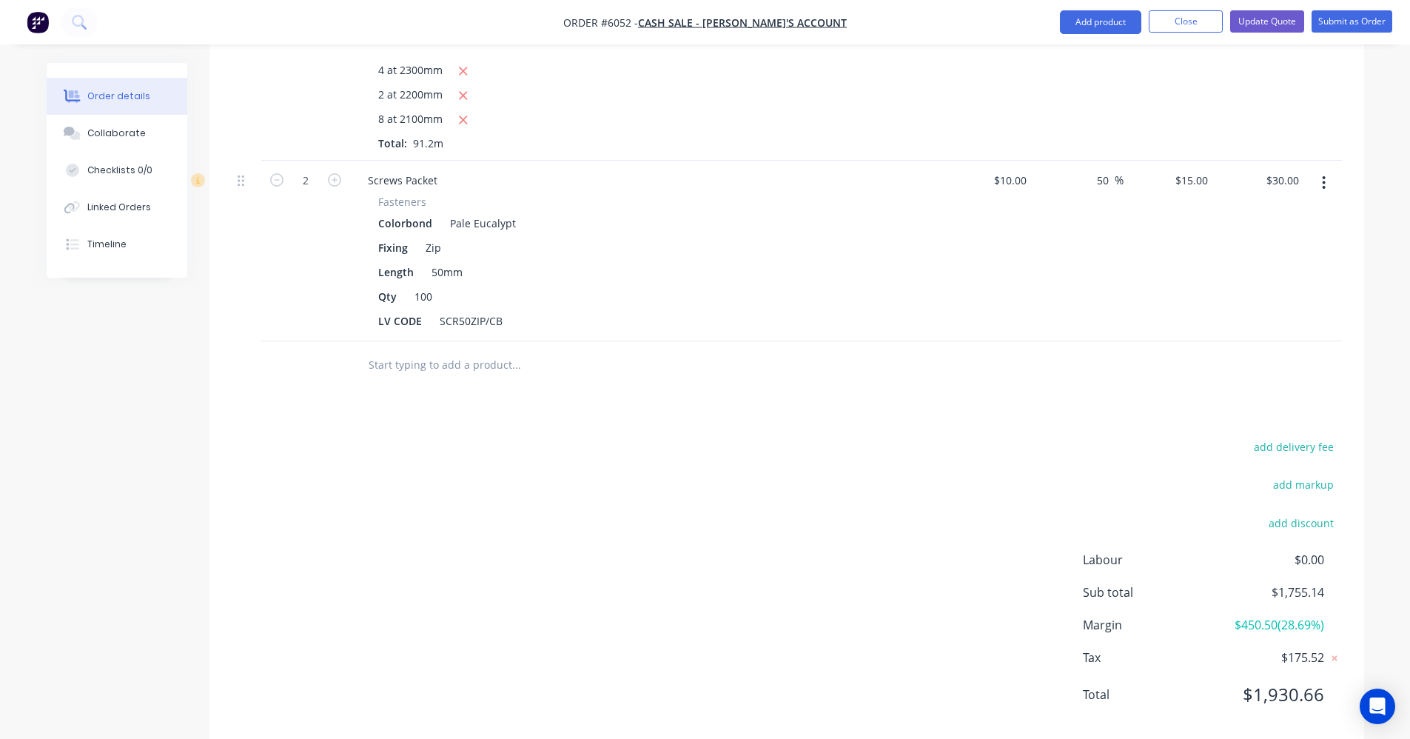
scroll to position [1141, 0]
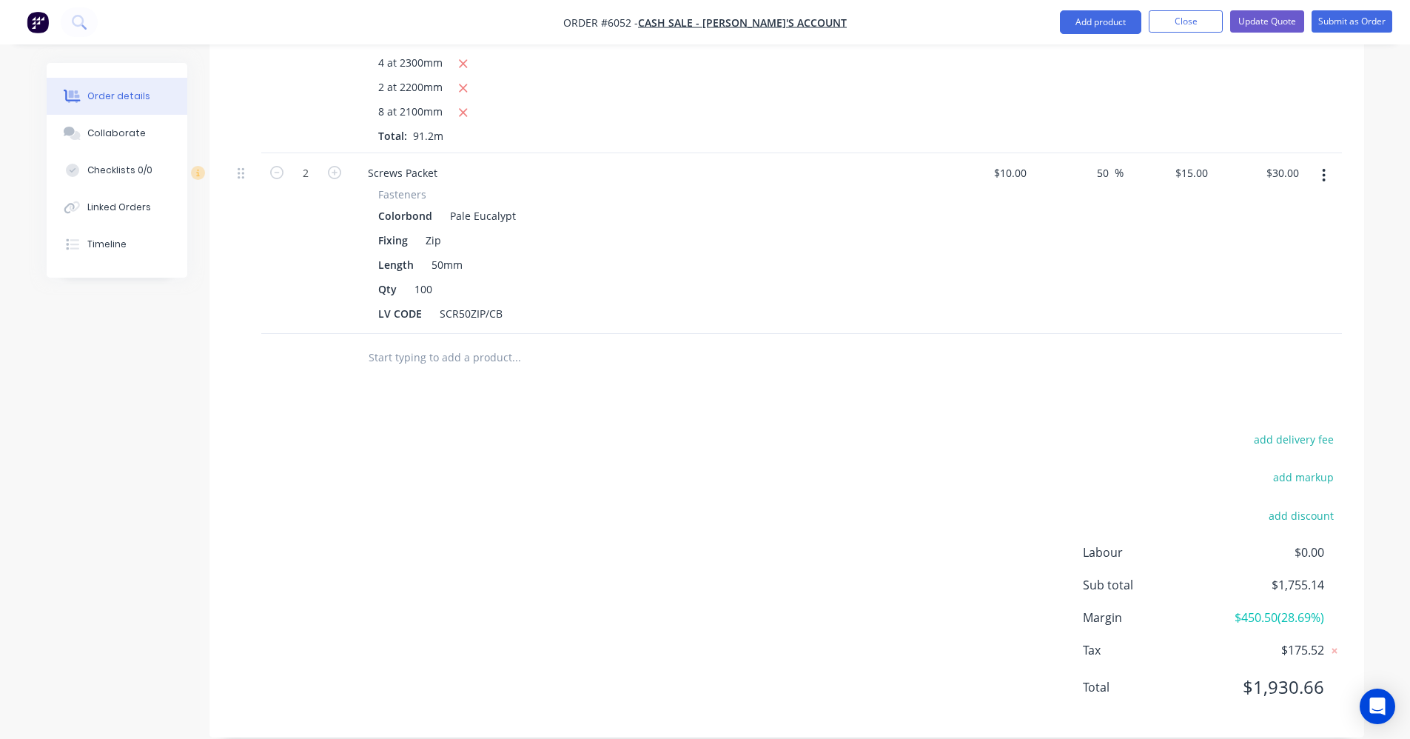
click at [414, 343] on input "text" at bounding box center [516, 358] width 296 height 30
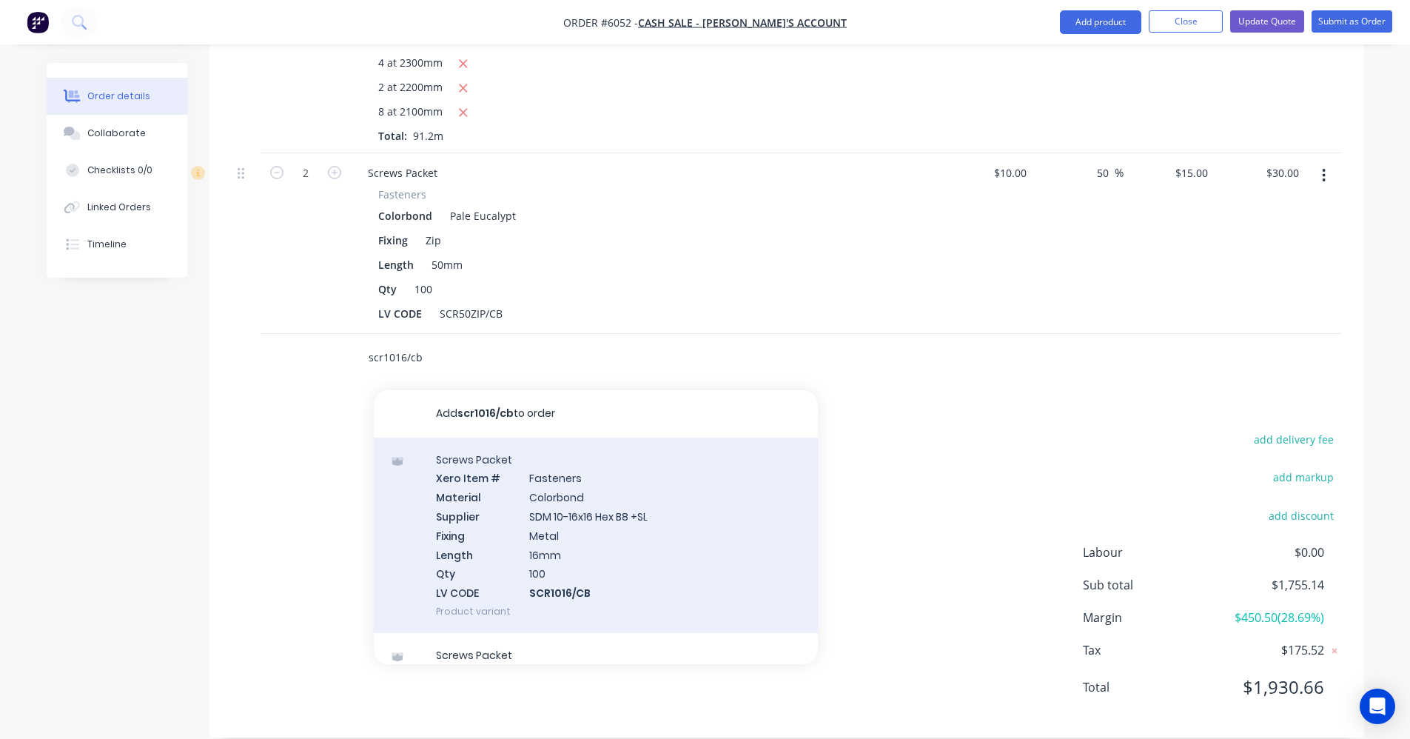
type input "scr1016/cb"
click at [505, 524] on div "Screws Packet Xero Item # Fasteners Material Colorbond Supplier SDM 10-16x16 He…" at bounding box center [596, 534] width 444 height 195
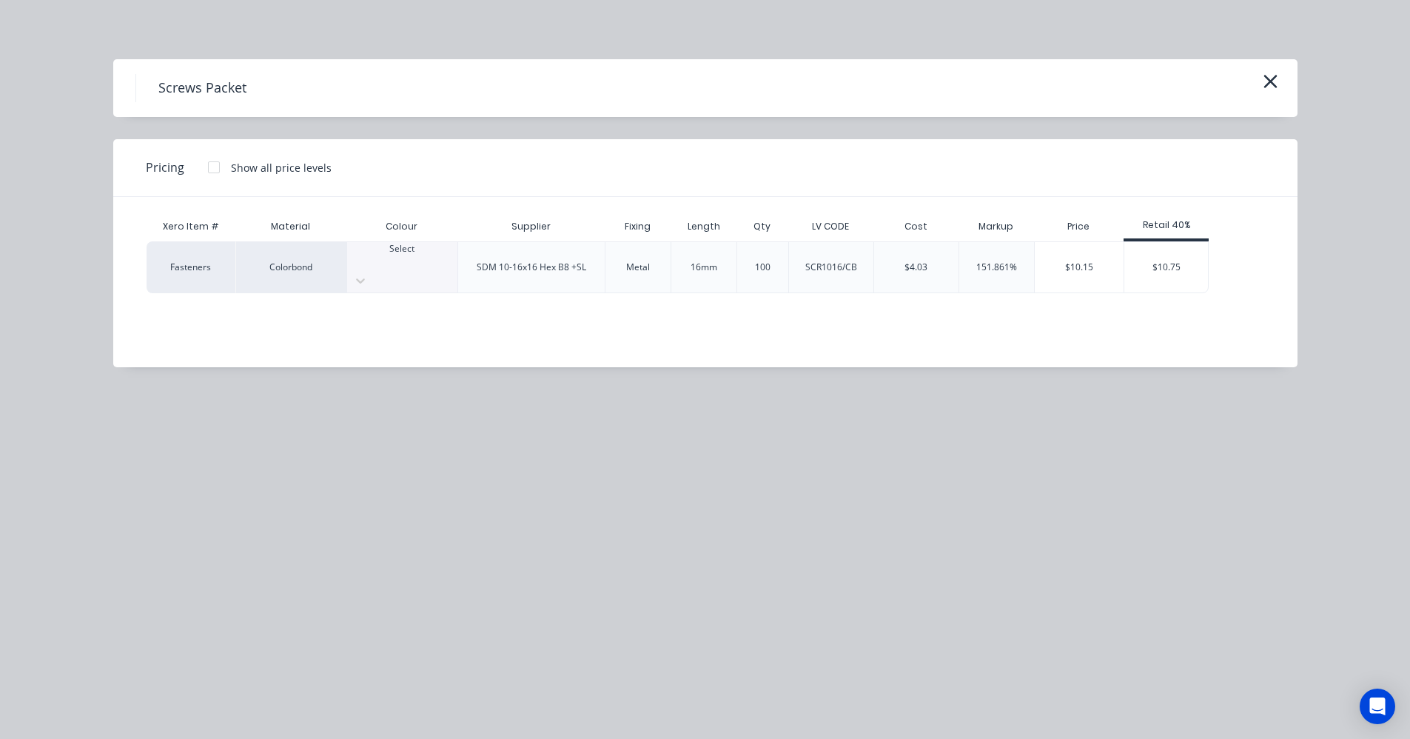
drag, startPoint x: 406, startPoint y: 257, endPoint x: 392, endPoint y: 276, distance: 23.4
click at [404, 261] on div at bounding box center [402, 261] width 110 height 13
drag, startPoint x: 398, startPoint y: 460, endPoint x: 694, endPoint y: 362, distance: 311.1
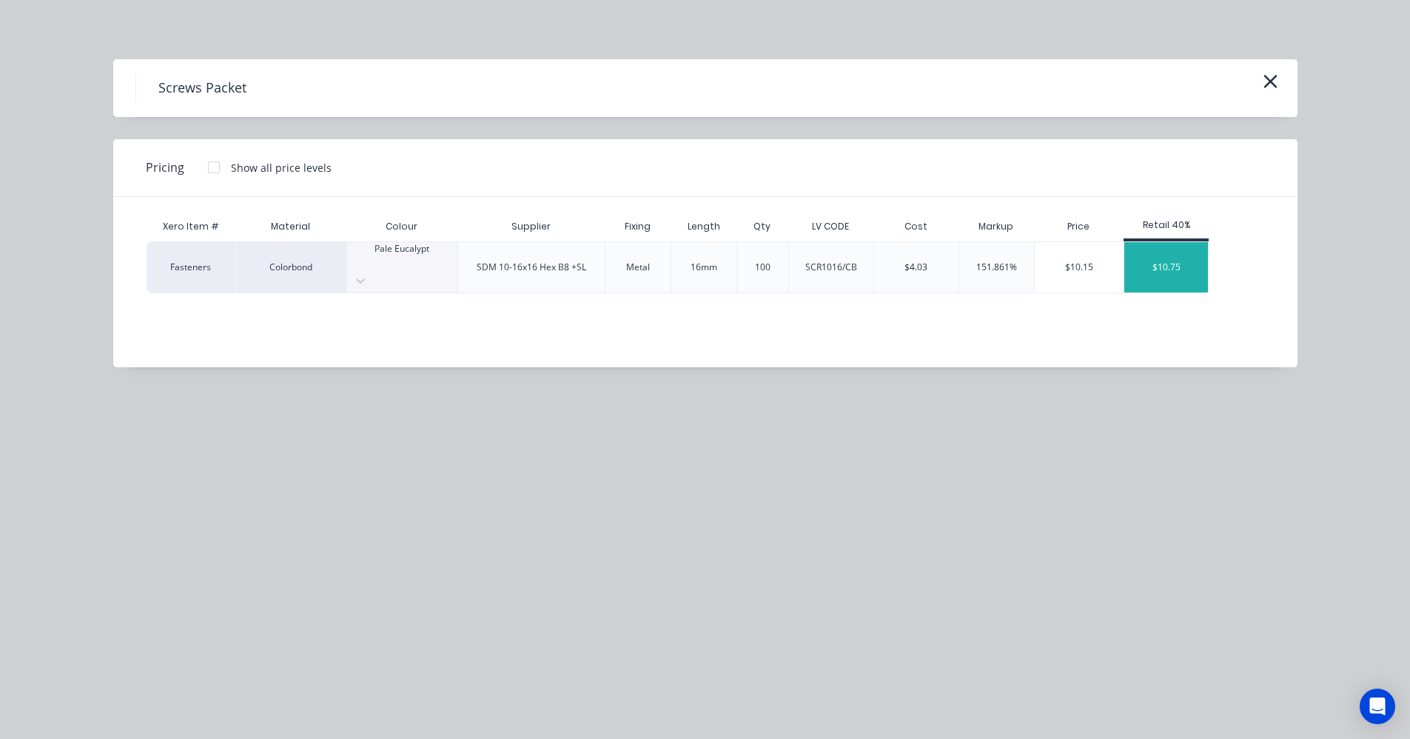
click at [1186, 261] on div "$10.75" at bounding box center [1166, 267] width 84 height 50
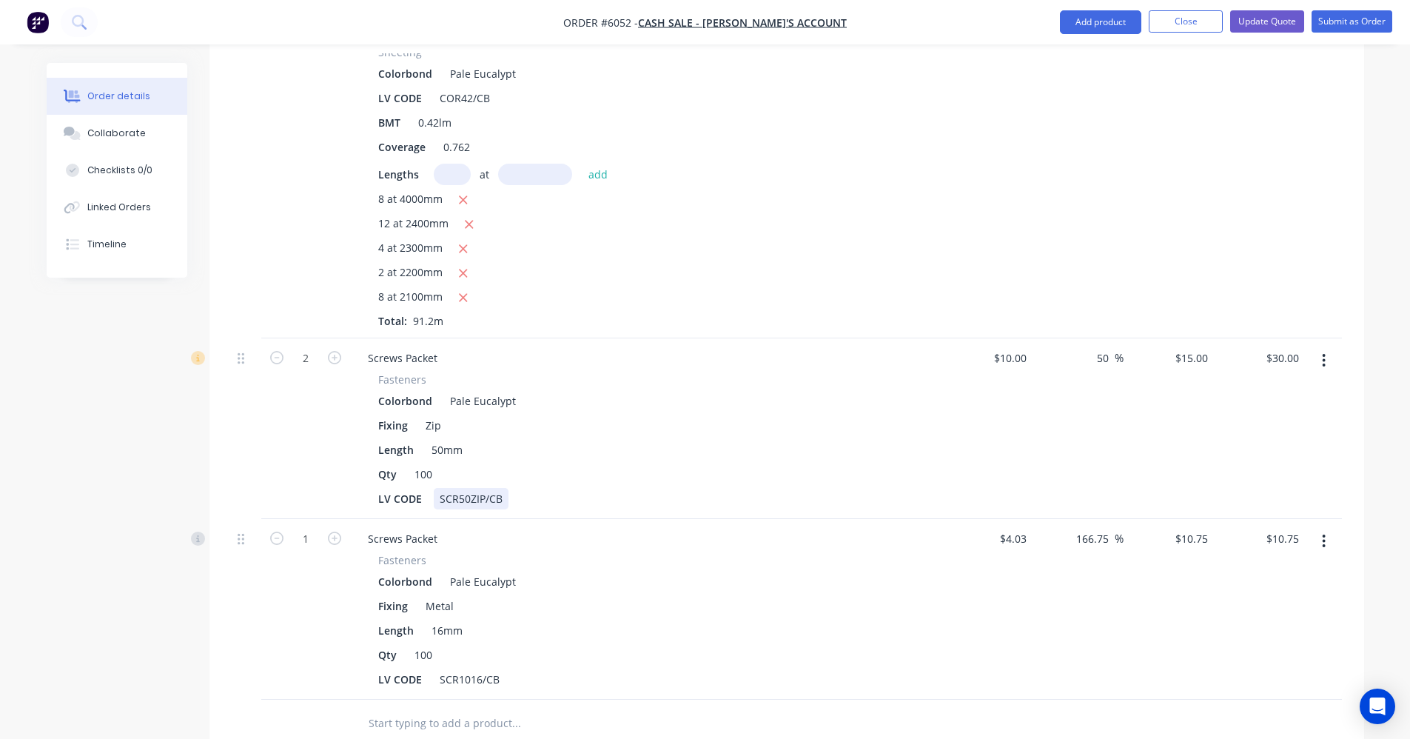
scroll to position [1141, 0]
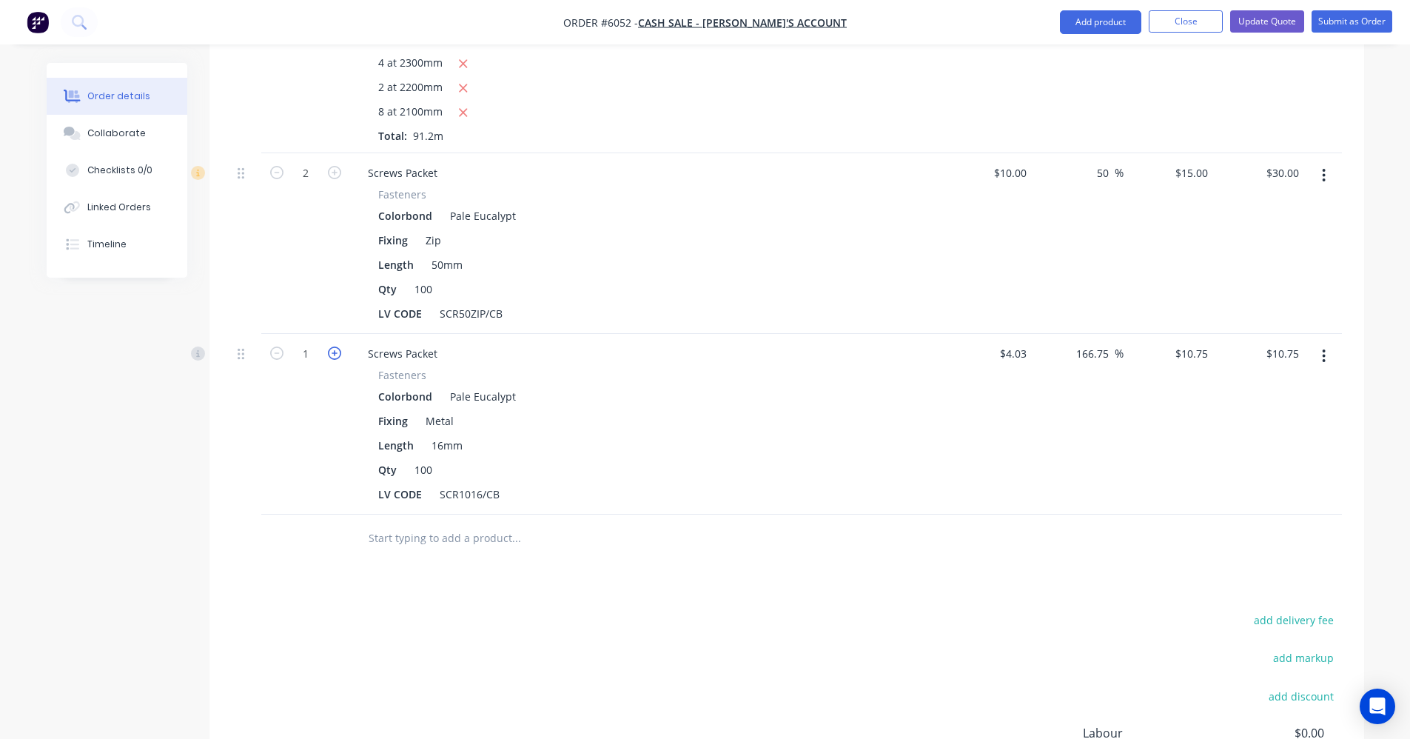
click at [335, 346] on icon "button" at bounding box center [334, 352] width 13 height 13
type input "2"
type input "$21.50"
click at [335, 346] on icon "button" at bounding box center [334, 352] width 13 height 13
type input "3"
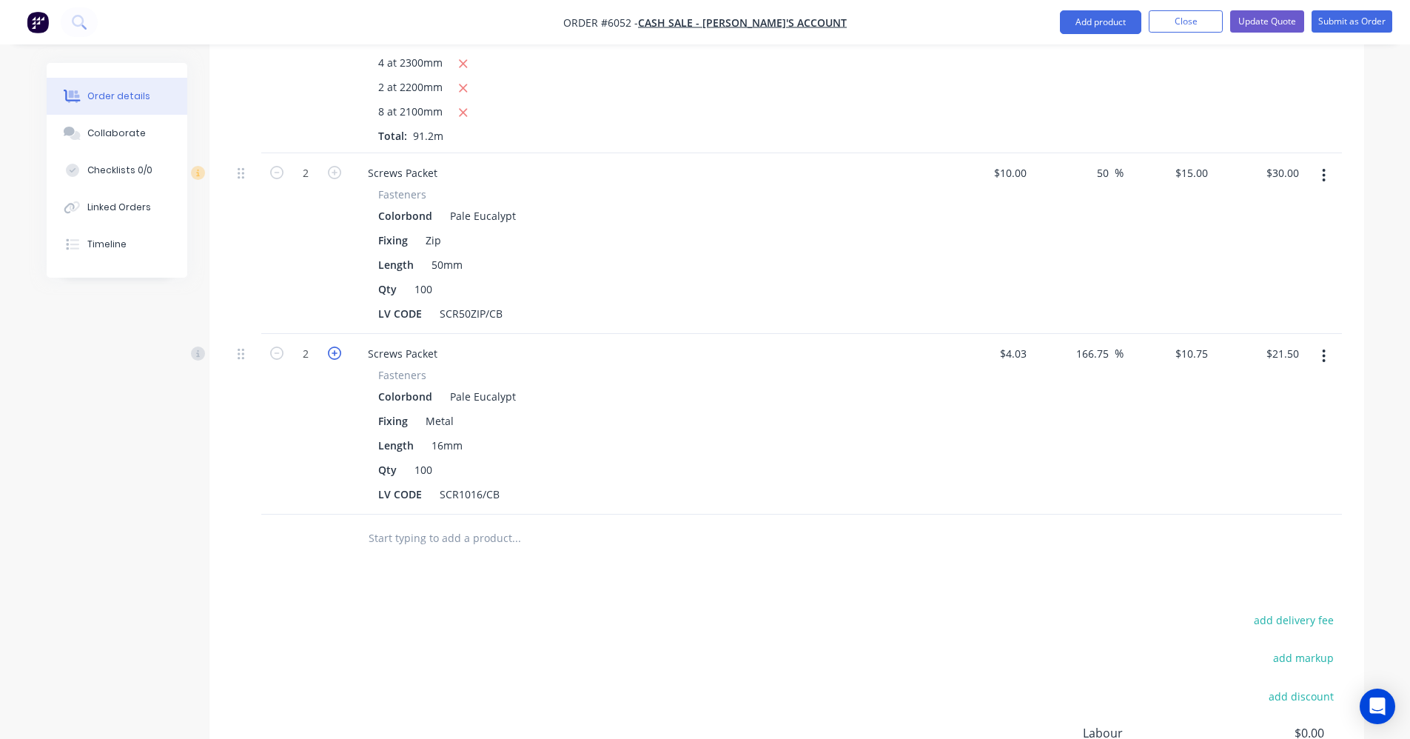
type input "$32.25"
click at [335, 346] on icon "button" at bounding box center [334, 352] width 13 height 13
type input "4"
type input "$43.00"
click at [1303, 610] on button "add delivery fee" at bounding box center [1294, 620] width 95 height 20
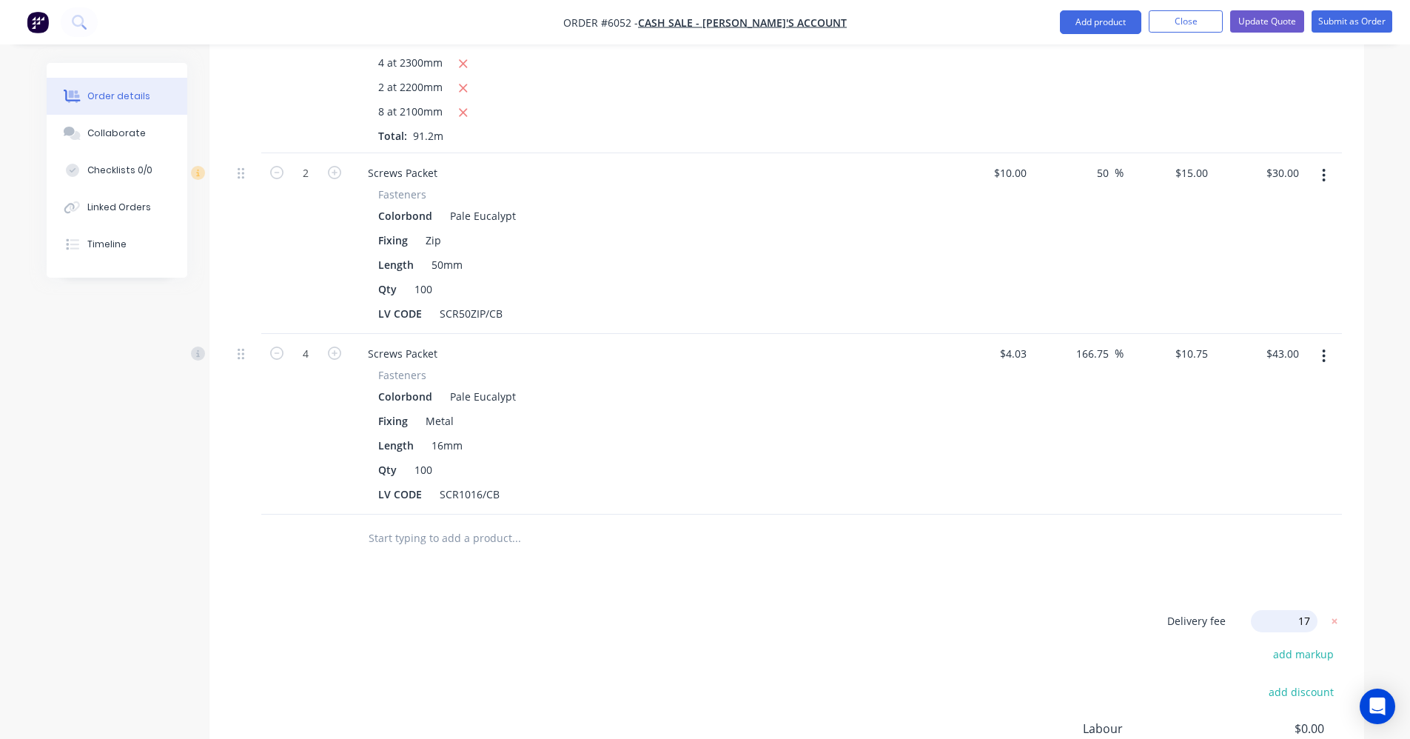
type input "175"
click input "submit" at bounding box center [0, 0] width 0 height 0
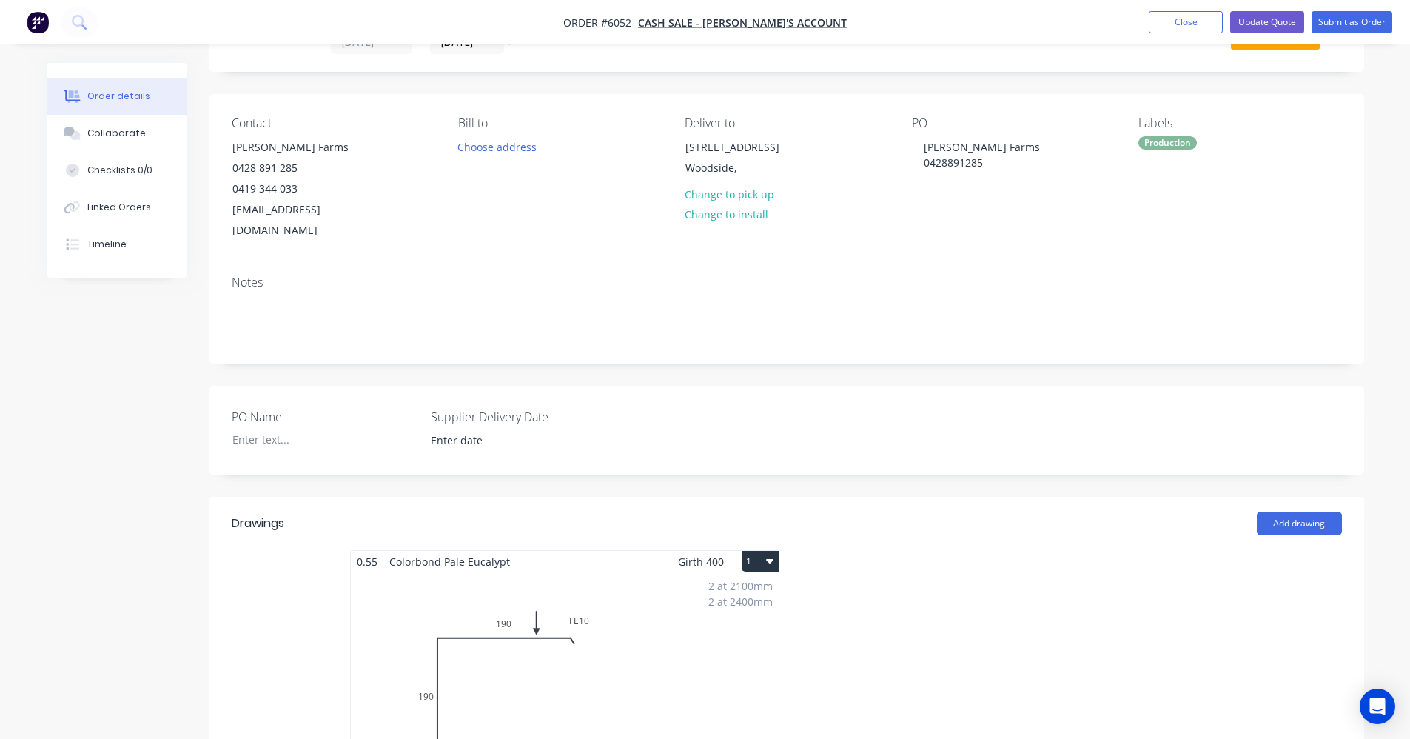
scroll to position [0, 0]
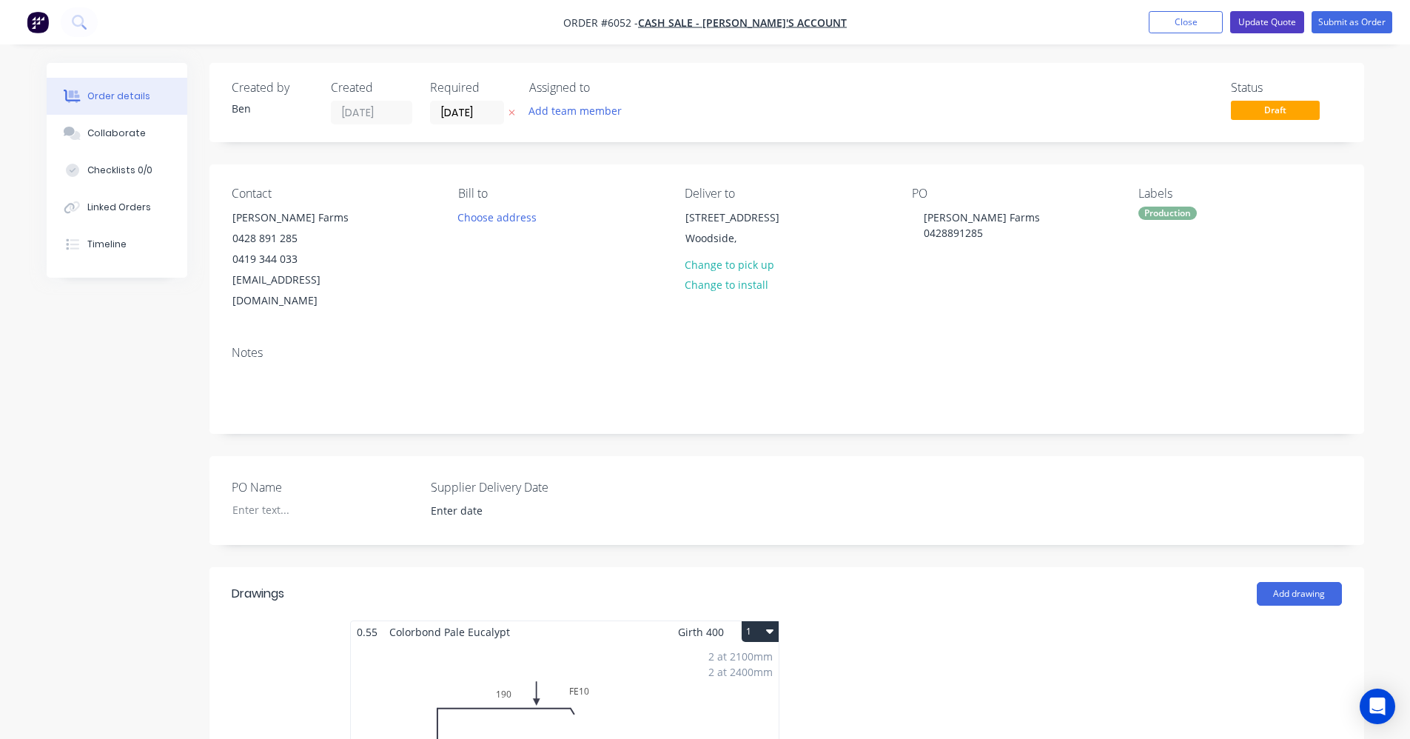
click at [1265, 25] on button "Update Quote" at bounding box center [1267, 22] width 74 height 22
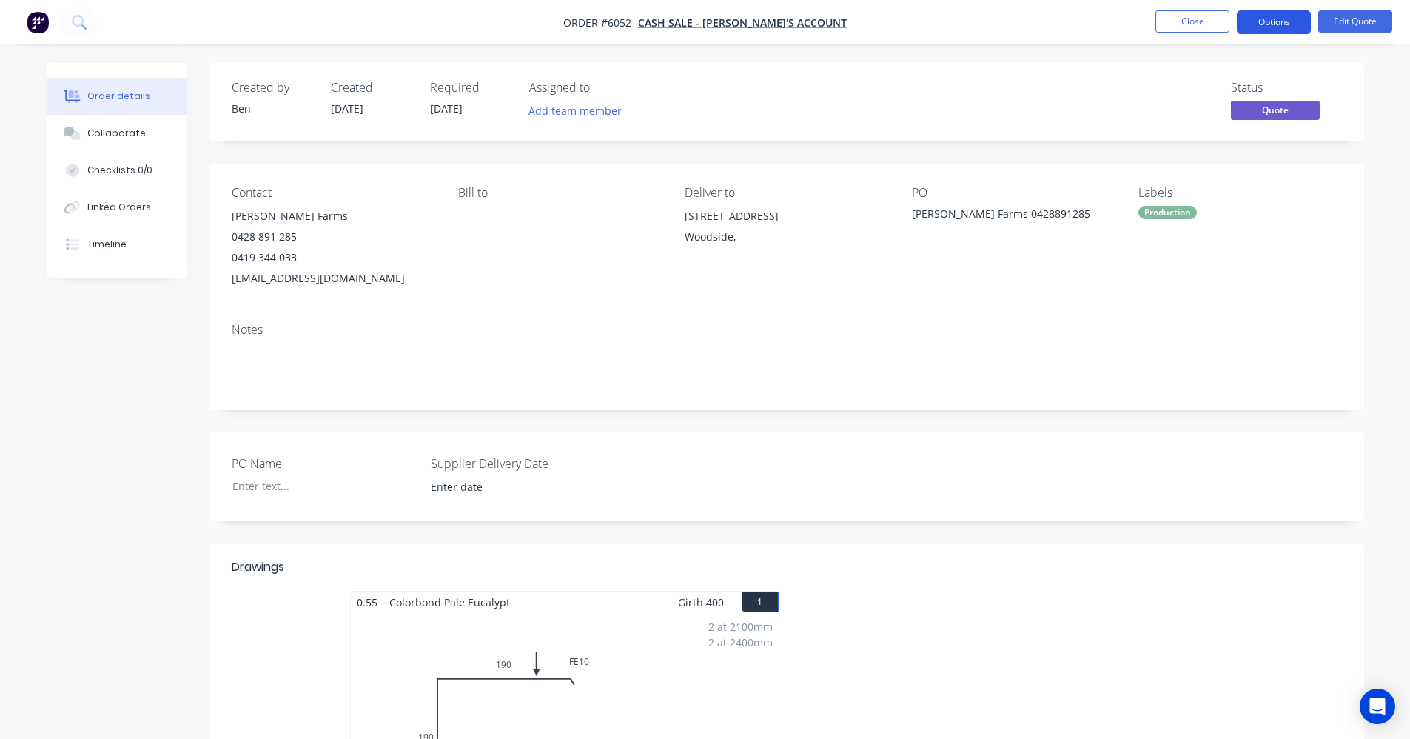
click at [1281, 28] on button "Options" at bounding box center [1274, 22] width 74 height 24
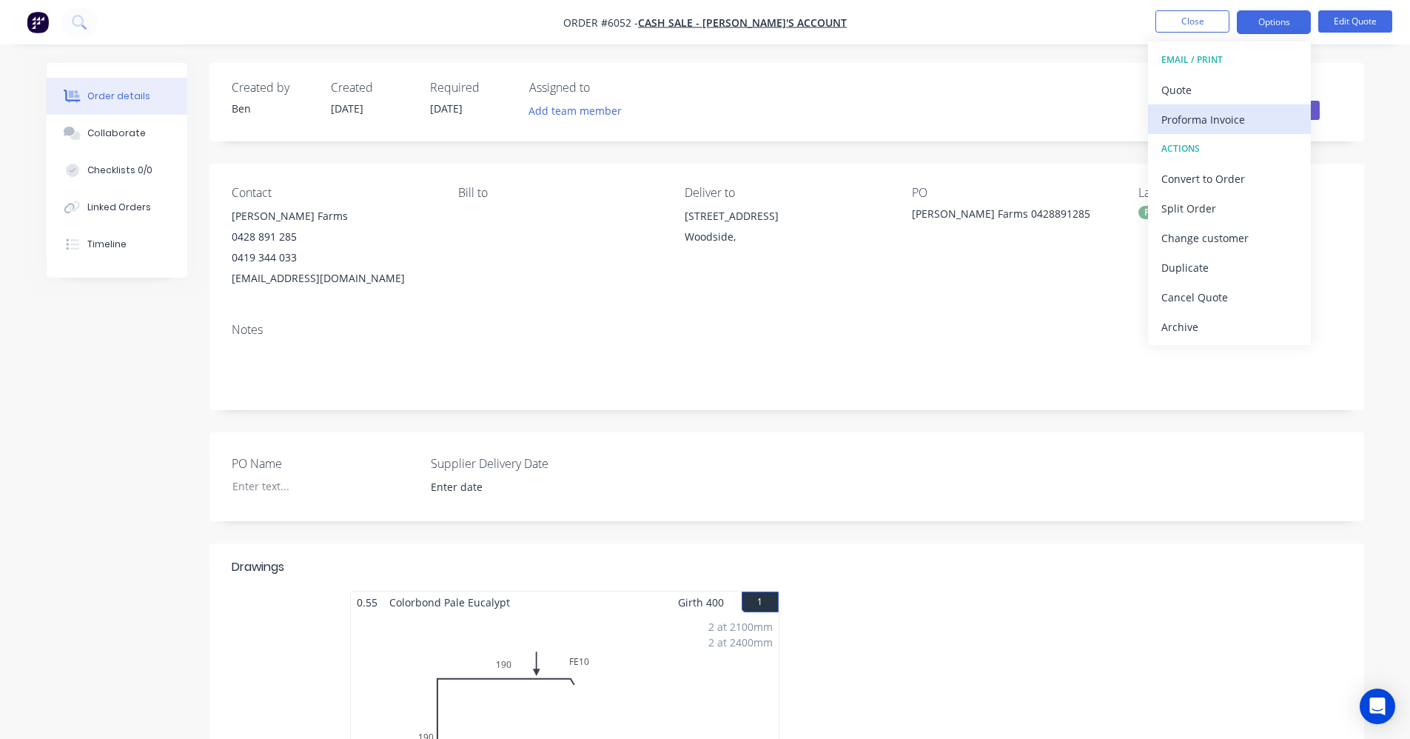
click at [1222, 118] on div "Proforma Invoice" at bounding box center [1229, 119] width 136 height 21
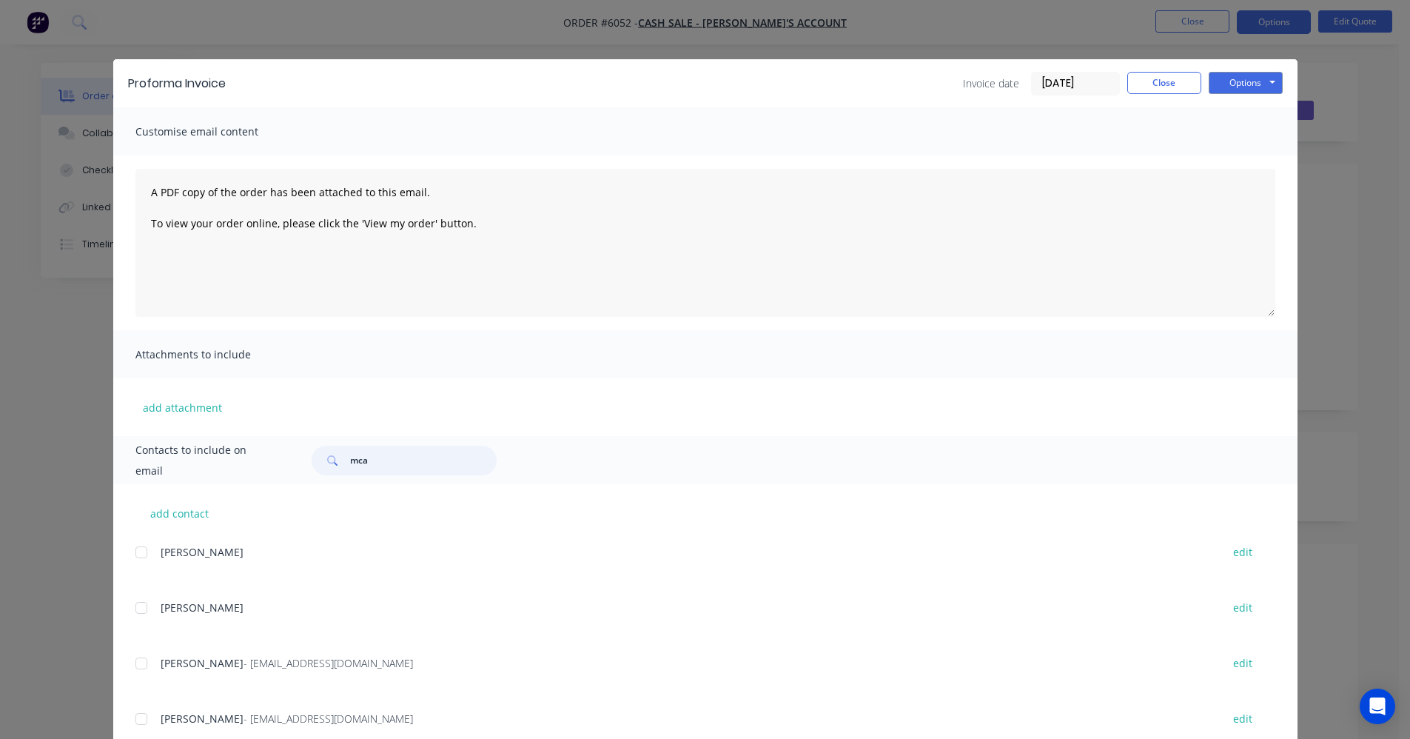
type input "mcal"
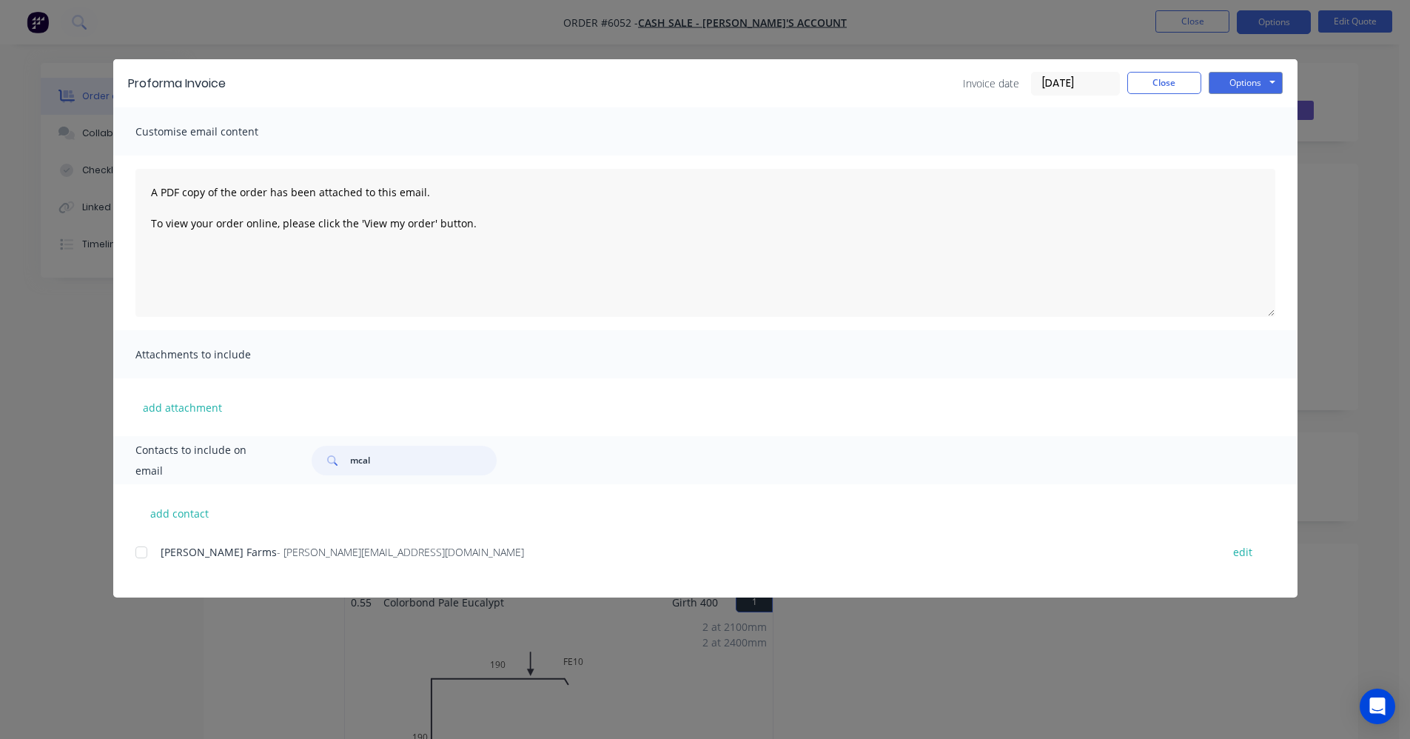
click at [140, 554] on div at bounding box center [142, 552] width 30 height 30
click at [1239, 84] on button "Options" at bounding box center [1246, 83] width 74 height 22
click at [1247, 152] on button "Email" at bounding box center [1256, 158] width 95 height 24
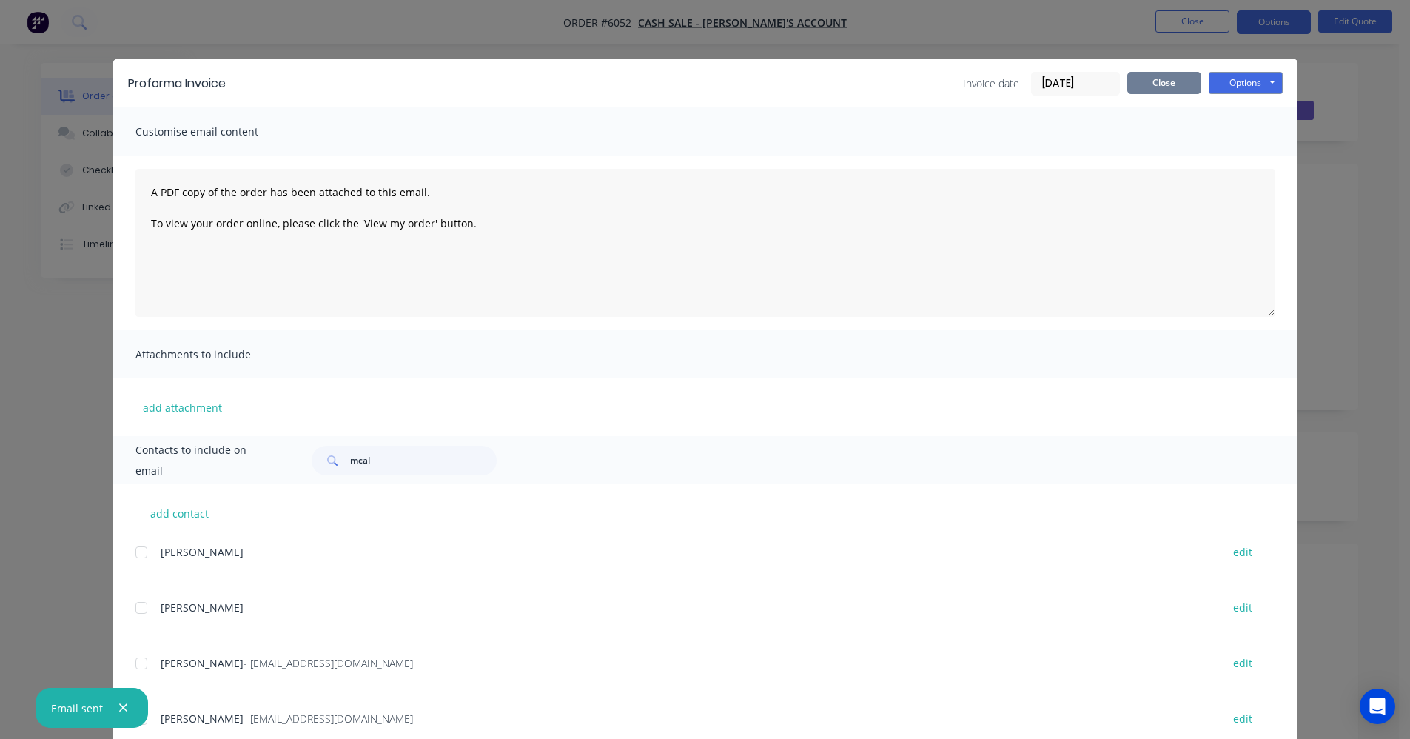
click at [1147, 87] on button "Close" at bounding box center [1164, 83] width 74 height 22
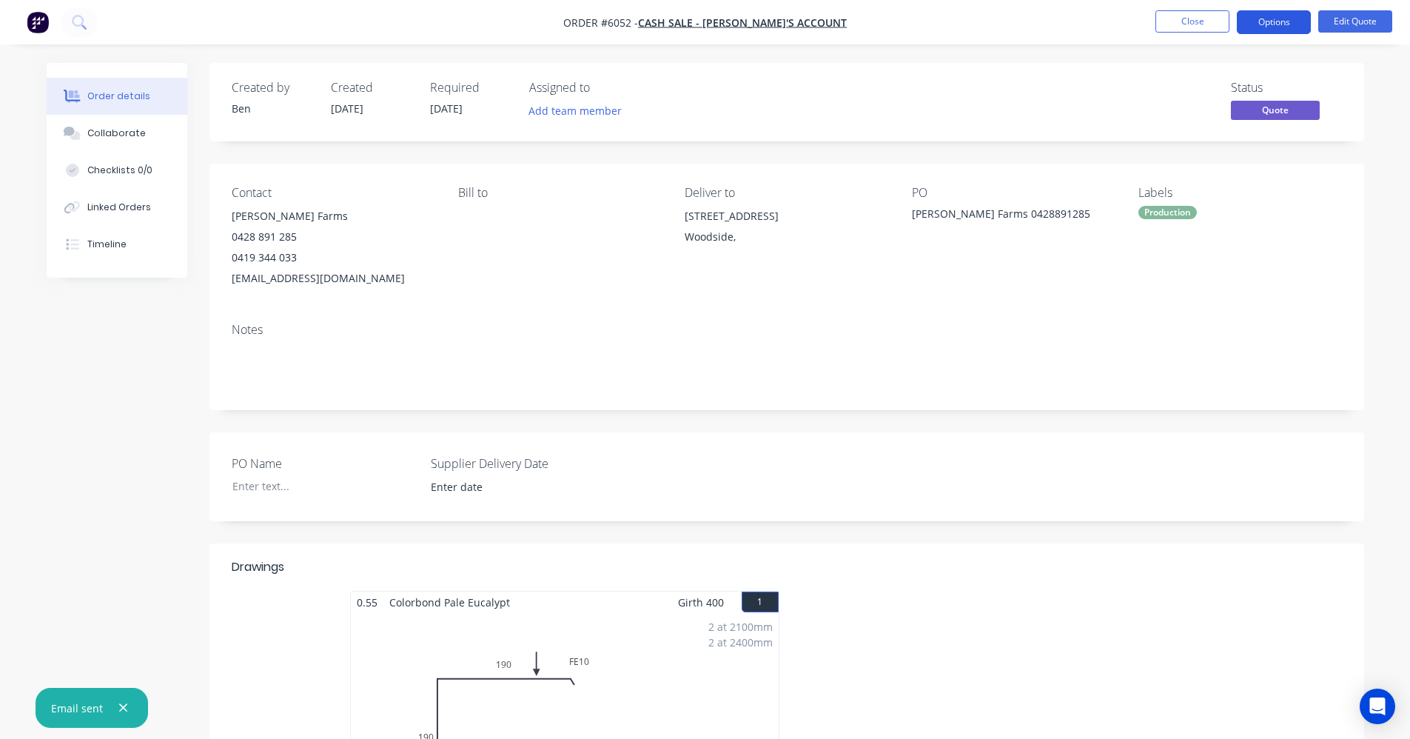
click at [1273, 19] on button "Options" at bounding box center [1274, 22] width 74 height 24
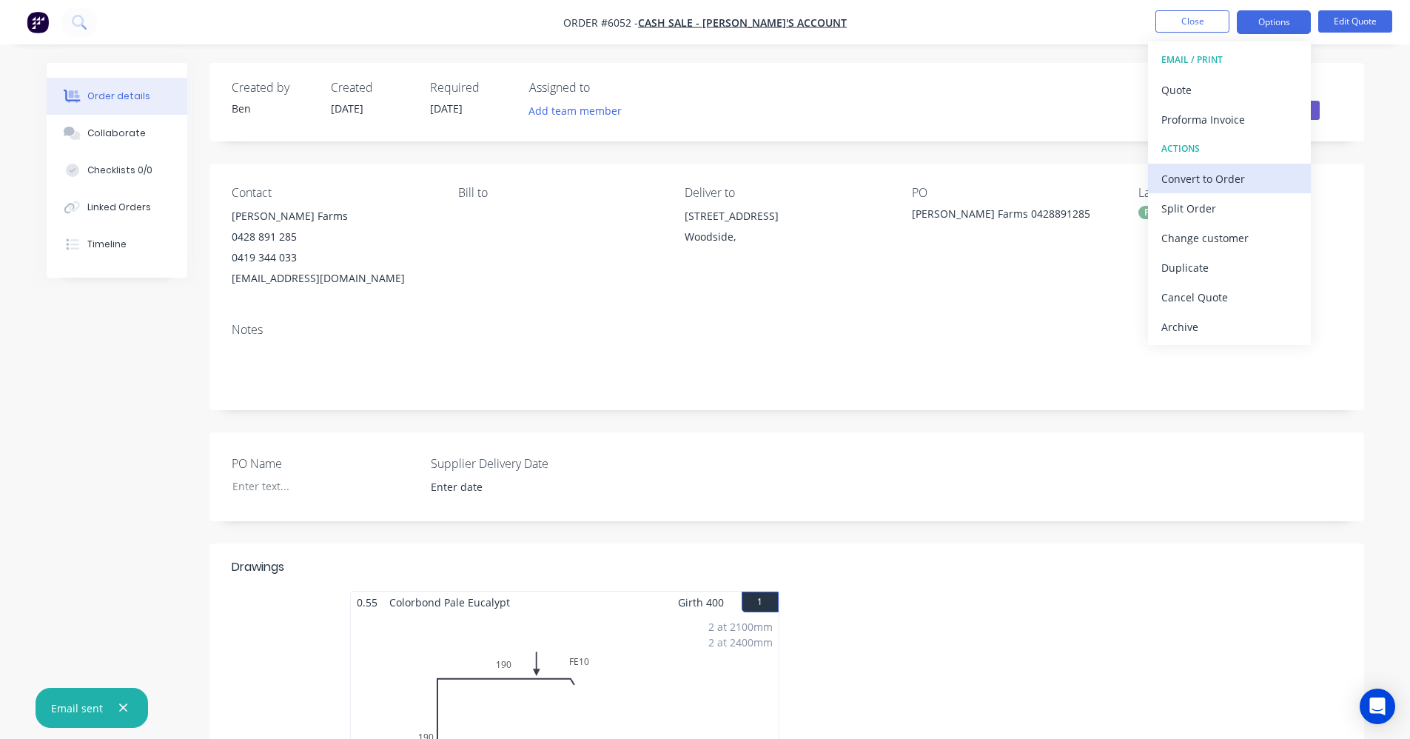
click at [1212, 177] on div "Convert to Order" at bounding box center [1229, 178] width 136 height 21
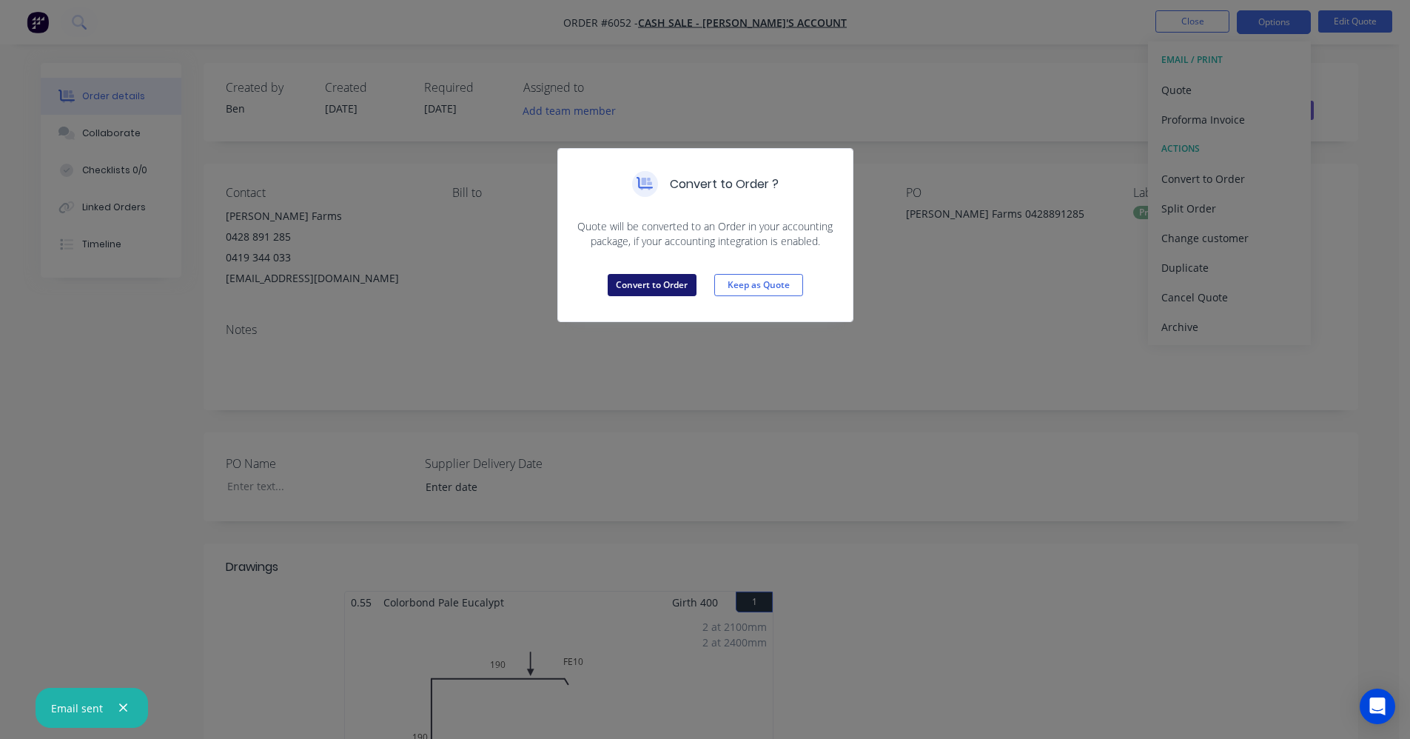
click at [646, 282] on button "Convert to Order" at bounding box center [652, 285] width 89 height 22
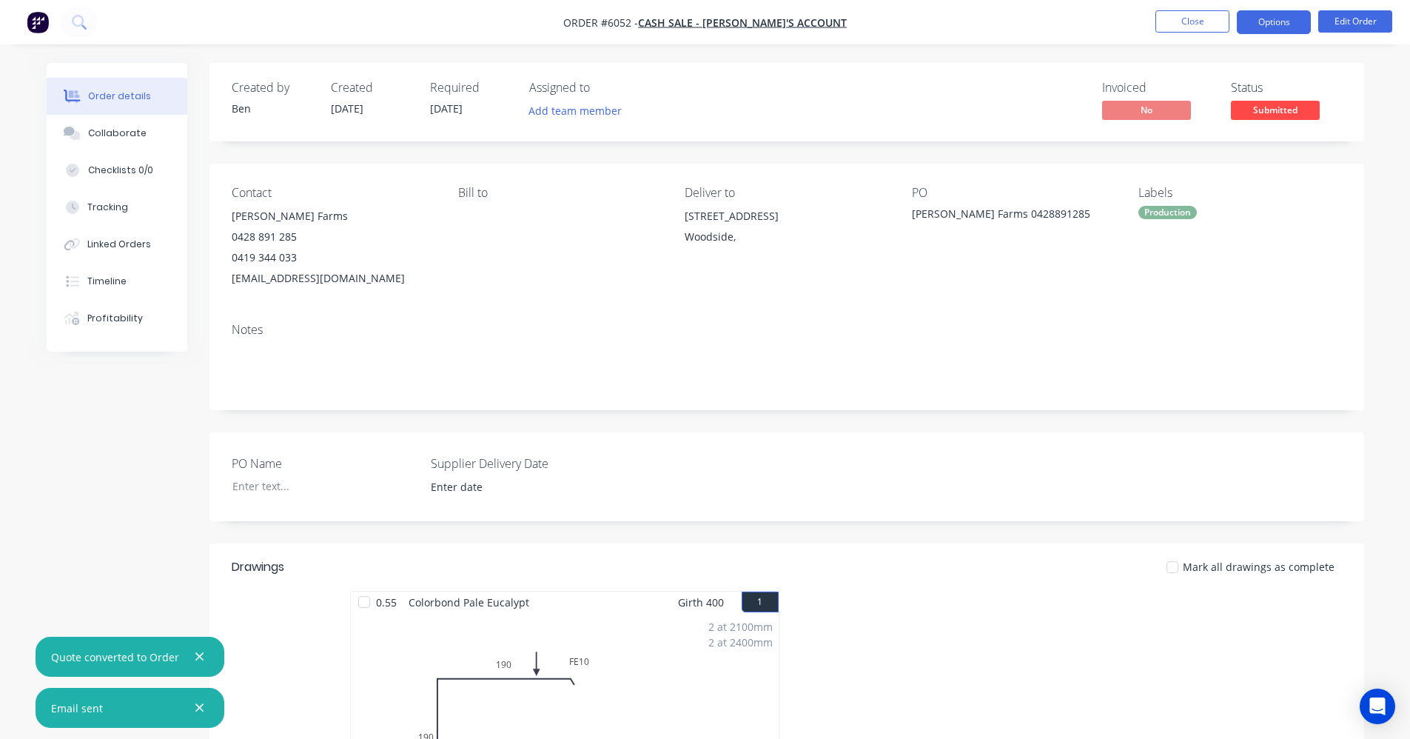
click at [1281, 16] on button "Options" at bounding box center [1274, 22] width 74 height 24
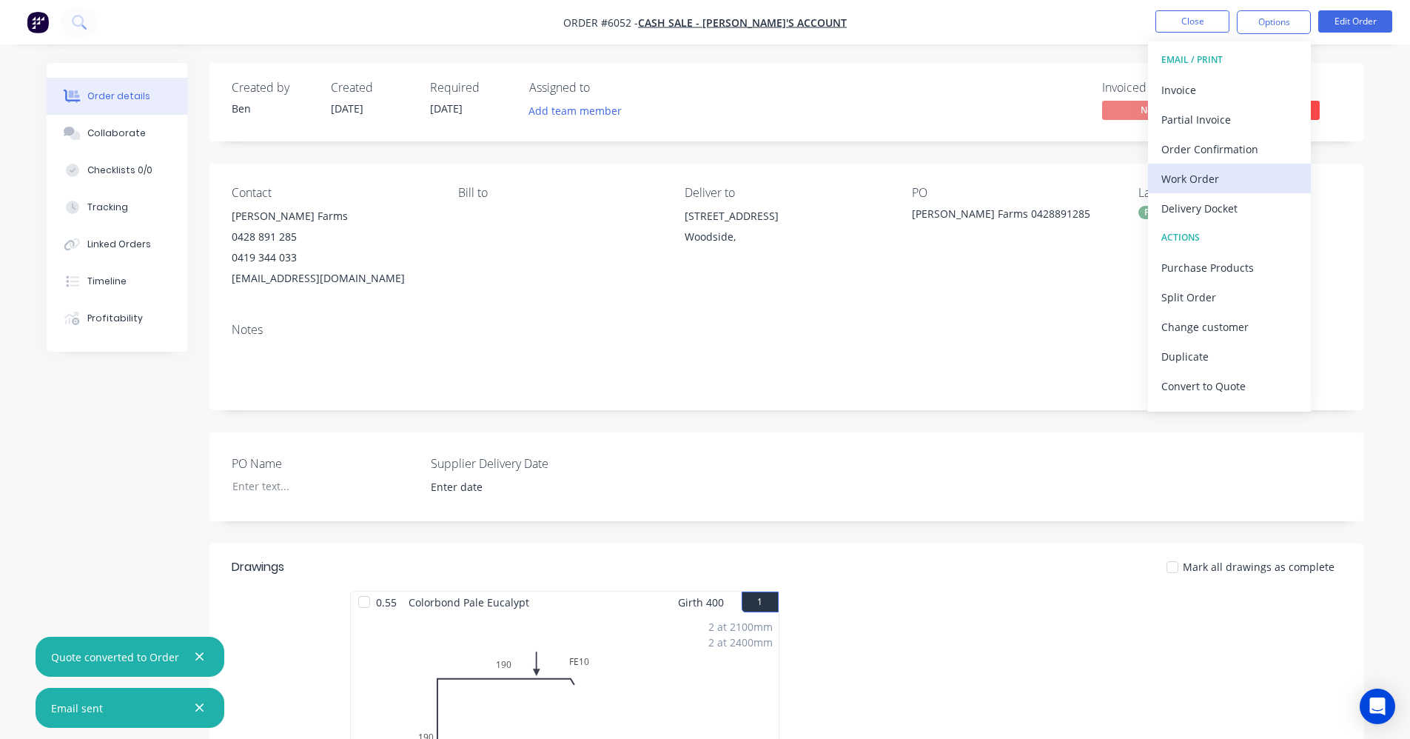
click at [1204, 172] on div "Work Order" at bounding box center [1229, 178] width 136 height 21
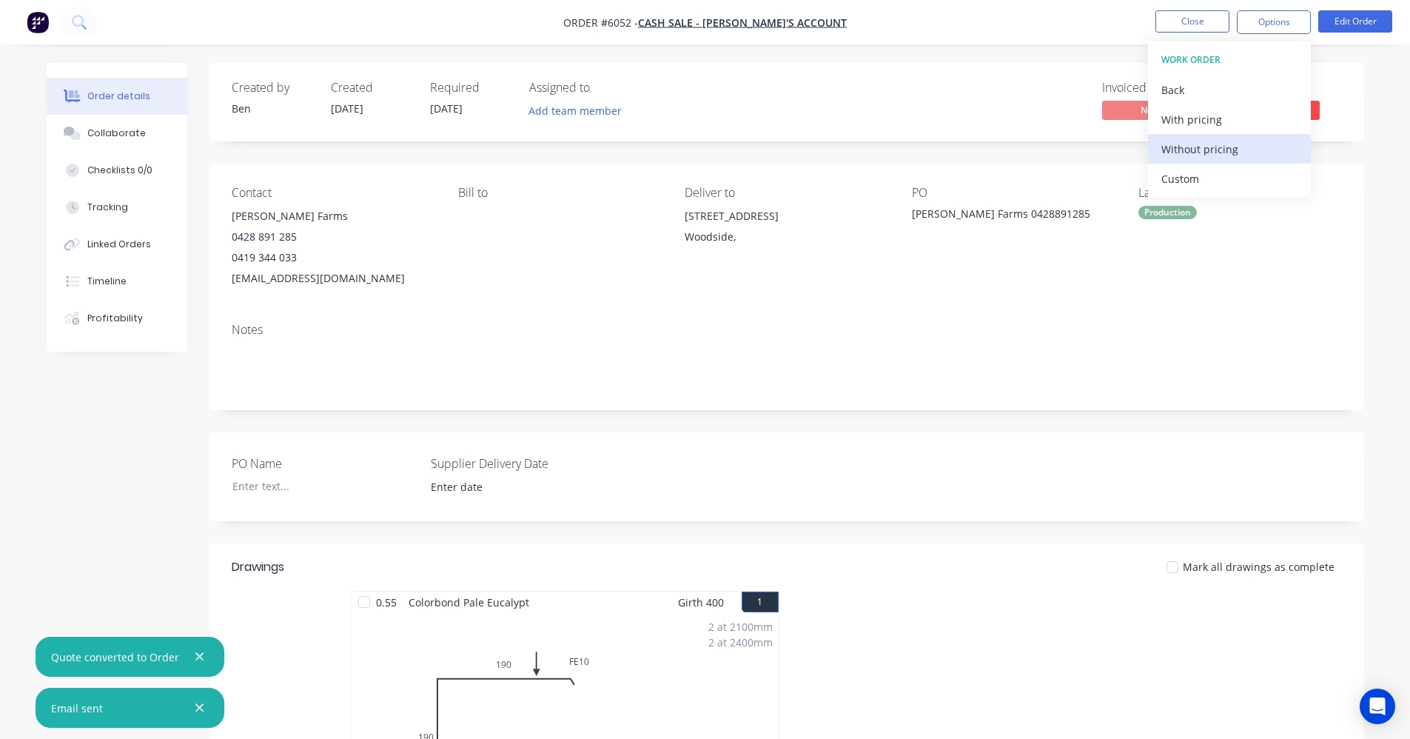
click at [1206, 150] on div "Without pricing" at bounding box center [1229, 148] width 136 height 21
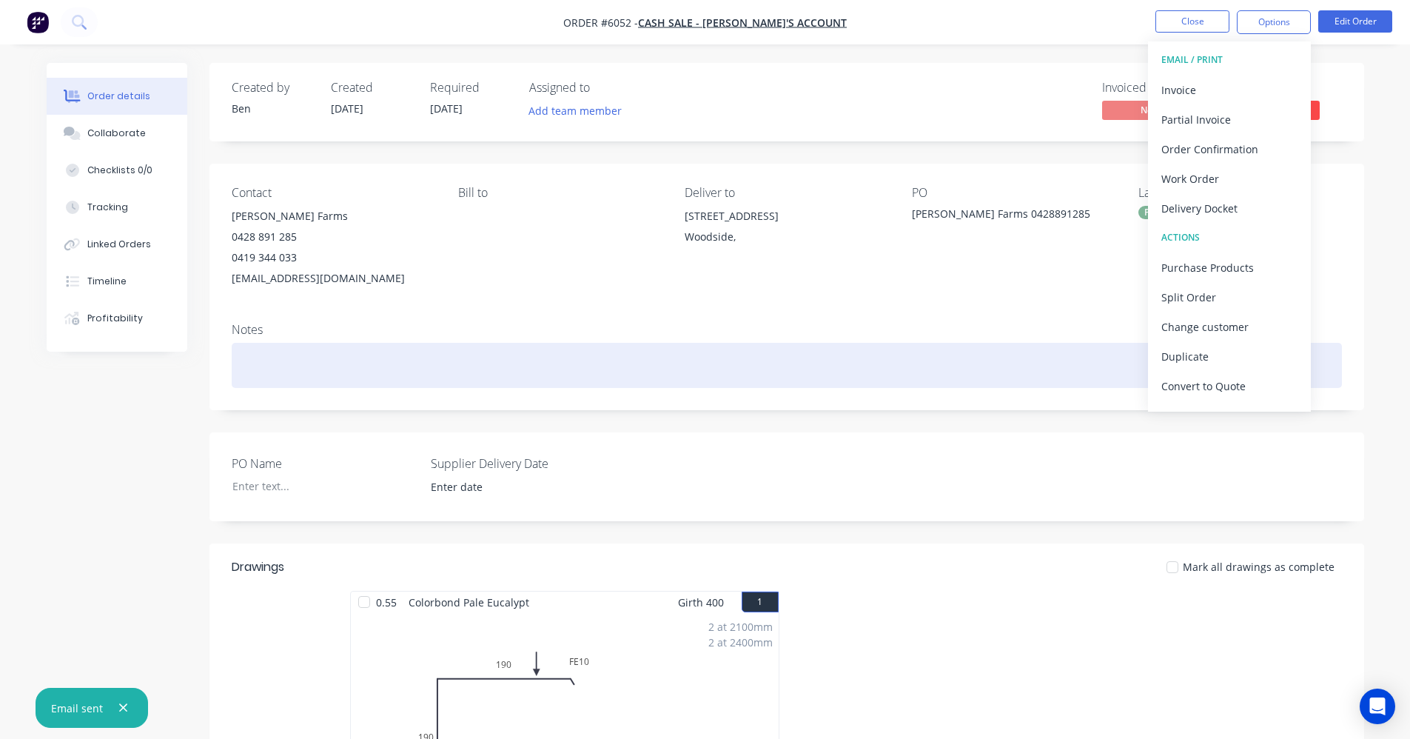
click at [697, 360] on div at bounding box center [787, 365] width 1110 height 45
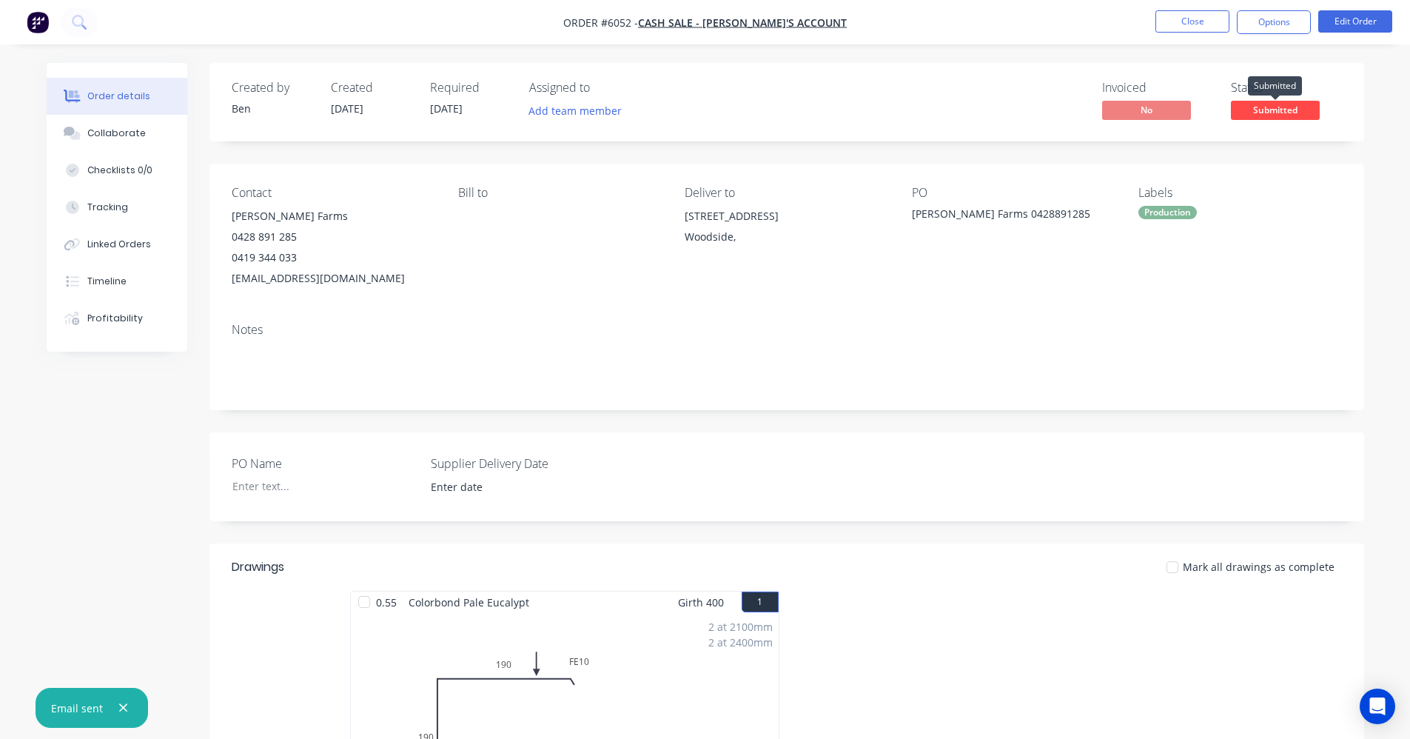
click at [1287, 108] on span "Submitted" at bounding box center [1275, 110] width 89 height 19
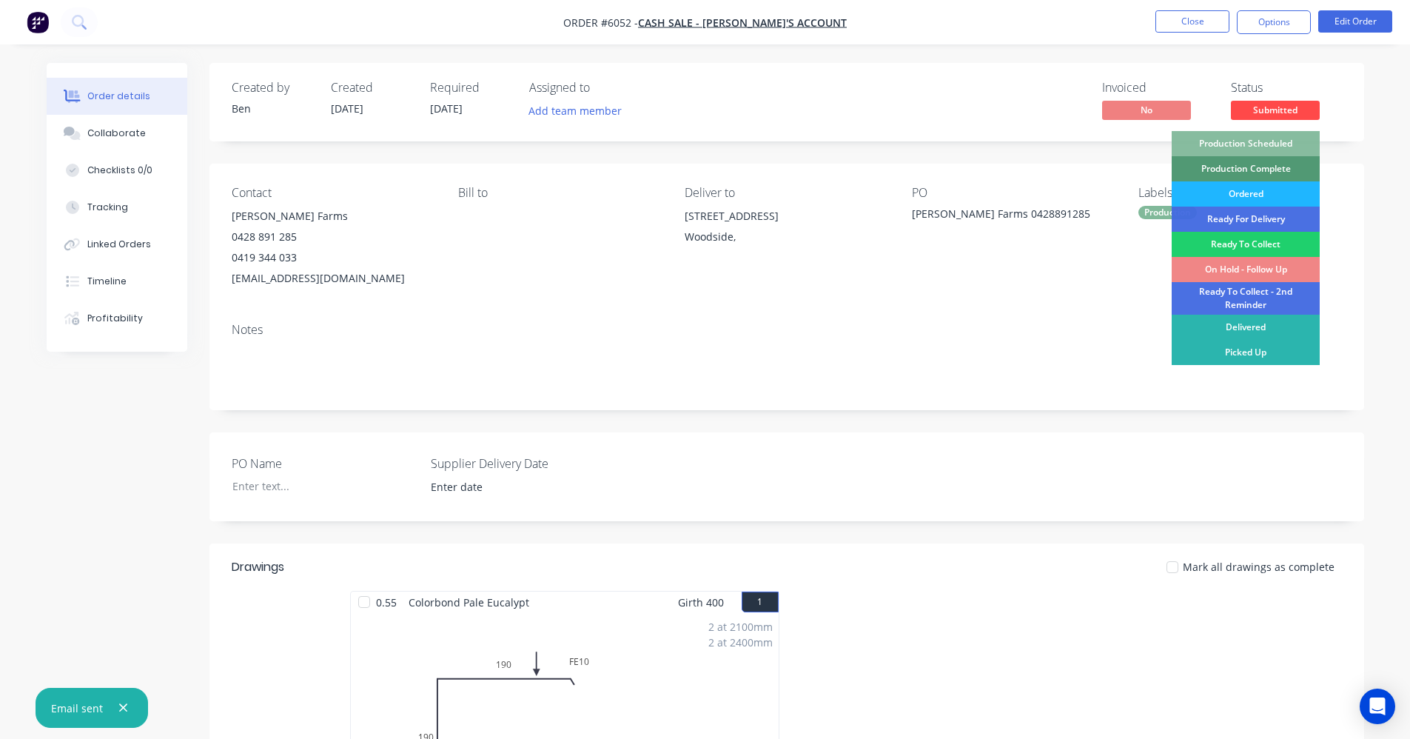
click at [1239, 194] on div "Ordered" at bounding box center [1246, 193] width 148 height 25
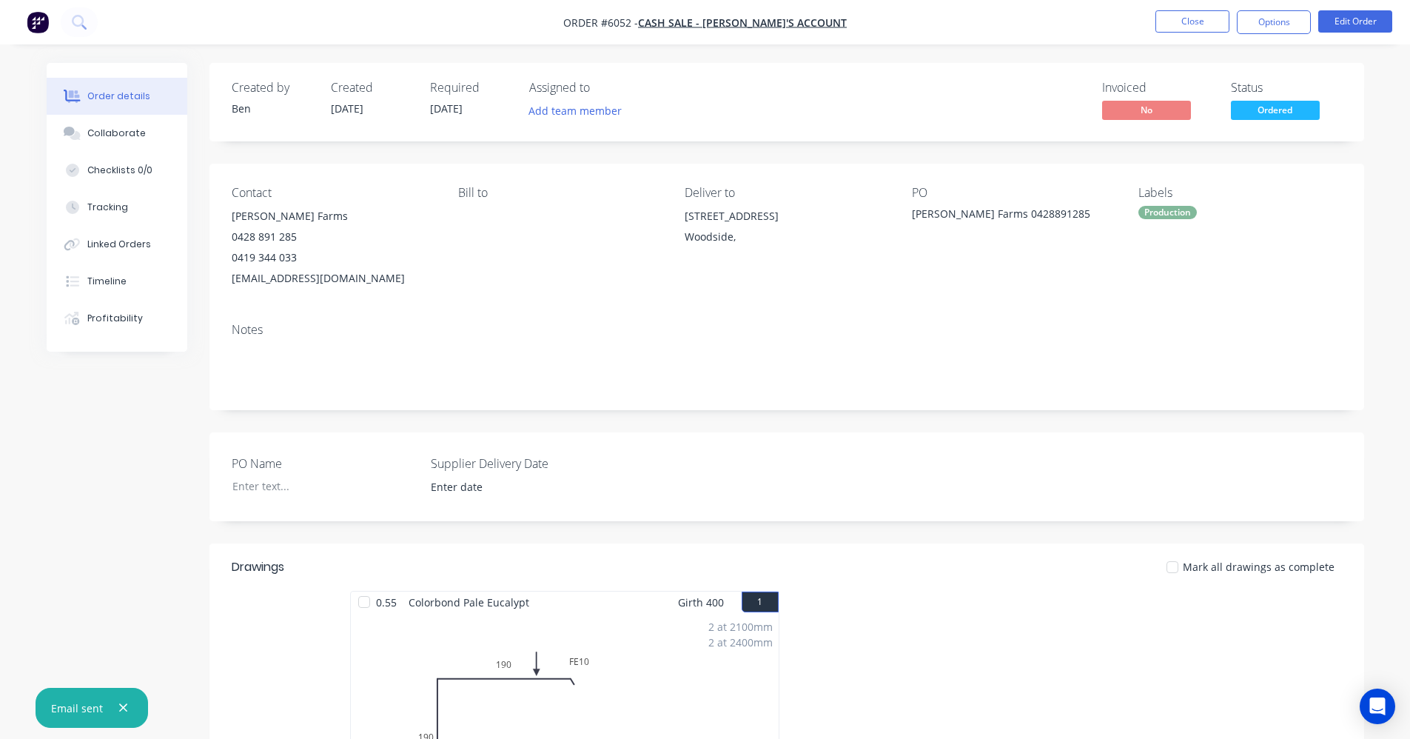
drag, startPoint x: 1002, startPoint y: 315, endPoint x: 1037, endPoint y: 302, distance: 37.3
click at [1037, 302] on div "Contact [PERSON_NAME] Farms [PHONE_NUMBER] [EMAIL_ADDRESS][DOMAIN_NAME] [PERSON…" at bounding box center [786, 287] width 1155 height 247
click at [1272, 19] on button "Options" at bounding box center [1274, 22] width 74 height 24
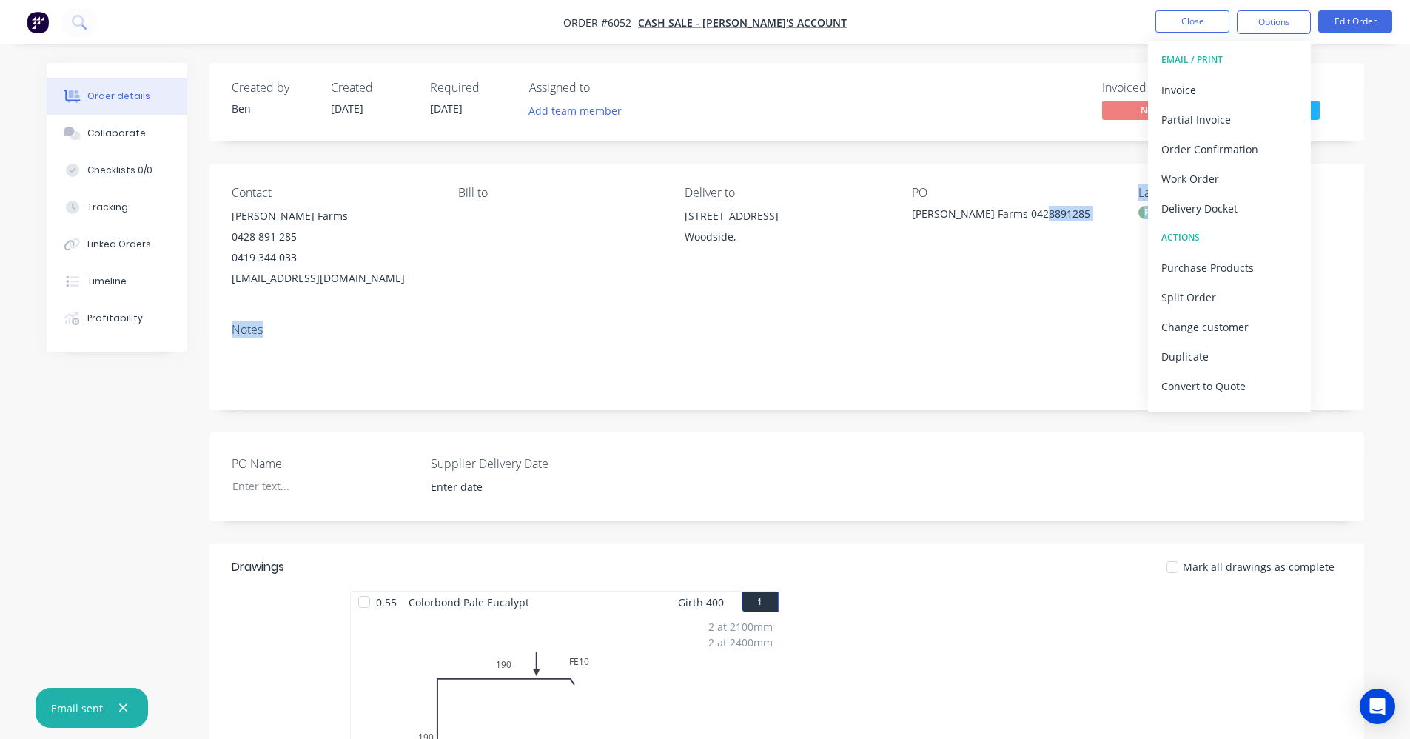
click at [453, 329] on div "Notes" at bounding box center [787, 330] width 1110 height 14
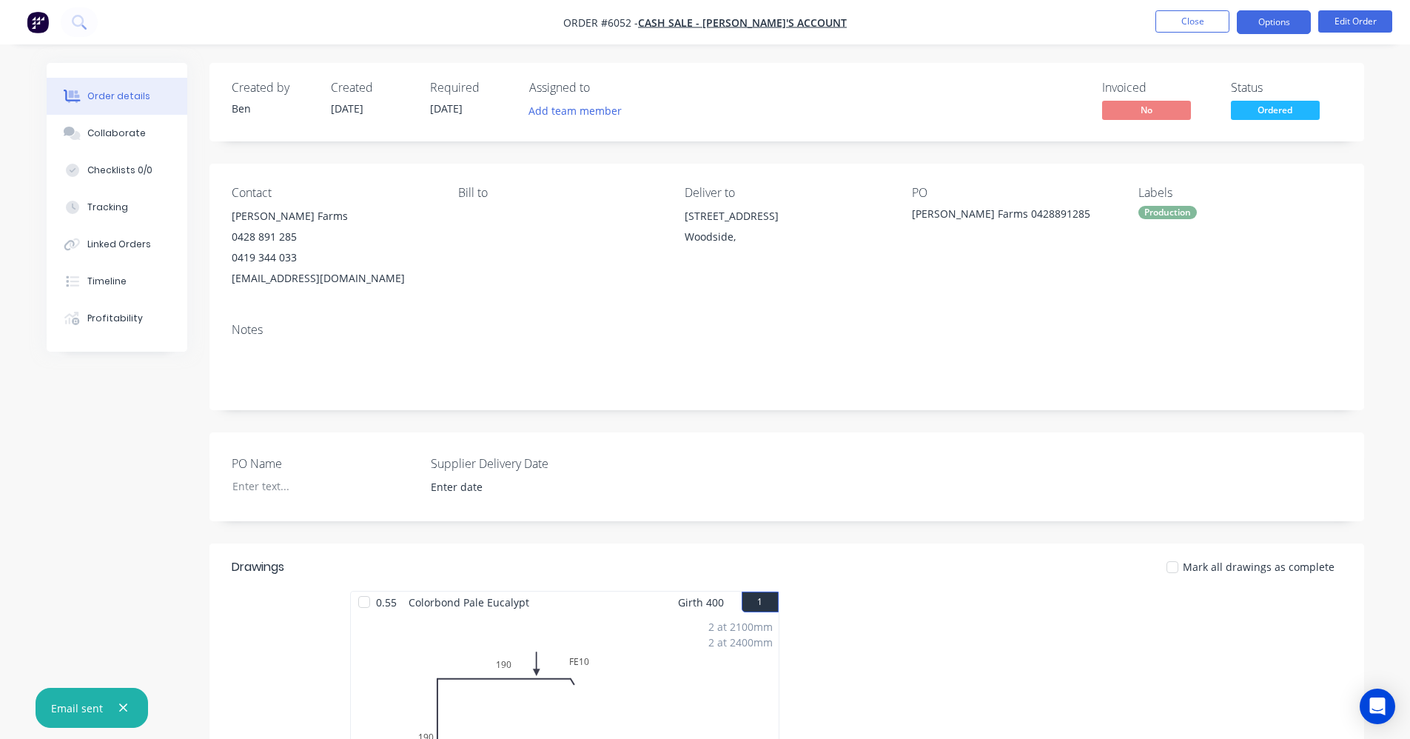
click at [1271, 24] on button "Options" at bounding box center [1274, 22] width 74 height 24
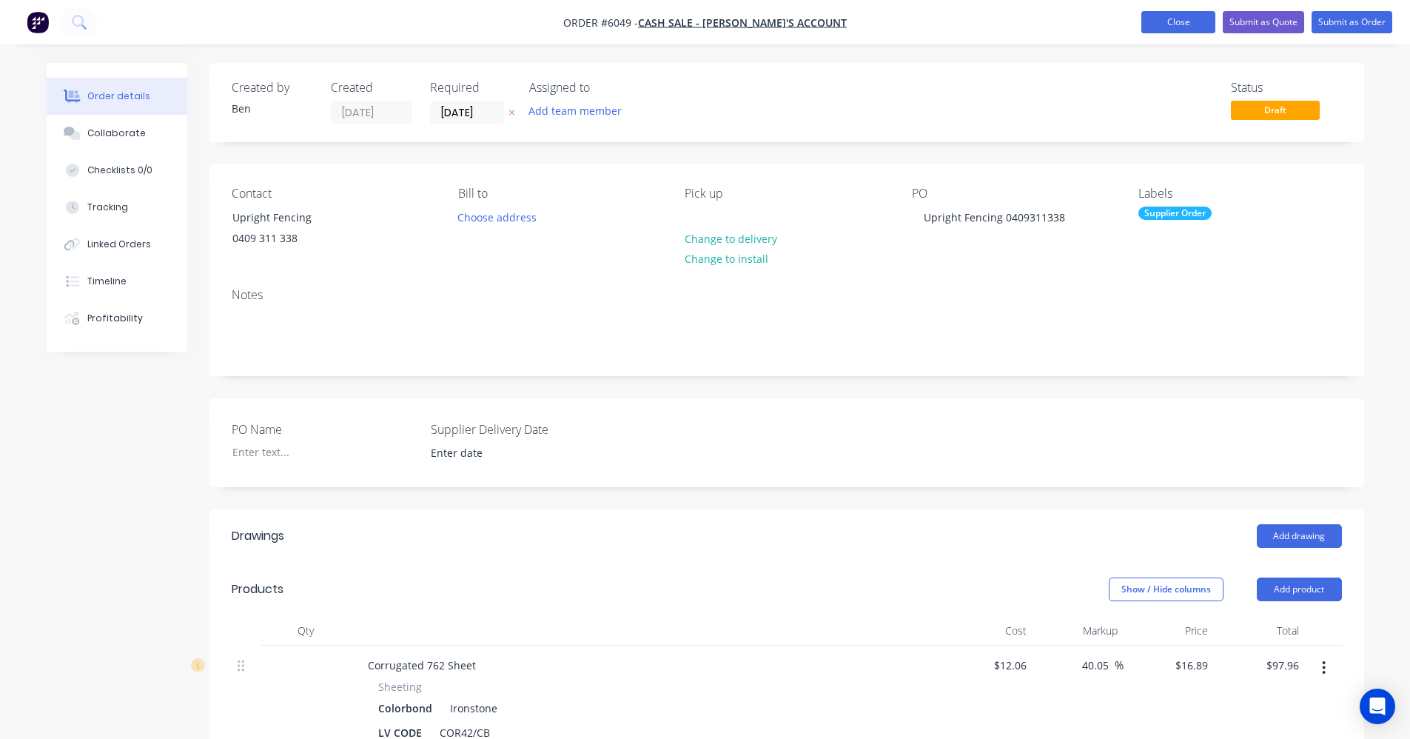
click at [1187, 24] on button "Close" at bounding box center [1178, 22] width 74 height 22
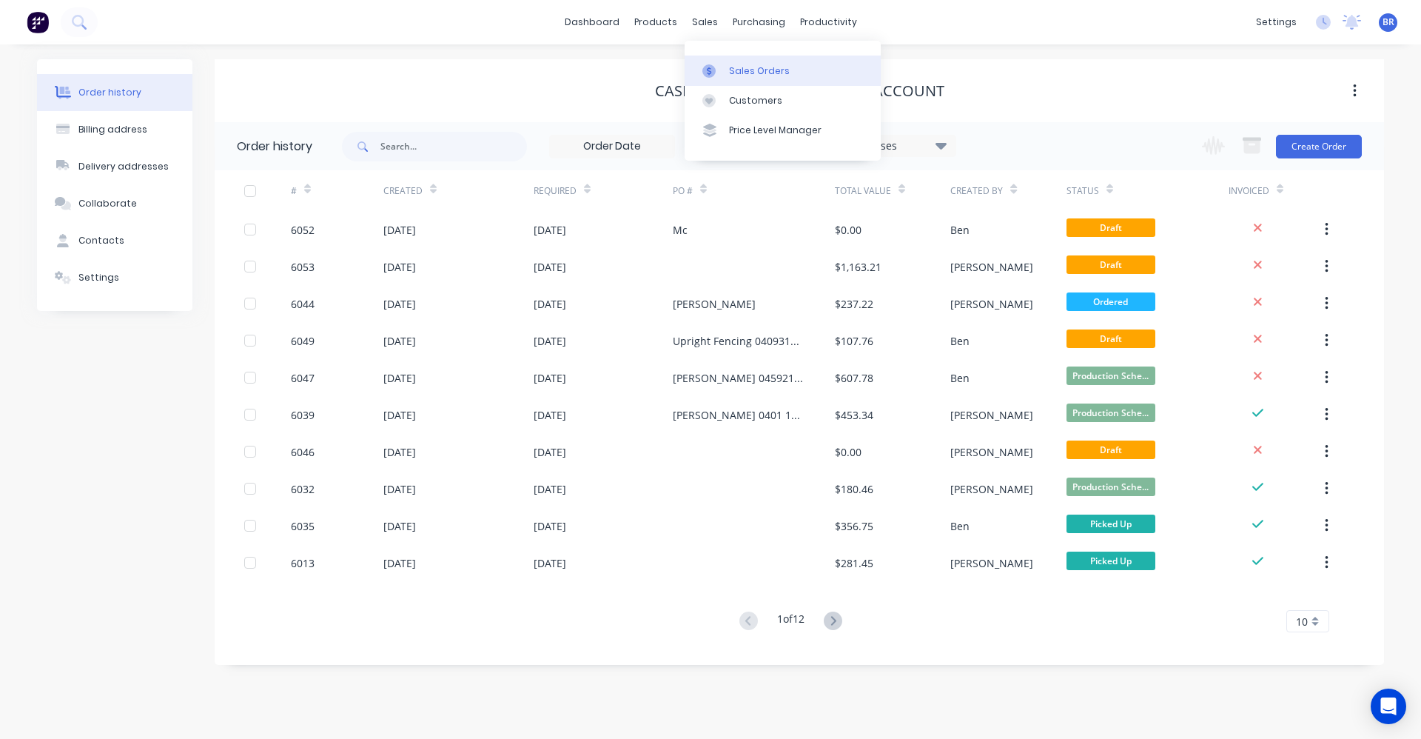
click at [741, 67] on div "Sales Orders" at bounding box center [759, 70] width 61 height 13
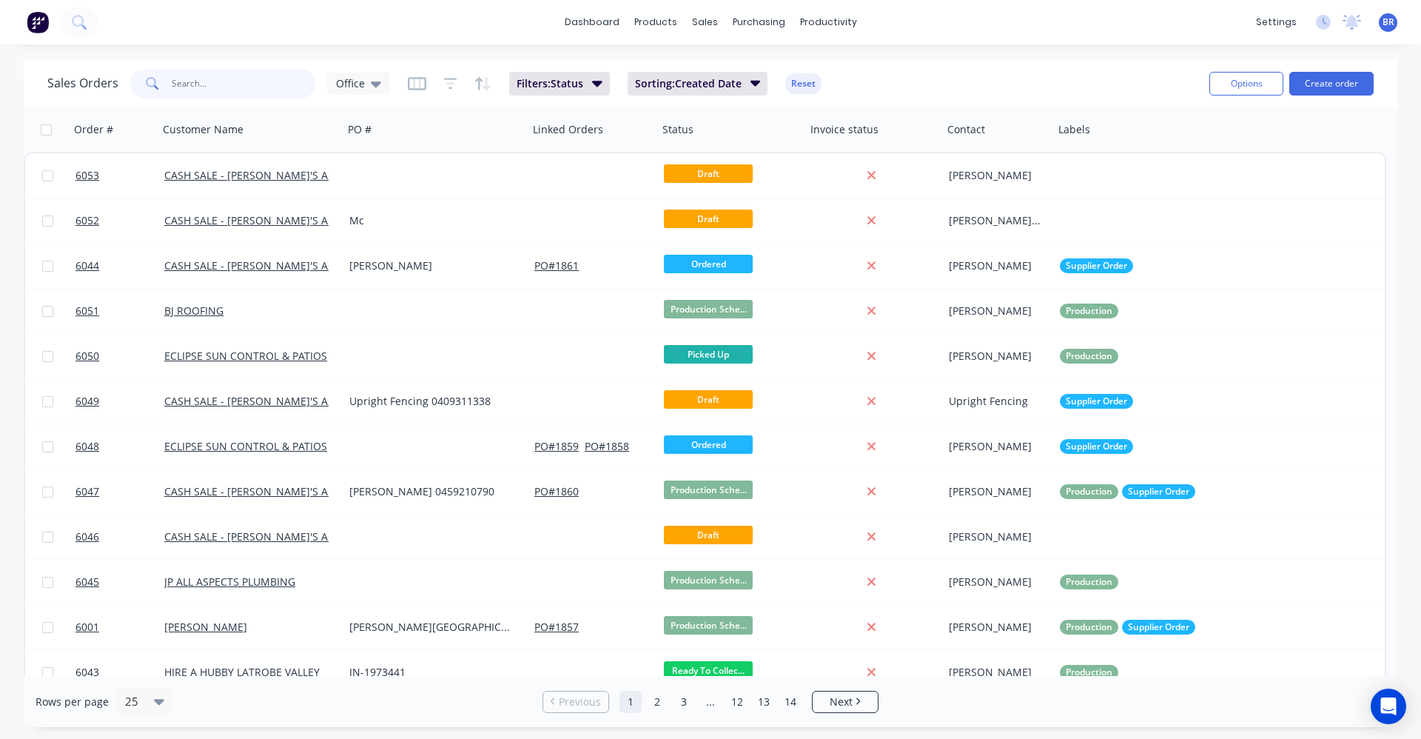
click at [215, 83] on input "text" at bounding box center [244, 84] width 144 height 30
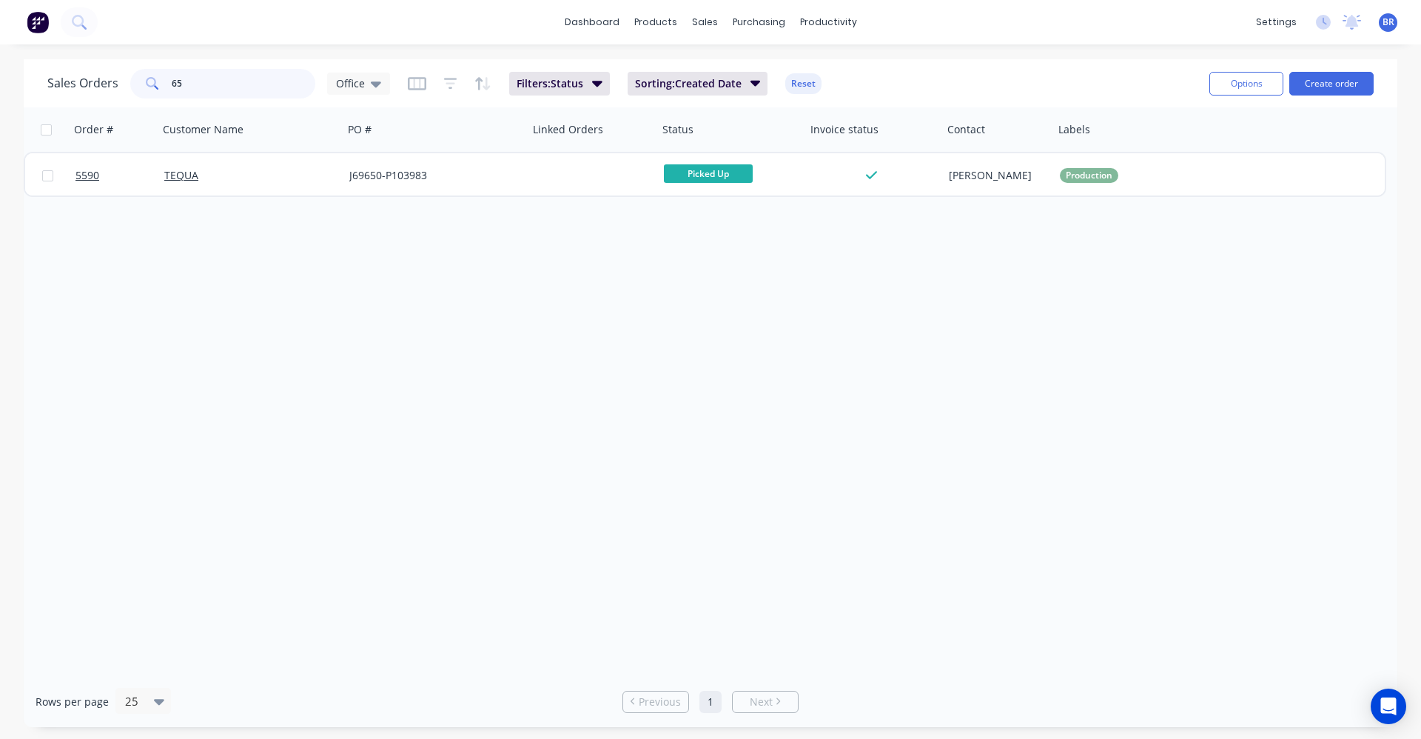
type input "6"
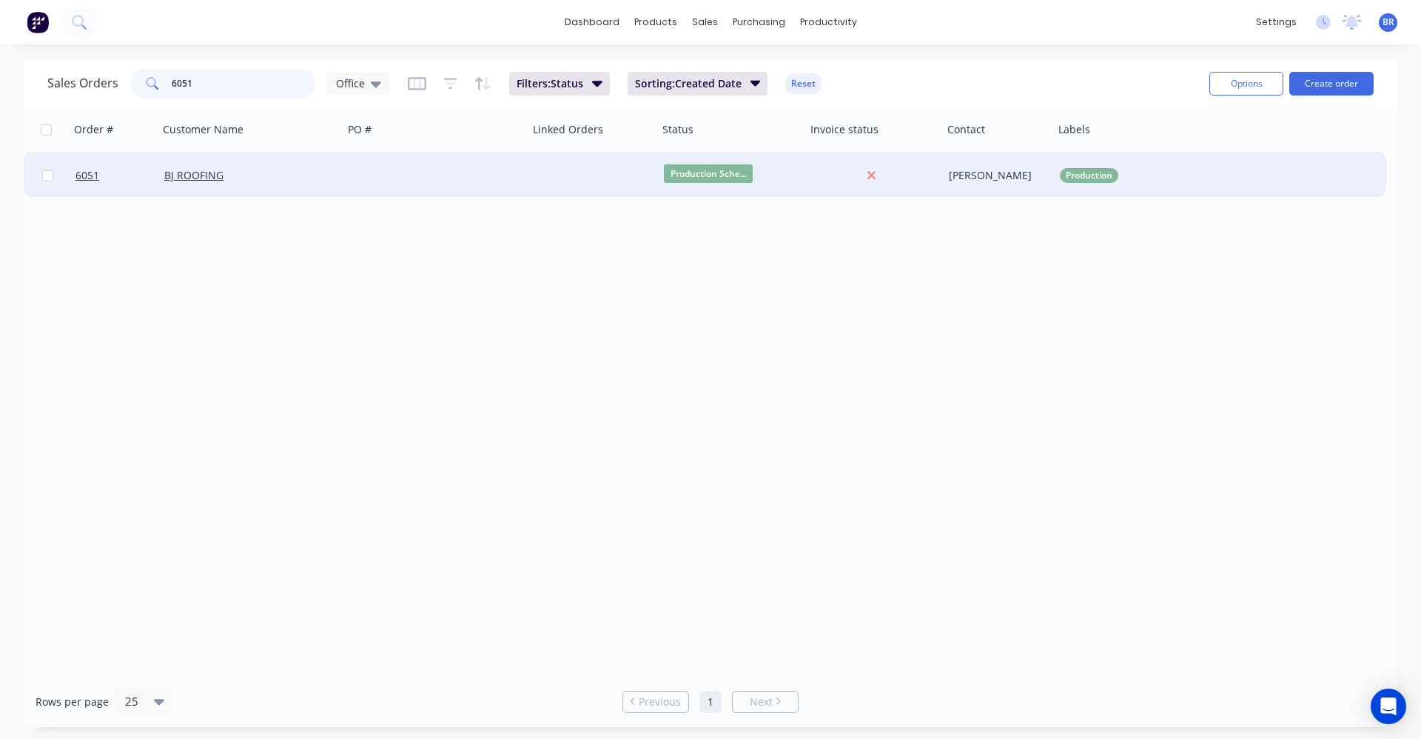
type input "6051"
click at [329, 185] on div "BJ ROOFING" at bounding box center [250, 175] width 185 height 44
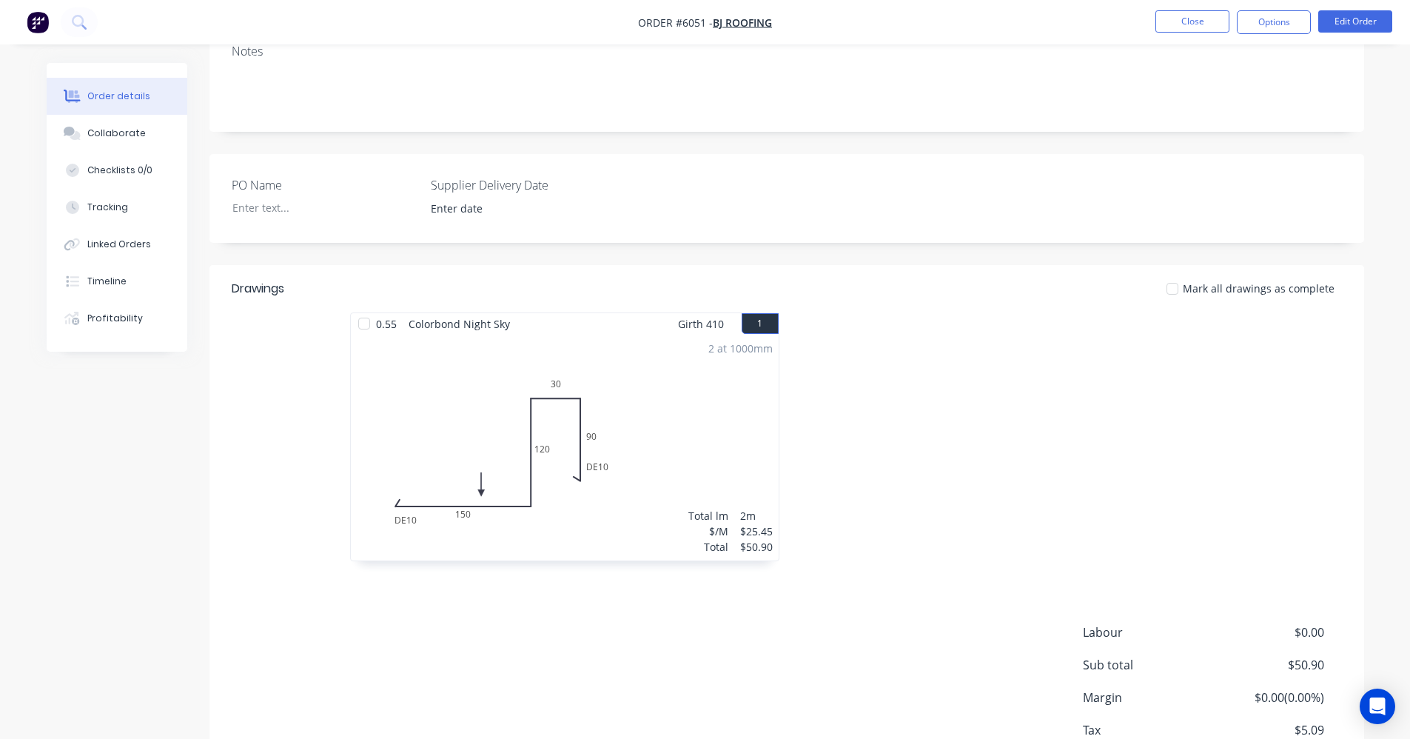
scroll to position [222, 0]
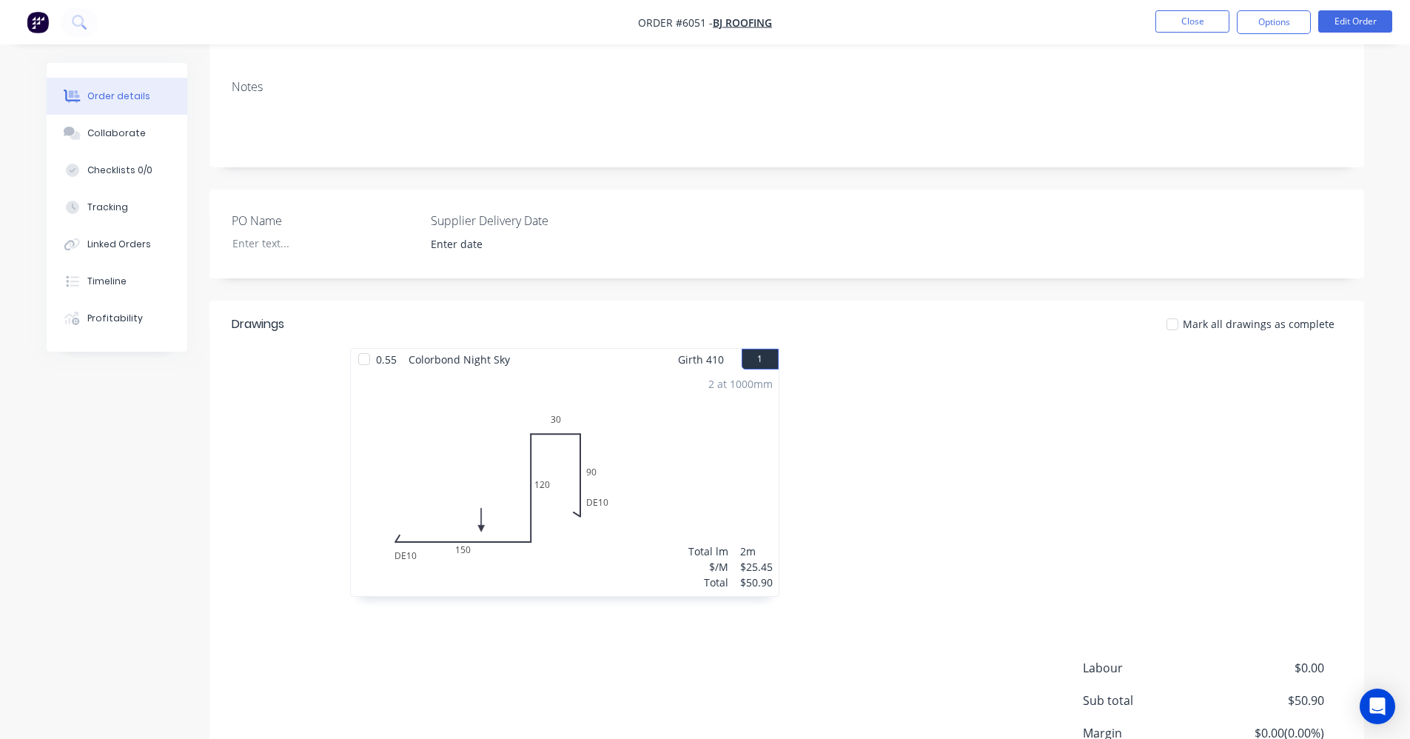
click at [549, 500] on div "2 at 1000mm Total lm $/M Total 2m $25.45 $50.90" at bounding box center [565, 483] width 428 height 226
click at [1364, 24] on button "Edit Order" at bounding box center [1355, 21] width 74 height 22
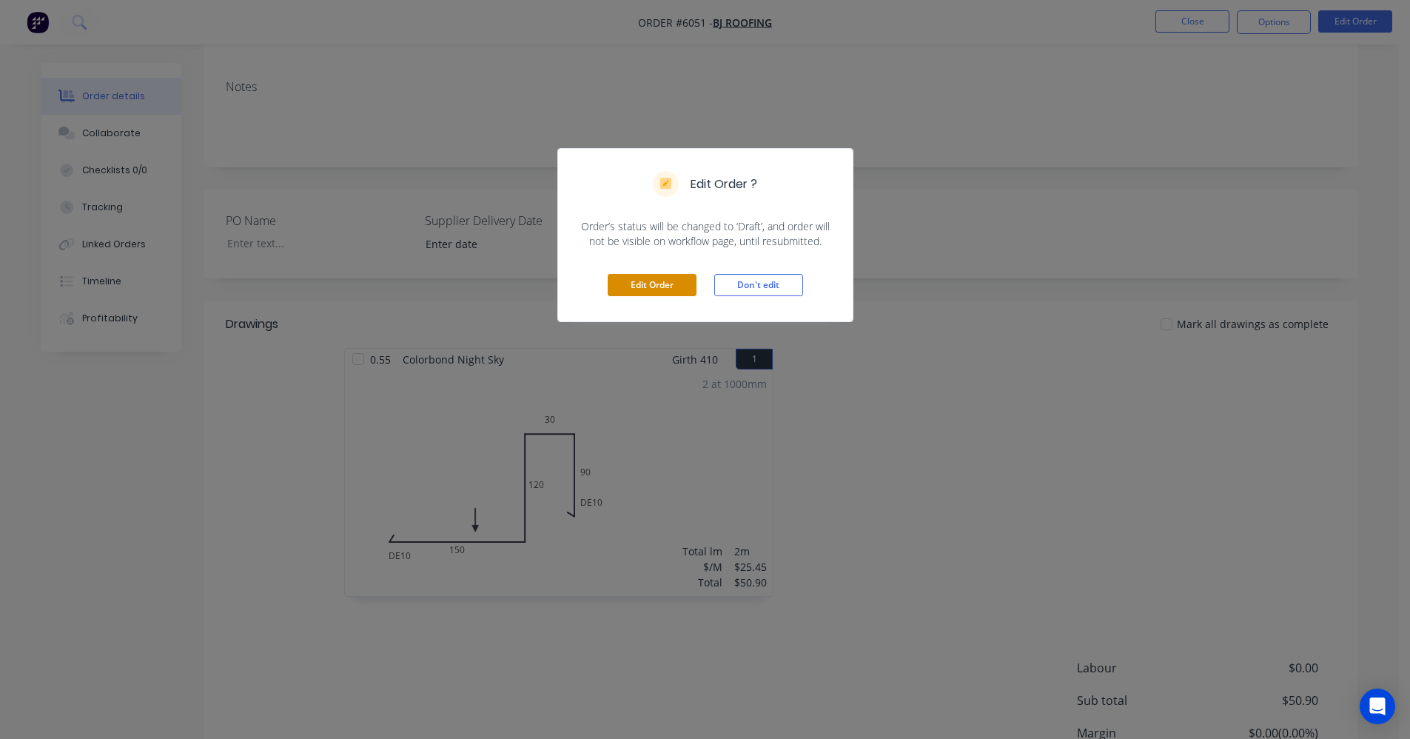
click at [670, 288] on button "Edit Order" at bounding box center [652, 285] width 89 height 22
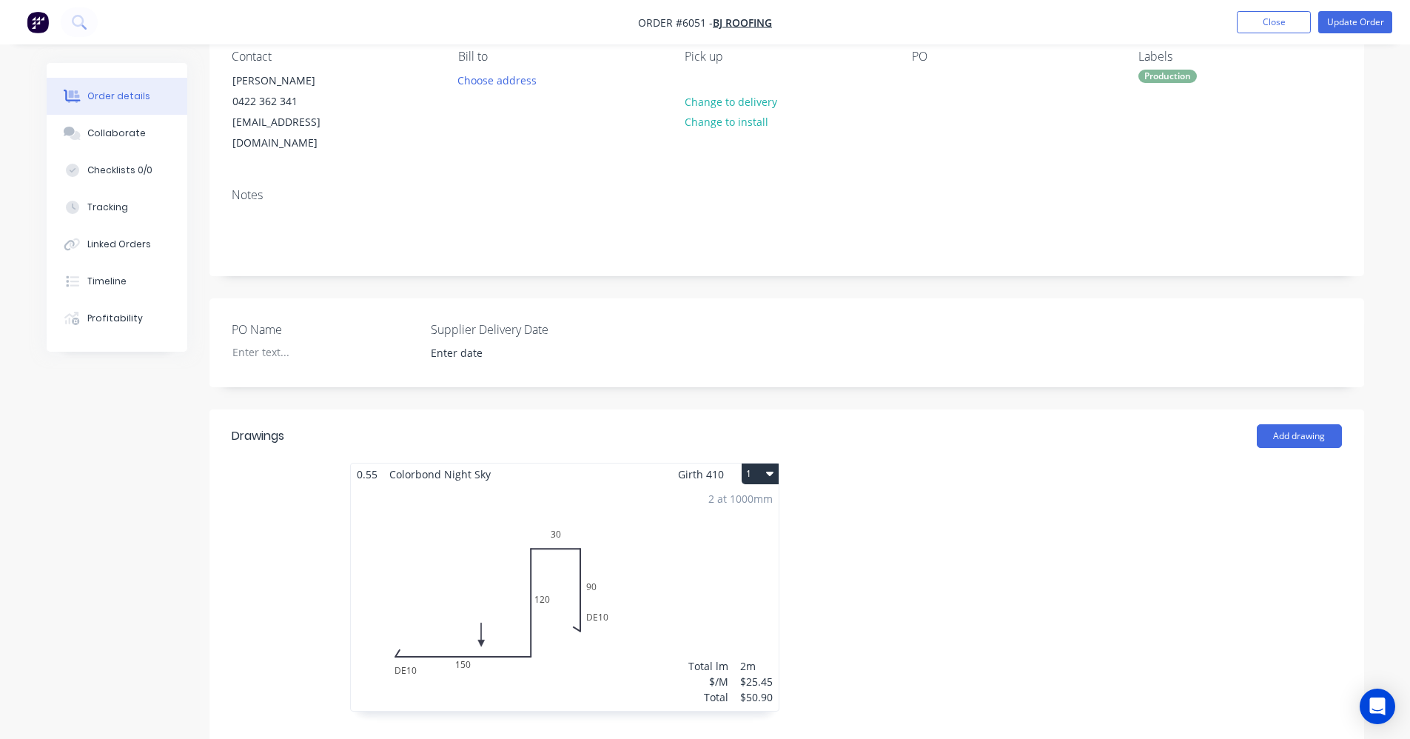
scroll to position [296, 0]
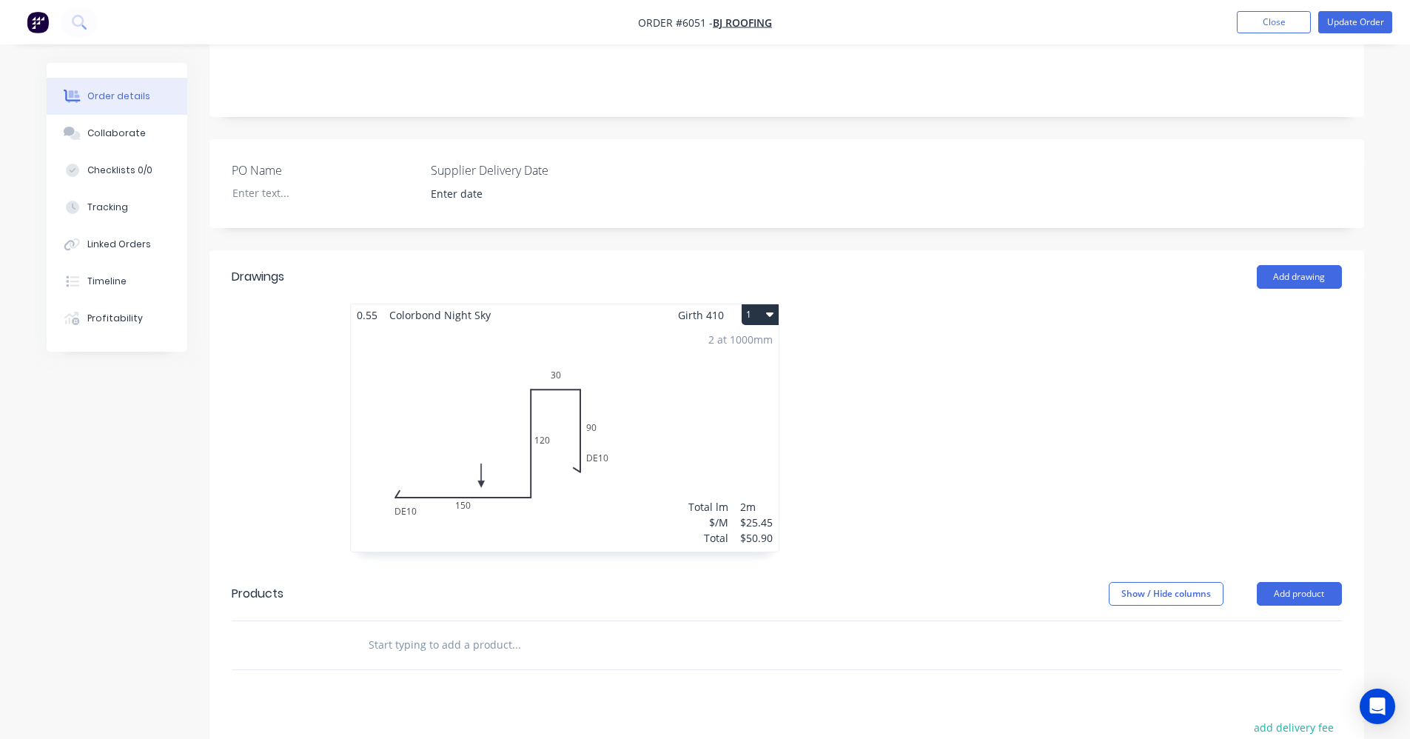
click at [557, 432] on div "2 at 1000mm Total lm $/M Total 2m $25.45 $50.90" at bounding box center [565, 439] width 428 height 226
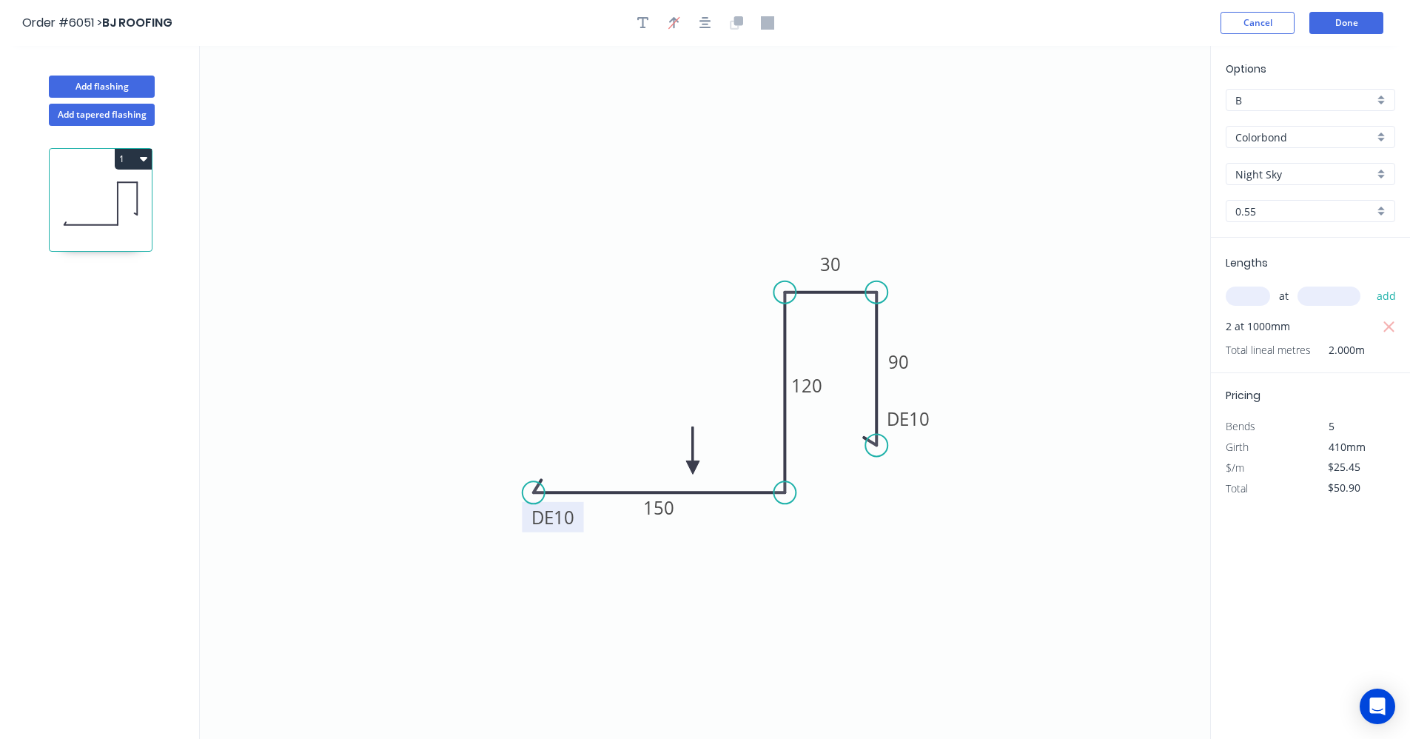
click at [571, 518] on tspan "10" at bounding box center [564, 517] width 21 height 24
click at [1352, 29] on button "Done" at bounding box center [1347, 23] width 74 height 22
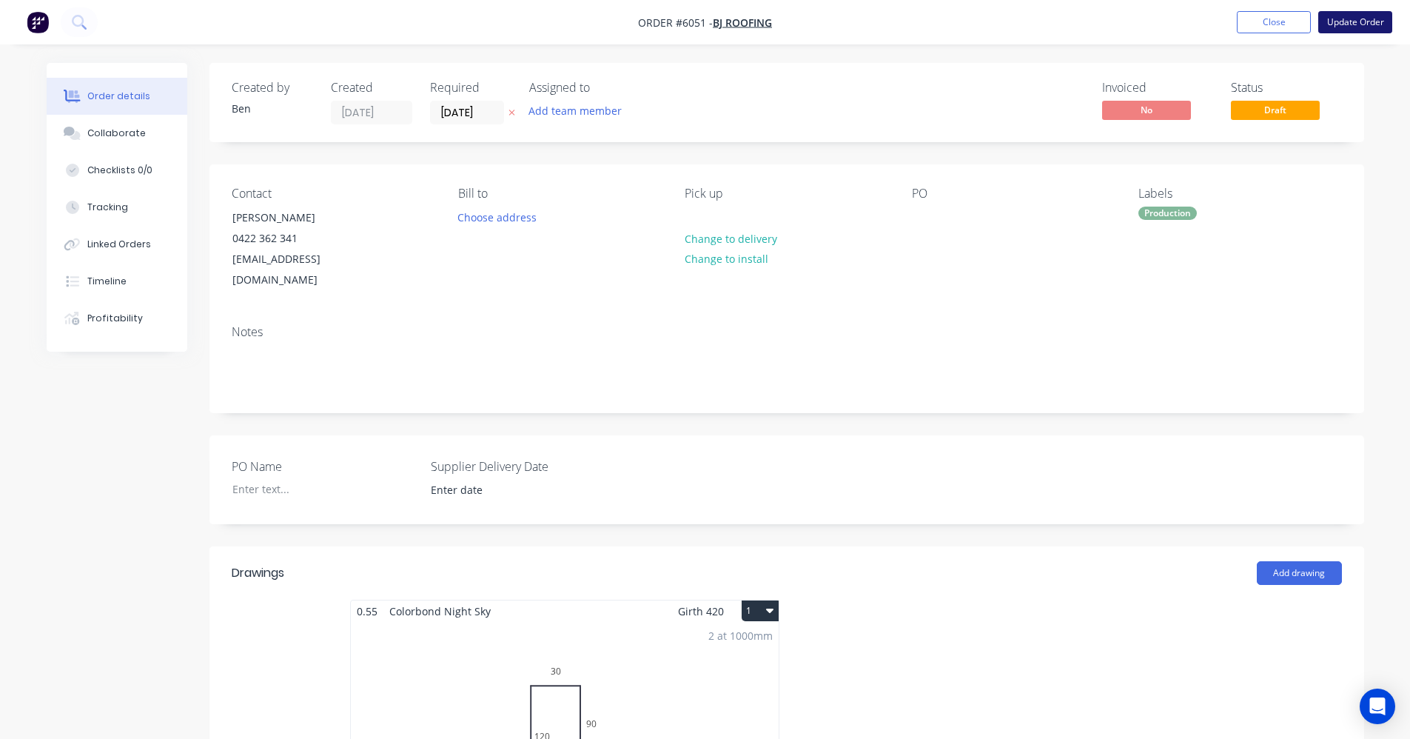
click at [1374, 21] on button "Update Order" at bounding box center [1355, 22] width 74 height 22
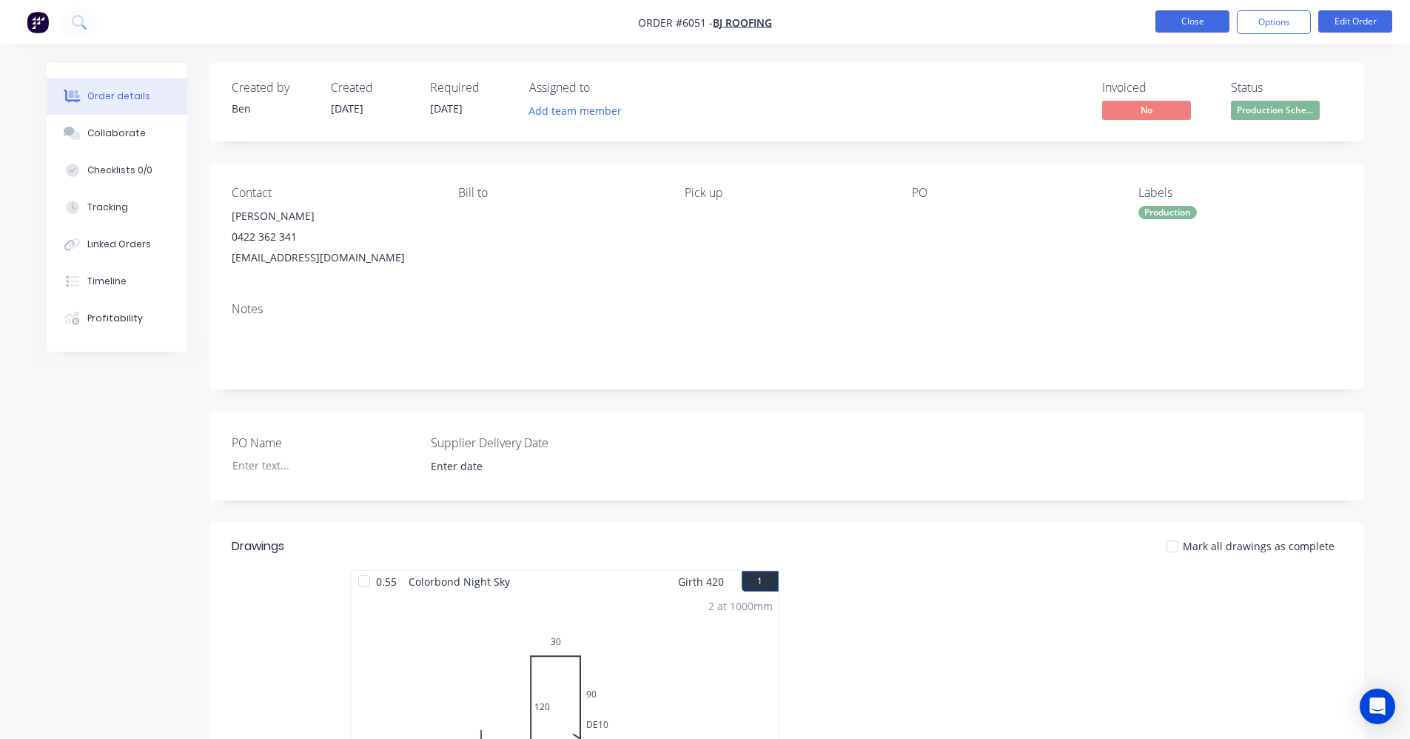
click at [1197, 19] on button "Close" at bounding box center [1193, 21] width 74 height 22
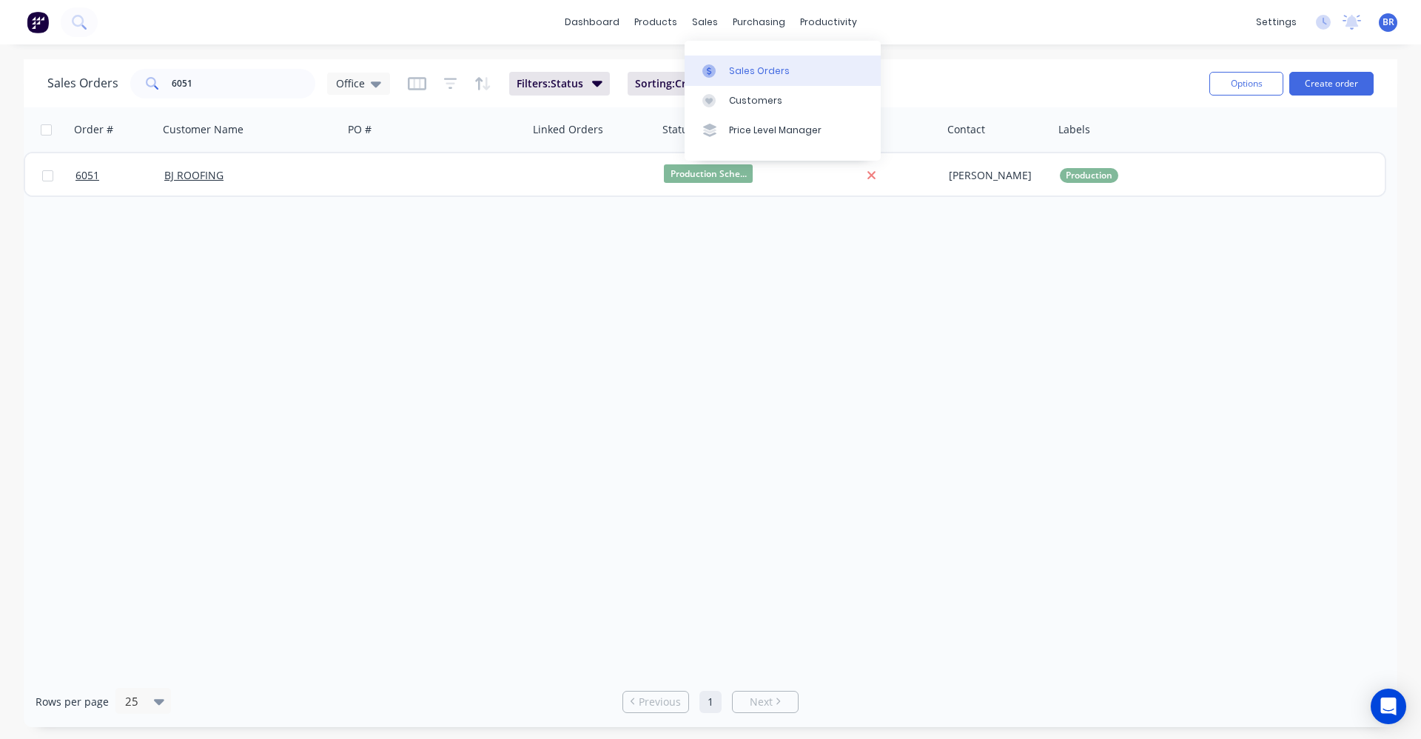
click at [764, 77] on div "Sales Orders" at bounding box center [759, 70] width 61 height 13
drag, startPoint x: 198, startPoint y: 84, endPoint x: 95, endPoint y: 66, distance: 104.5
click at [97, 66] on div "Sales Orders 6051 Office Filters: Status Sorting: Created Date Reset" at bounding box center [622, 83] width 1150 height 36
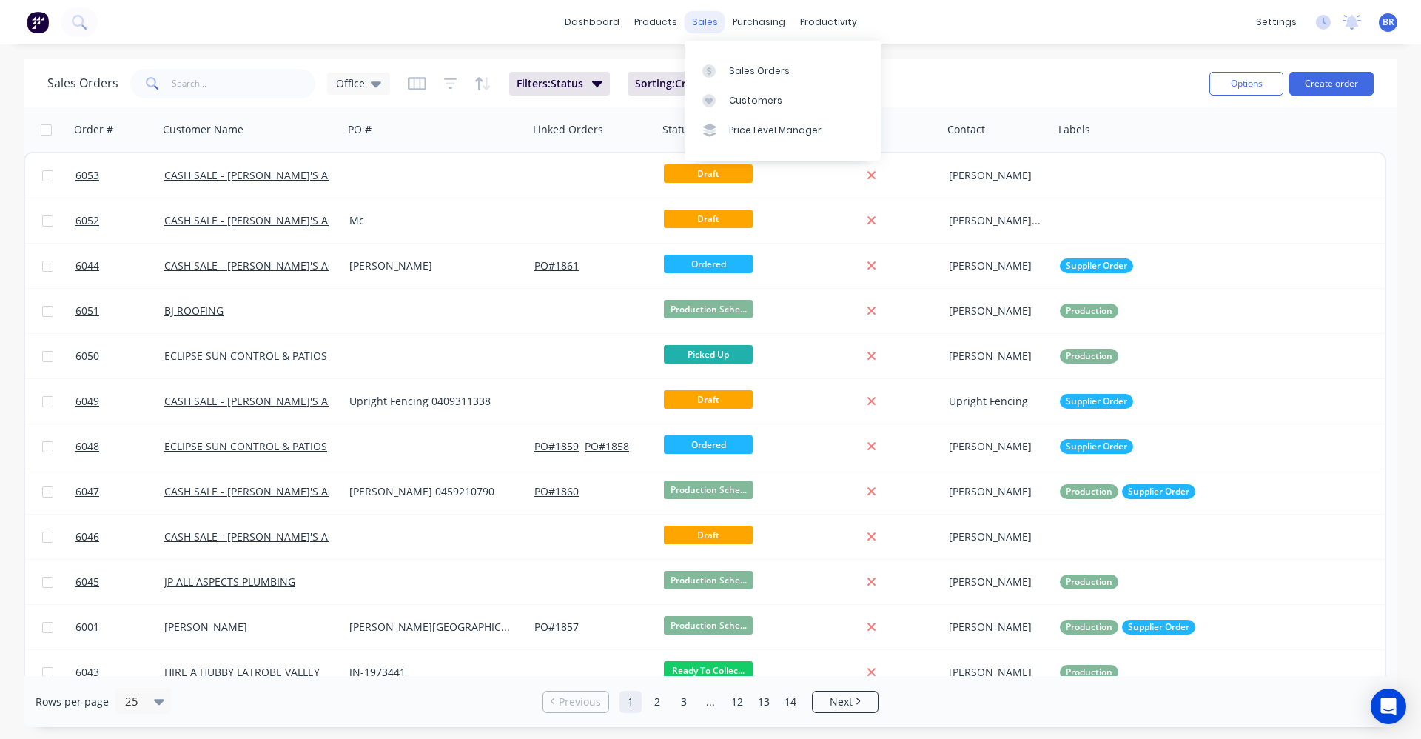
click at [703, 21] on div "sales" at bounding box center [705, 22] width 41 height 22
drag, startPoint x: 212, startPoint y: 90, endPoint x: 218, endPoint y: 84, distance: 9.4
click at [212, 88] on input "text" at bounding box center [244, 84] width 144 height 30
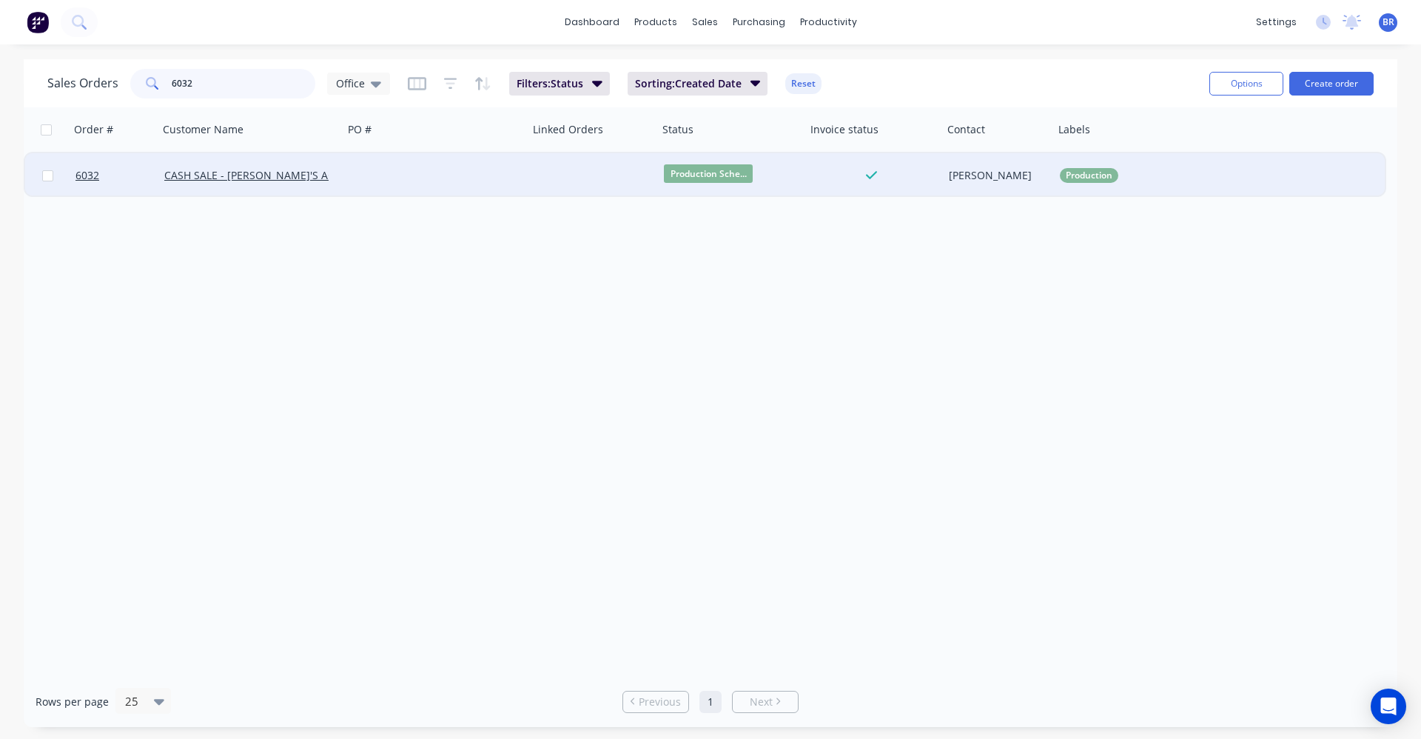
type input "6032"
click at [378, 175] on div at bounding box center [435, 175] width 185 height 44
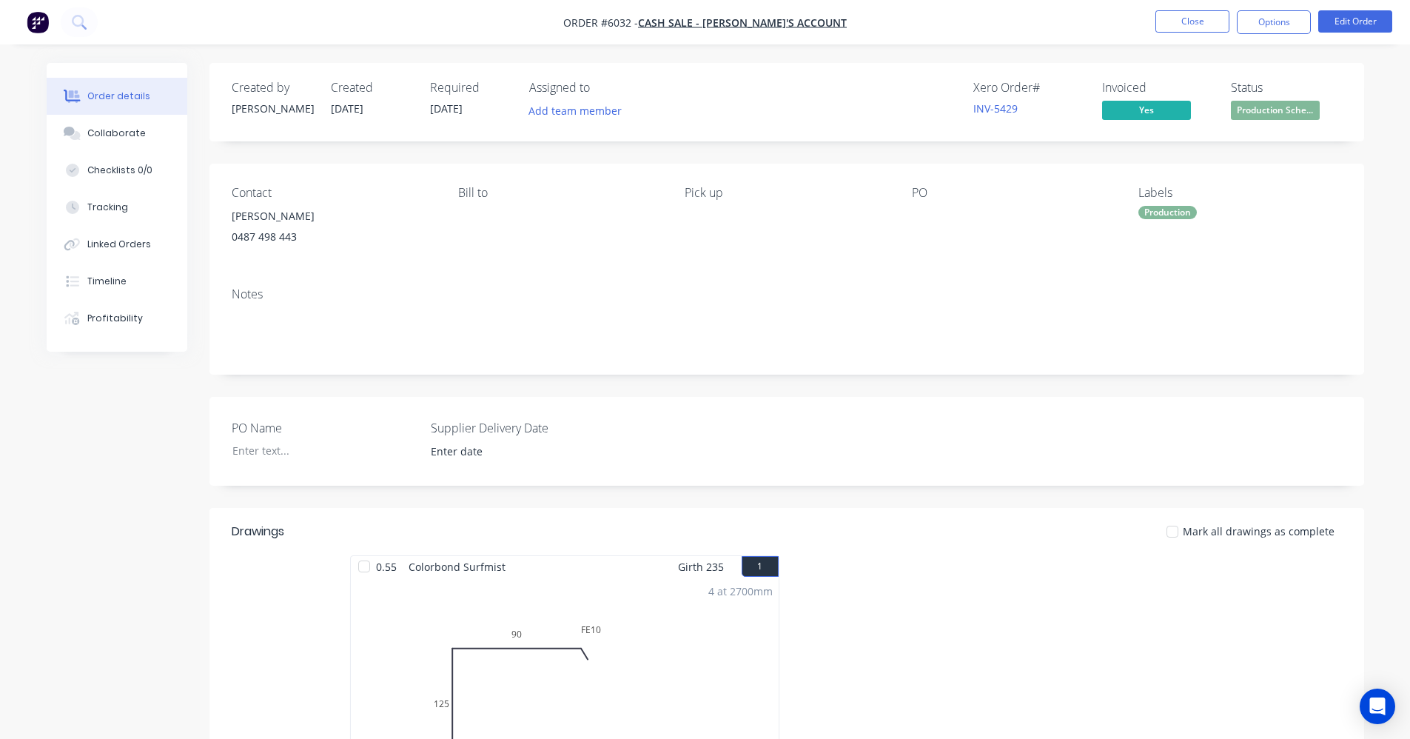
click at [1269, 113] on span "Production Sche..." at bounding box center [1275, 110] width 89 height 19
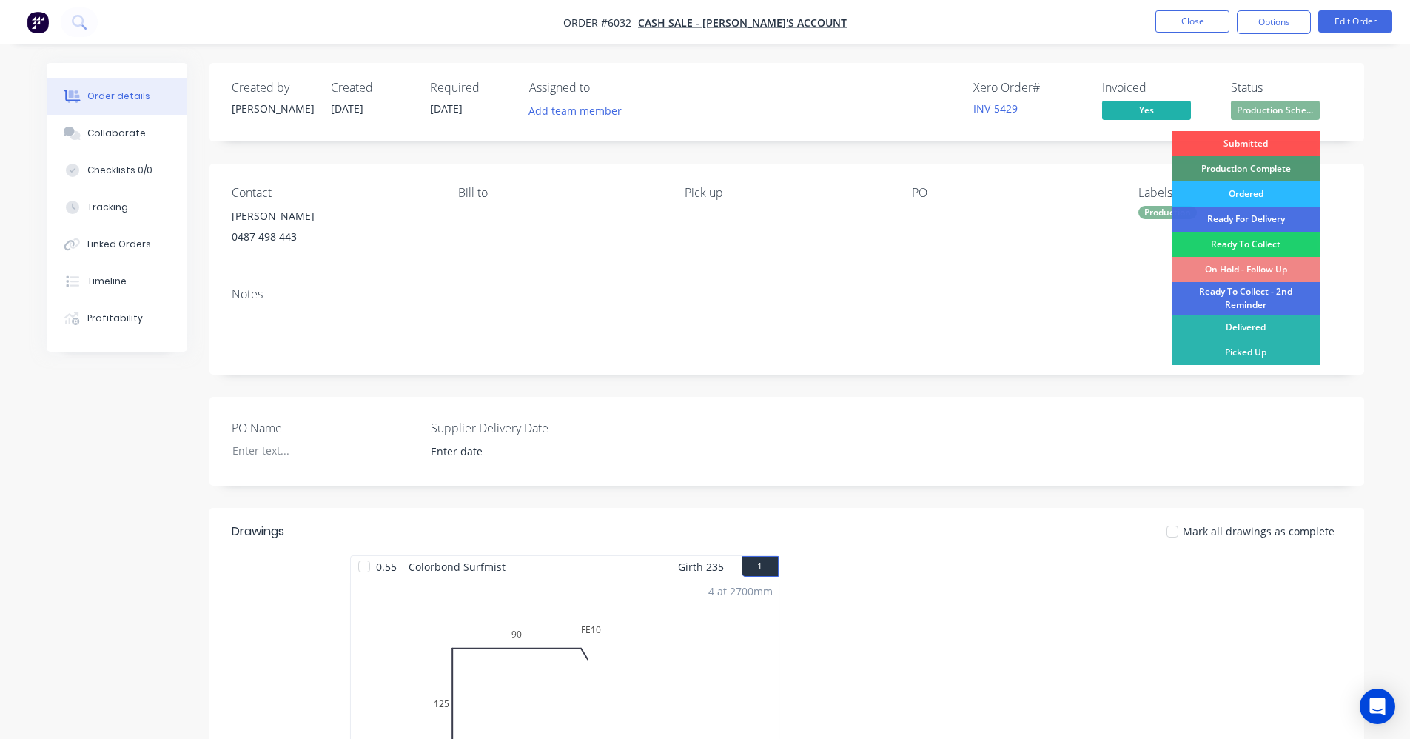
drag, startPoint x: 1279, startPoint y: 353, endPoint x: 1257, endPoint y: 352, distance: 22.2
click at [1278, 352] on div "Picked Up" at bounding box center [1246, 352] width 148 height 25
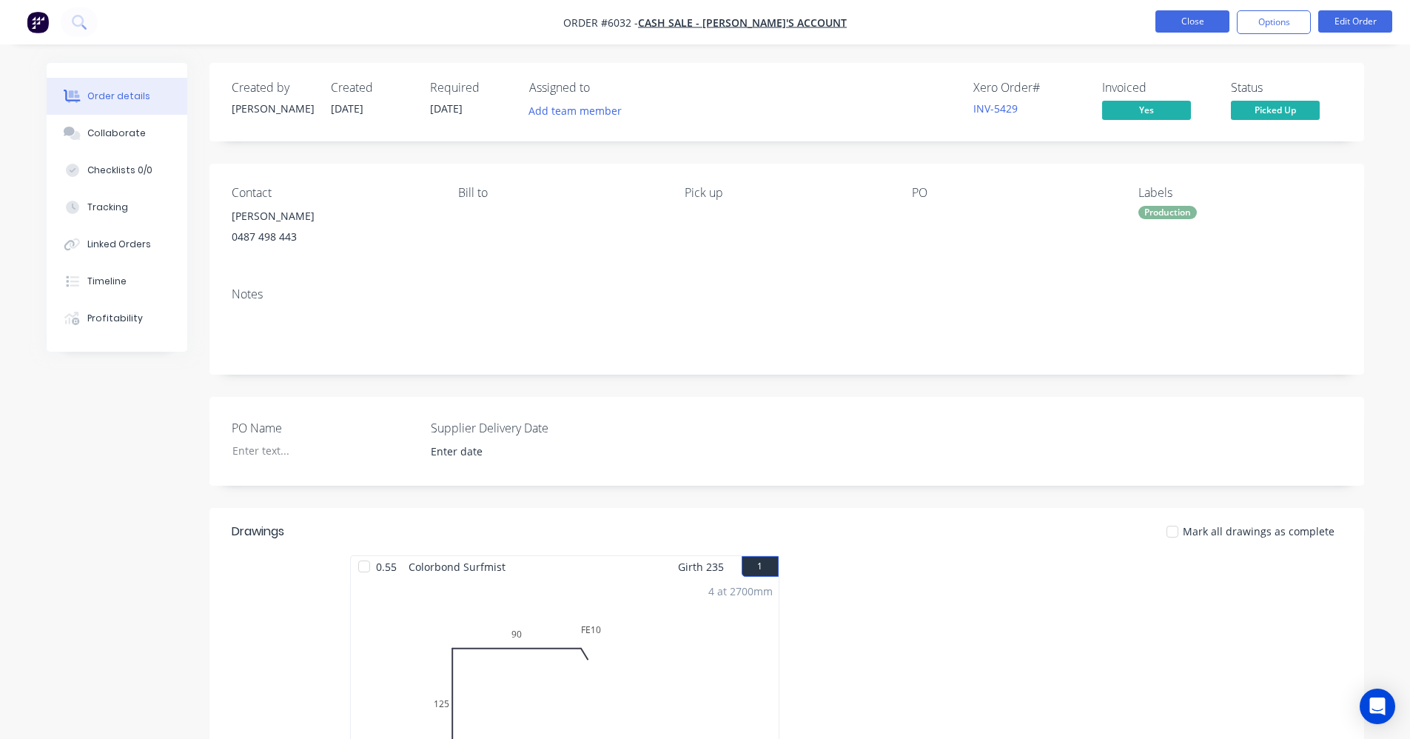
click at [1192, 18] on button "Close" at bounding box center [1193, 21] width 74 height 22
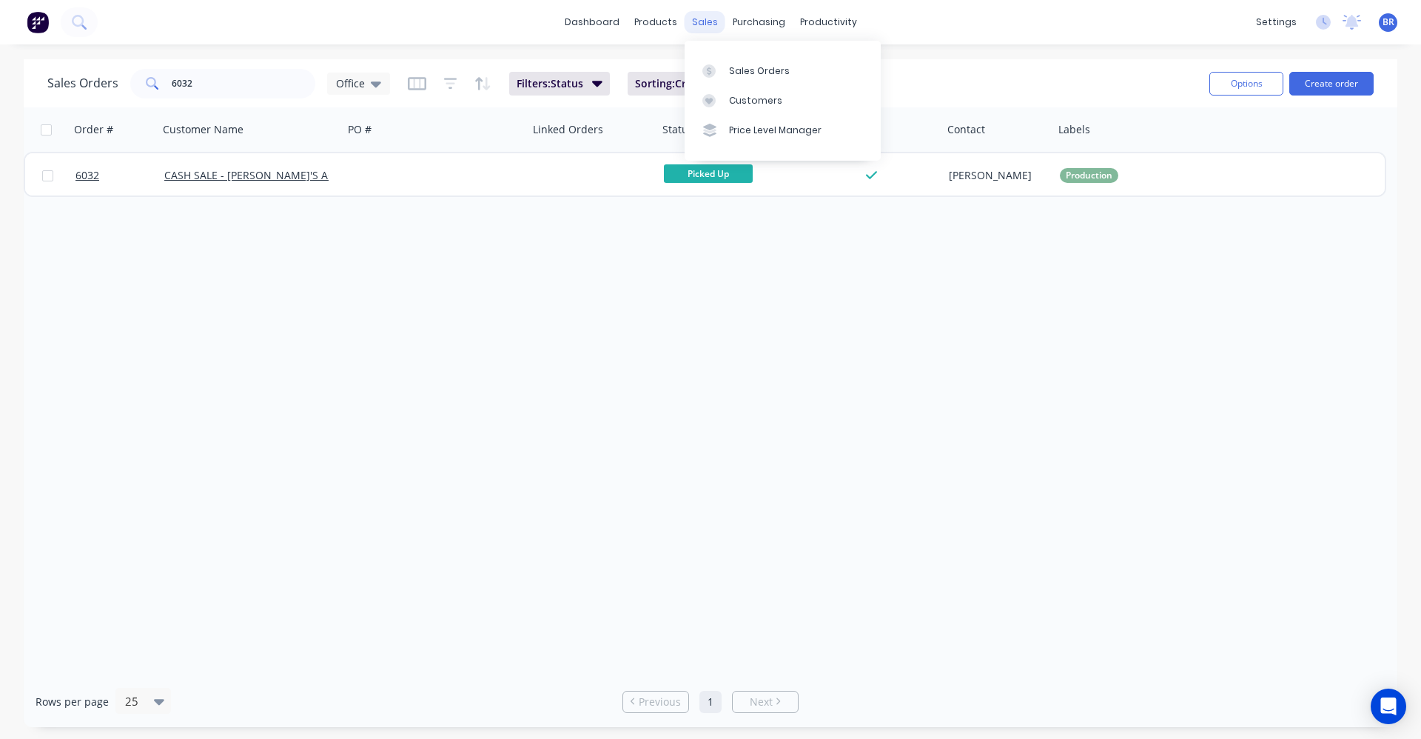
click at [707, 21] on div "sales" at bounding box center [705, 22] width 41 height 22
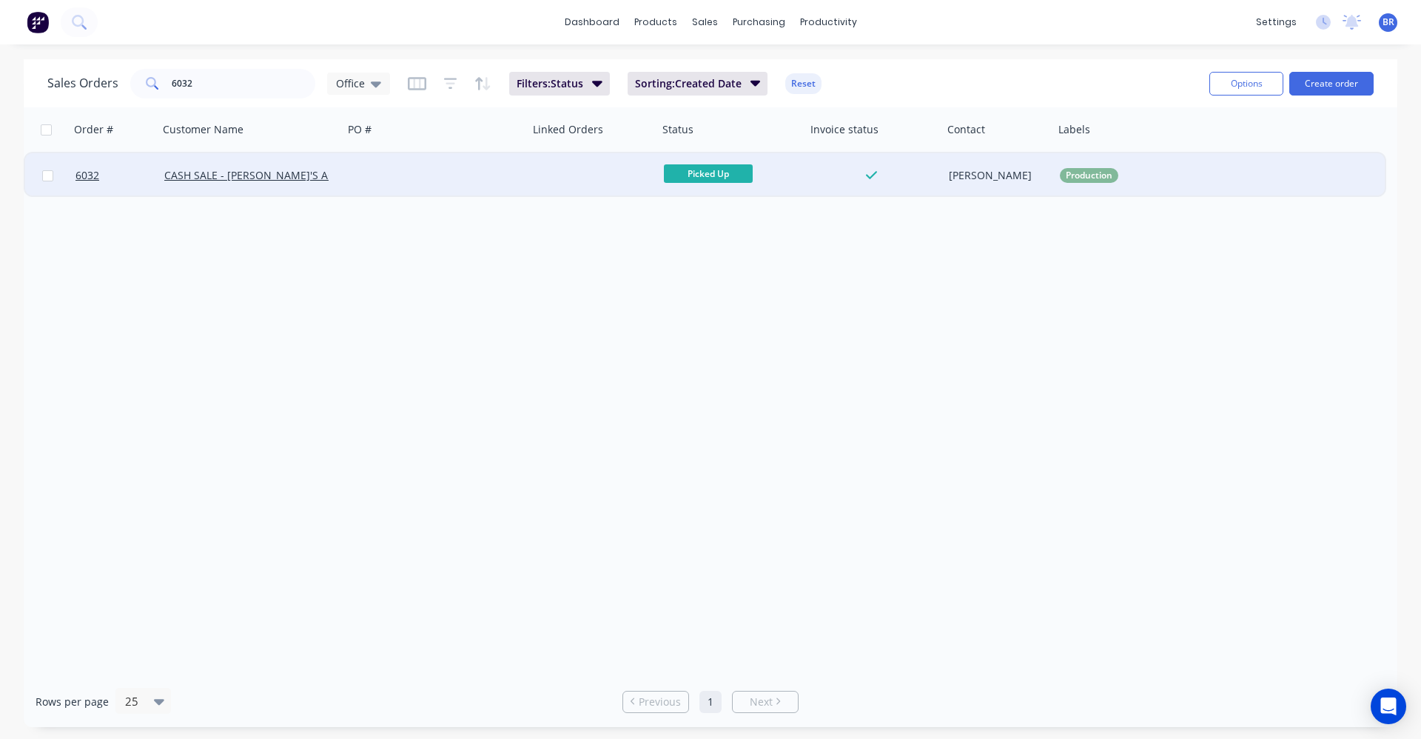
click at [567, 176] on div at bounding box center [594, 175] width 130 height 44
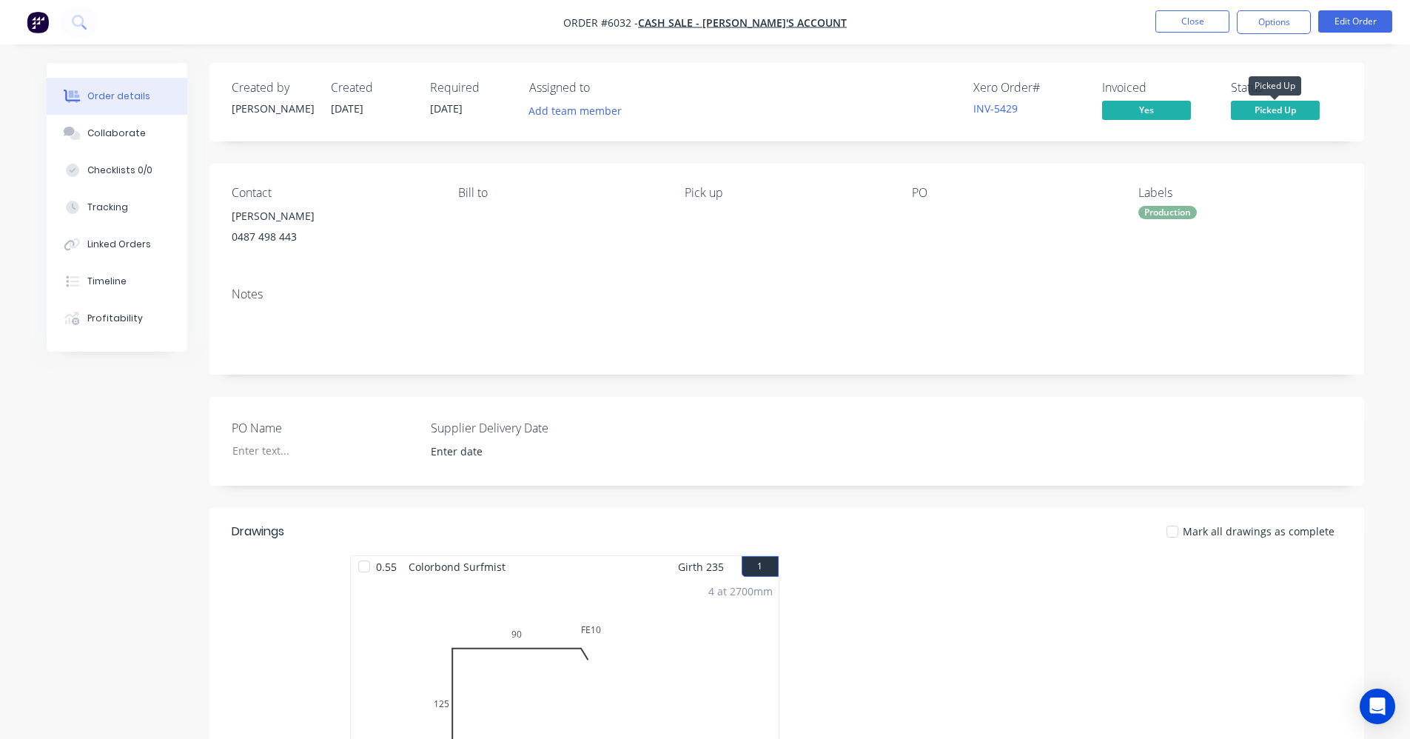
click at [1284, 110] on span "Picked Up" at bounding box center [1275, 110] width 89 height 19
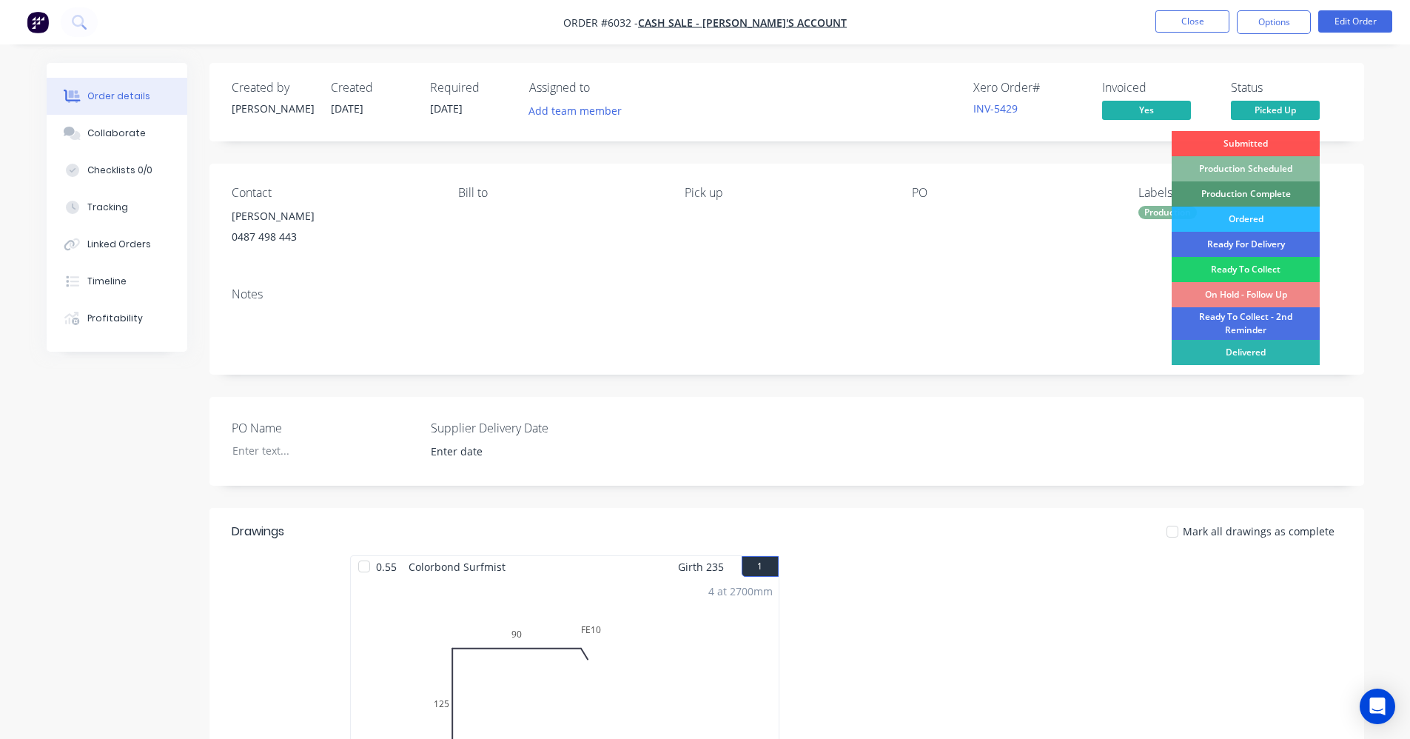
drag, startPoint x: 1257, startPoint y: 174, endPoint x: 1234, endPoint y: 167, distance: 24.1
click at [1256, 173] on div "Production Scheduled" at bounding box center [1246, 168] width 148 height 25
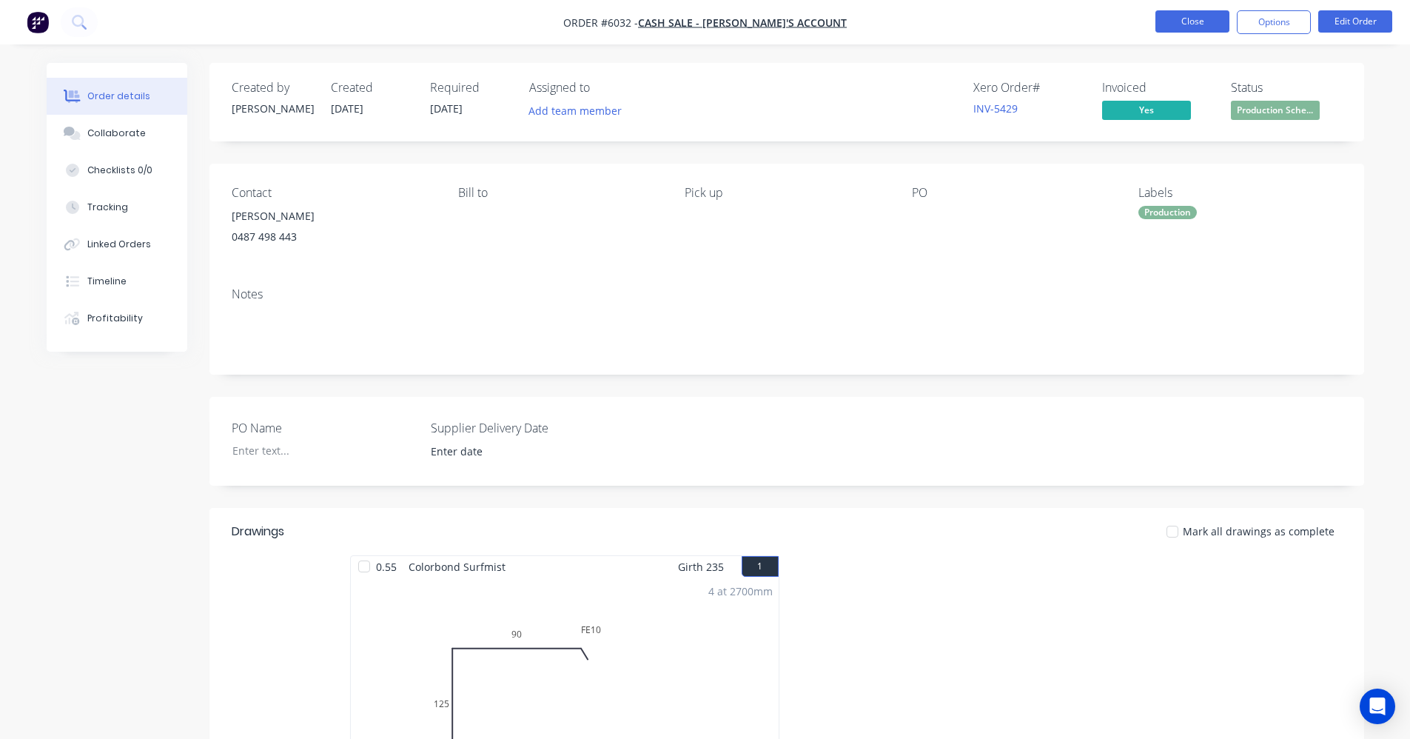
click at [1188, 21] on button "Close" at bounding box center [1193, 21] width 74 height 22
